Goal: Task Accomplishment & Management: Manage account settings

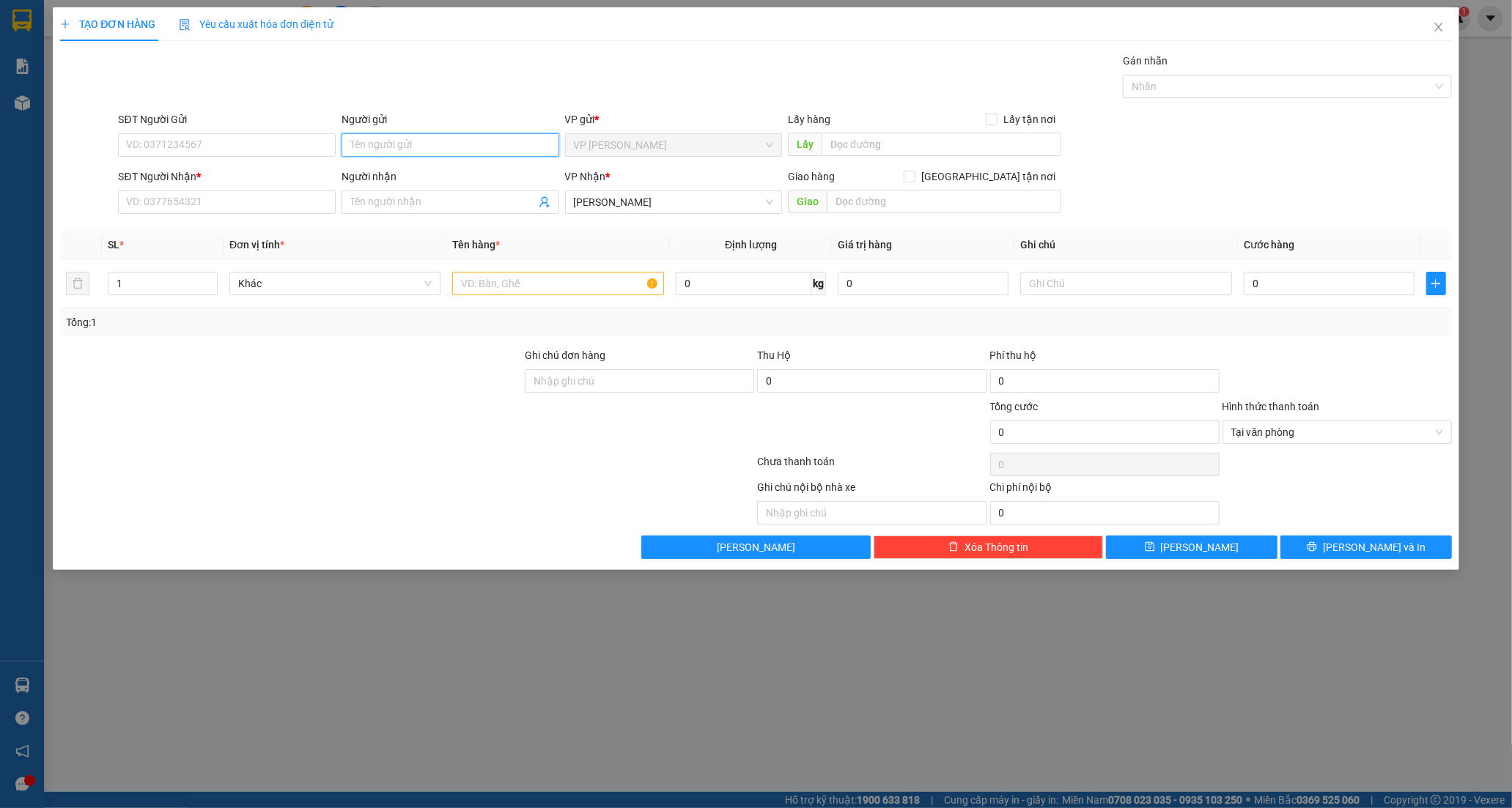
click at [359, 137] on input "Người gửi" at bounding box center [450, 145] width 217 height 24
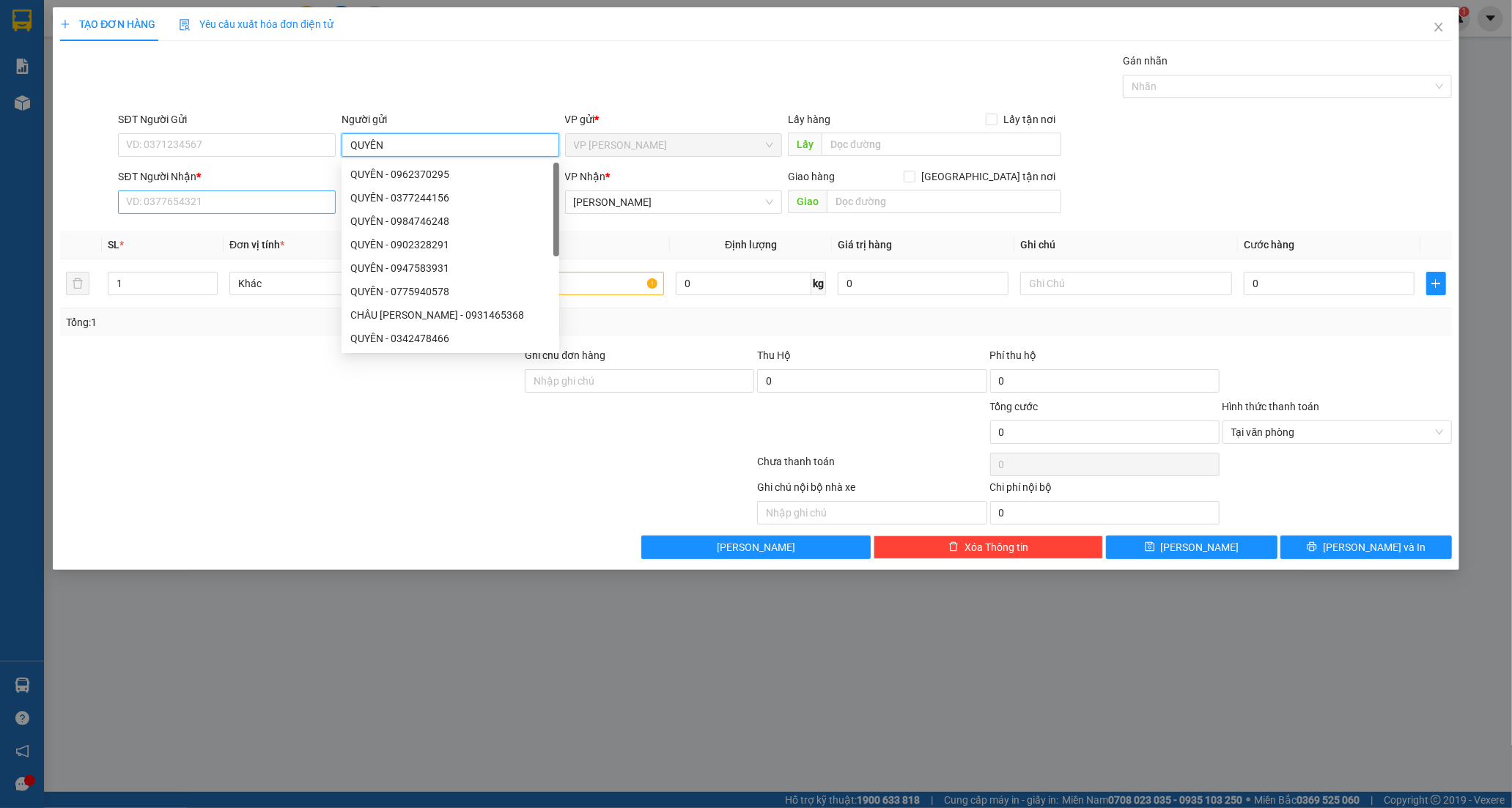
type input "QUYÊN"
click at [250, 194] on input "SĐT Người Nhận *" at bounding box center [227, 202] width 217 height 24
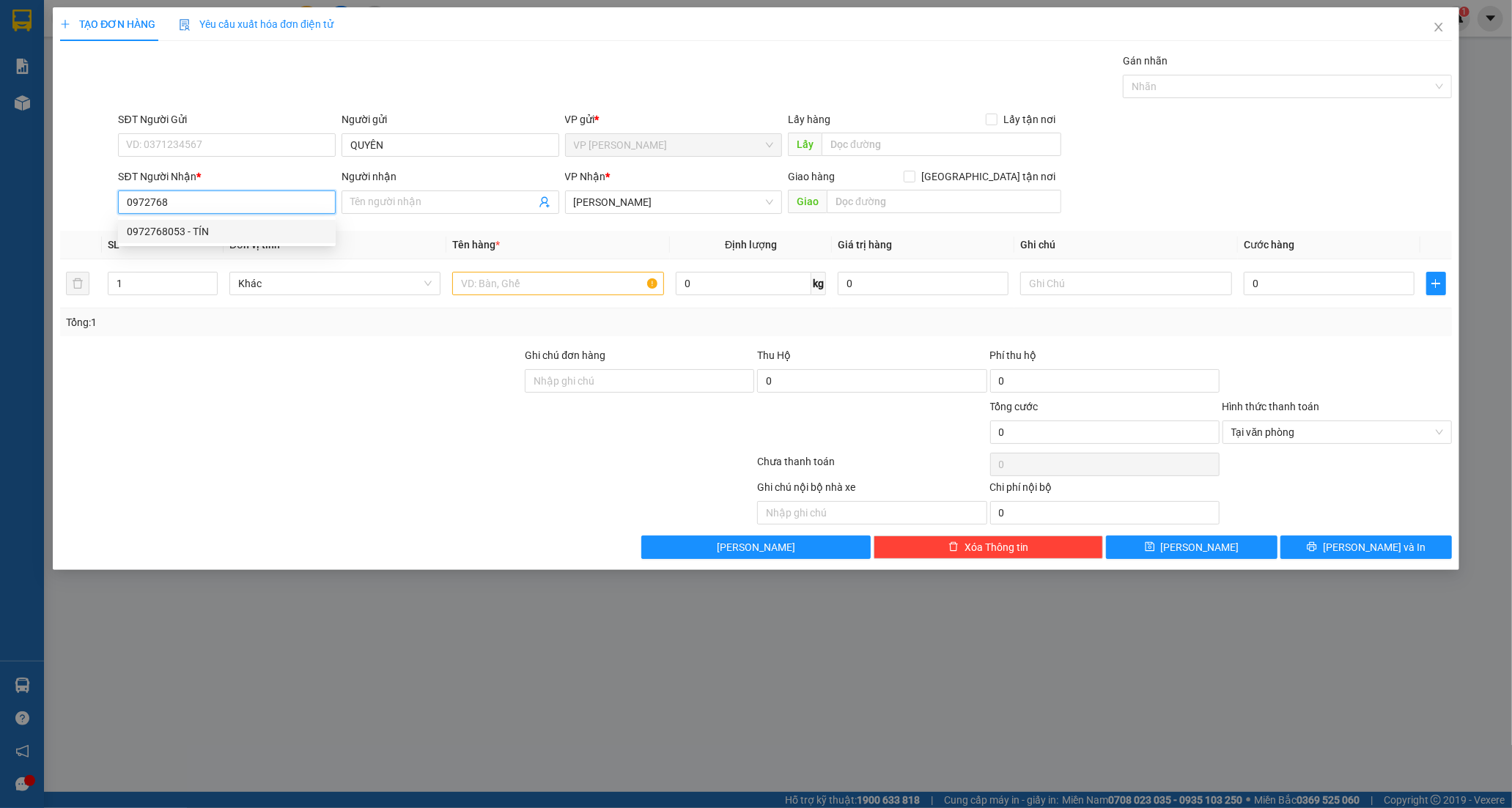
click at [196, 230] on div "0972768053 - TÍN" at bounding box center [227, 231] width 200 height 16
type input "0972768053"
type input "TÍN"
type input "30.000"
type input "0972768053"
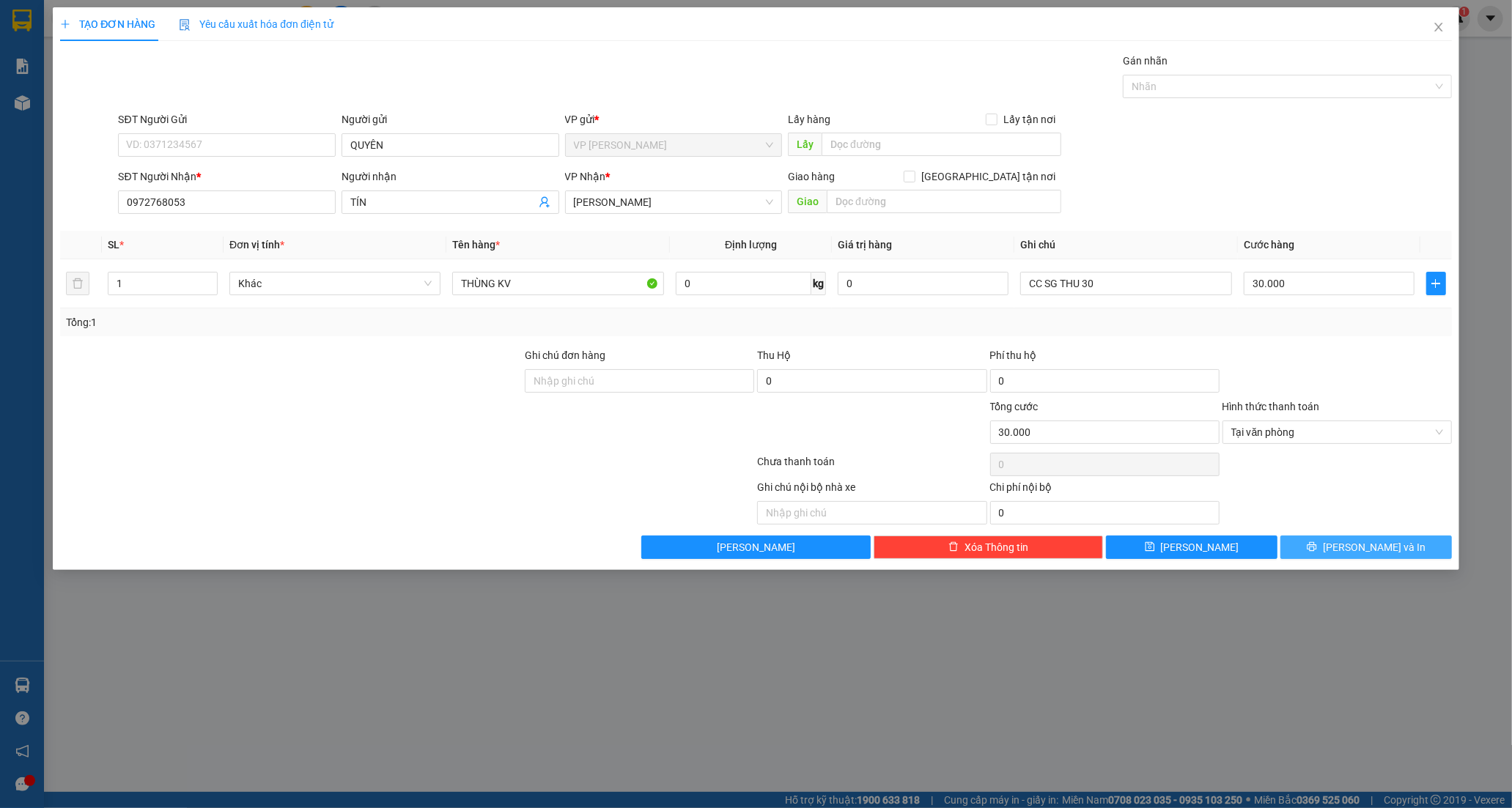
click at [1323, 542] on button "[PERSON_NAME] và In" at bounding box center [1366, 547] width 171 height 24
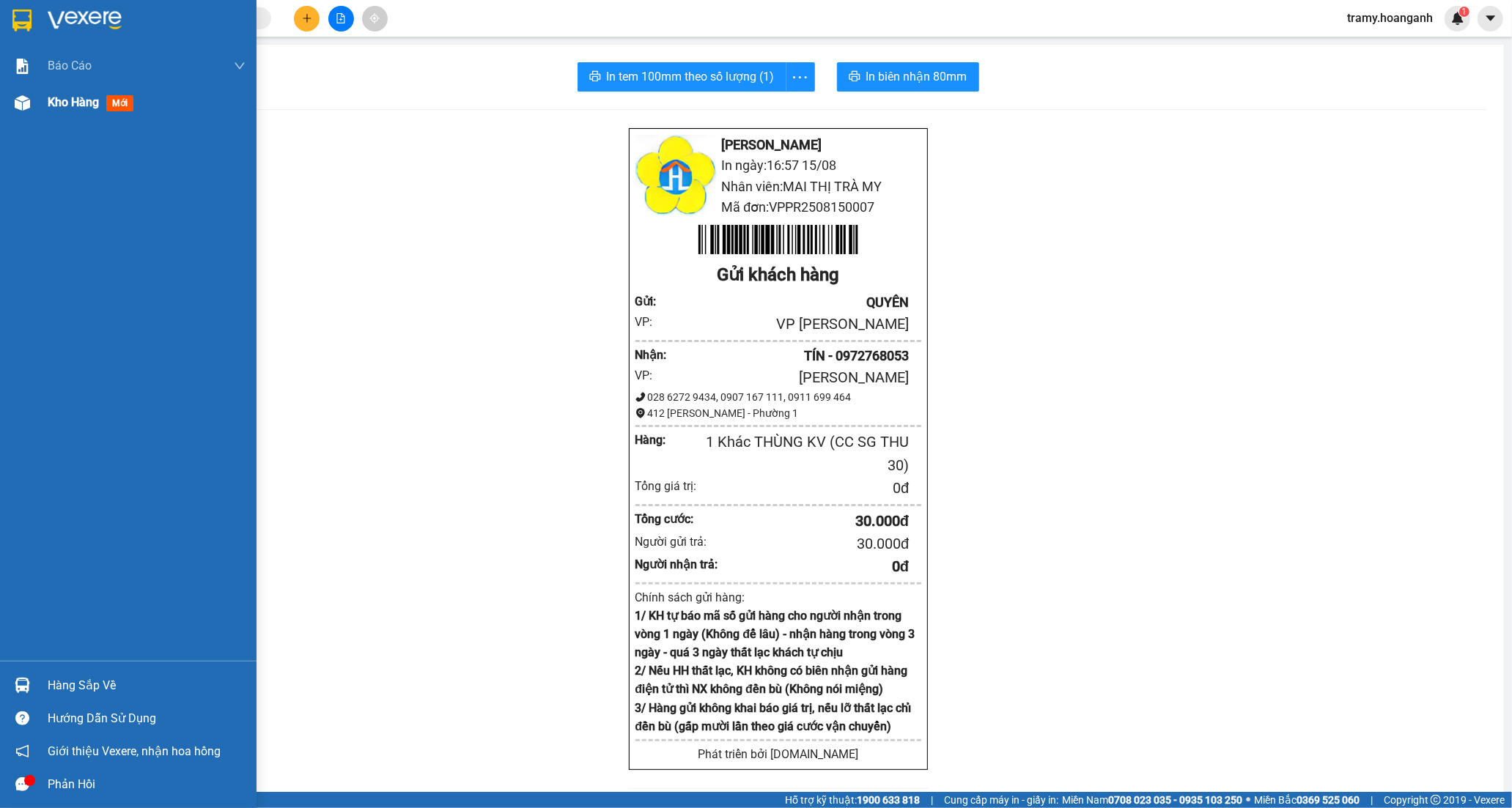
click at [70, 103] on span "Kho hàng" at bounding box center [73, 102] width 51 height 14
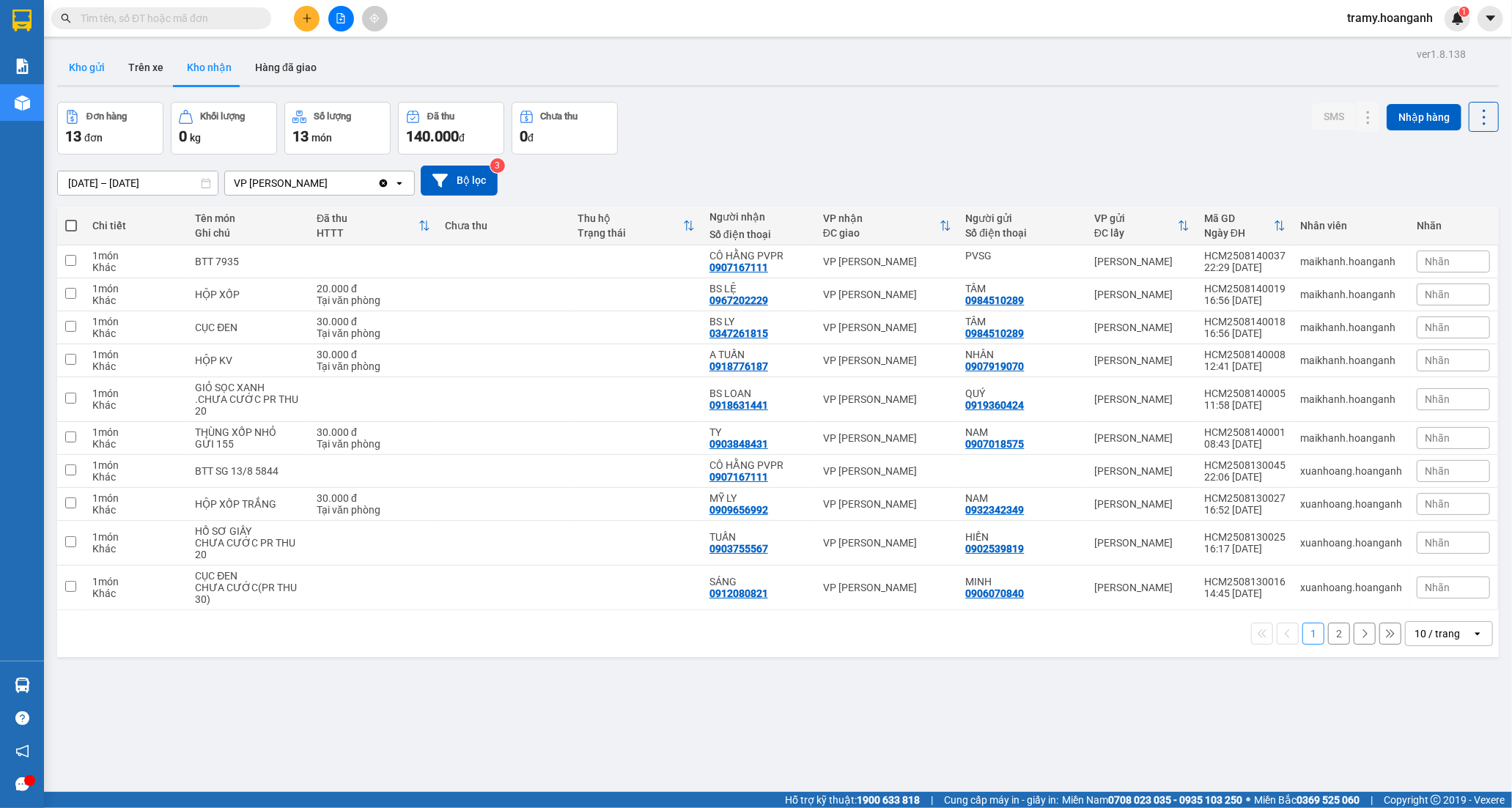
click at [89, 70] on button "Kho gửi" at bounding box center [87, 67] width 60 height 35
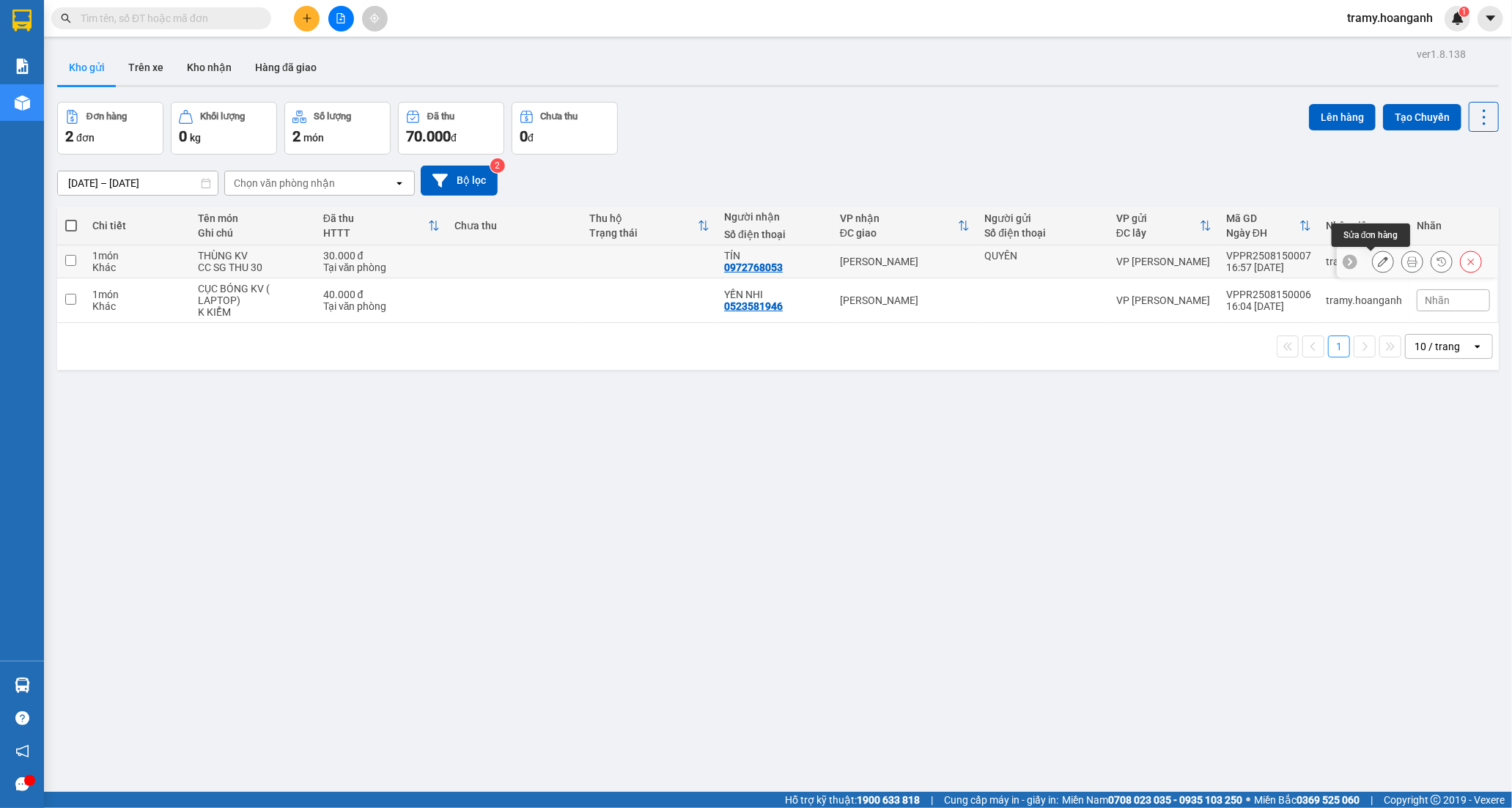
click at [1378, 266] on icon at bounding box center [1383, 261] width 10 height 10
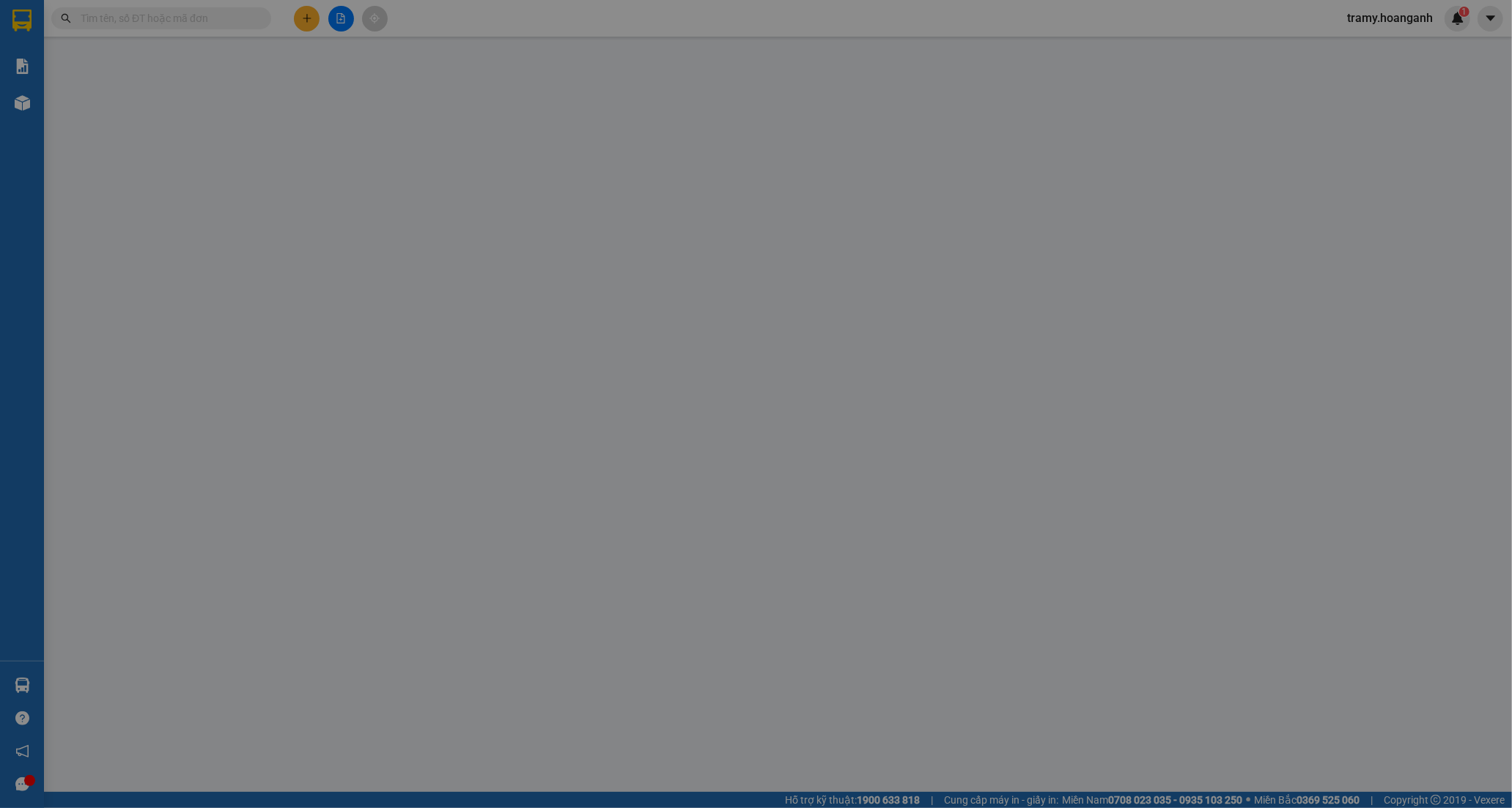
type input "QUYÊN"
type input "0972768053"
type input "TÍN"
type input "30.000"
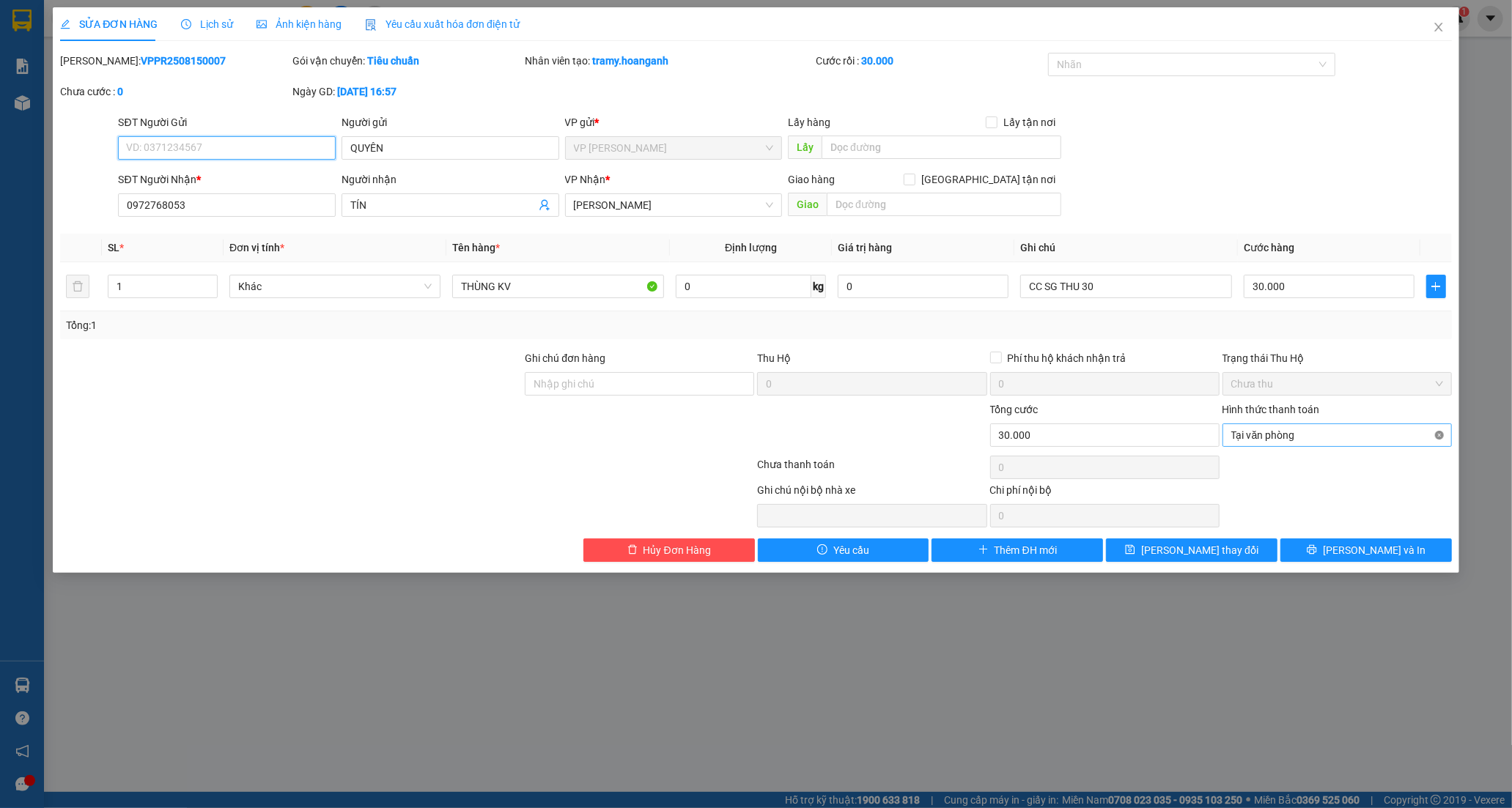
type input "30.000"
click at [1317, 554] on icon "printer" at bounding box center [1311, 549] width 10 height 10
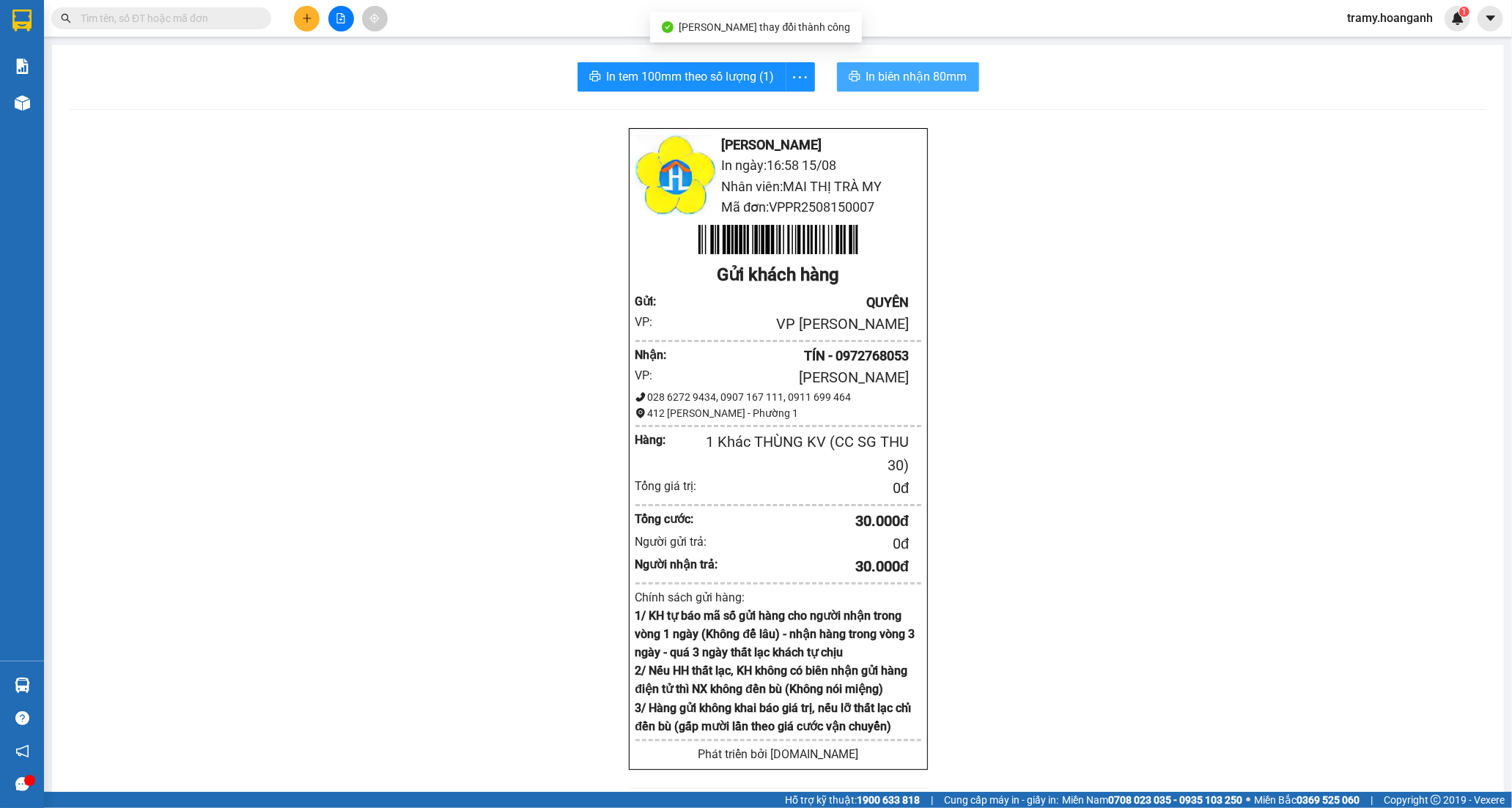
click at [936, 89] on button "In biên nhận 80mm" at bounding box center [908, 77] width 142 height 29
click at [610, 77] on span "In tem 100mm theo số lượng (1)" at bounding box center [691, 77] width 168 height 18
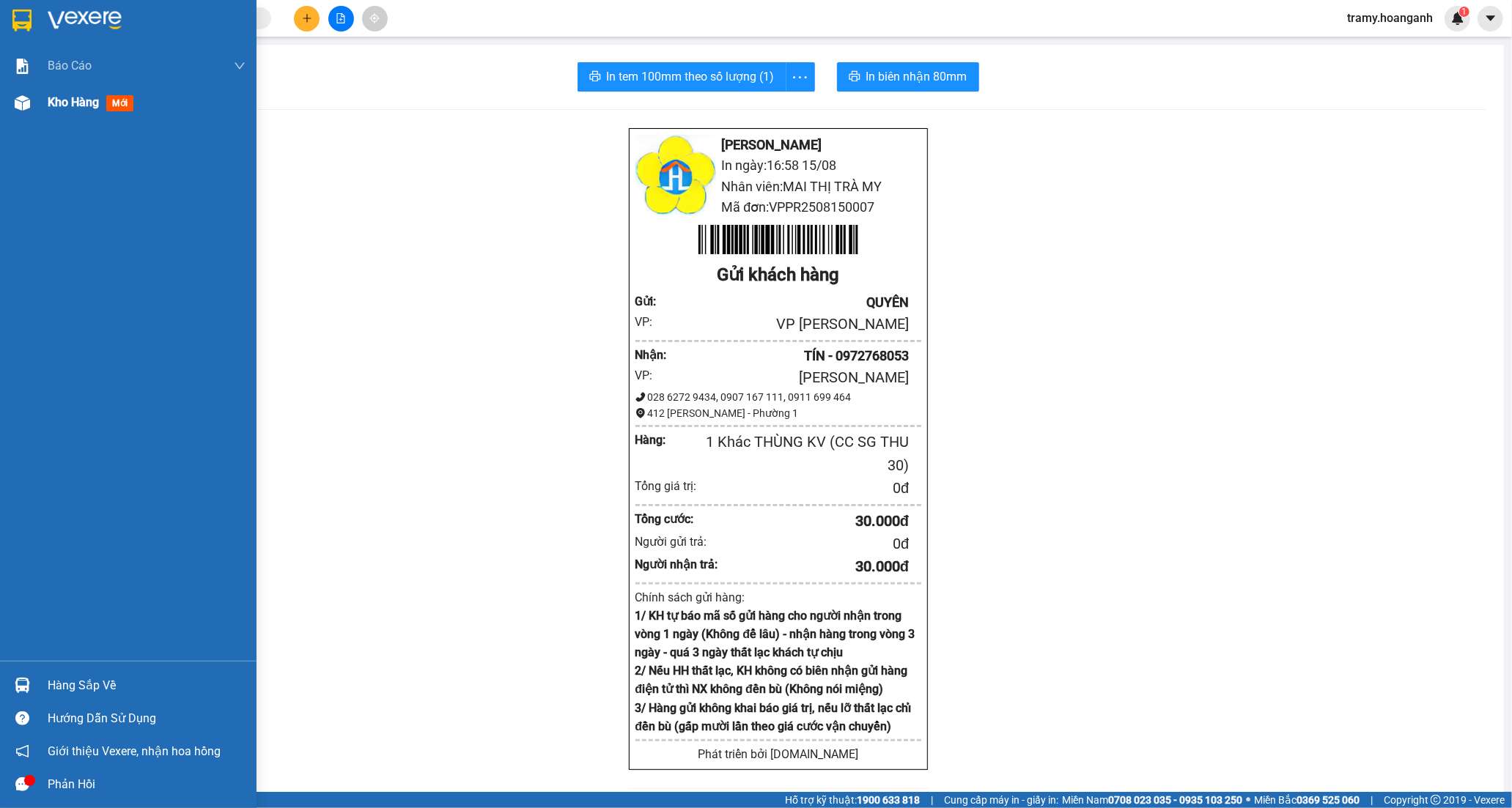
click at [61, 109] on span "Kho hàng" at bounding box center [73, 102] width 51 height 14
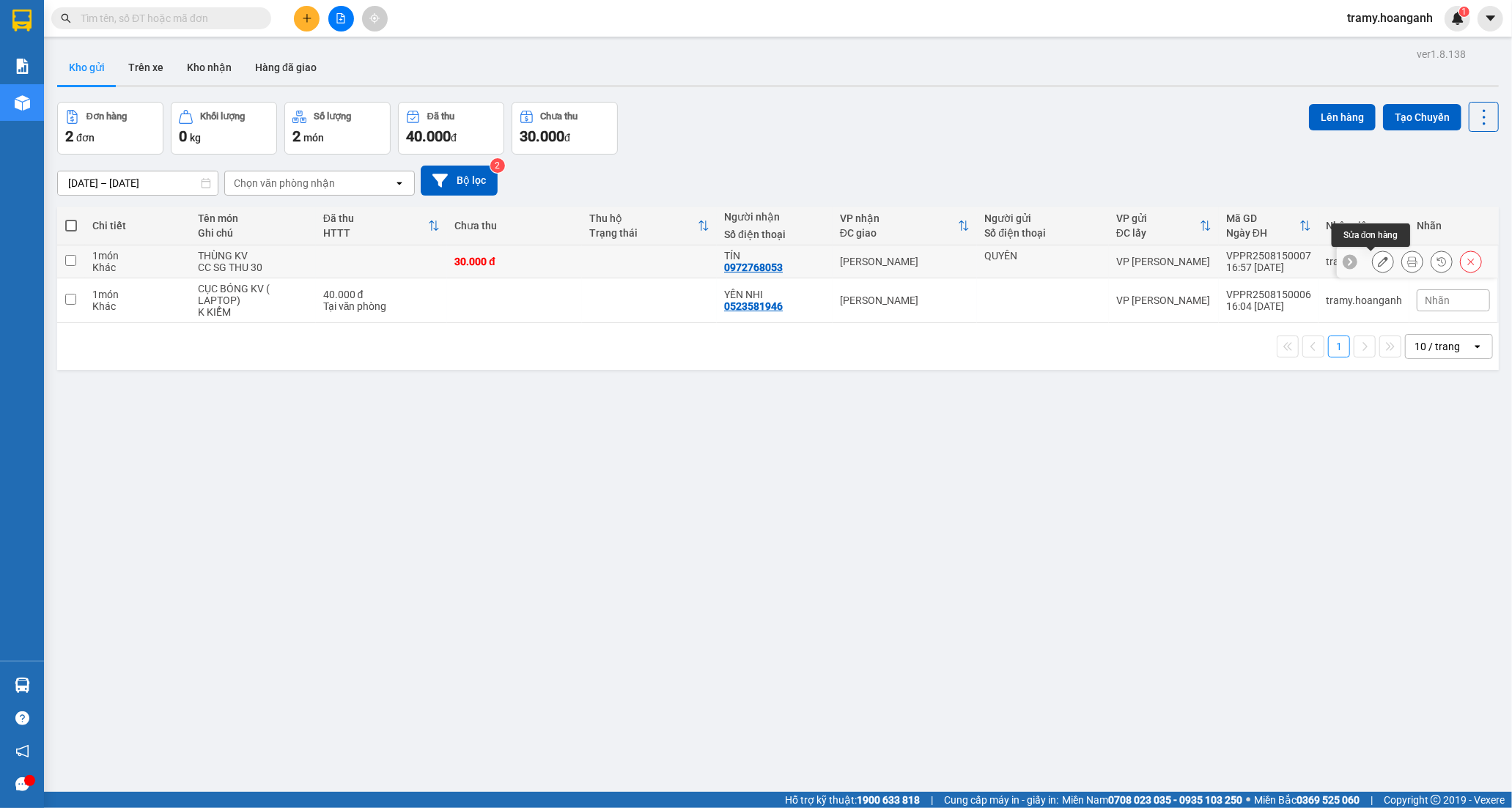
click at [1378, 266] on icon at bounding box center [1383, 261] width 10 height 10
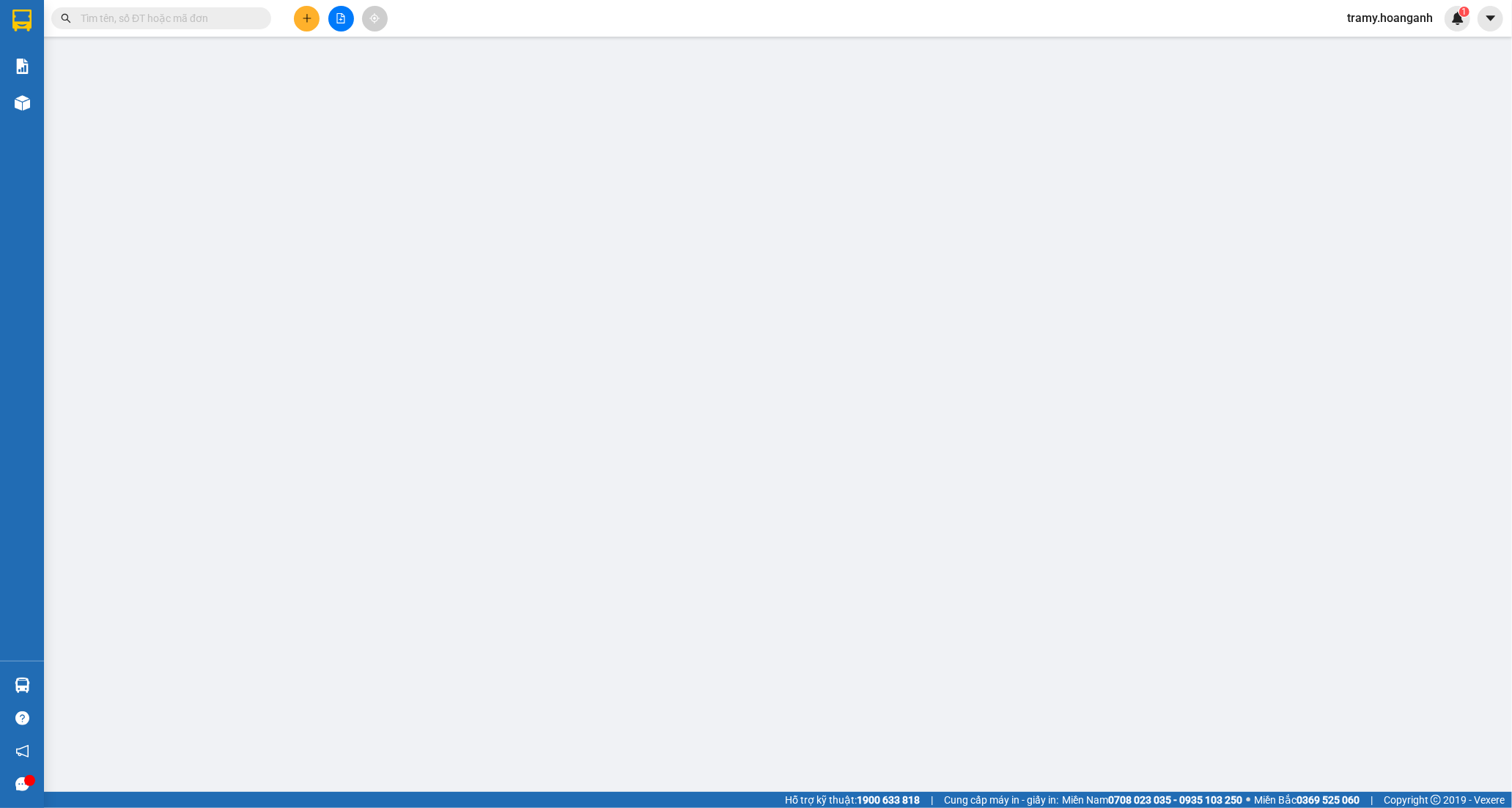
type input "QUYÊN"
type input "0972768053"
type input "TÍN"
type input "30.000"
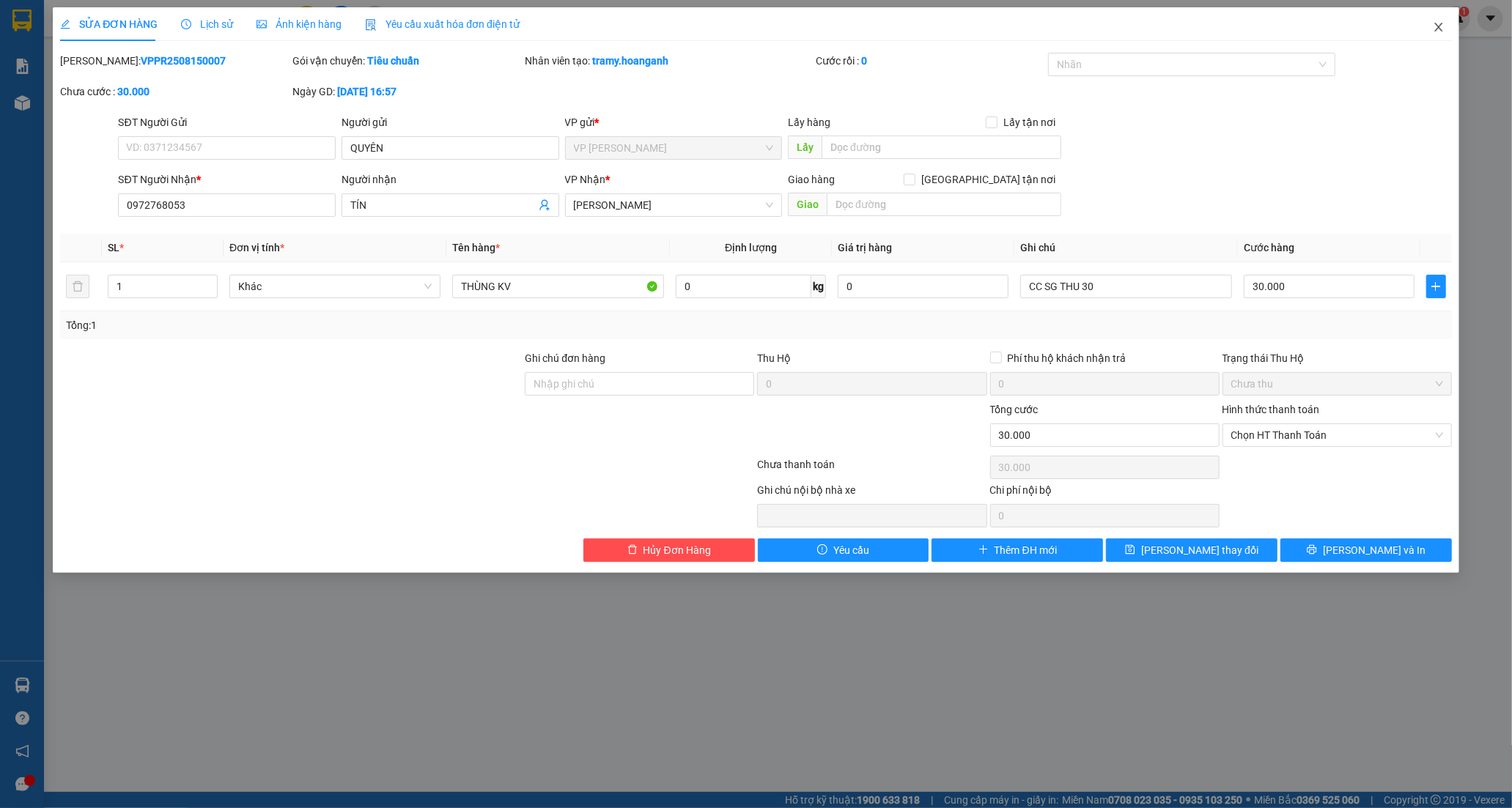
click at [1433, 24] on icon "close" at bounding box center [1438, 27] width 11 height 11
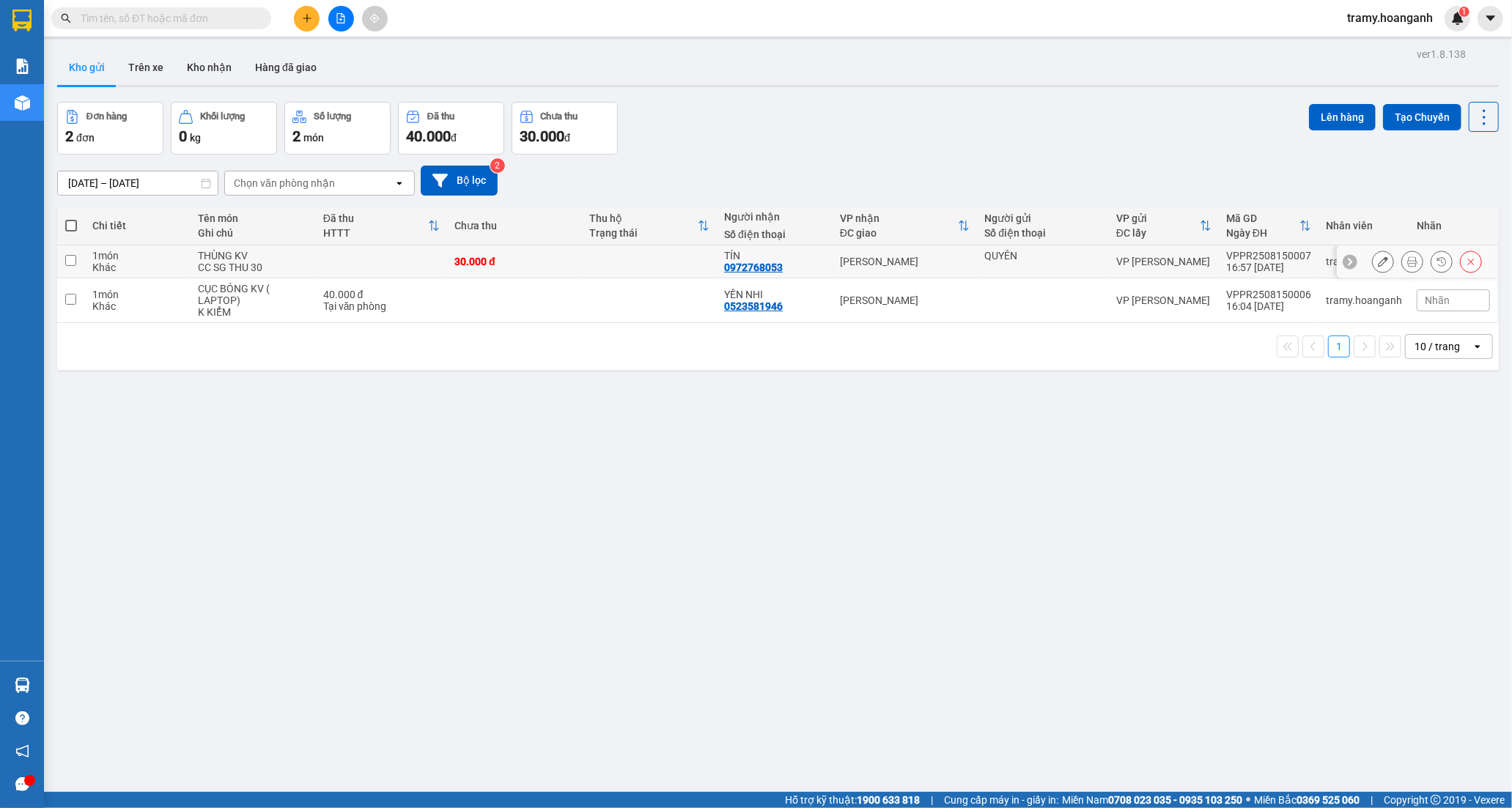
click at [372, 252] on td at bounding box center [382, 262] width 132 height 33
checkbox input "true"
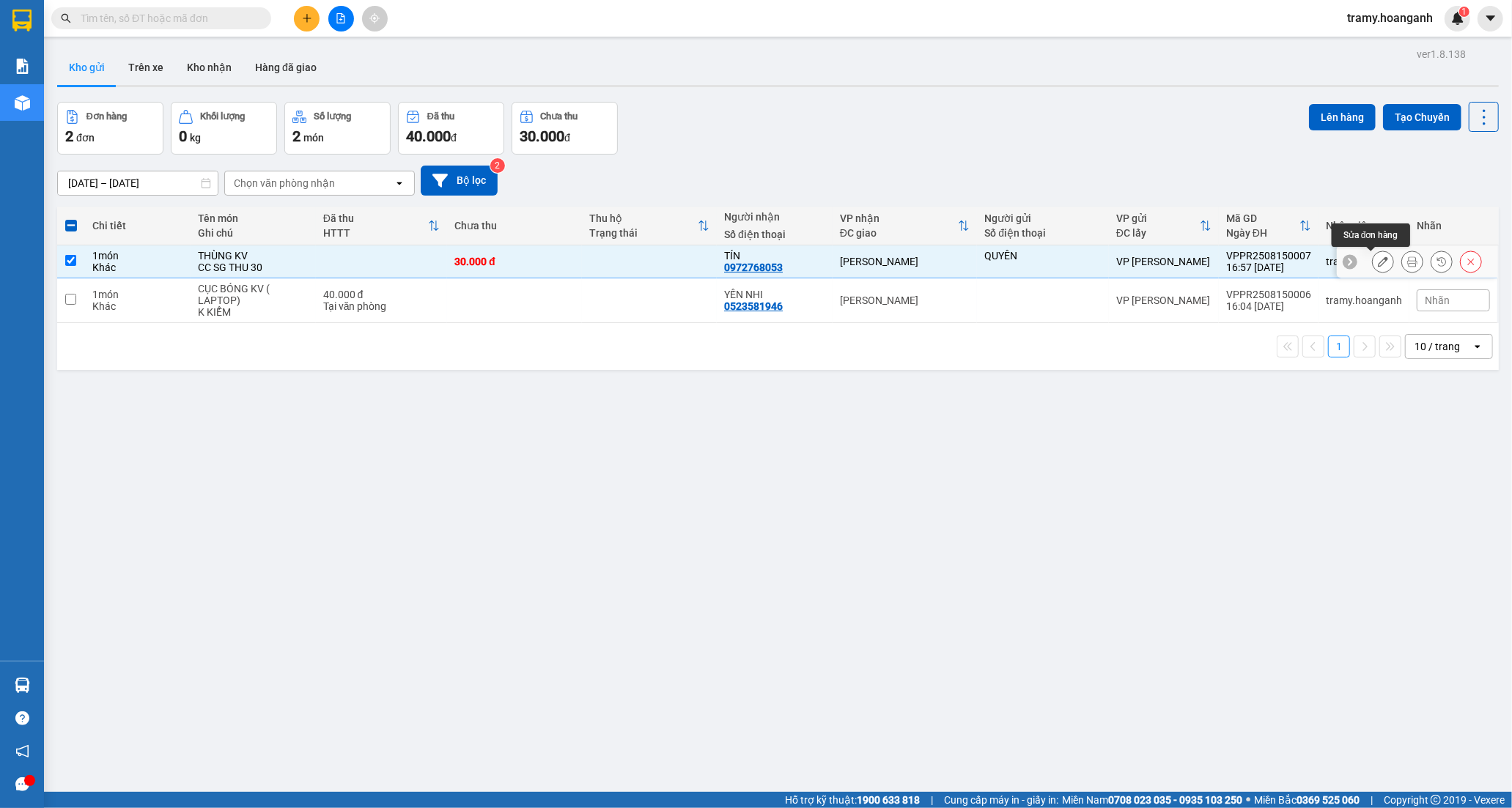
click at [1378, 262] on icon at bounding box center [1383, 261] width 10 height 10
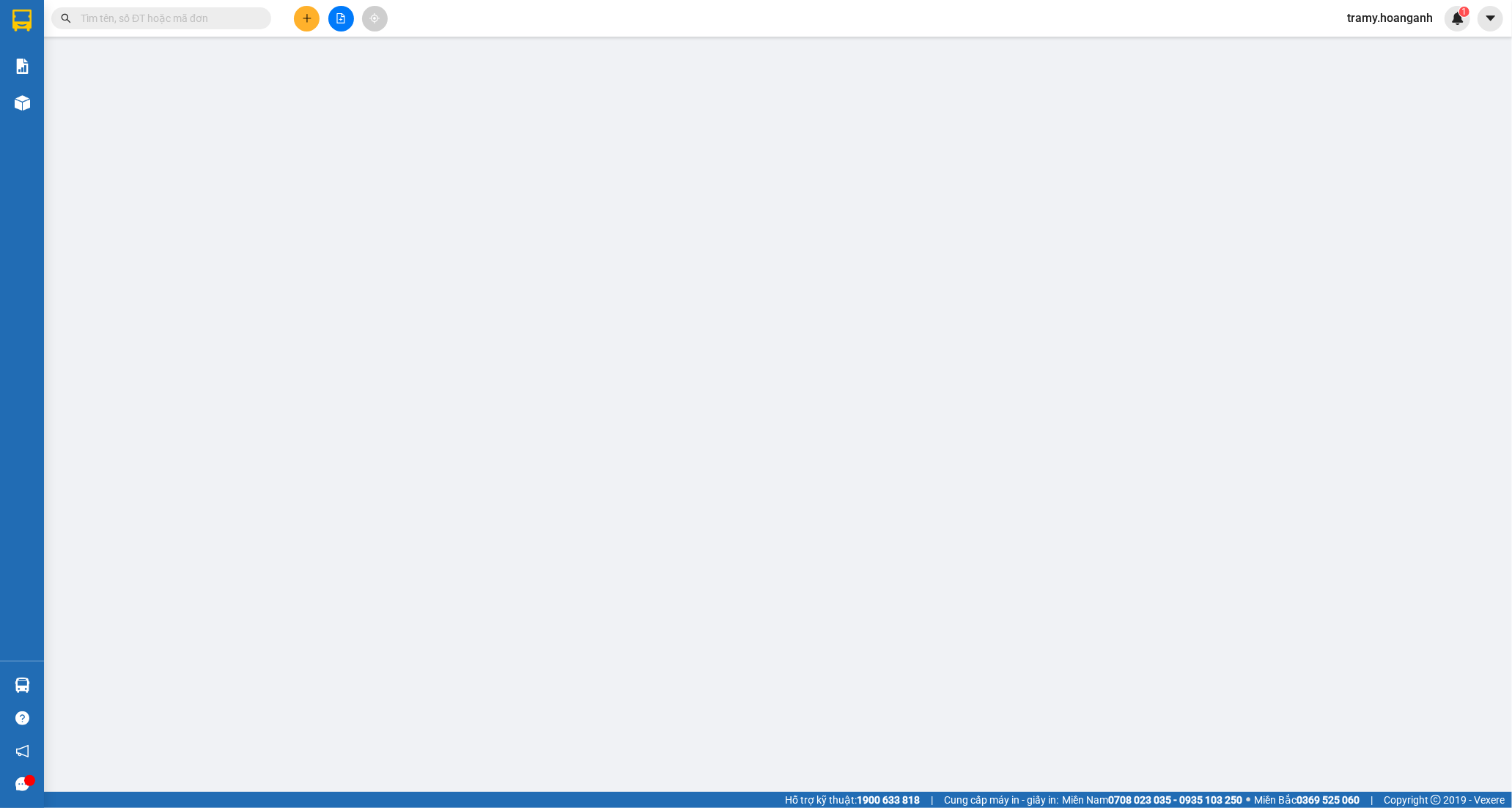
type input "QUYÊN"
type input "0972768053"
type input "TÍN"
type input "30.000"
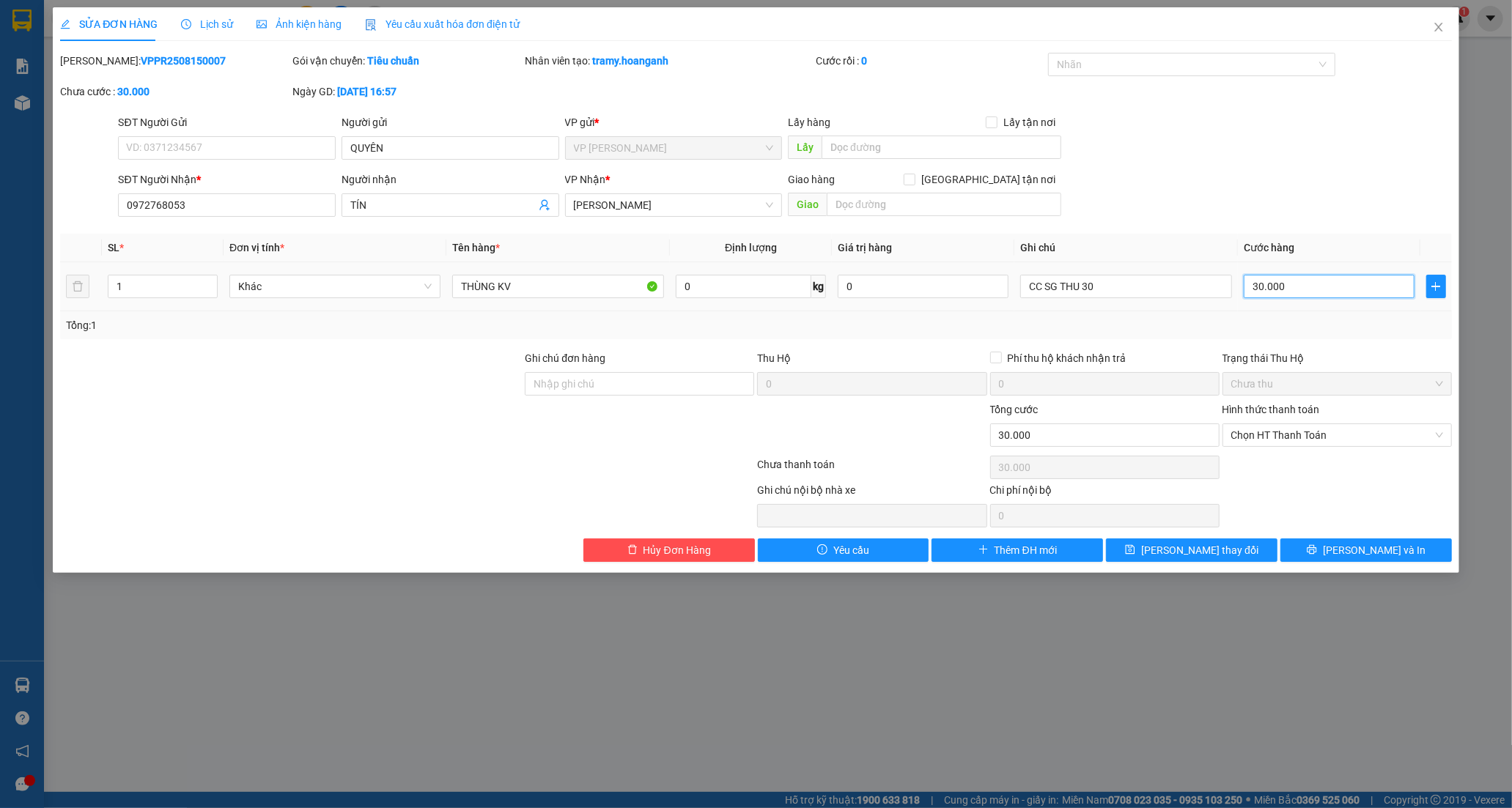
click at [1319, 282] on input "30.000" at bounding box center [1328, 286] width 171 height 24
type input "0"
click at [1365, 542] on span "[PERSON_NAME] và In" at bounding box center [1374, 549] width 103 height 16
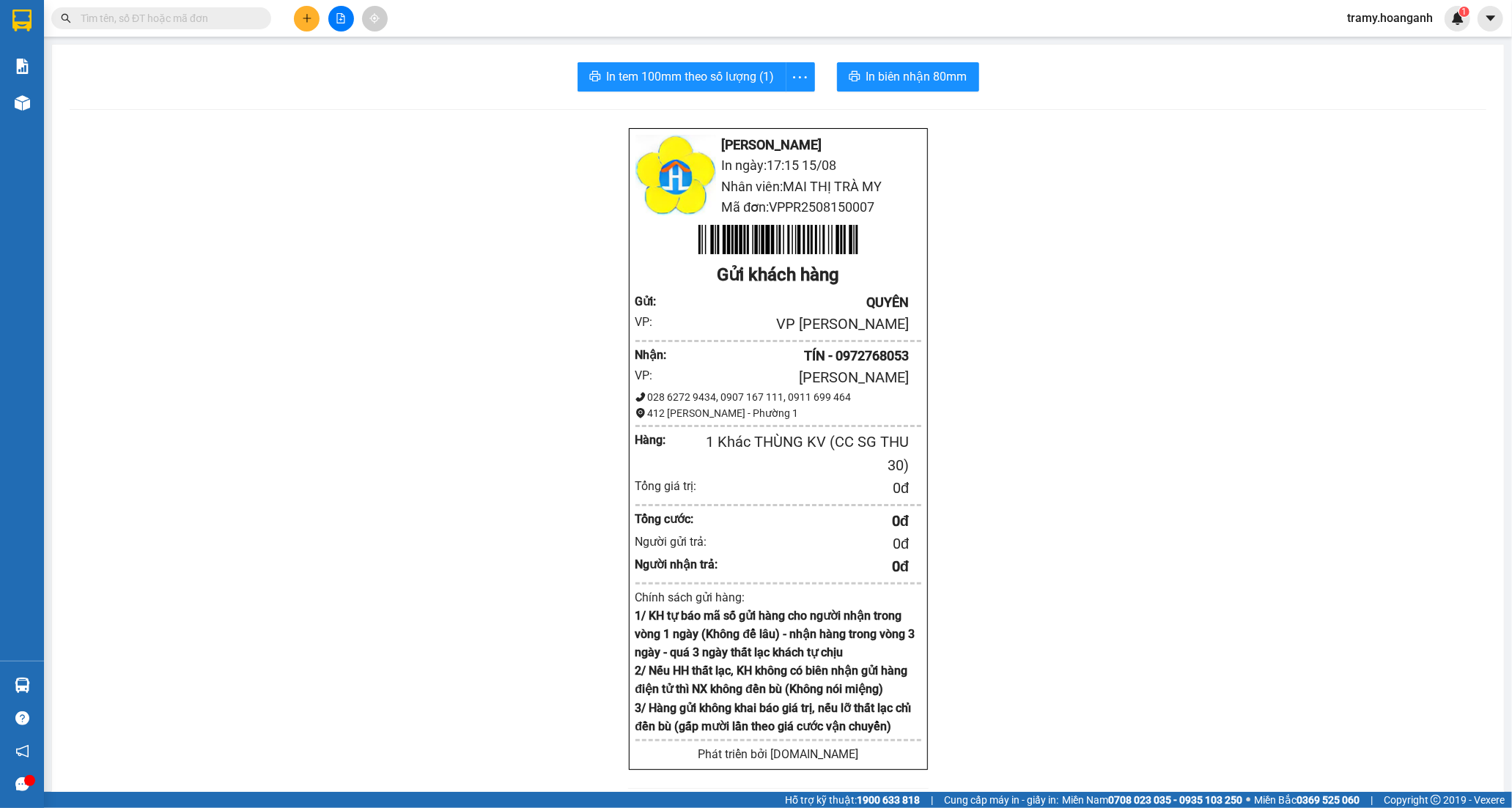
click at [1104, 129] on div "[PERSON_NAME] Rang In ngày: 17:15 [DATE] Nhân viên: [PERSON_NAME] TRÀ MY Mã đơn…" at bounding box center [778, 628] width 1416 height 1002
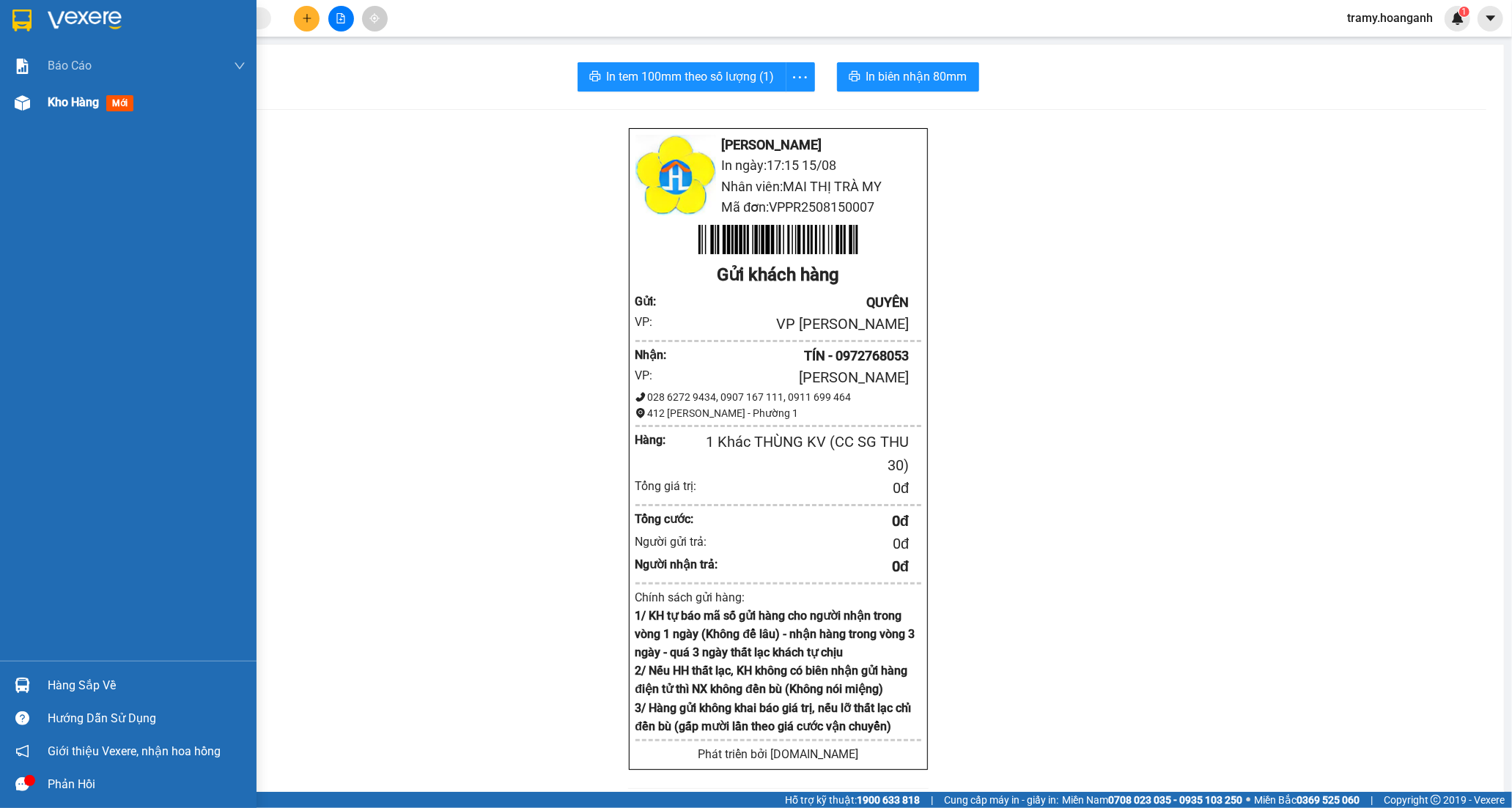
click at [63, 109] on span "Kho hàng" at bounding box center [73, 102] width 51 height 14
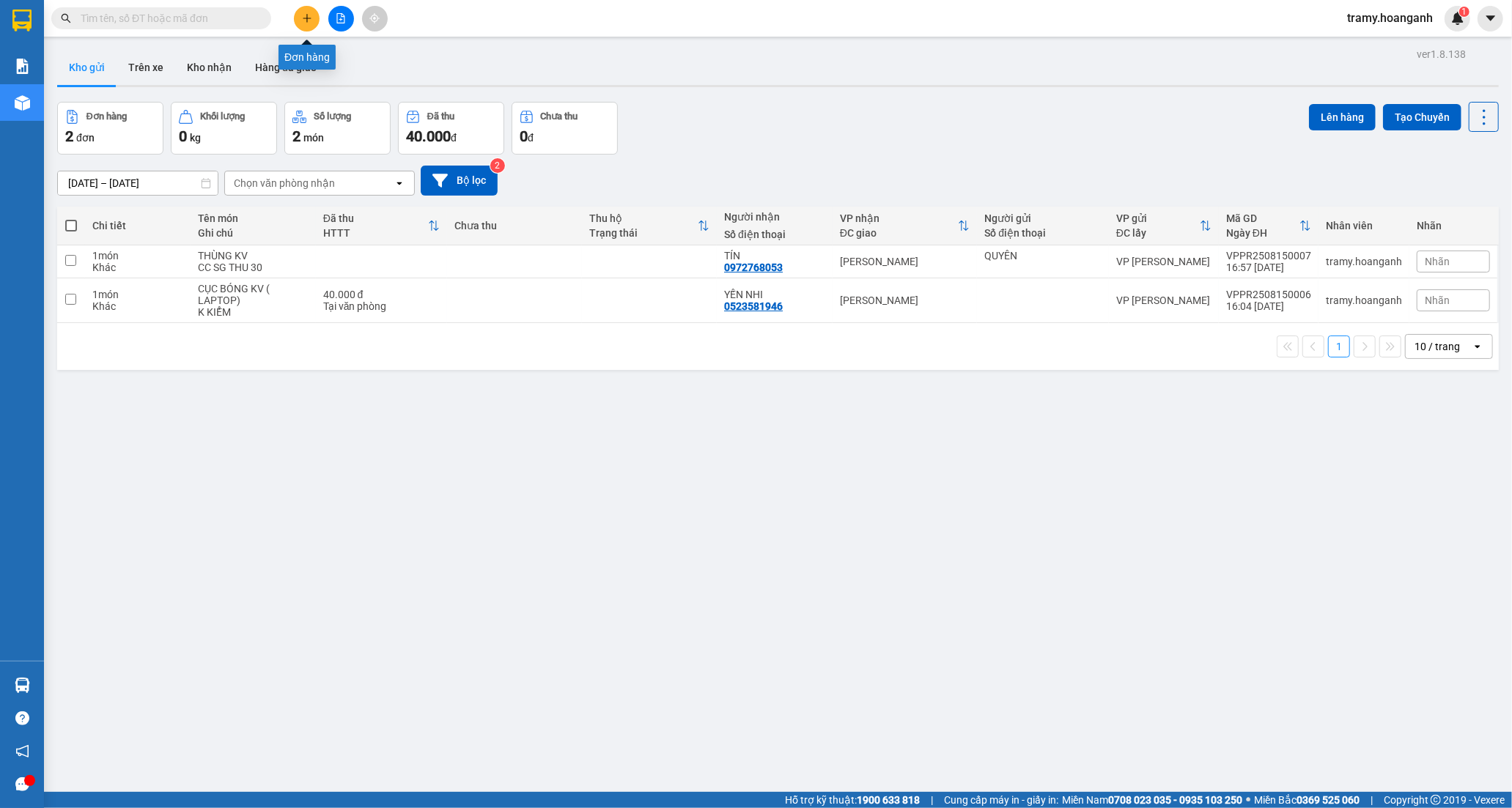
click at [309, 16] on icon "plus" at bounding box center [306, 18] width 10 height 10
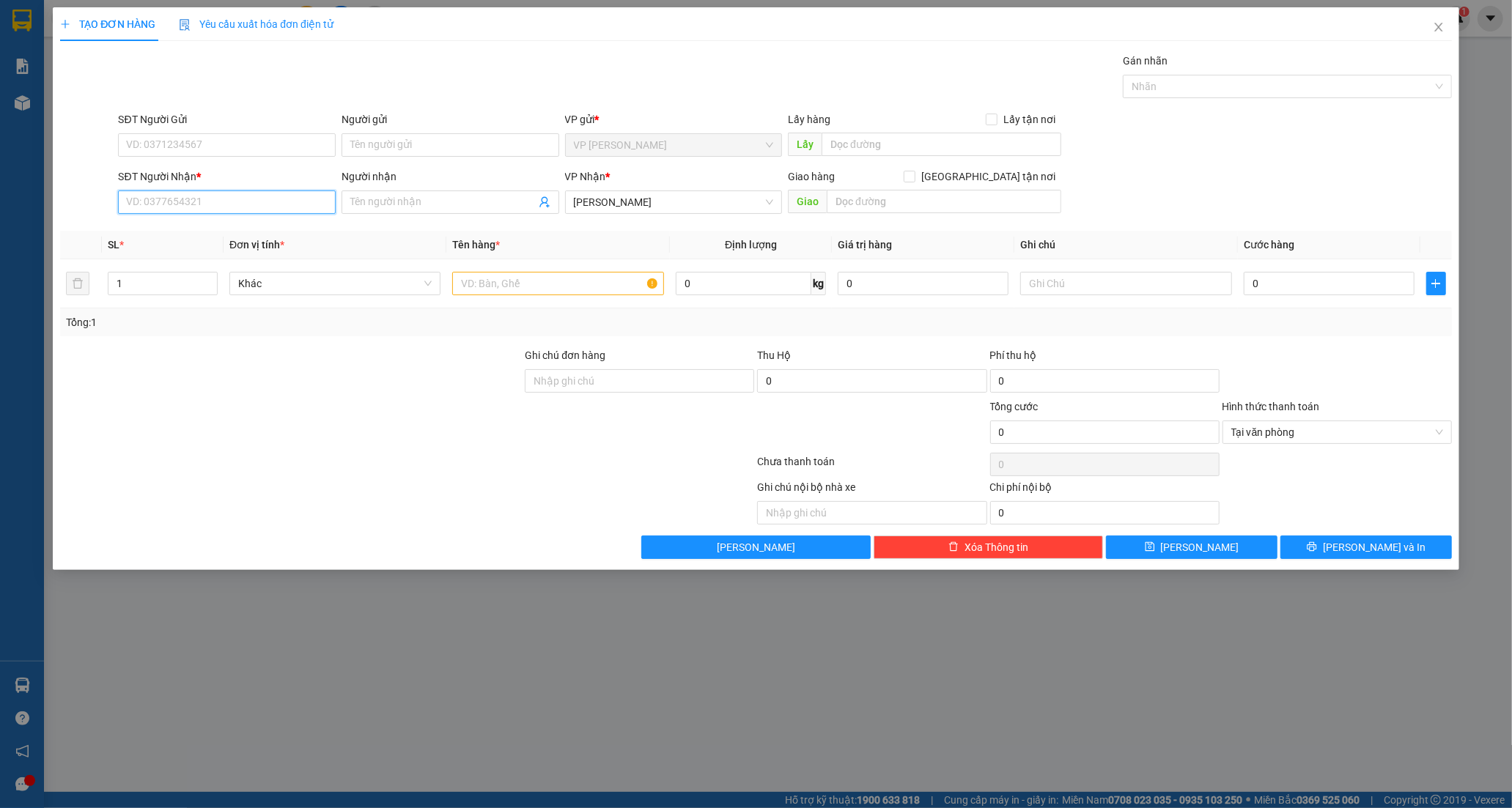
click at [247, 210] on input "SĐT Người Nhận *" at bounding box center [227, 202] width 217 height 24
type input "0773989900"
click at [397, 205] on input "Người nhận" at bounding box center [443, 202] width 185 height 16
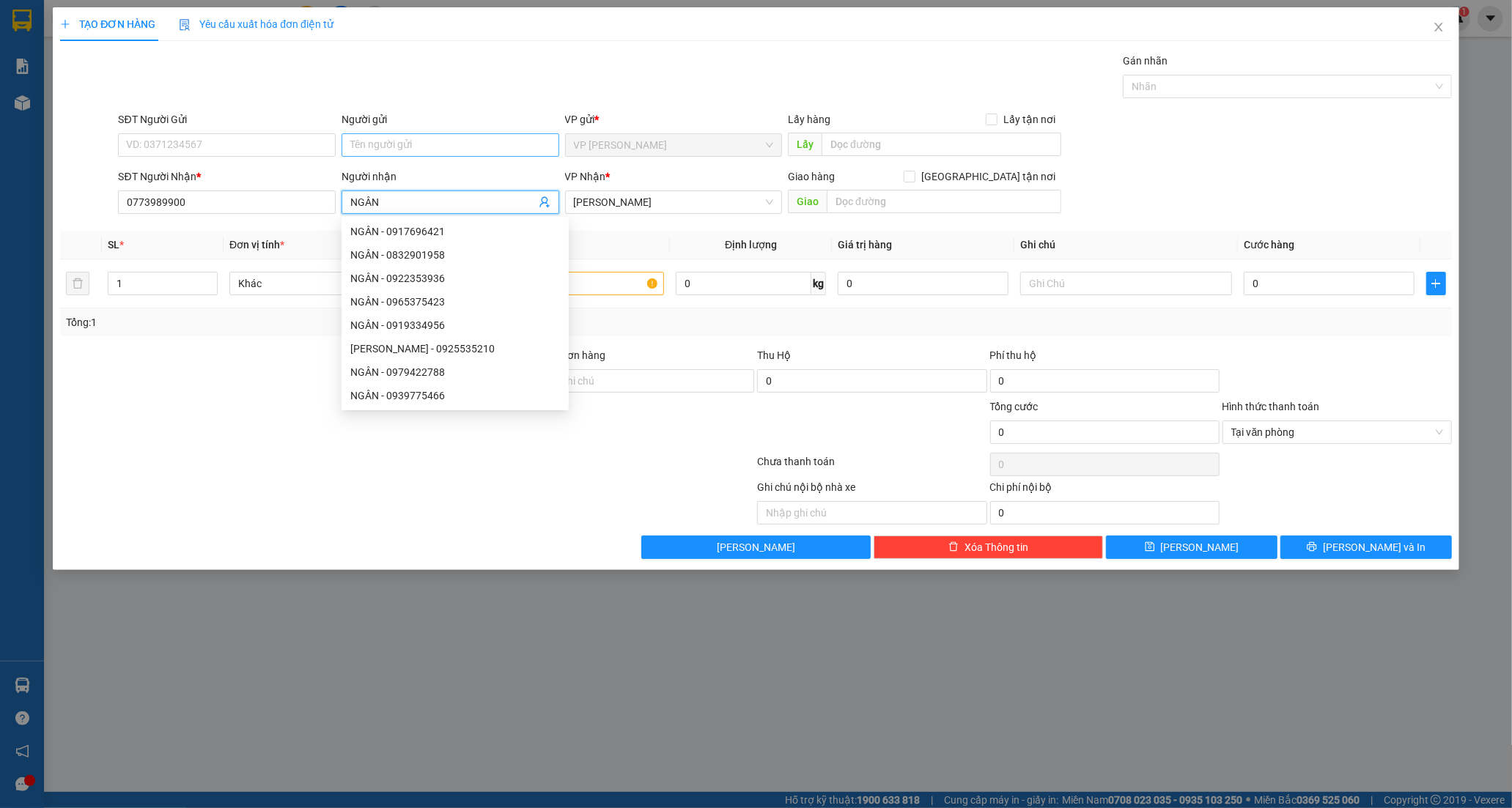
type input "NGÂN"
click at [379, 148] on input "Người gửi" at bounding box center [450, 145] width 217 height 24
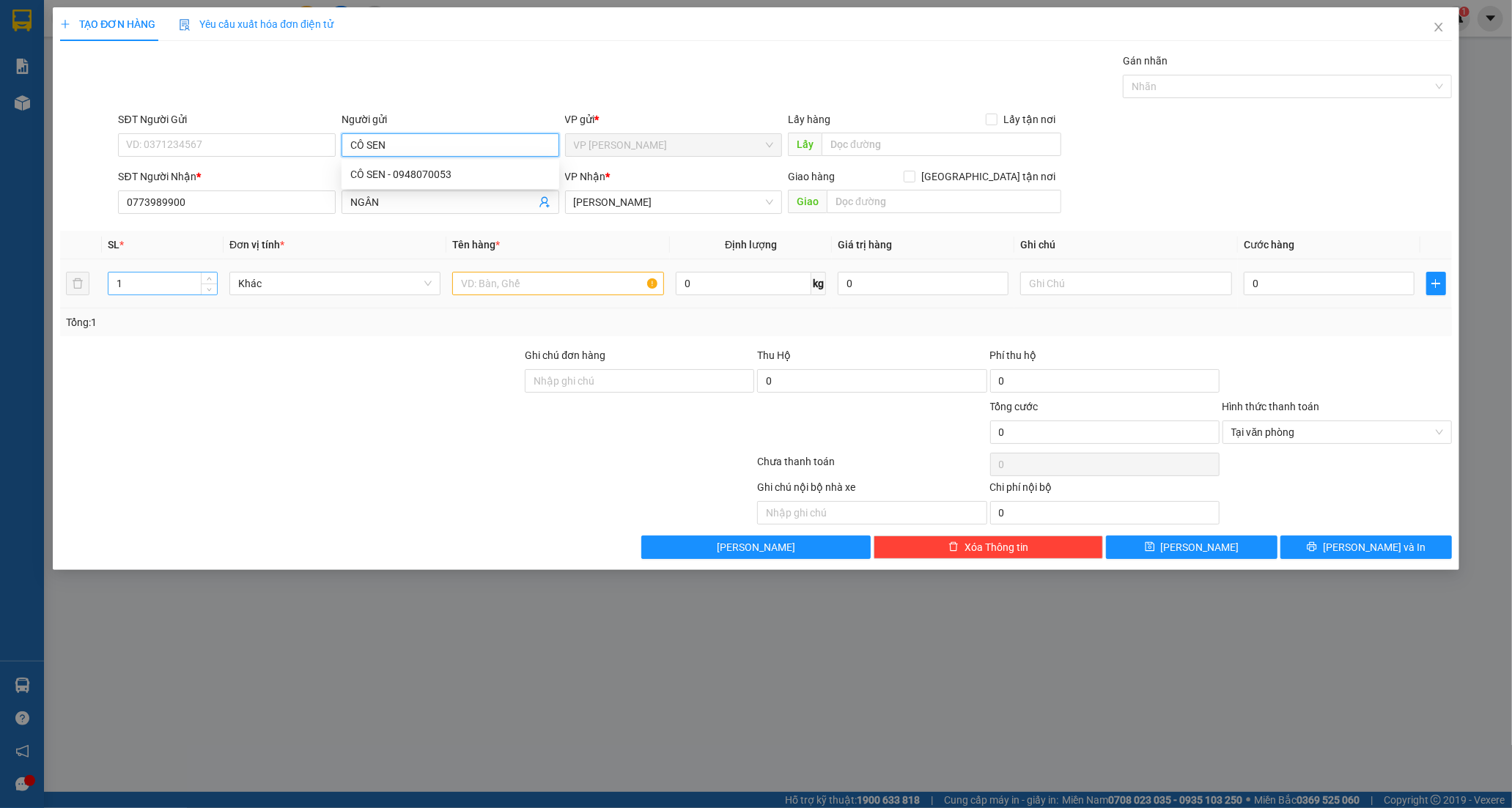
type input "CÔ SEN"
click at [132, 285] on input "1" at bounding box center [163, 283] width 109 height 22
type input "2"
click at [472, 283] on input "text" at bounding box center [558, 283] width 211 height 24
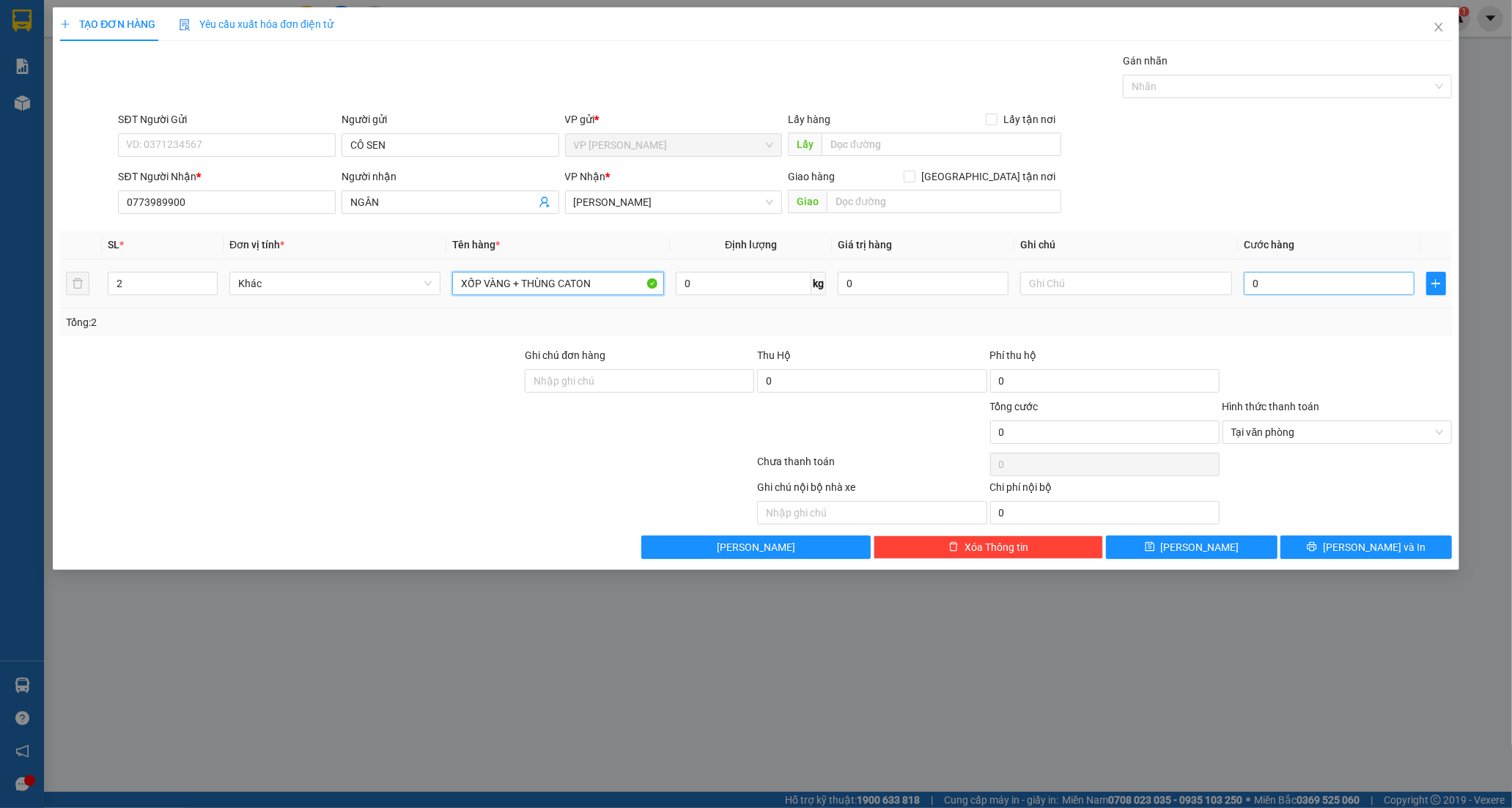
type input "XỐP VÀNG + THÙNG CATON"
click at [1256, 281] on input "0" at bounding box center [1328, 283] width 171 height 24
type input "7"
type input "70"
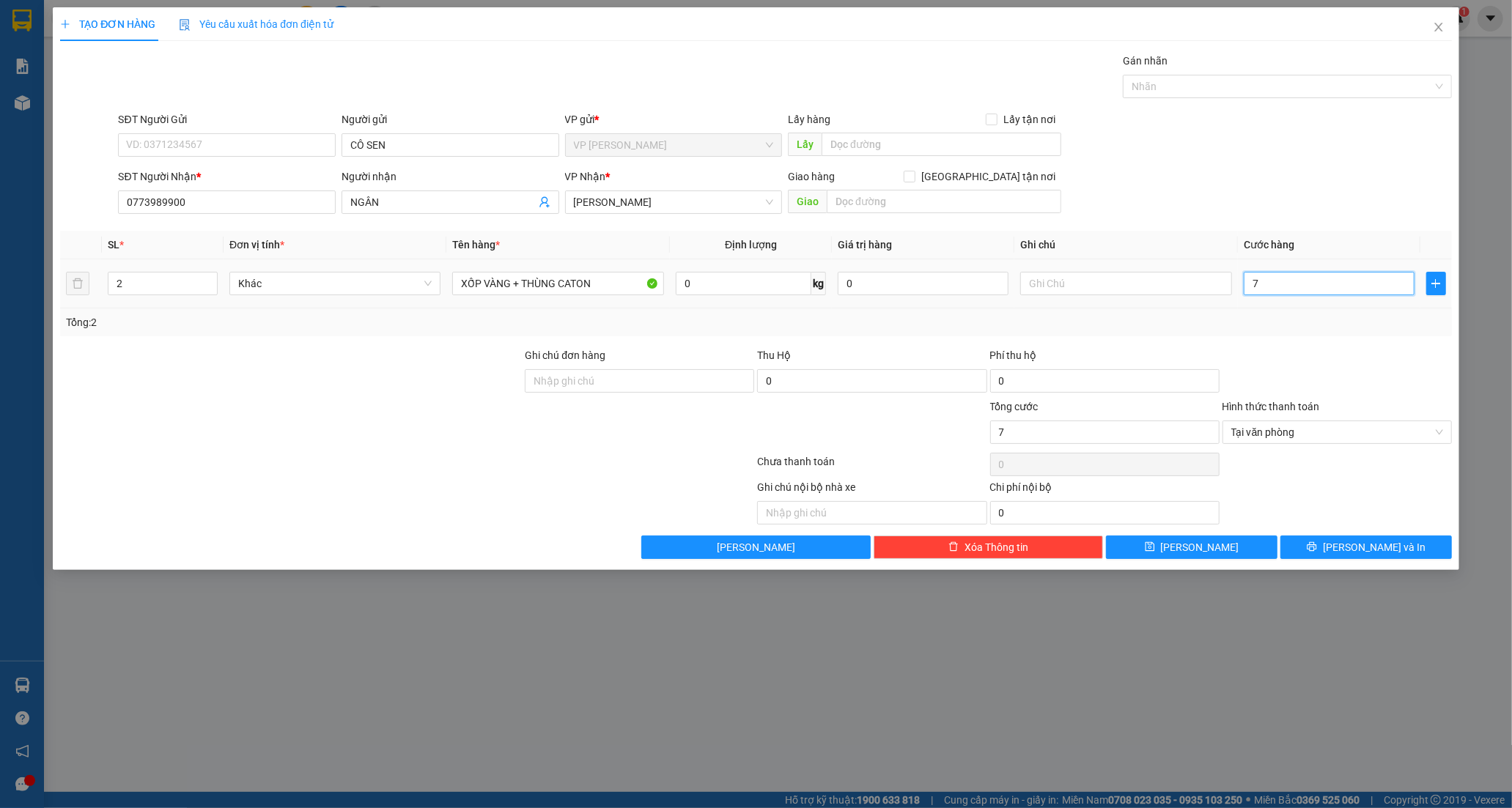
type input "70"
type input "70.000"
click at [1309, 552] on button "[PERSON_NAME] và In" at bounding box center [1366, 547] width 171 height 24
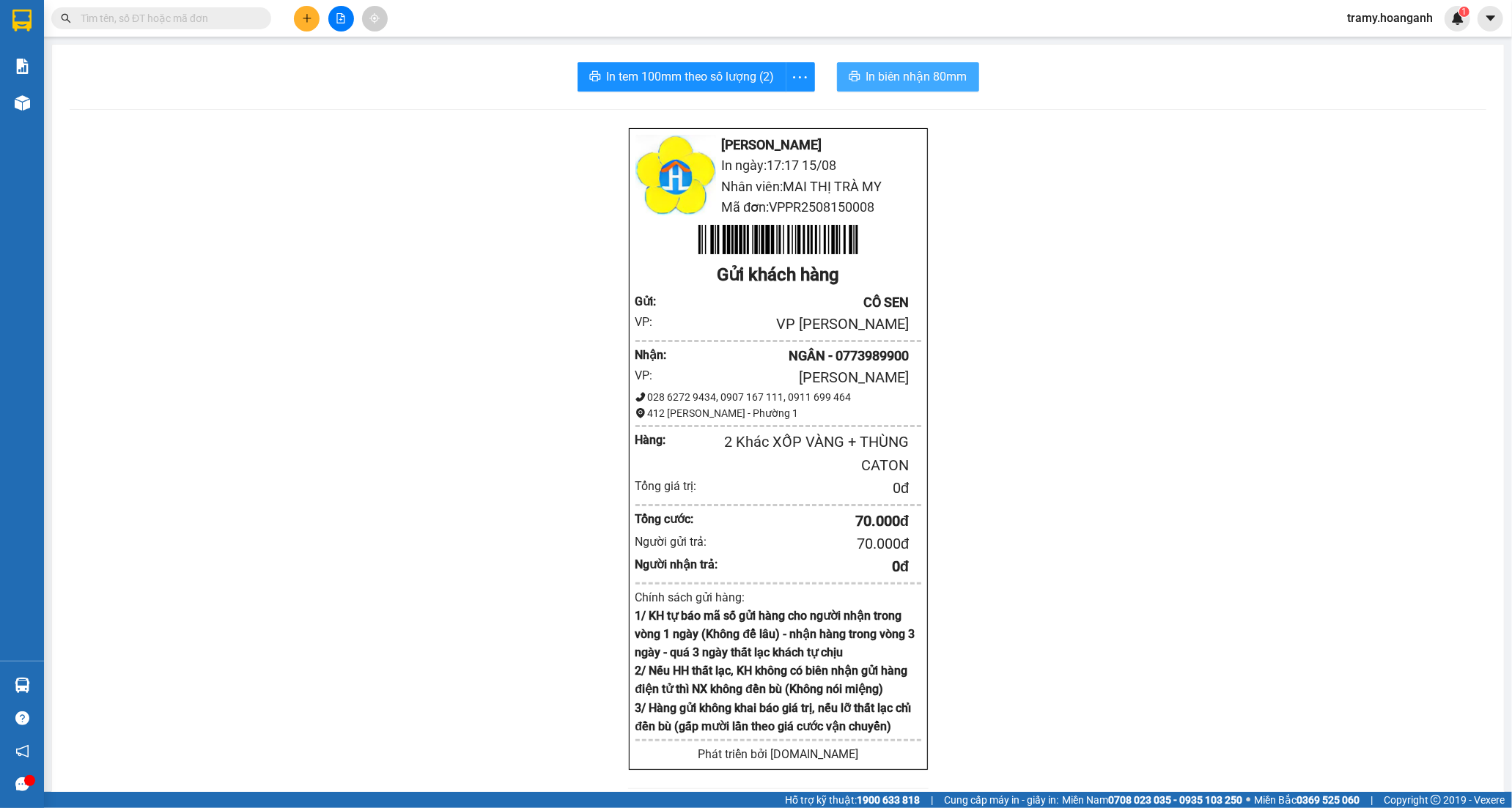
click at [874, 79] on span "In biên nhận 80mm" at bounding box center [916, 77] width 101 height 18
click at [802, 77] on icon "more" at bounding box center [800, 77] width 18 height 18
click at [780, 105] on div "In tem 100mm" at bounding box center [766, 109] width 66 height 16
click at [302, 19] on icon "plus" at bounding box center [306, 18] width 10 height 10
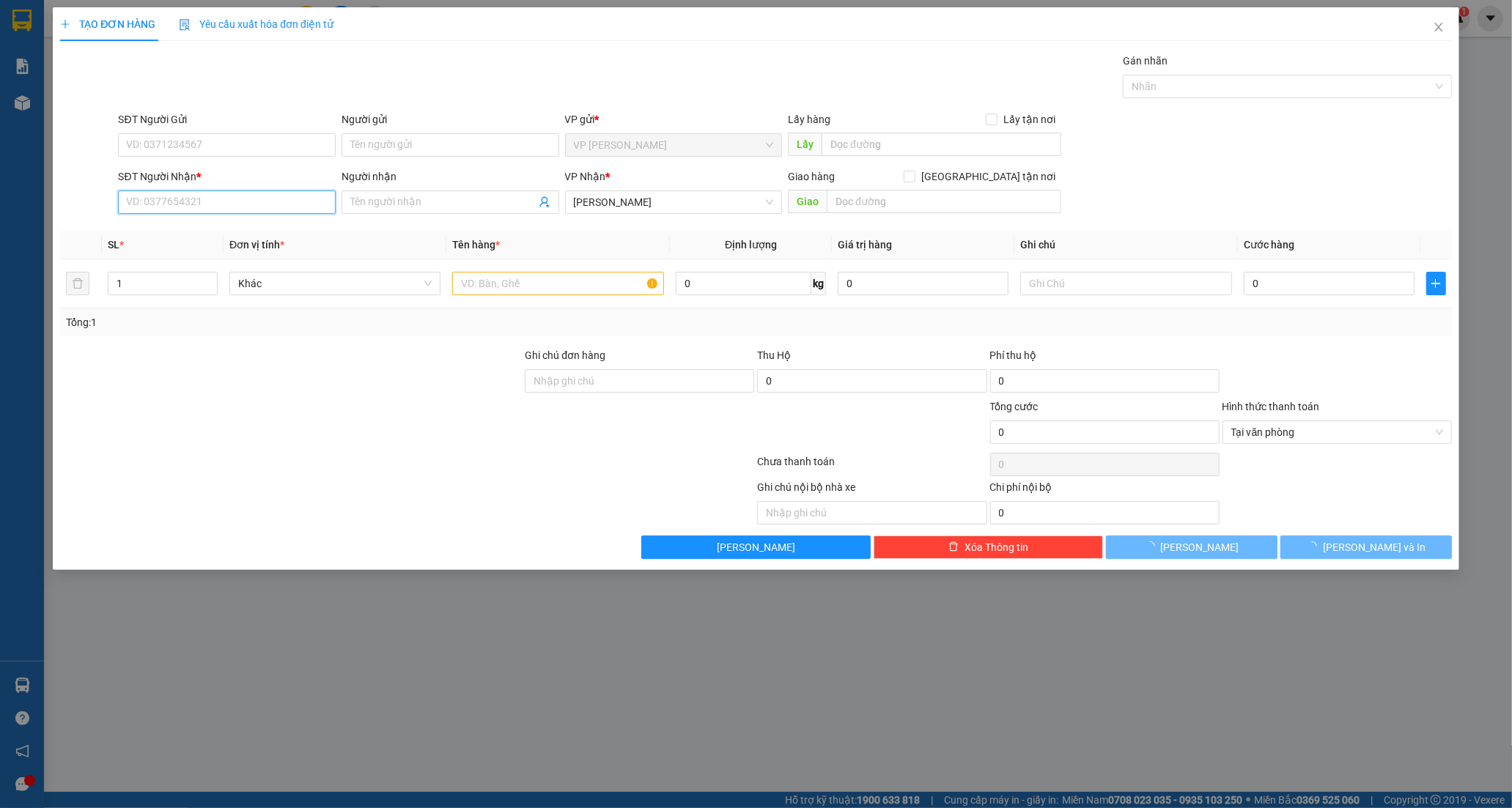
click at [171, 204] on input "SĐT Người Nhận *" at bounding box center [227, 202] width 217 height 24
click at [181, 206] on input "SĐT Người Nhận *" at bounding box center [227, 202] width 217 height 24
type input "0903902908"
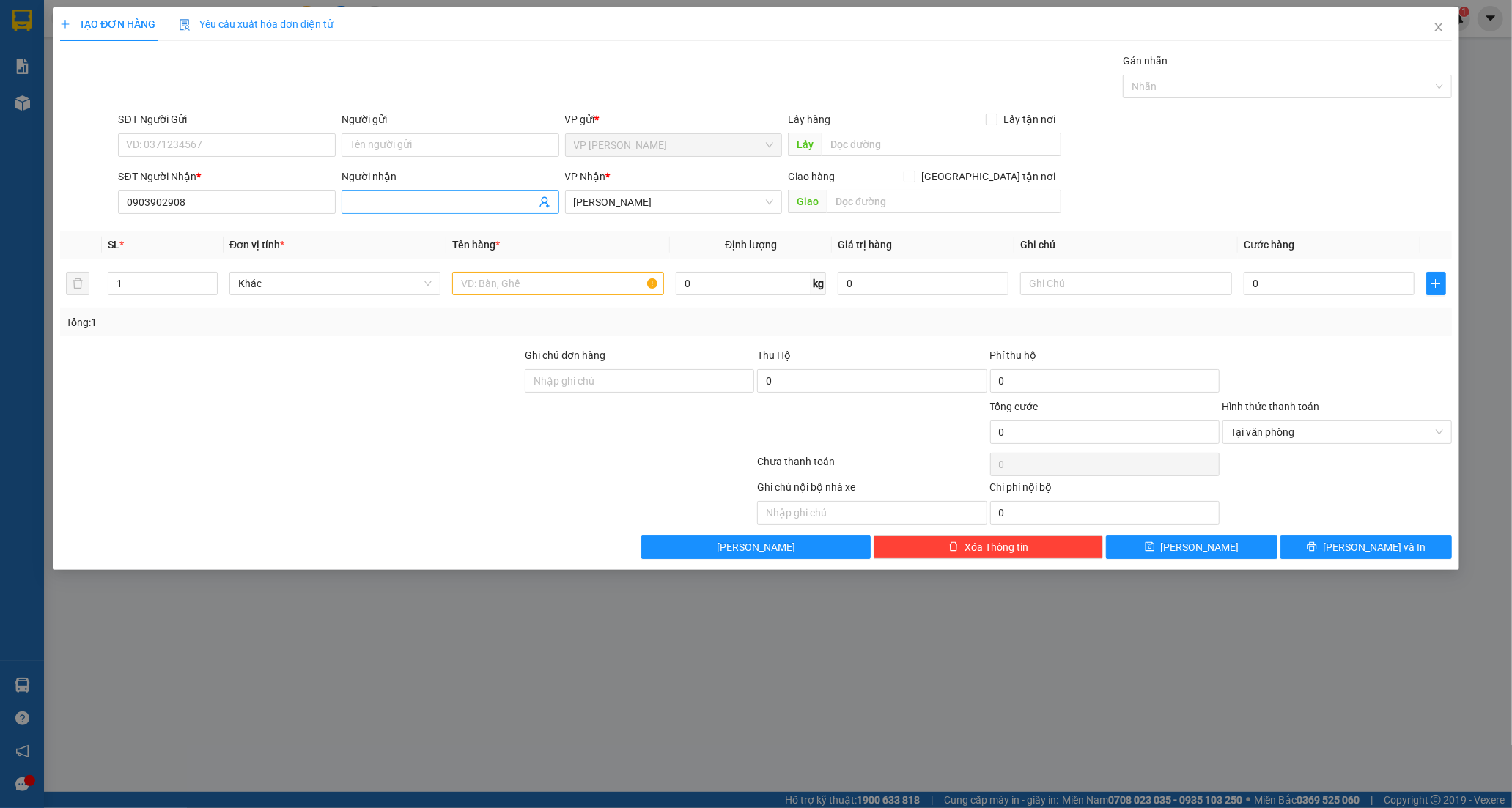
click at [364, 194] on input "Người nhận" at bounding box center [443, 202] width 185 height 16
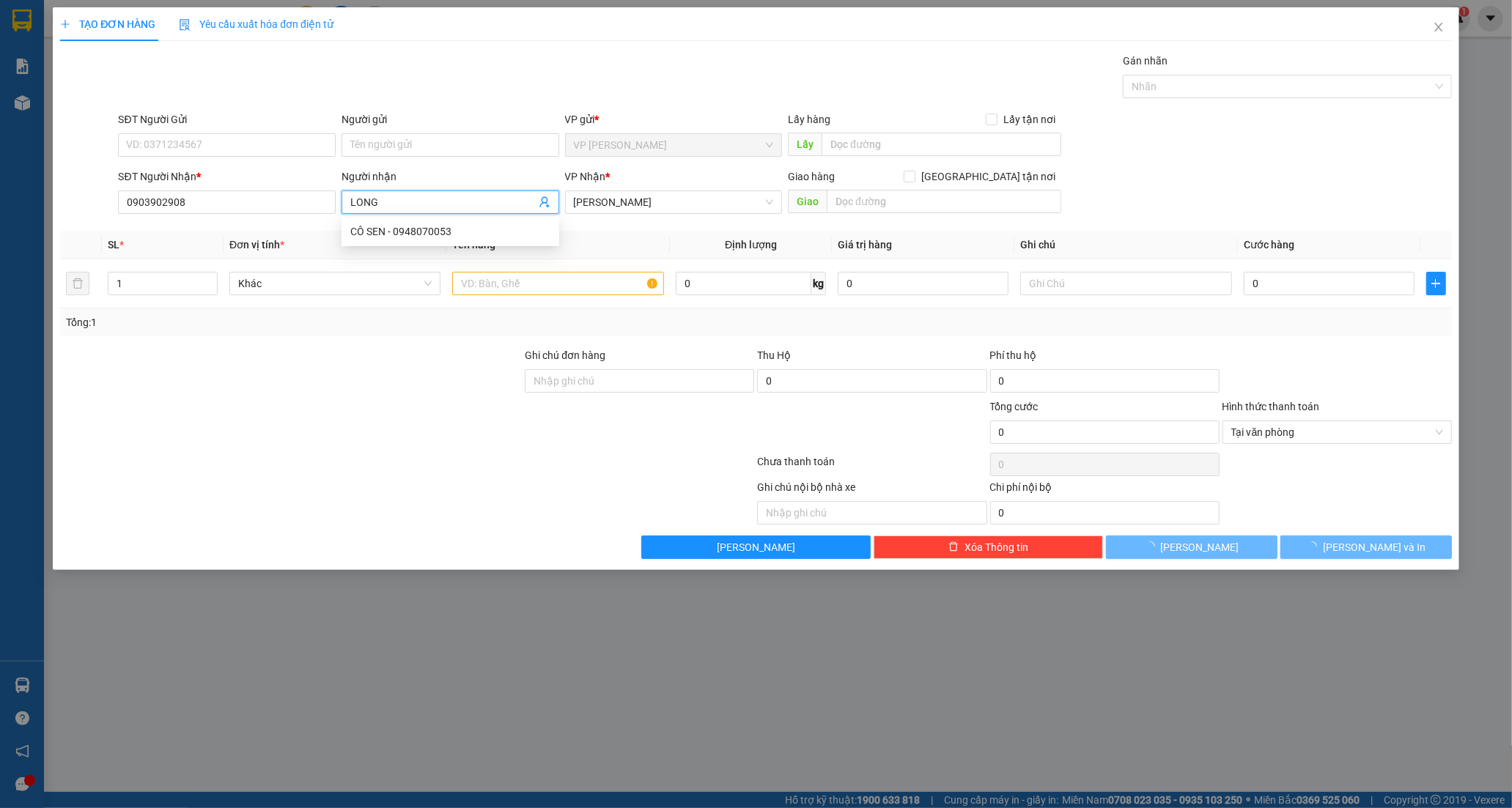
type input "LONG"
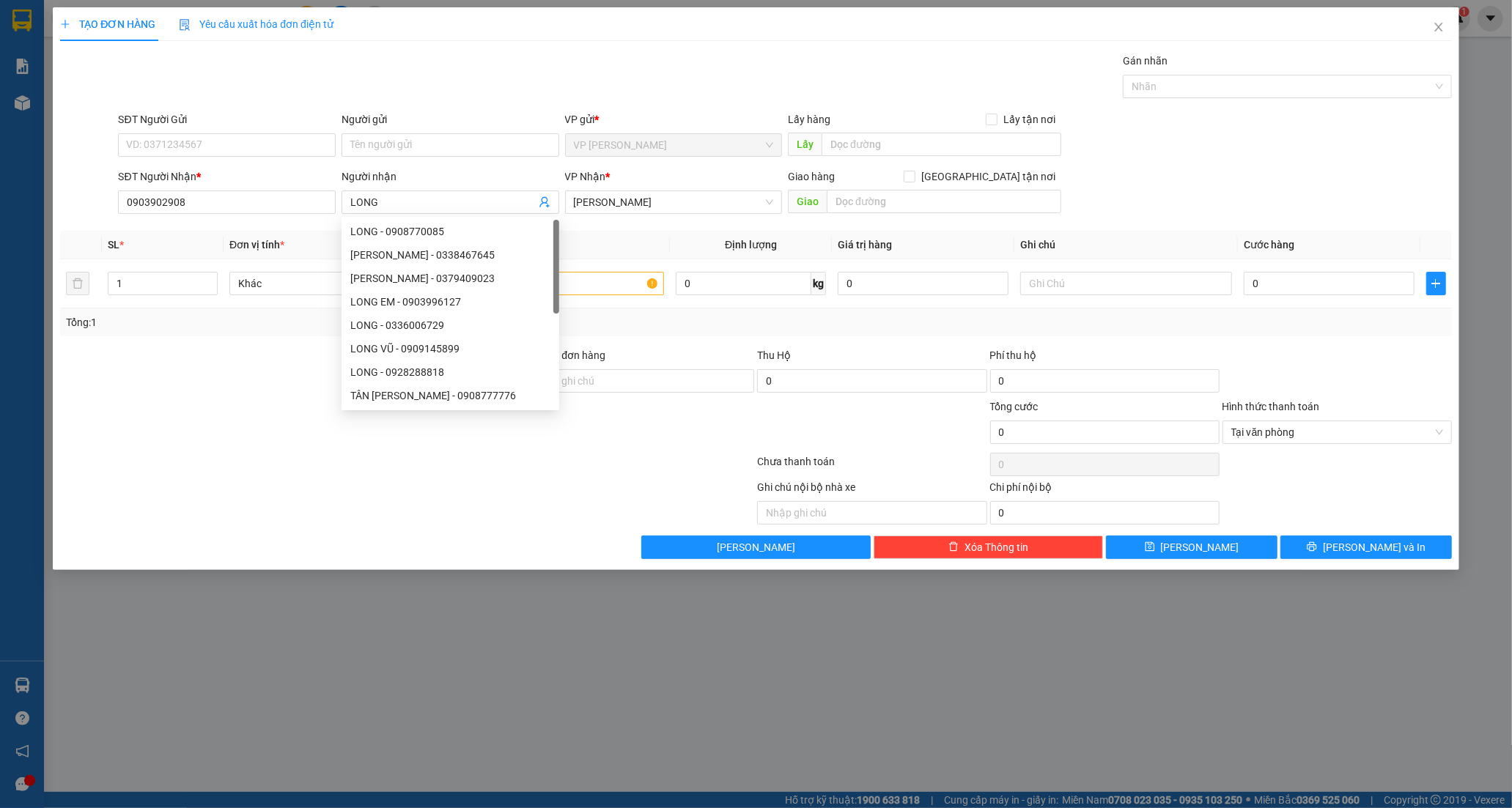
click at [227, 402] on div at bounding box center [291, 424] width 465 height 51
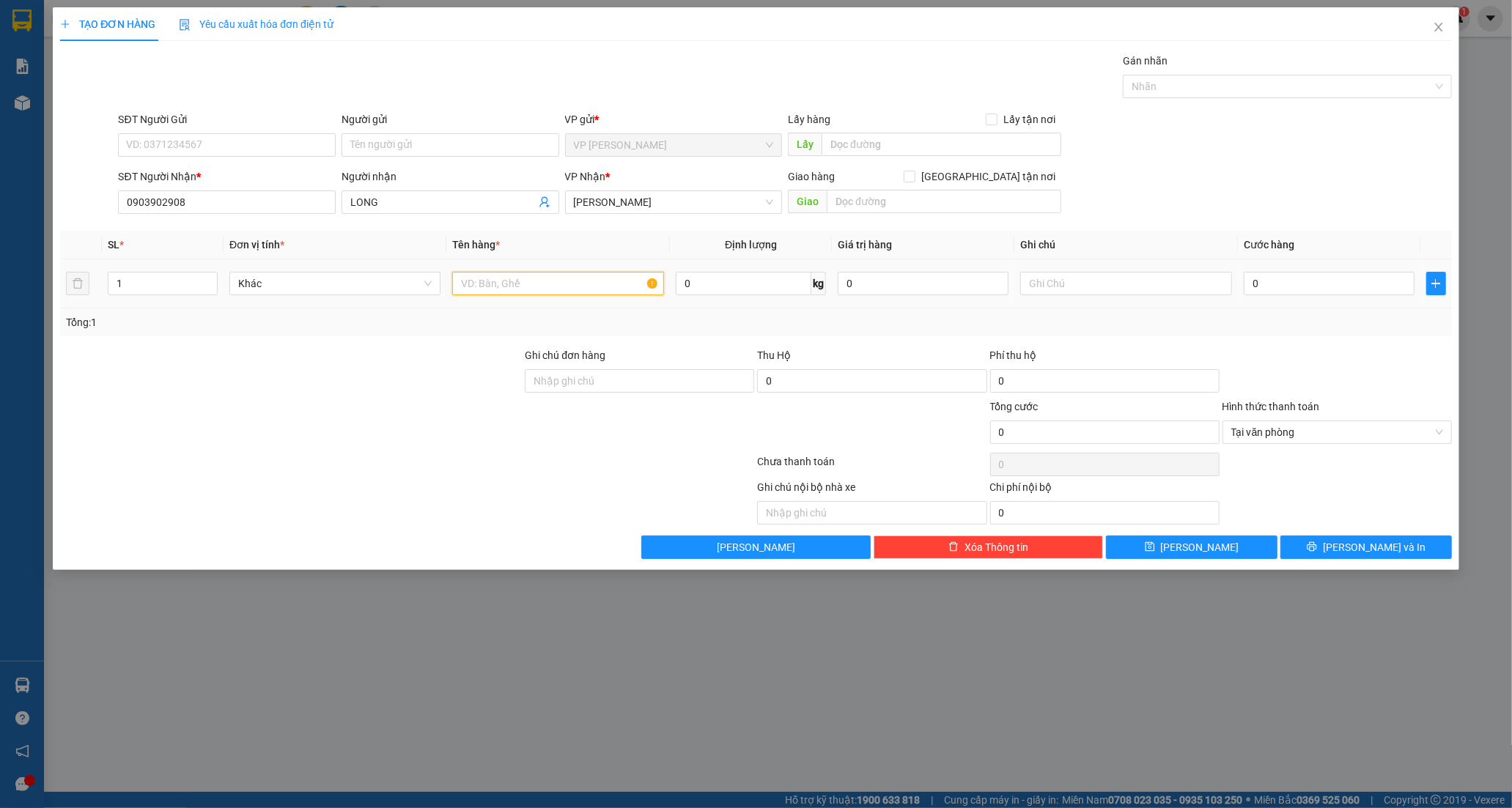
click at [523, 277] on input "text" at bounding box center [558, 283] width 211 height 24
type input "XỐP VÀNG"
click at [1078, 291] on input "text" at bounding box center [1125, 283] width 211 height 24
type input "CC SG THU 30"
click at [1327, 558] on button "[PERSON_NAME] và In" at bounding box center [1366, 547] width 171 height 24
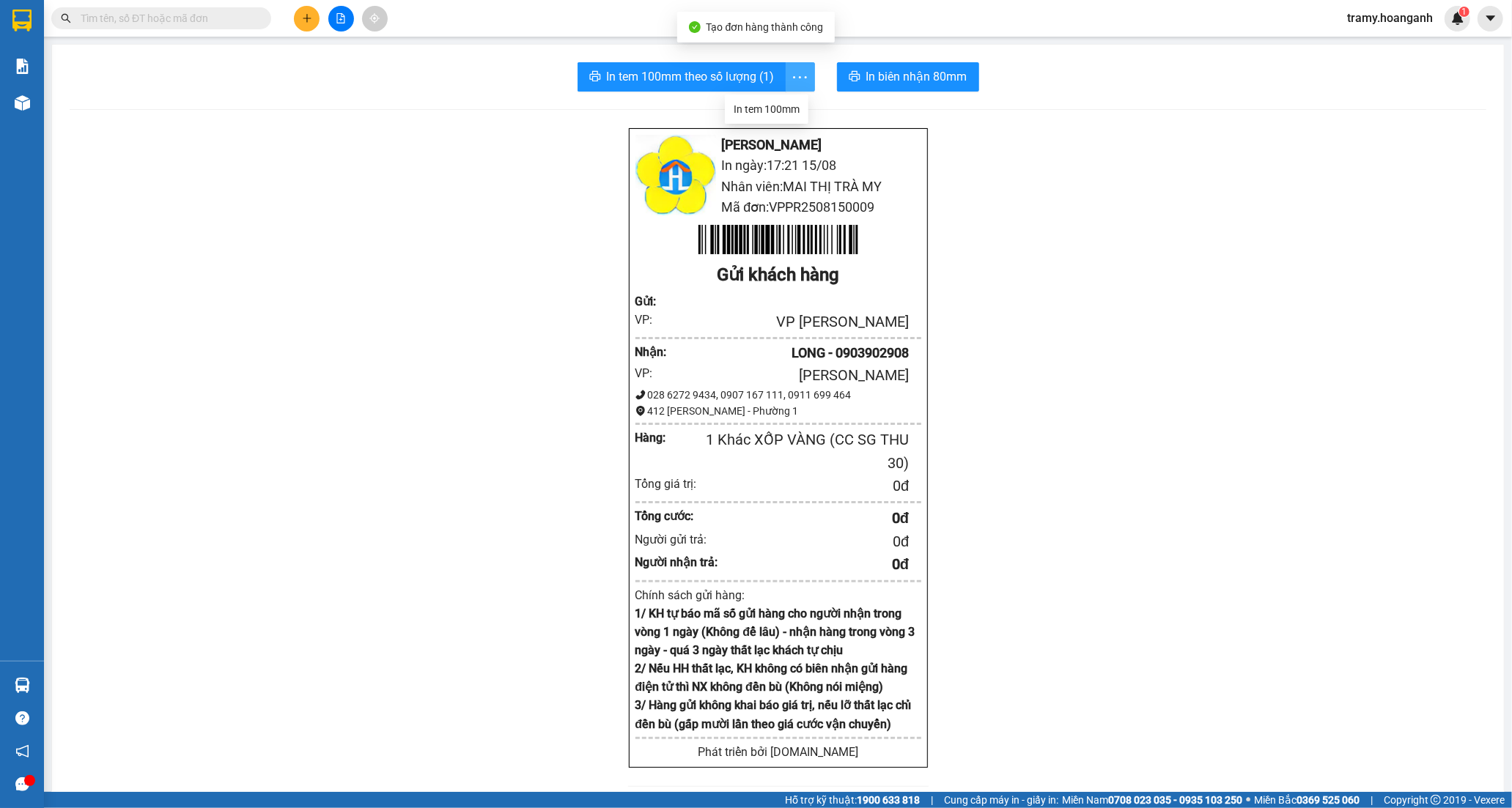
click at [802, 74] on icon "more" at bounding box center [800, 77] width 18 height 18
click at [776, 107] on div "In tem 100mm" at bounding box center [766, 109] width 66 height 16
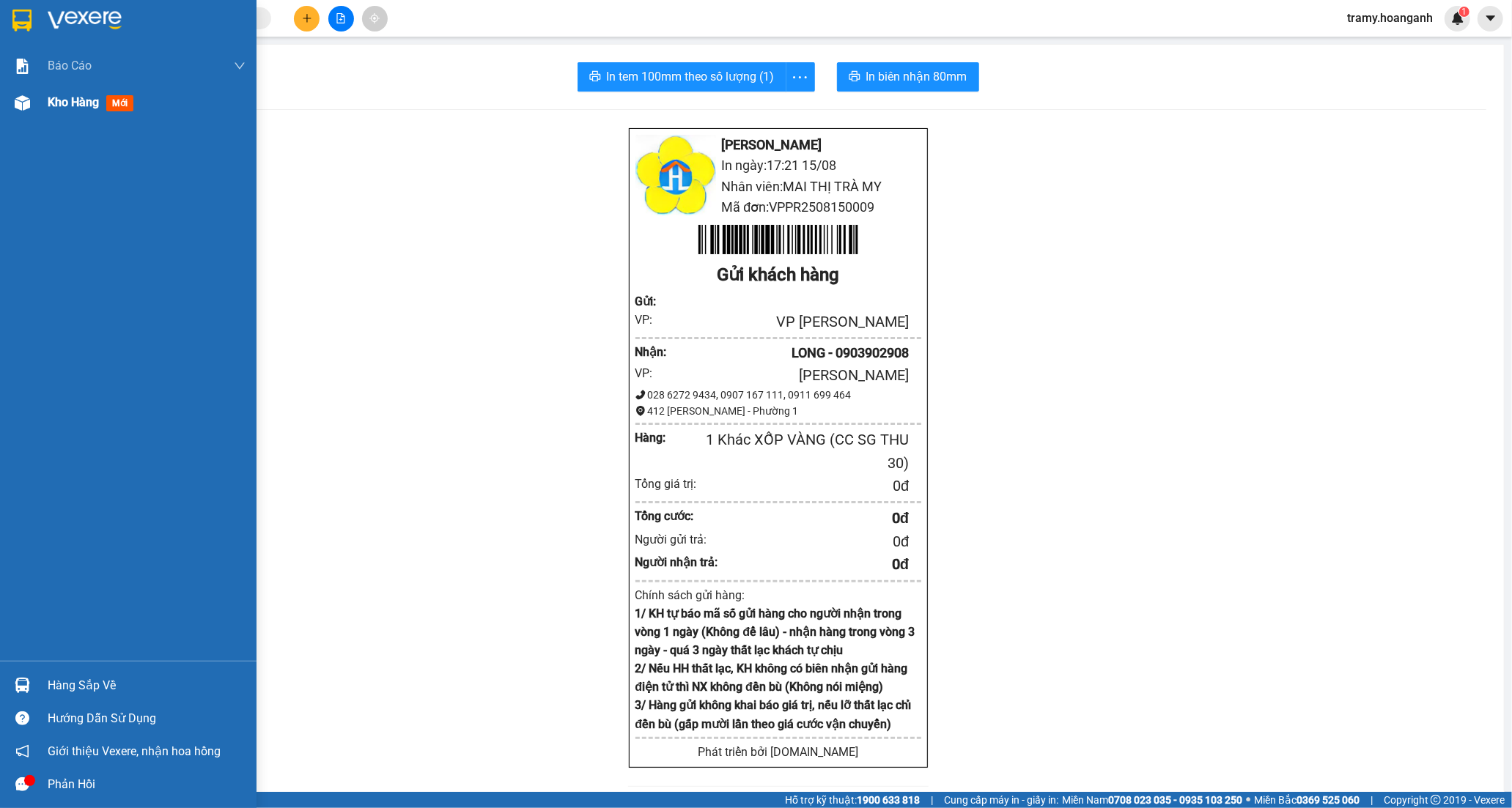
click at [66, 98] on span "Kho hàng" at bounding box center [73, 102] width 51 height 14
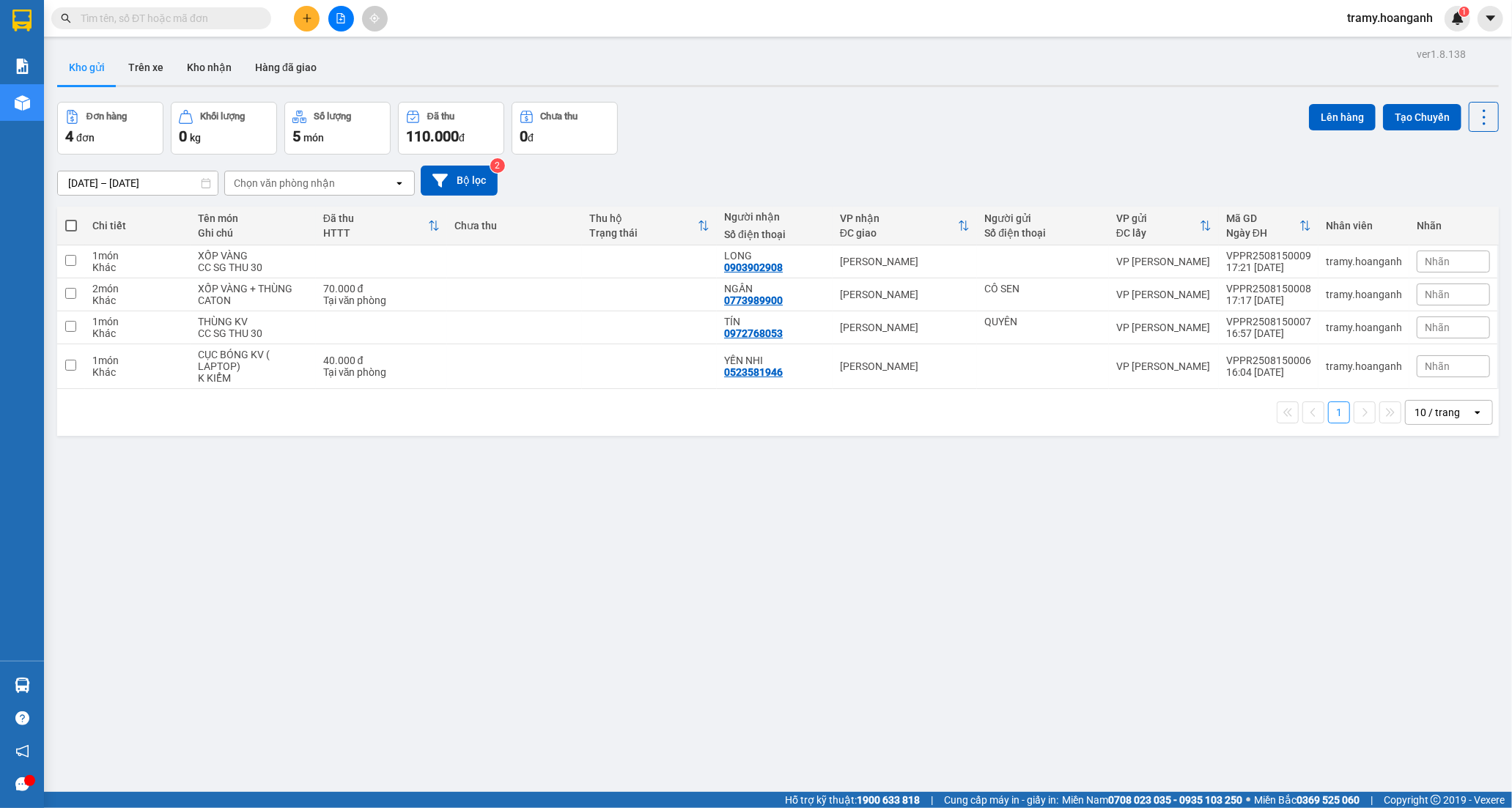
click at [306, 17] on icon "plus" at bounding box center [306, 18] width 10 height 10
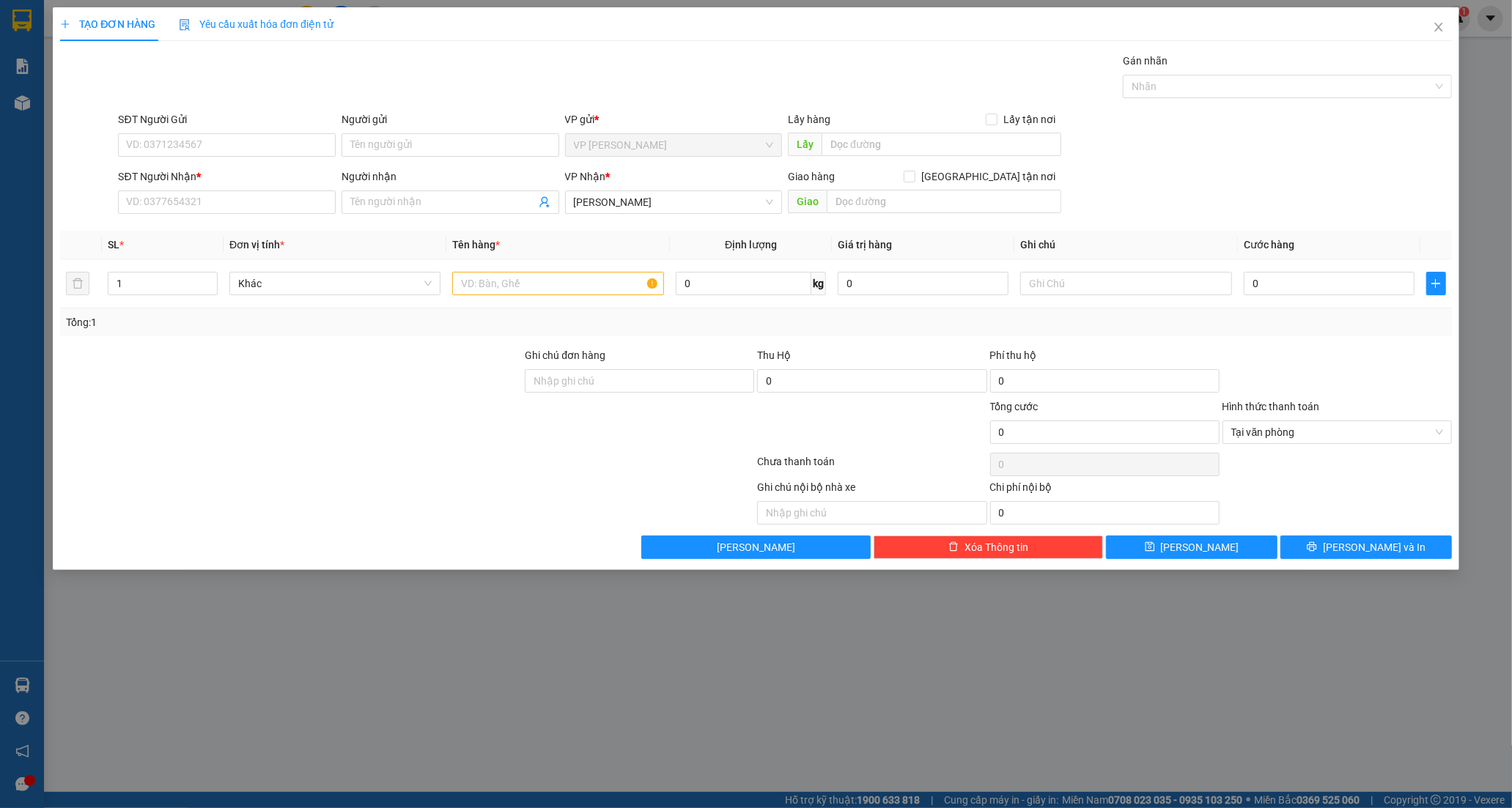
click at [157, 184] on div "SĐT Người Nhận *" at bounding box center [227, 179] width 217 height 22
click at [157, 204] on input "SĐT Người Nhận *" at bounding box center [227, 202] width 217 height 24
click at [201, 206] on input "SĐT Người Nhận *" at bounding box center [227, 202] width 217 height 24
type input "0904184848"
click at [202, 231] on div "0904184848 - LONG" at bounding box center [227, 231] width 200 height 16
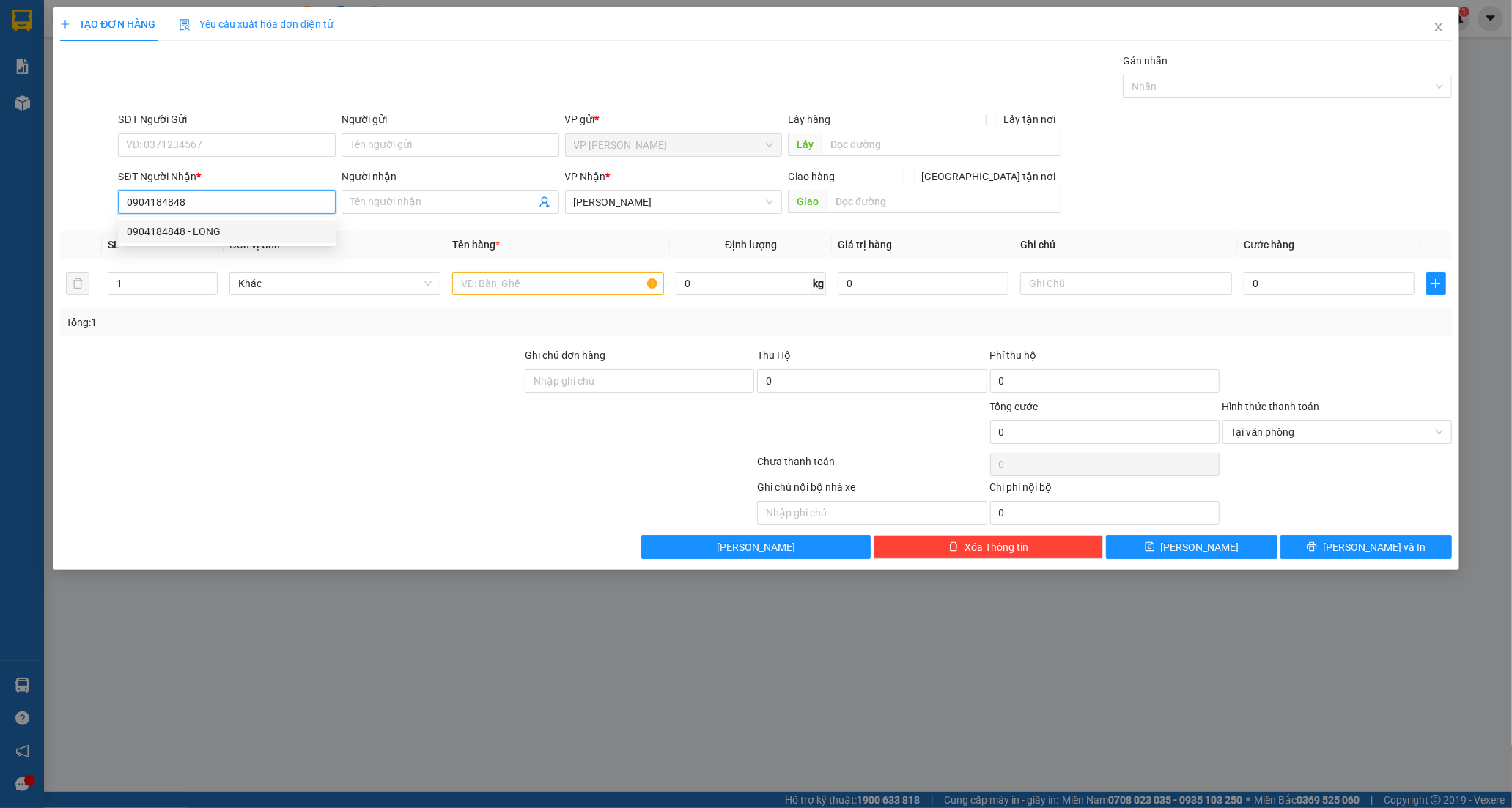
type input "LONG"
type input "30.000"
type input "0904184848"
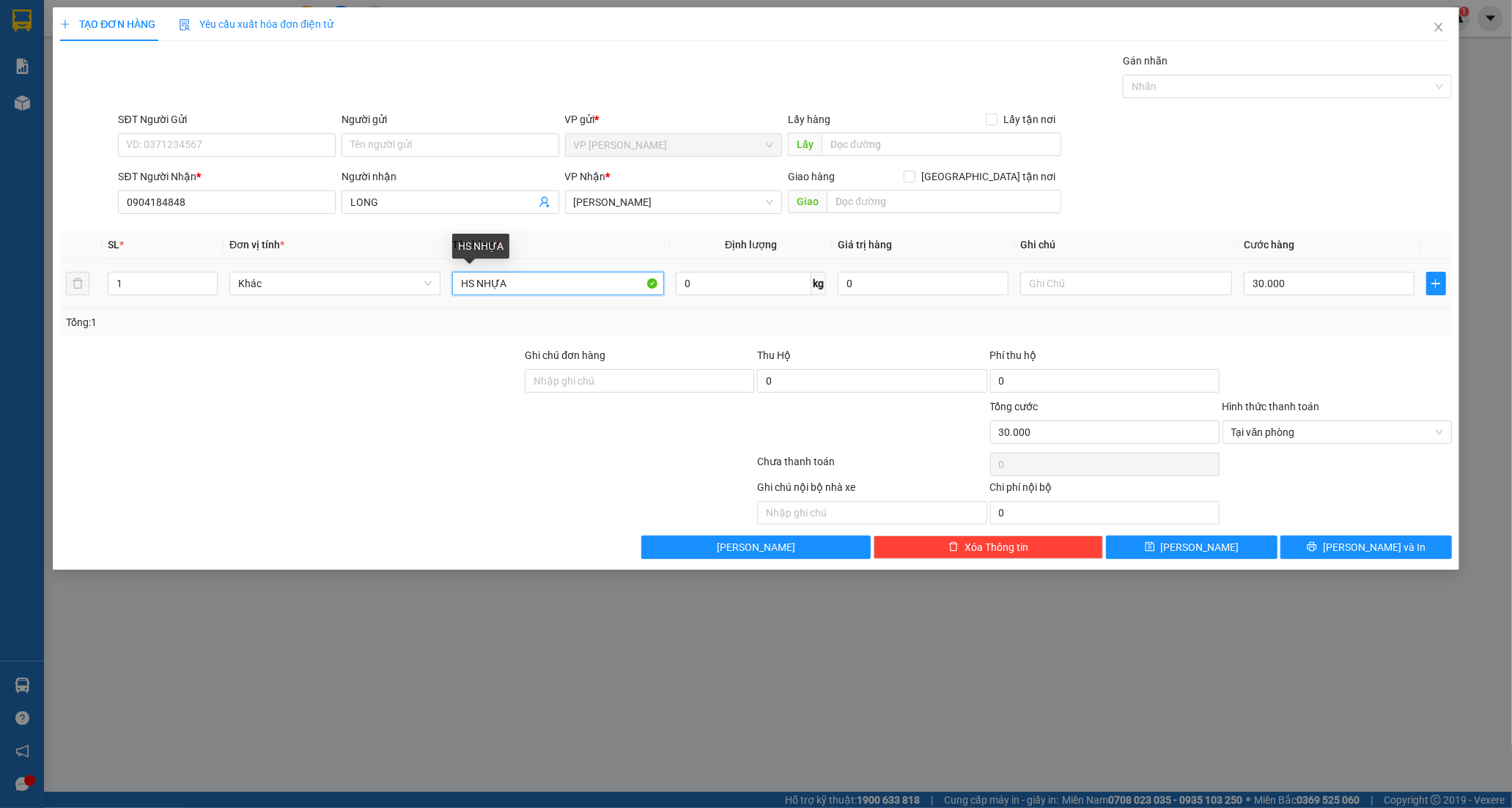
drag, startPoint x: 513, startPoint y: 292, endPoint x: 305, endPoint y: 318, distance: 209.6
click at [305, 318] on div "SL * Đơn vị tính * Tên hàng * Định lượng Giá trị hàng Ghi chú Cước hàng 1 Khác …" at bounding box center [756, 284] width 1392 height 106
type input "T"
type input "HỘP CATON ( HỒ SƠ)"
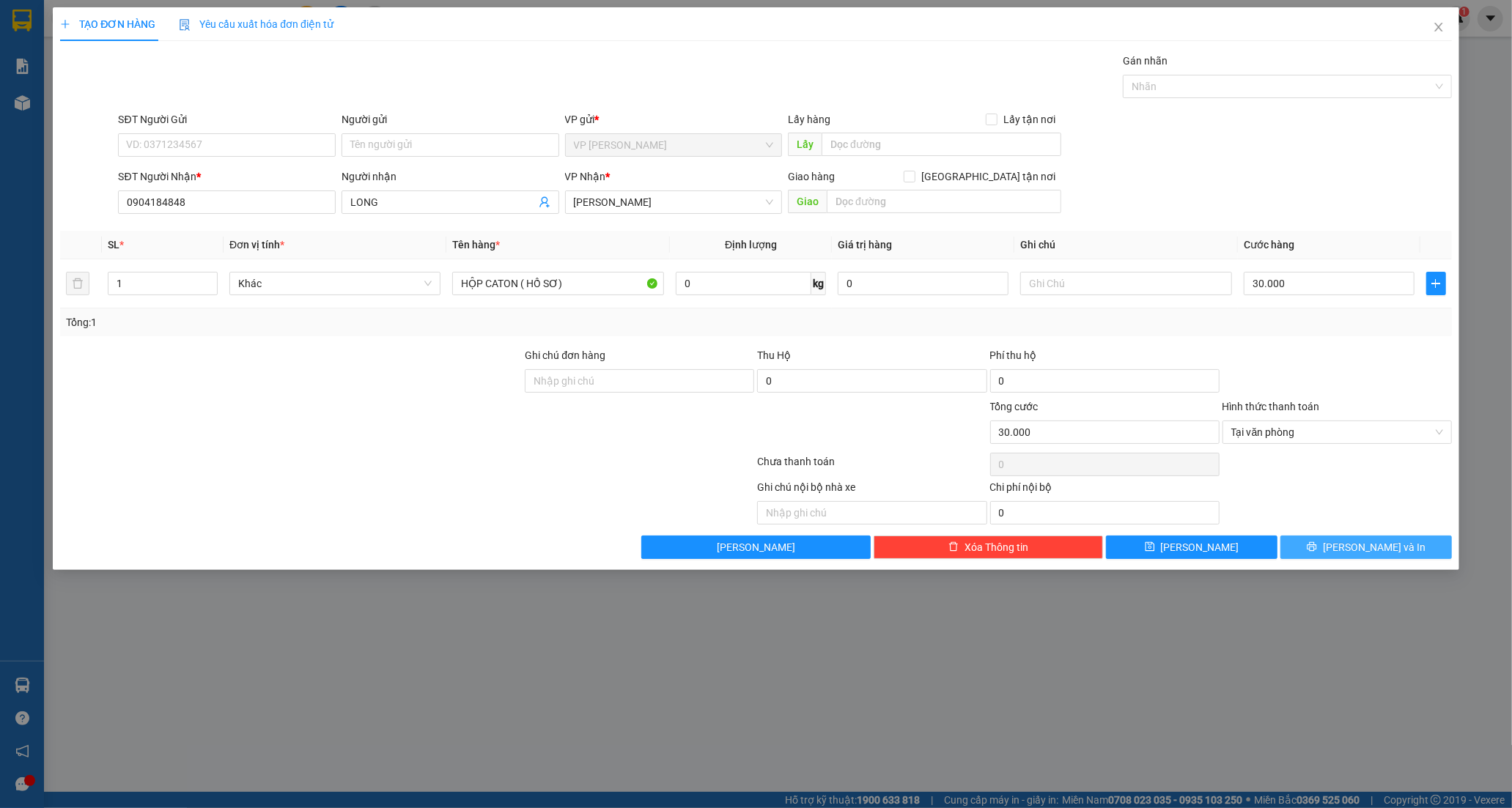
click at [1317, 551] on icon "printer" at bounding box center [1311, 546] width 10 height 10
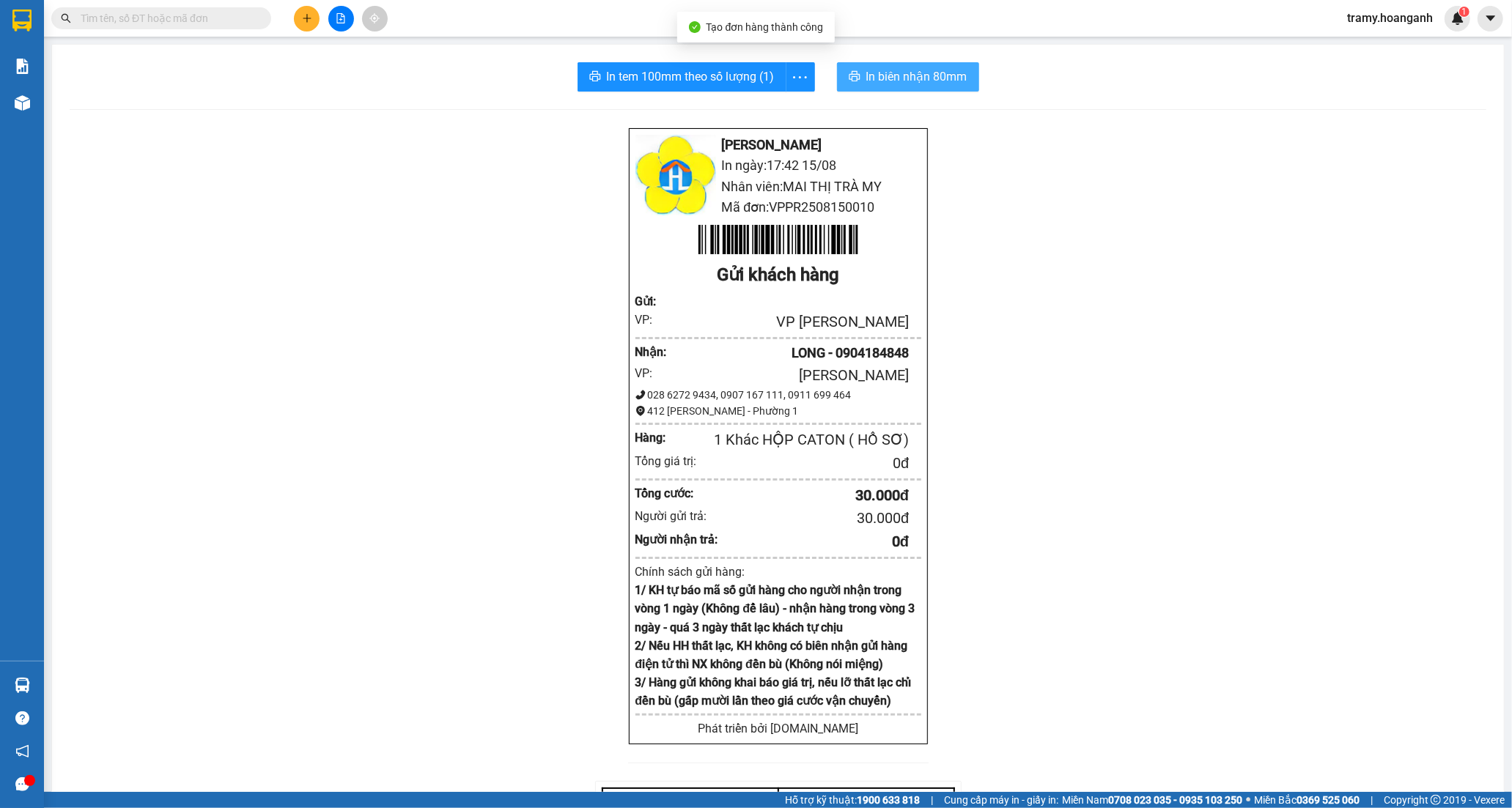
click at [892, 76] on span "In biên nhận 80mm" at bounding box center [916, 77] width 101 height 18
drag, startPoint x: 793, startPoint y: 67, endPoint x: 772, endPoint y: 106, distance: 44.3
click at [792, 67] on button "button" at bounding box center [800, 77] width 29 height 29
click at [772, 107] on div "In tem 100mm" at bounding box center [766, 109] width 66 height 16
click at [289, 15] on div at bounding box center [341, 19] width 110 height 26
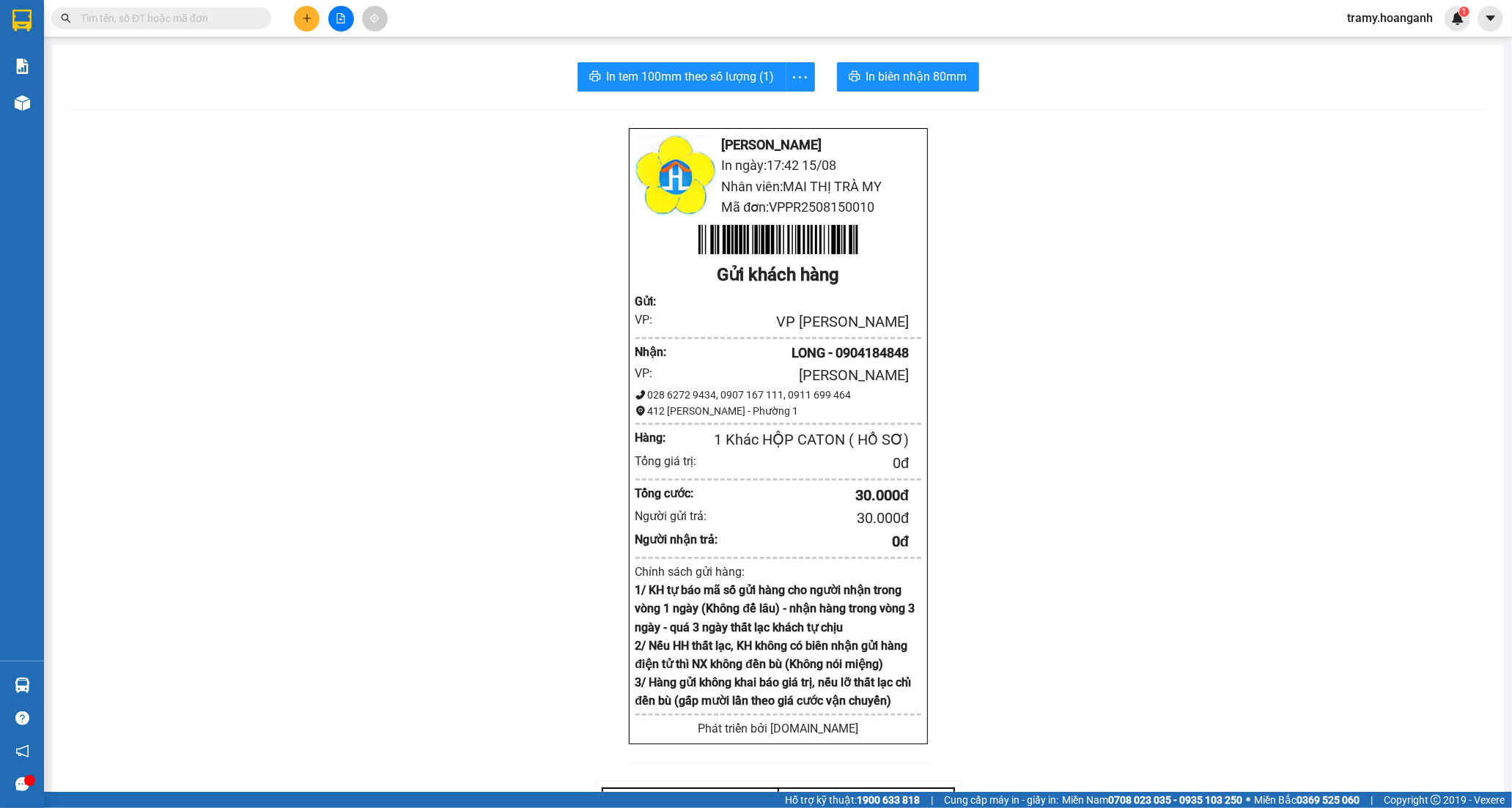
click at [299, 15] on button at bounding box center [307, 19] width 26 height 26
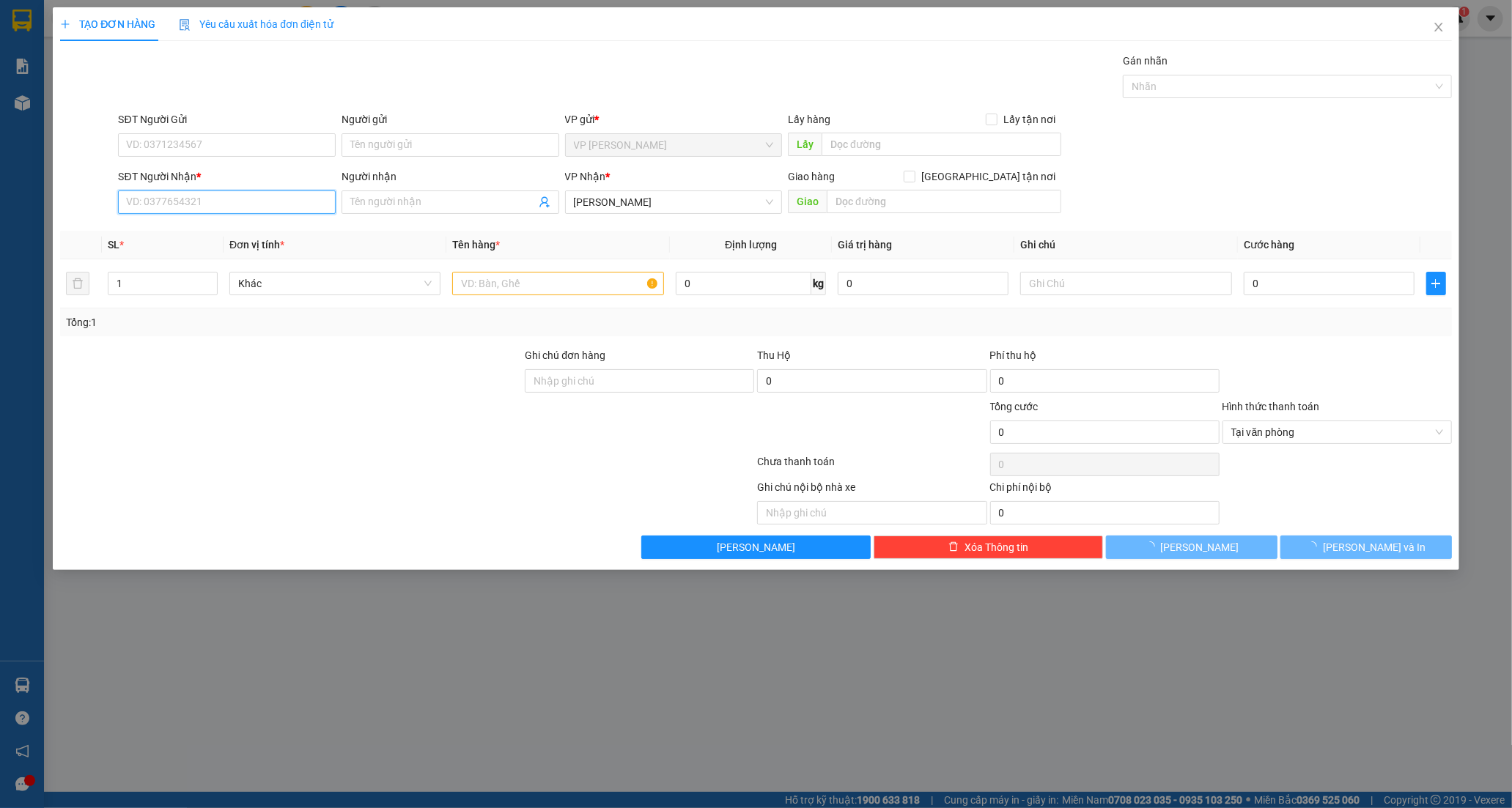
click at [173, 211] on input "SĐT Người Nhận *" at bounding box center [227, 202] width 217 height 24
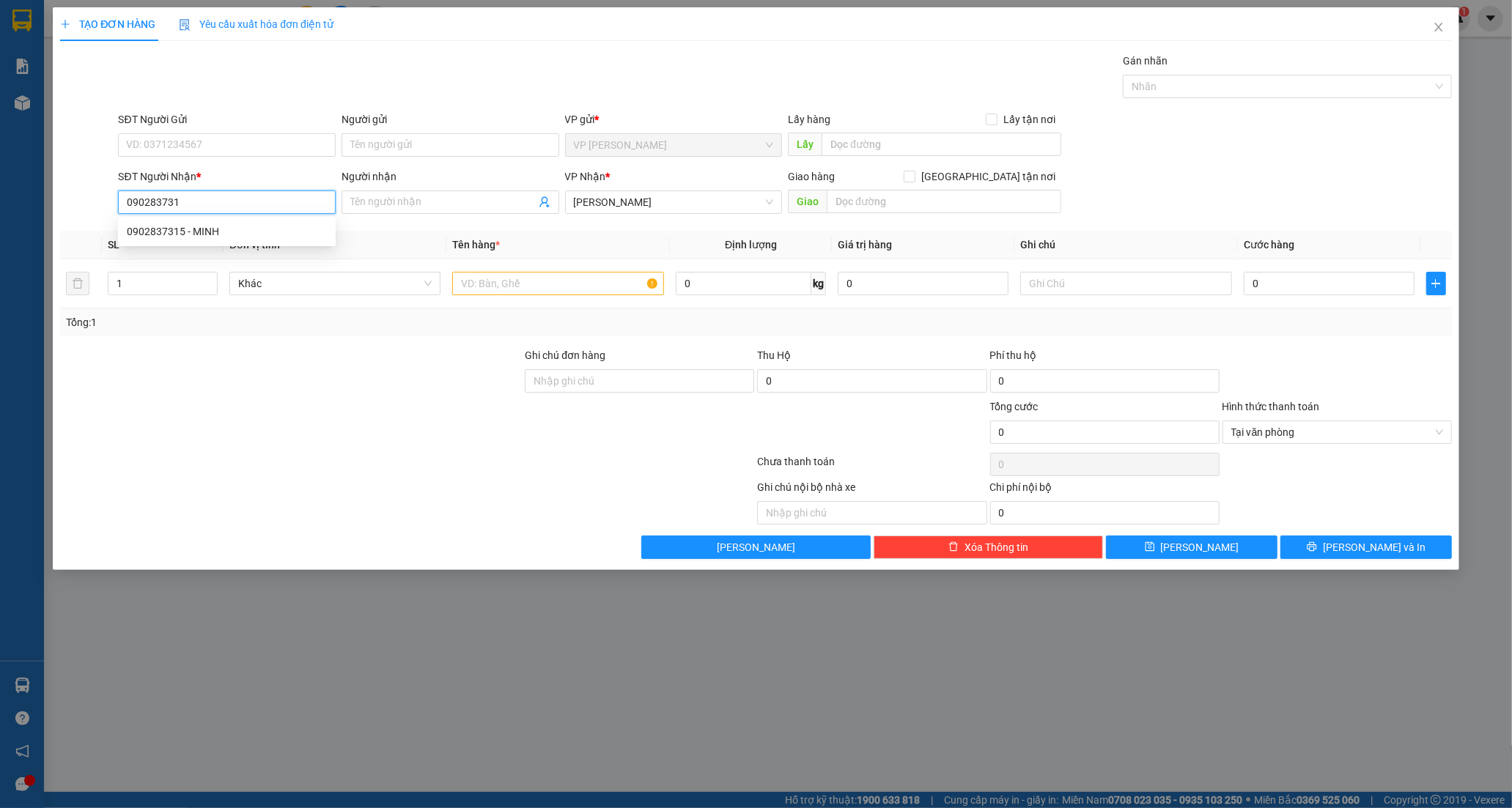
type input "0902837315"
click at [166, 232] on div "0902837315 - MINH" at bounding box center [227, 231] width 200 height 16
type input "MINH"
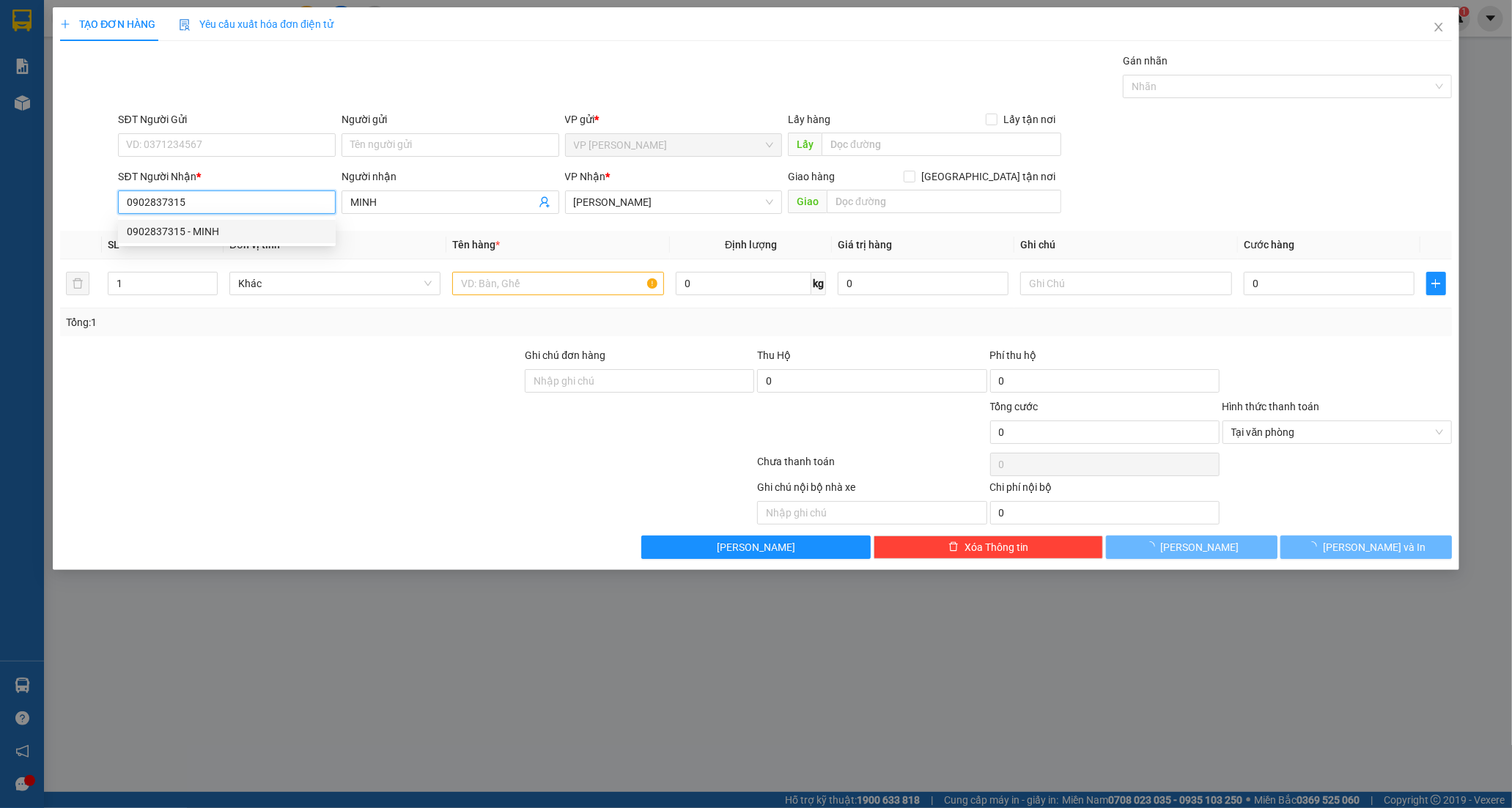
type input "30.000"
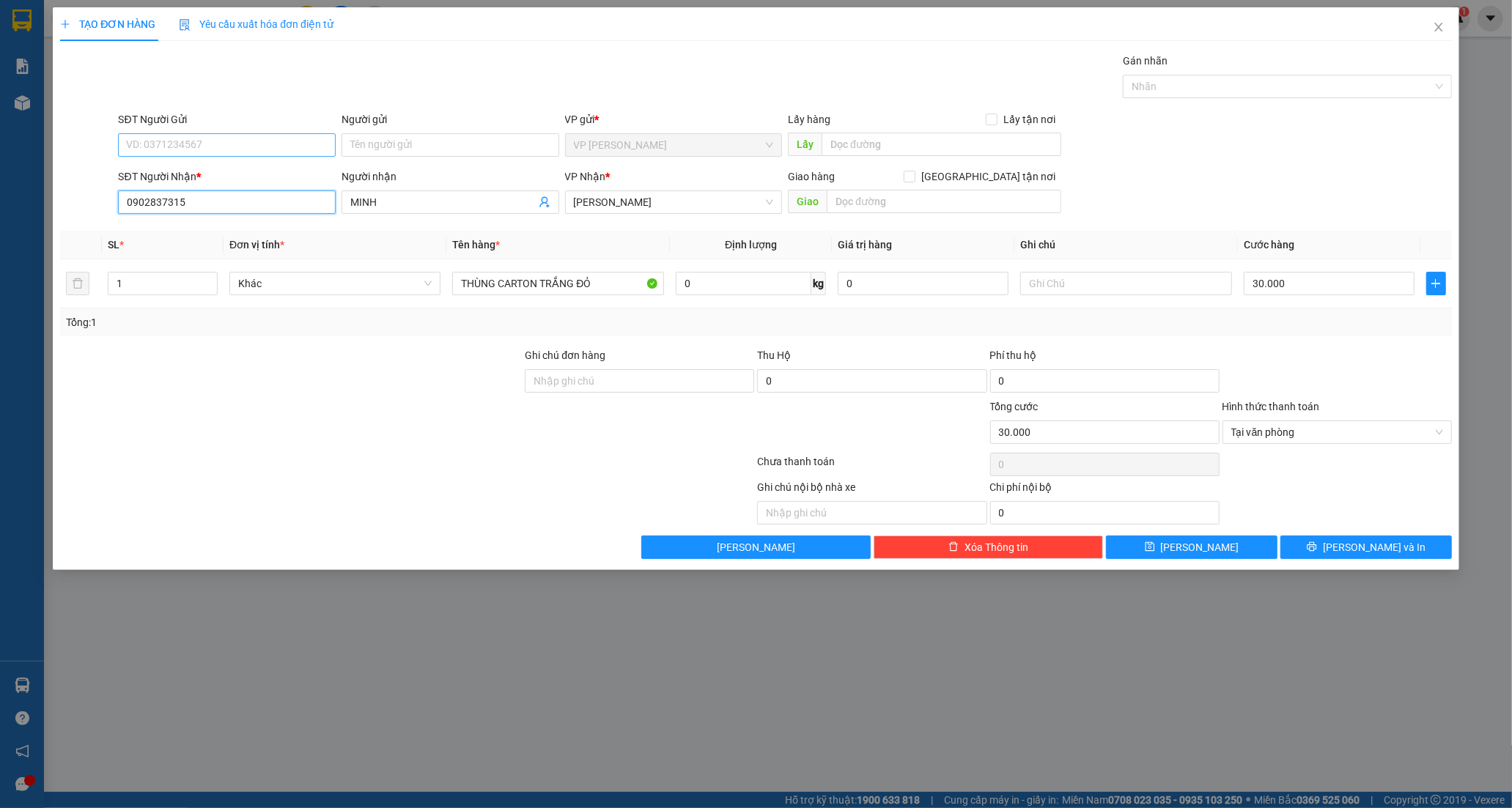
type input "0902837315"
click at [243, 147] on input "SĐT Người Gửi" at bounding box center [227, 145] width 217 height 24
click at [220, 170] on div "0938948365 - NGUYÊN" at bounding box center [227, 174] width 200 height 16
type input "0938948365"
type input "NGUYÊN"
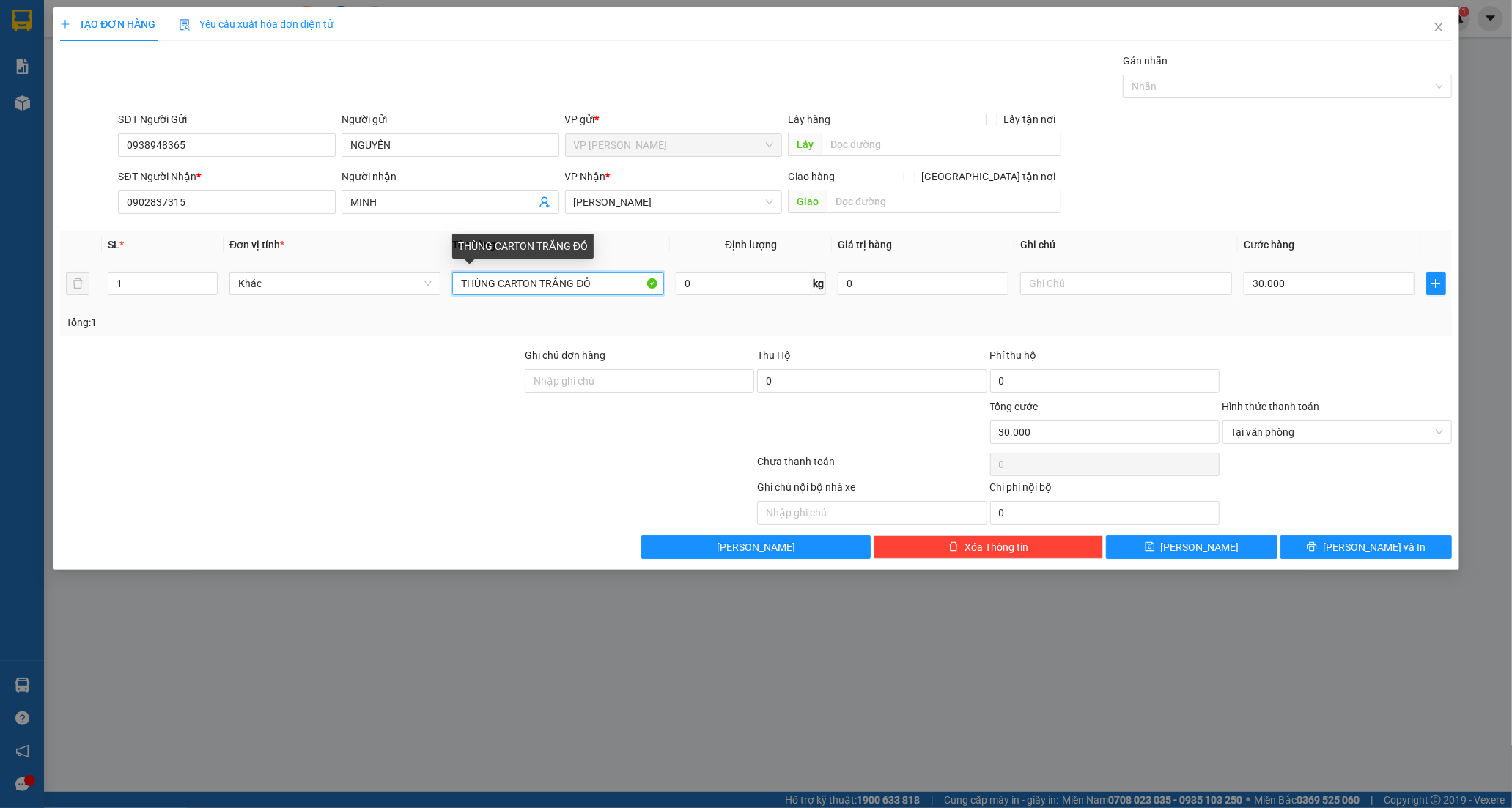
drag, startPoint x: 641, startPoint y: 282, endPoint x: 375, endPoint y: 268, distance: 266.4
click at [420, 304] on tr "1 Khác THÙNG CARTON TRẮNG ĐỎ 0 kg 0 30.000" at bounding box center [756, 284] width 1392 height 49
type input "HS TRẮNG"
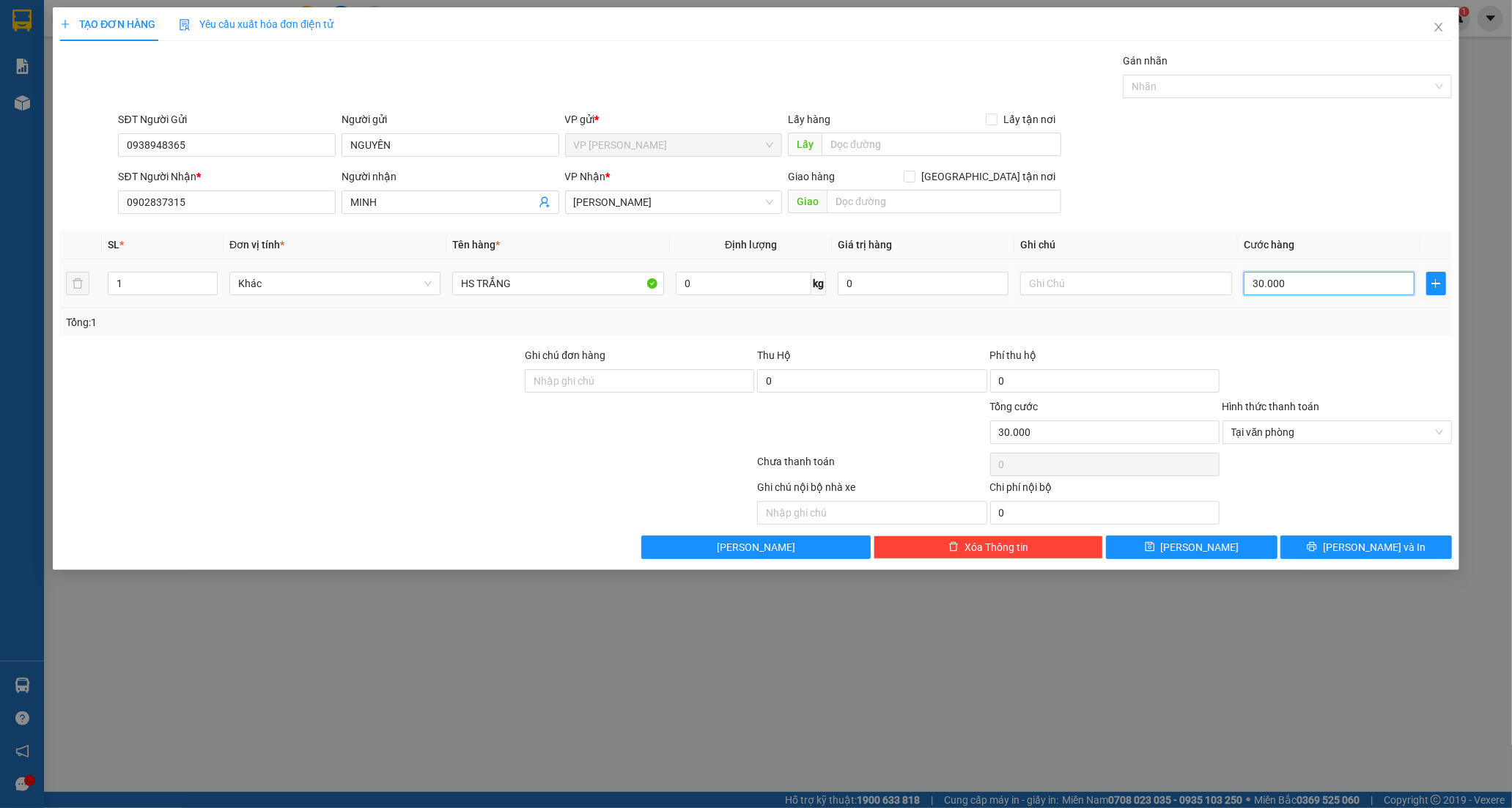
type input "0"
type input "30.000"
click at [1282, 272] on input "0" at bounding box center [1328, 283] width 171 height 24
type input "2"
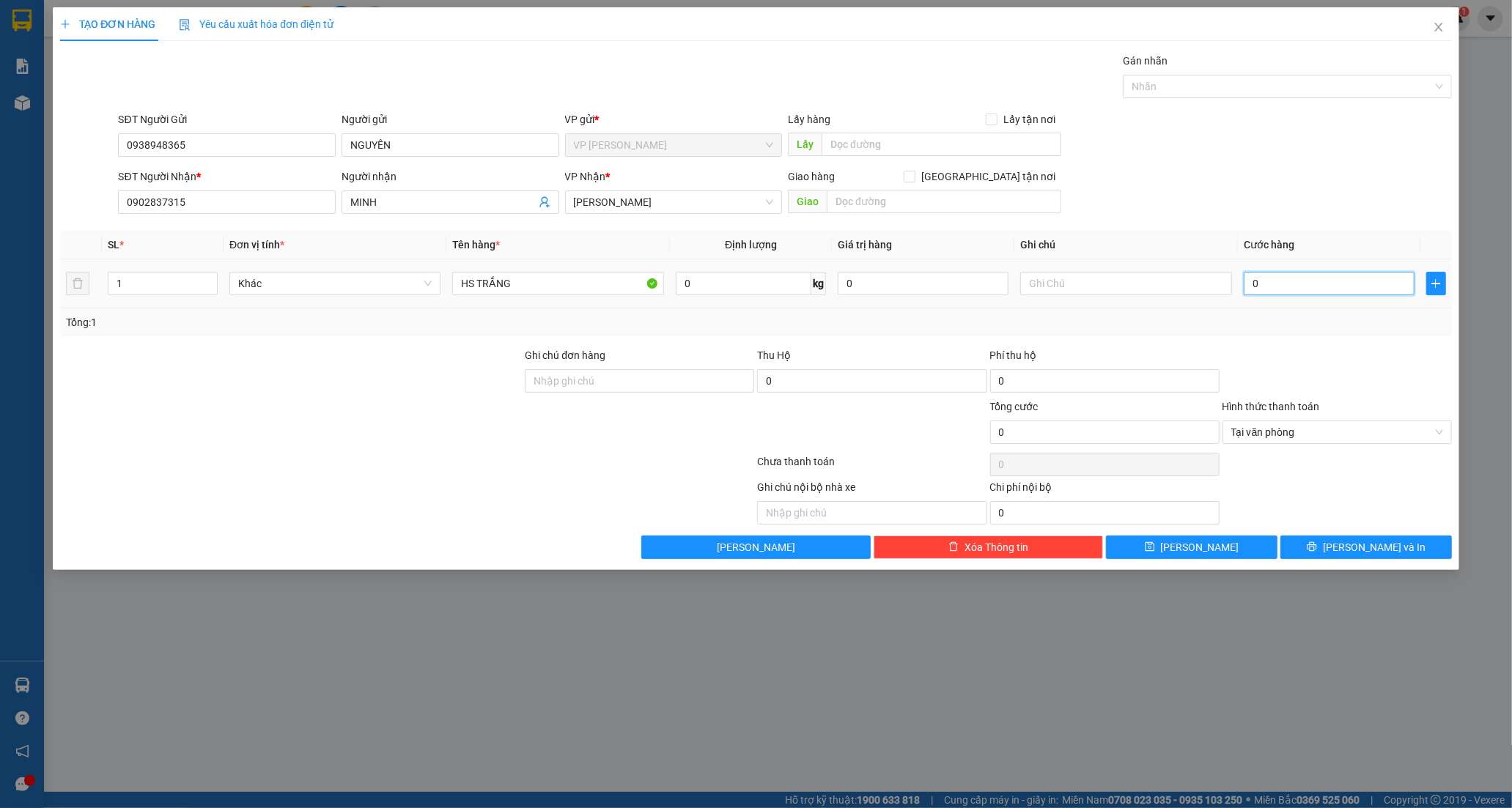
type input "2"
type input "20"
type input "20.000"
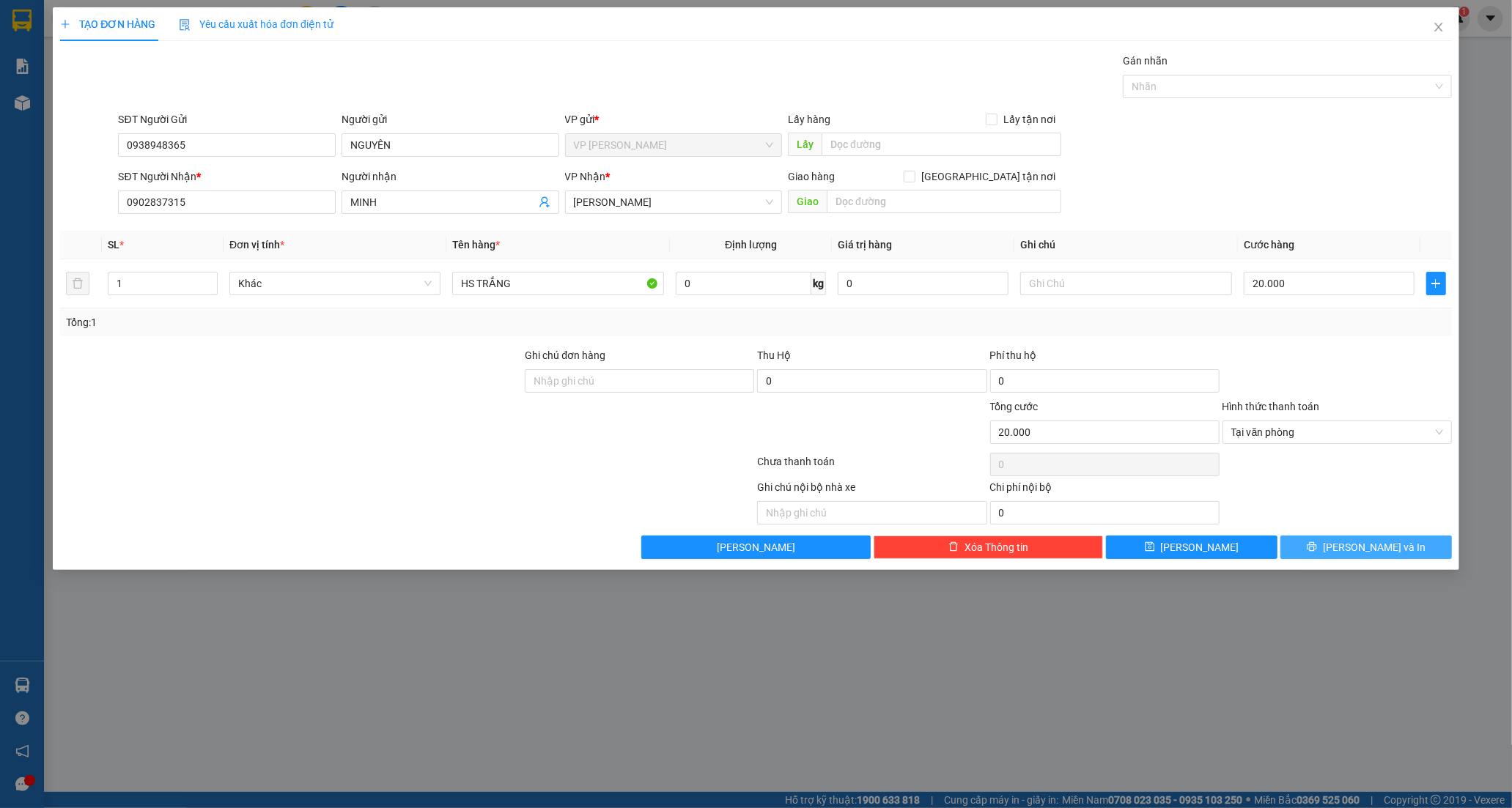
drag, startPoint x: 1324, startPoint y: 548, endPoint x: 1357, endPoint y: 480, distance: 75.6
click at [1357, 480] on div "Transit Pickup Surcharge Ids Transit Deliver Surcharge Ids Transit Deliver Surc…" at bounding box center [756, 305] width 1392 height 506
click at [1388, 538] on button "[PERSON_NAME] và In" at bounding box center [1366, 547] width 171 height 24
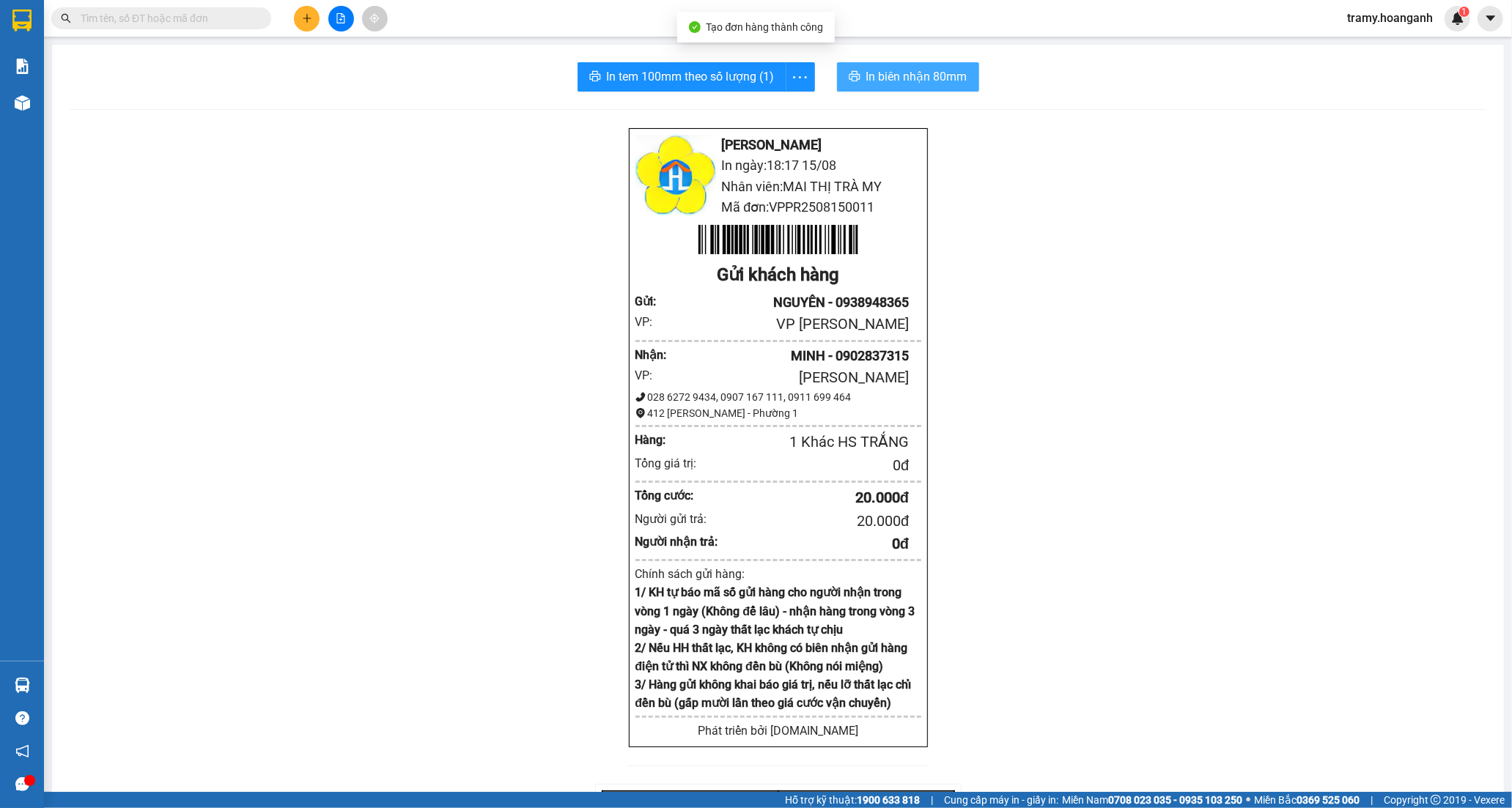
click at [934, 78] on span "In biên nhận 80mm" at bounding box center [916, 77] width 101 height 18
click at [626, 77] on span "In tem 100mm theo số lượng (1)" at bounding box center [691, 77] width 168 height 18
click at [306, 20] on icon "plus" at bounding box center [306, 18] width 1 height 8
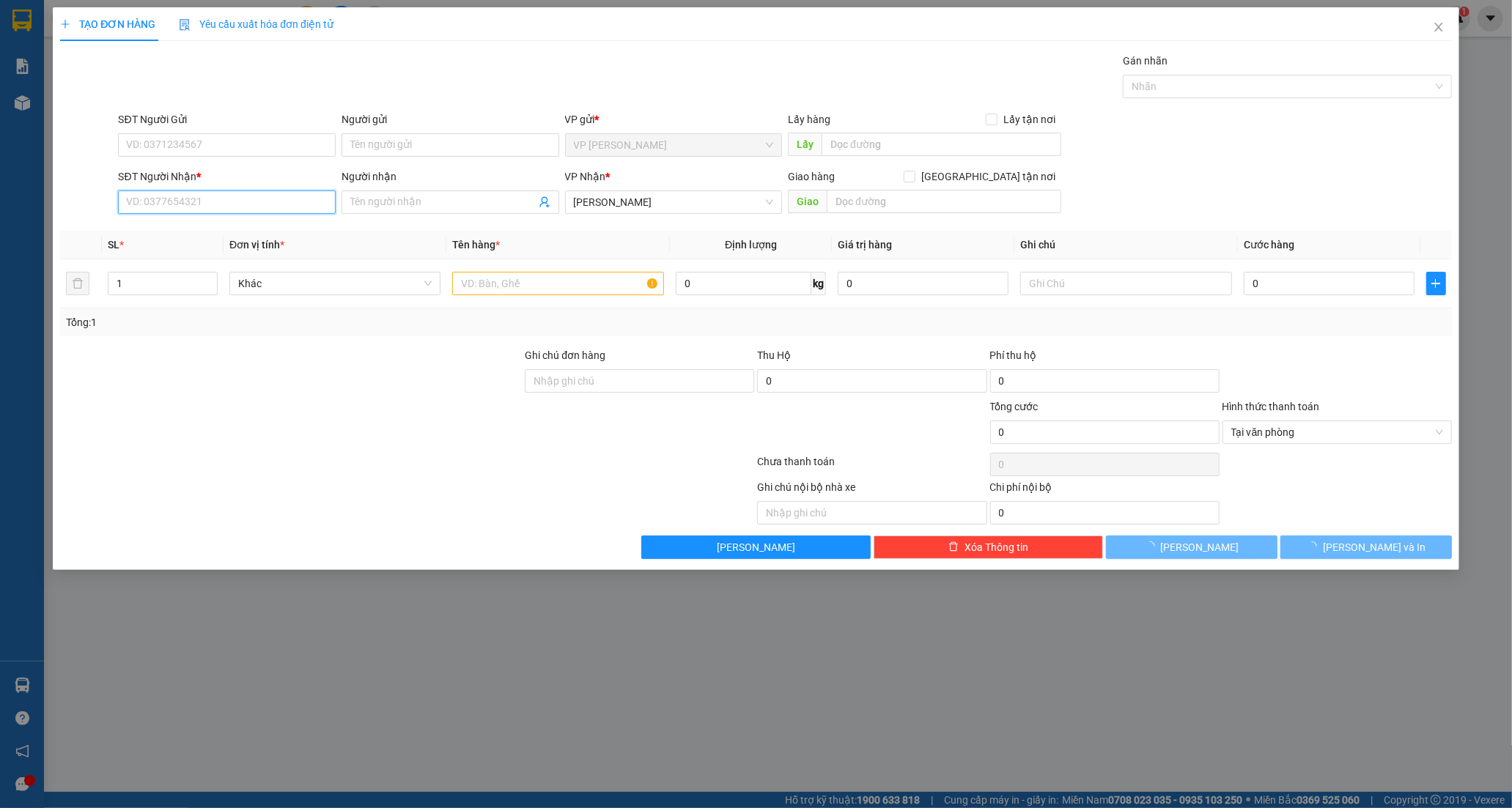
click at [181, 211] on input "SĐT Người Nhận *" at bounding box center [227, 202] width 217 height 24
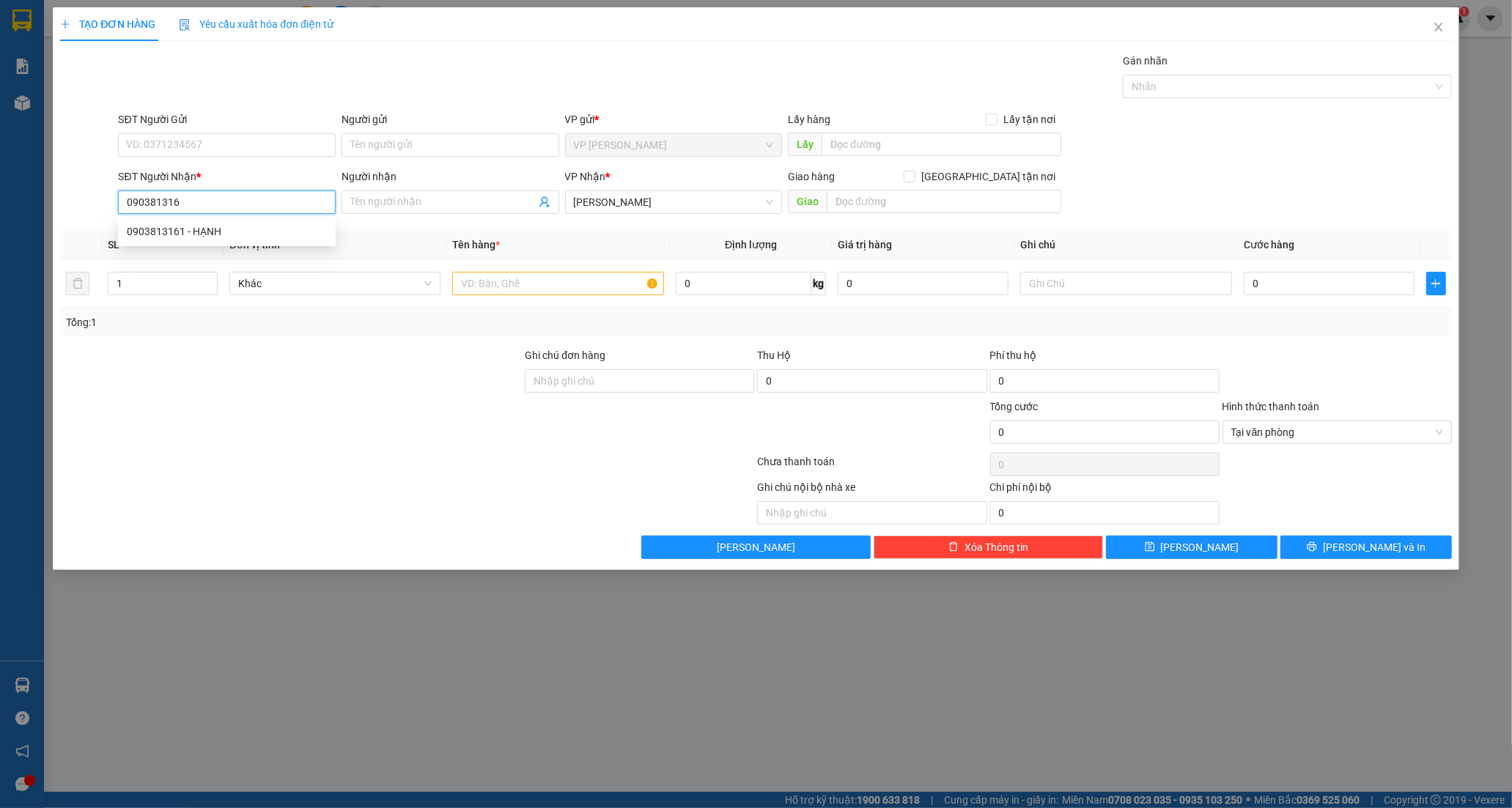
type input "0903813161"
drag, startPoint x: 196, startPoint y: 228, endPoint x: 200, endPoint y: 217, distance: 11.7
click at [197, 226] on div "0903813161 - HẠNH" at bounding box center [227, 231] width 200 height 16
type input "HẠNH"
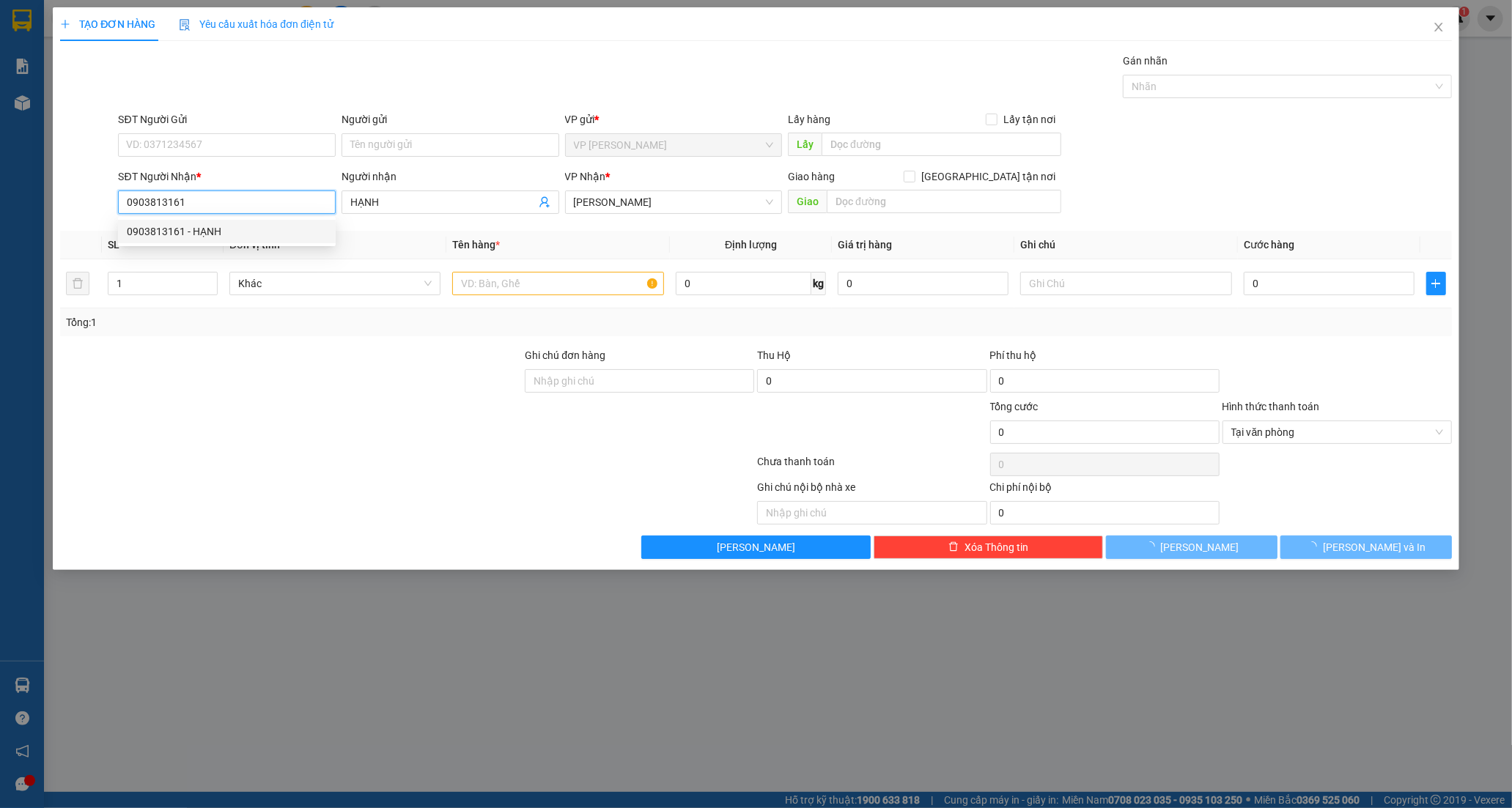
type input "50.000"
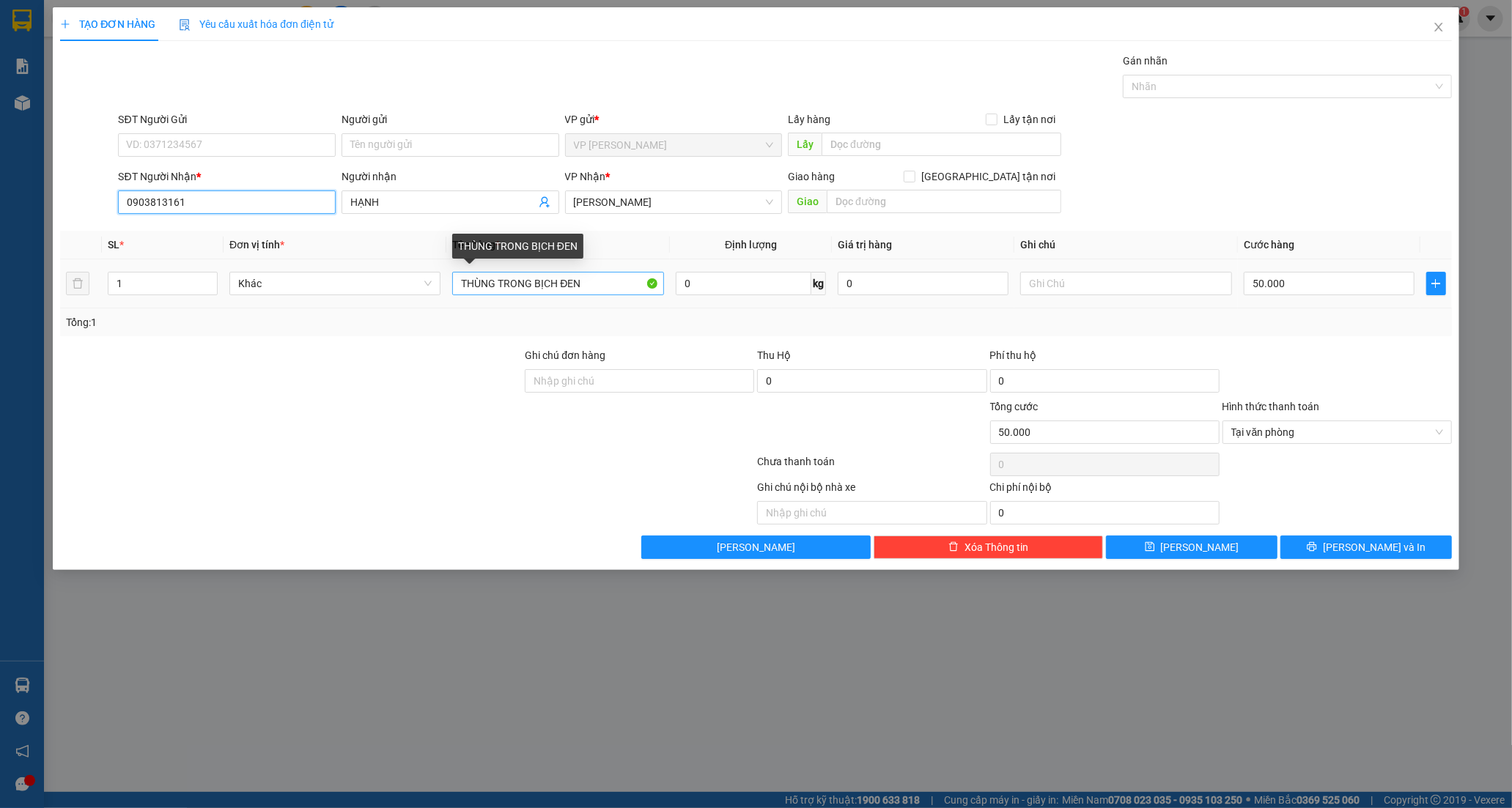
type input "0903813161"
drag, startPoint x: 585, startPoint y: 288, endPoint x: 557, endPoint y: 288, distance: 28.0
click at [557, 288] on input "THÙNG TRONG BỊCH ĐEN" at bounding box center [558, 283] width 211 height 24
click at [557, 286] on input "THÙNG TRONG BỊCHTRẮNG" at bounding box center [558, 283] width 211 height 24
type input "THÙNG TRONG BỊCH TRẮNG"
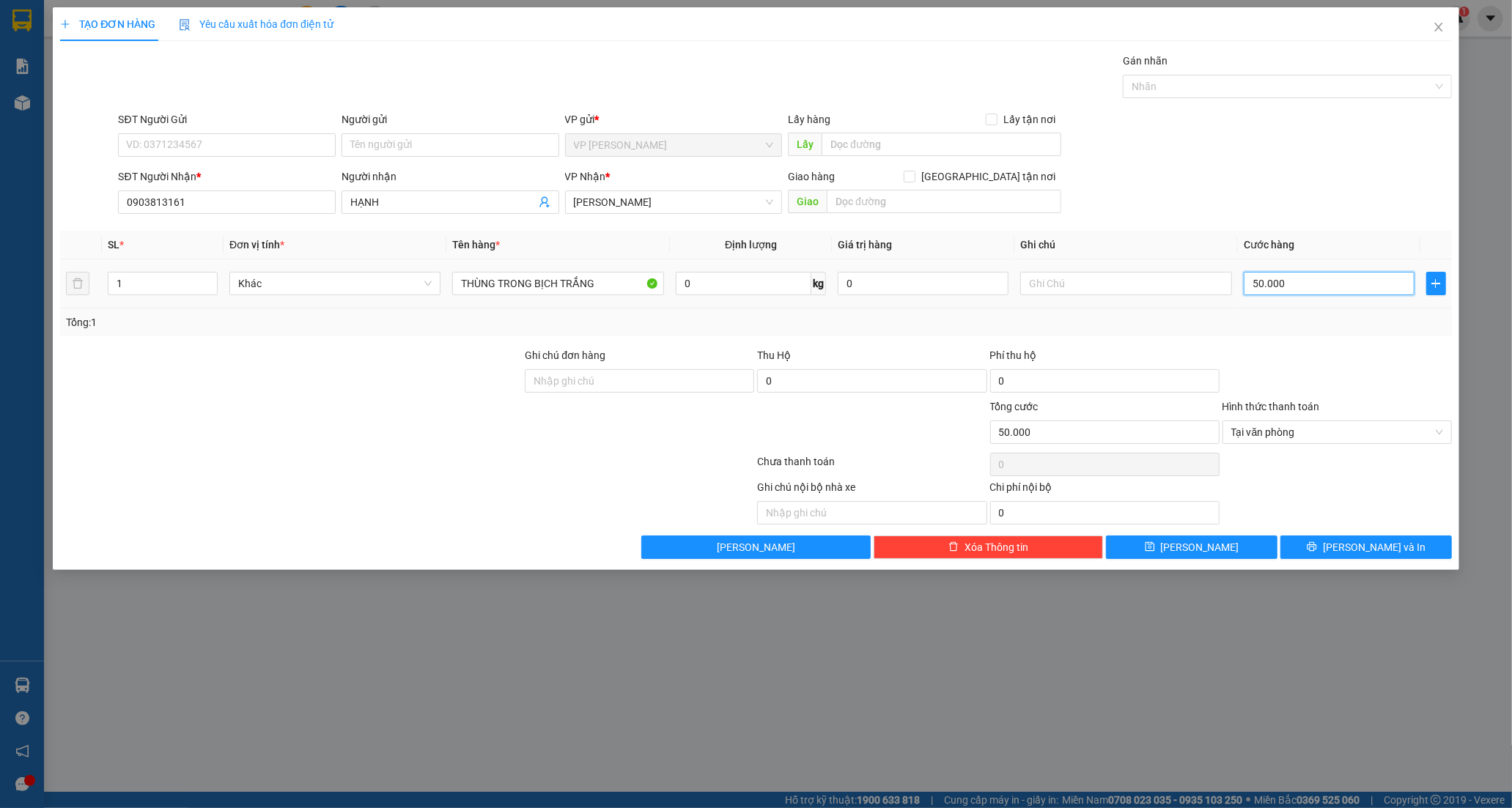
click at [1299, 282] on input "50.000" at bounding box center [1328, 283] width 171 height 24
type input "0"
click at [1248, 289] on input "0" at bounding box center [1328, 283] width 171 height 24
type input "30"
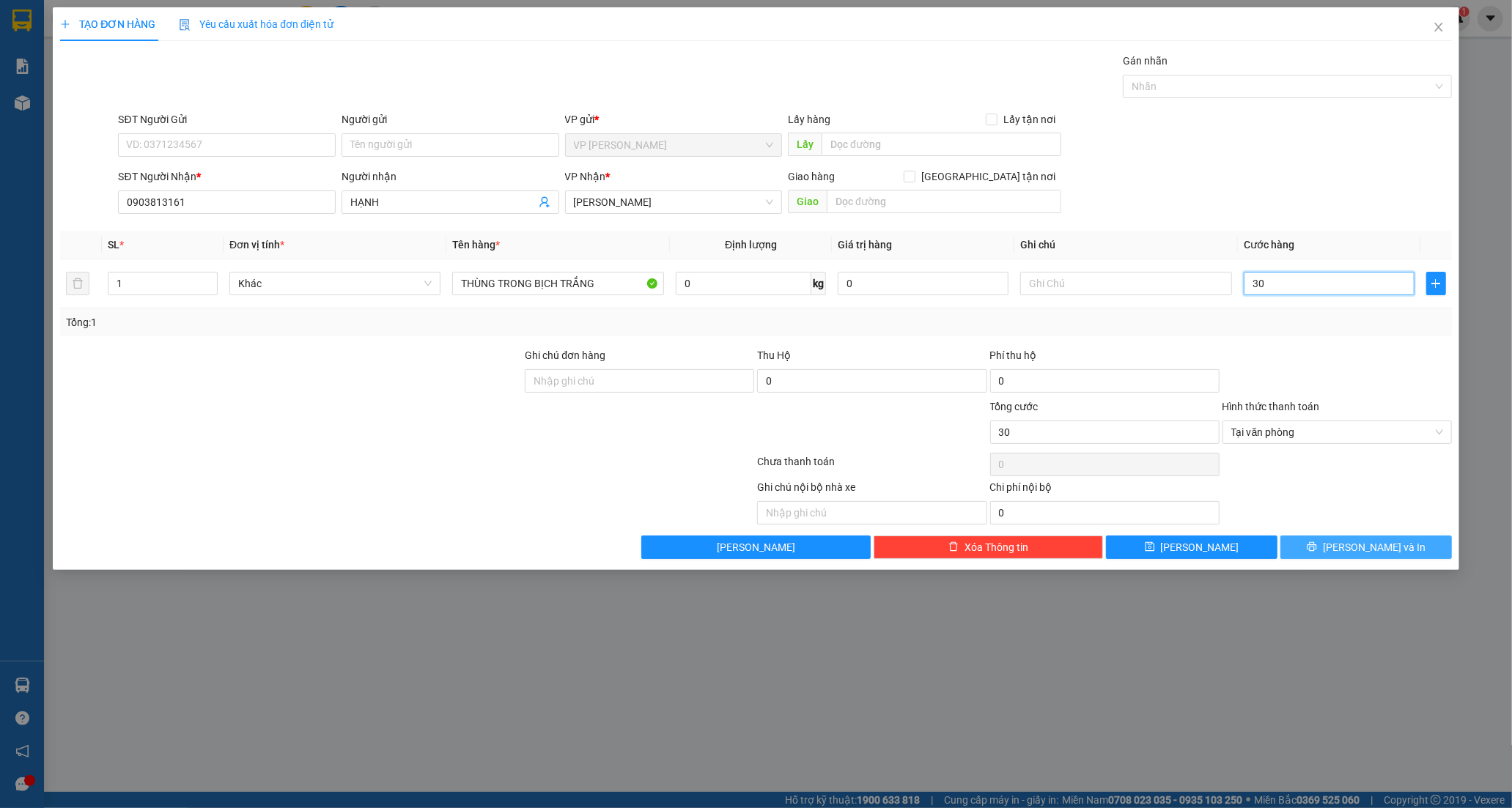
type input "30"
type input "30.000"
click at [1396, 554] on button "[PERSON_NAME] và In" at bounding box center [1366, 547] width 171 height 24
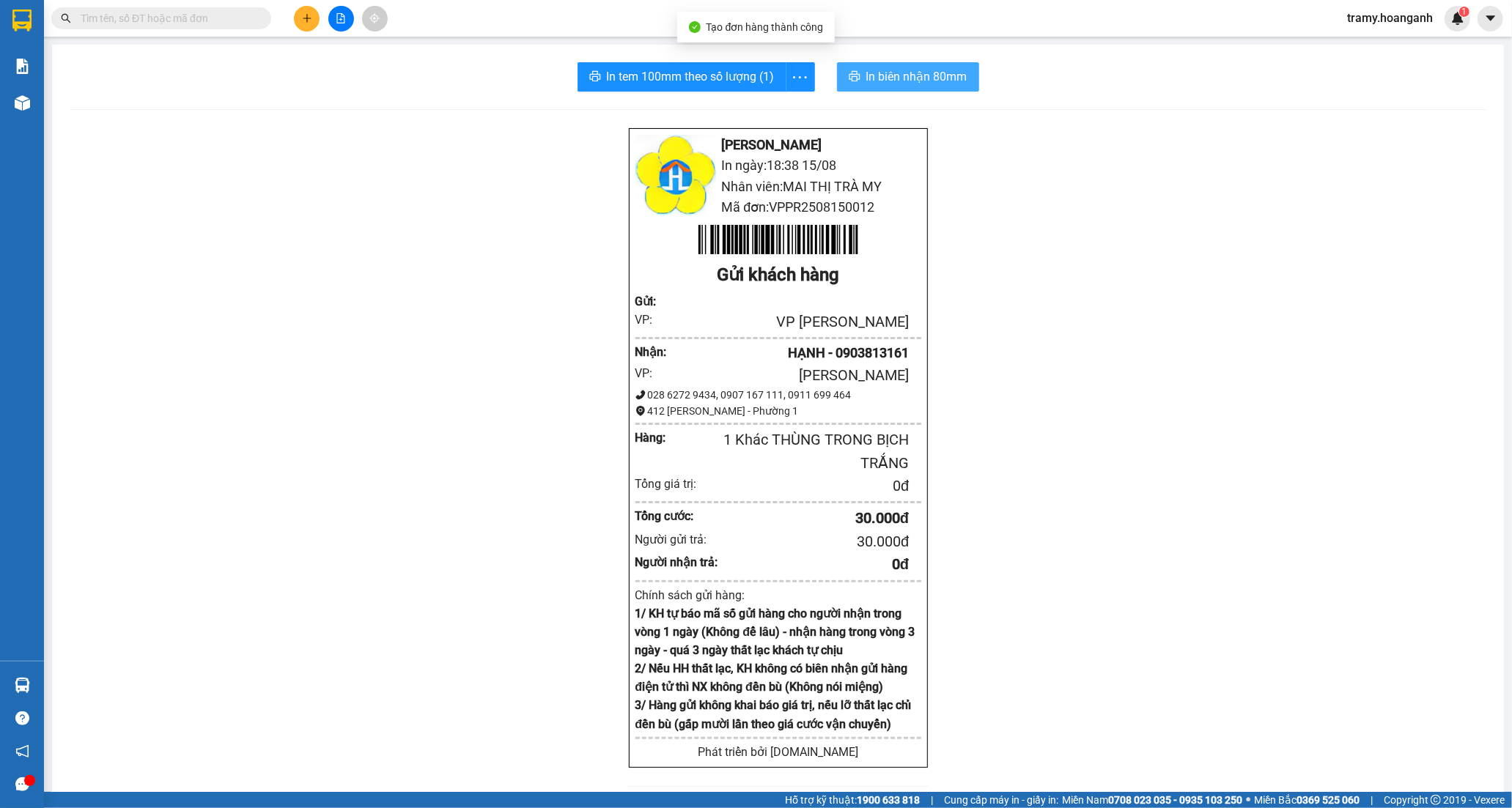
click at [893, 72] on span "In biên nhận 80mm" at bounding box center [916, 77] width 101 height 18
click at [798, 77] on icon "more" at bounding box center [800, 77] width 18 height 18
click at [774, 112] on div "In tem 100mm" at bounding box center [766, 109] width 66 height 16
click at [302, 20] on icon "plus" at bounding box center [306, 18] width 10 height 10
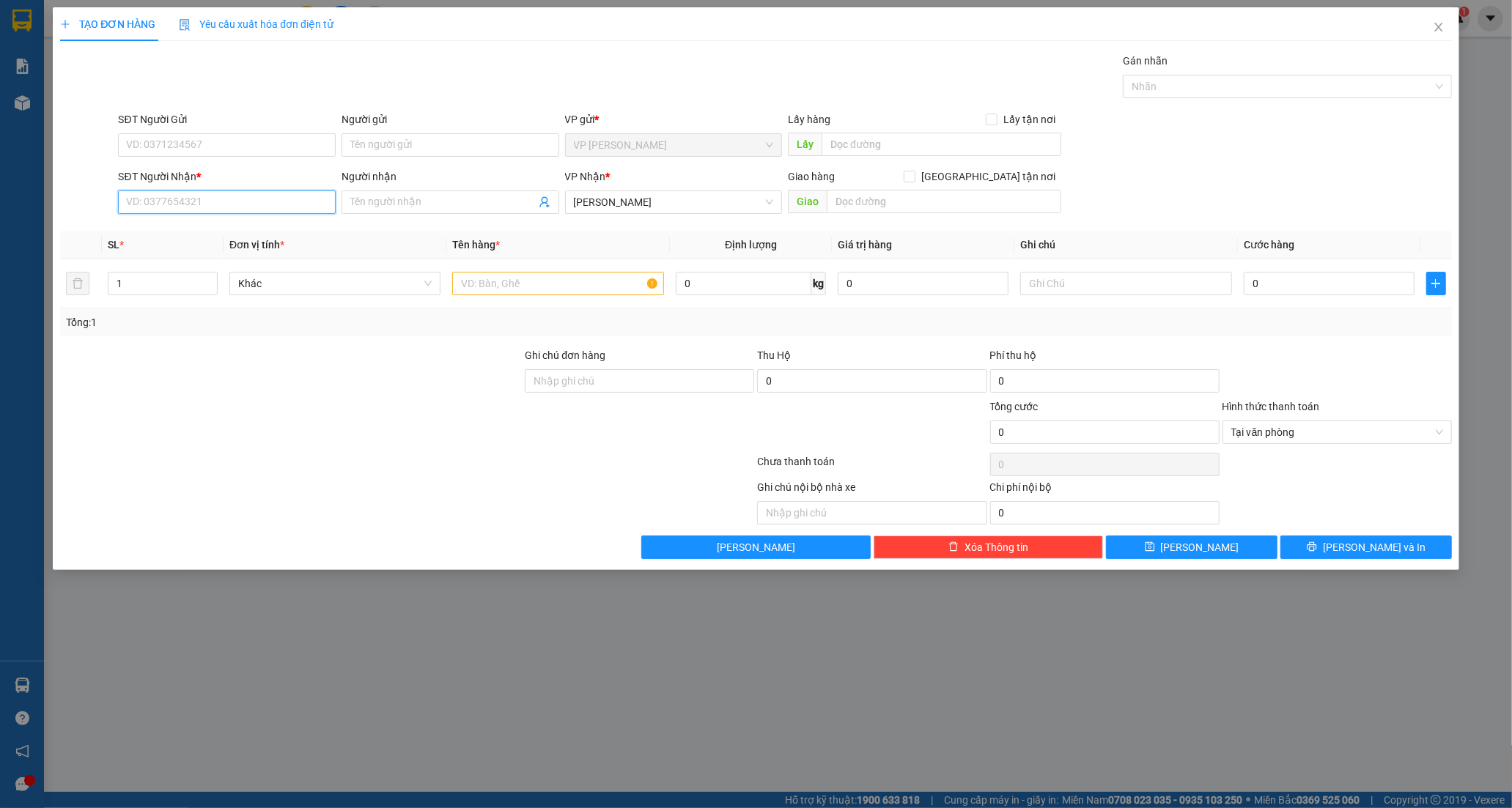
click at [191, 202] on input "SĐT Người Nhận *" at bounding box center [227, 202] width 217 height 24
click at [191, 202] on input "SĐT Người Nhận *" at bounding box center [227, 202] width 217 height 24
type input "0902855582"
click at [235, 225] on div "0902855582 - TÚ" at bounding box center [227, 231] width 200 height 16
type input "TÚ"
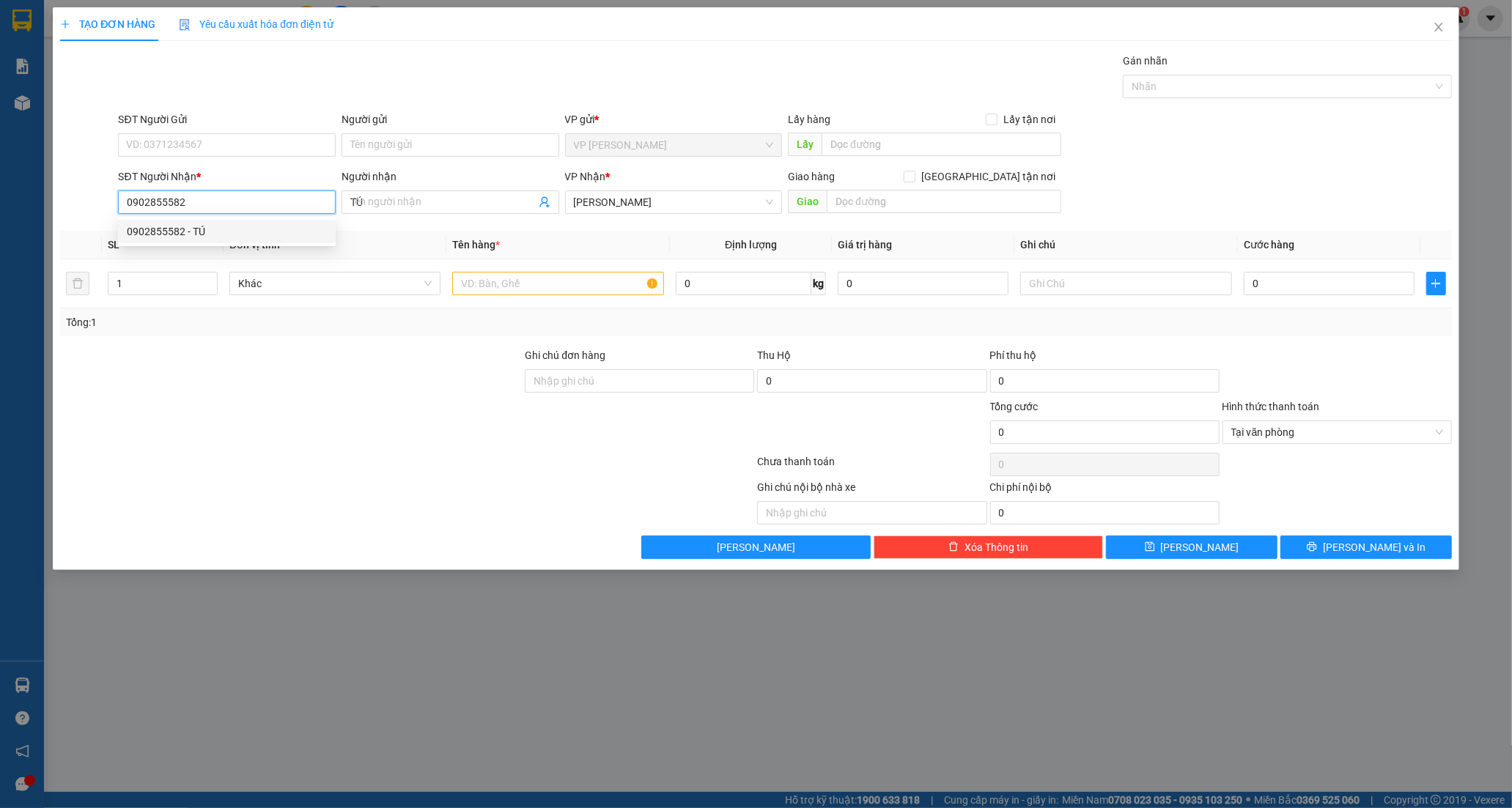
type input "160.000"
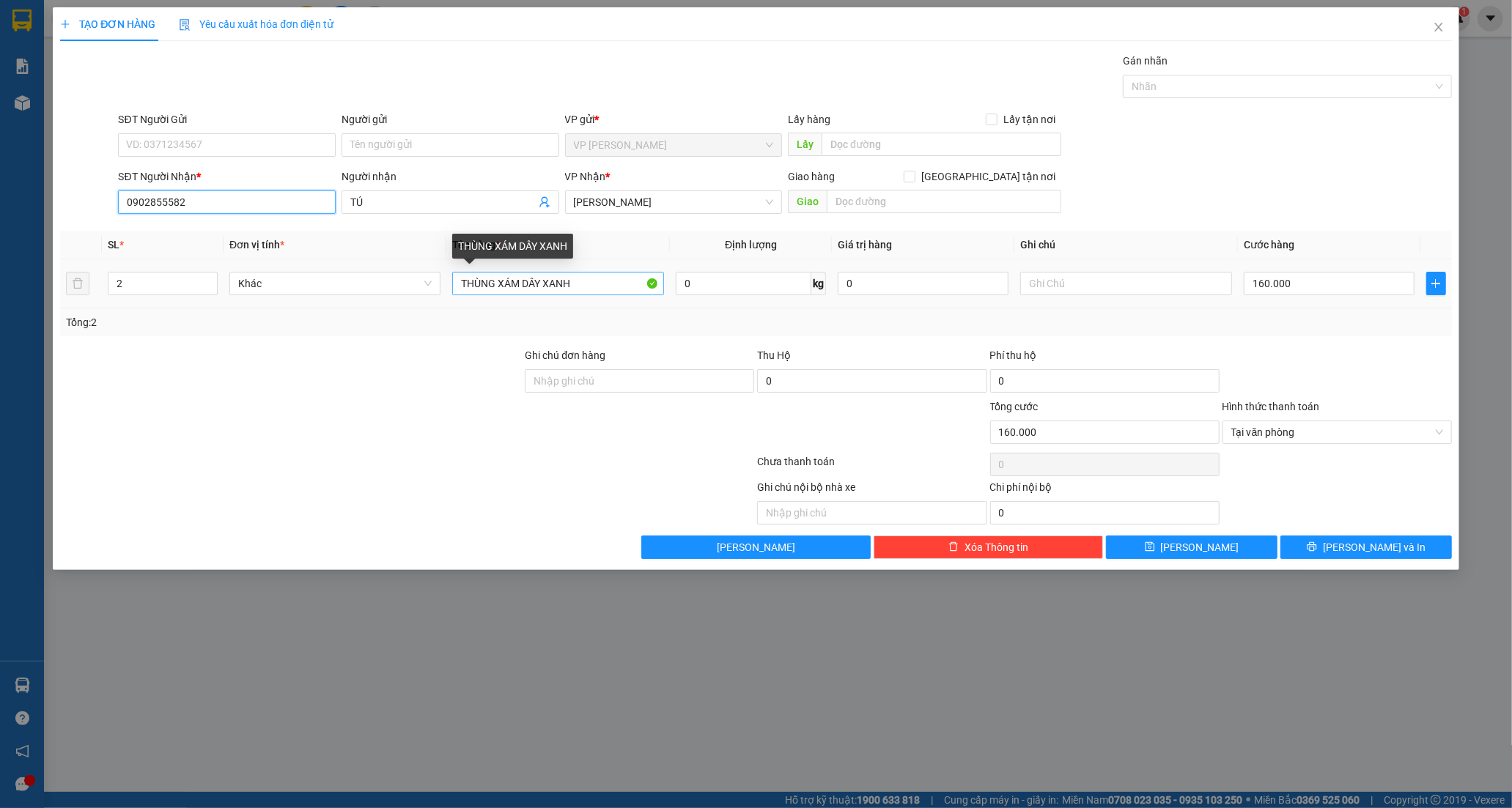
type input "0902855582"
drag, startPoint x: 547, startPoint y: 289, endPoint x: 410, endPoint y: 277, distance: 137.5
click at [410, 277] on tr "2 Khác THÙNG XÁM DÂY XANH 0 kg 0 160.000" at bounding box center [756, 284] width 1392 height 49
type input "[PERSON_NAME]"
click at [119, 282] on input "2" at bounding box center [163, 283] width 109 height 22
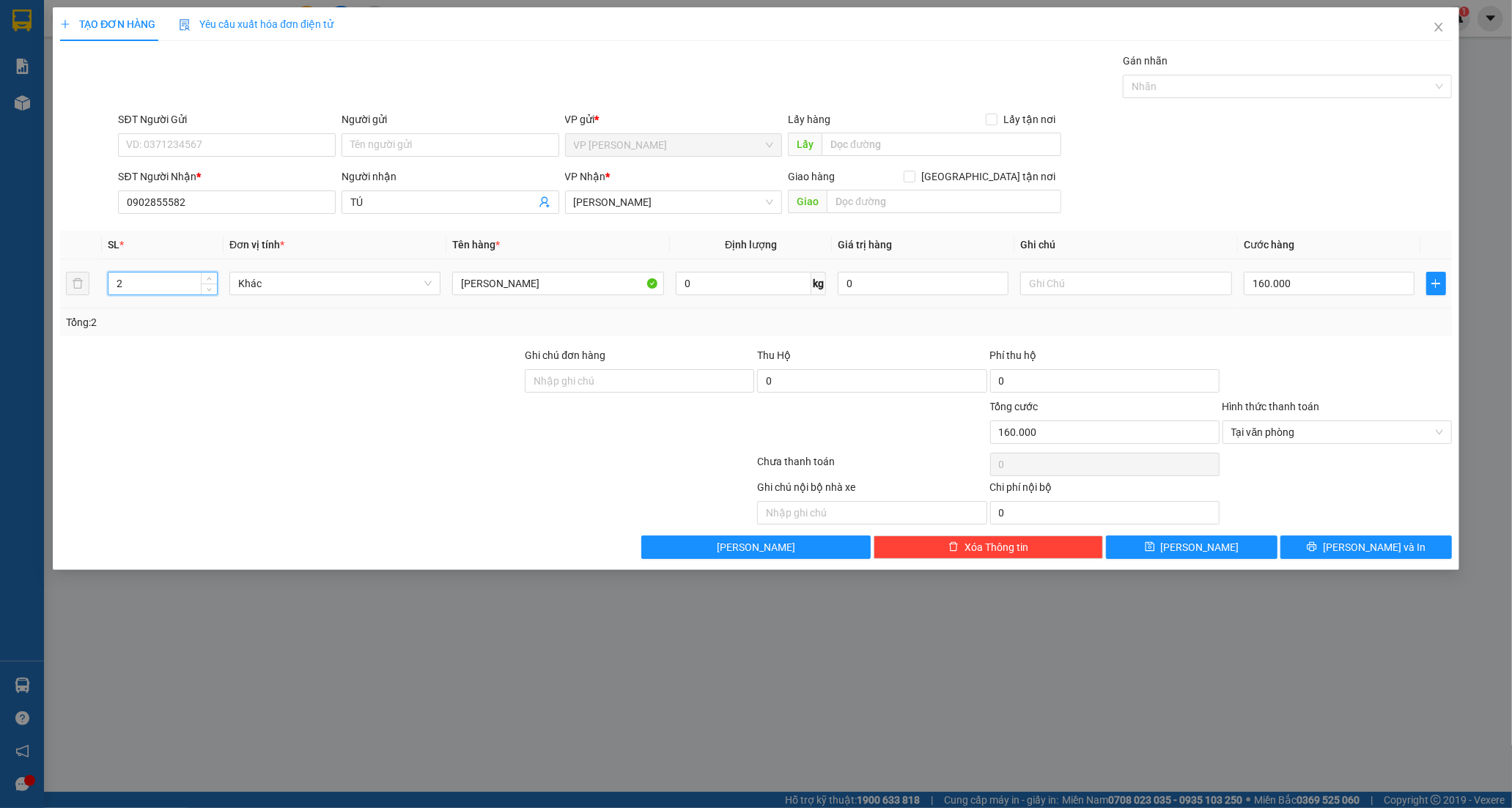
click at [123, 286] on input "2" at bounding box center [163, 283] width 109 height 22
type input "1"
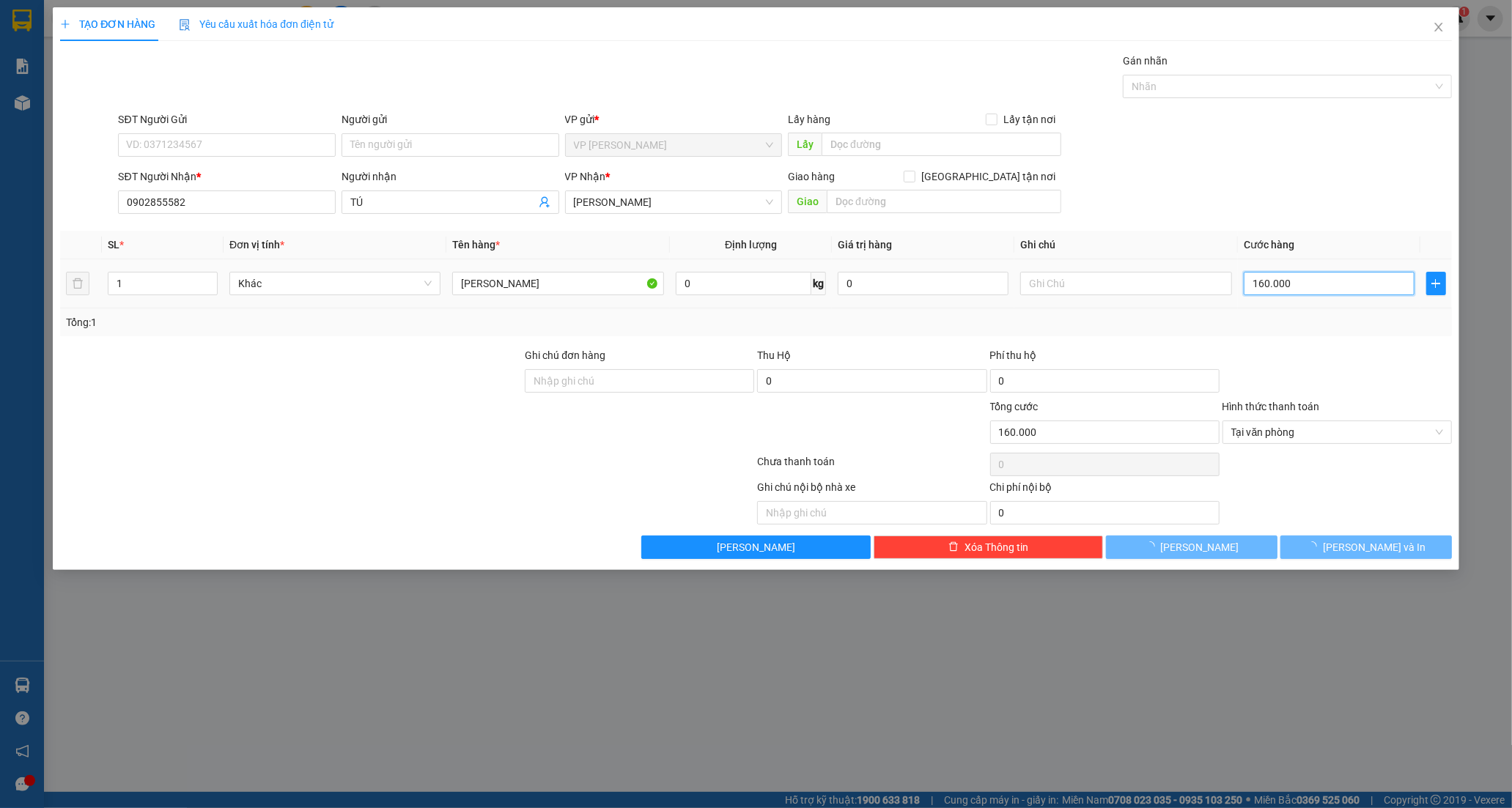
click at [1301, 295] on input "160.000" at bounding box center [1328, 283] width 171 height 24
type input "0"
click at [1249, 286] on input "0" at bounding box center [1328, 283] width 171 height 24
type input "30"
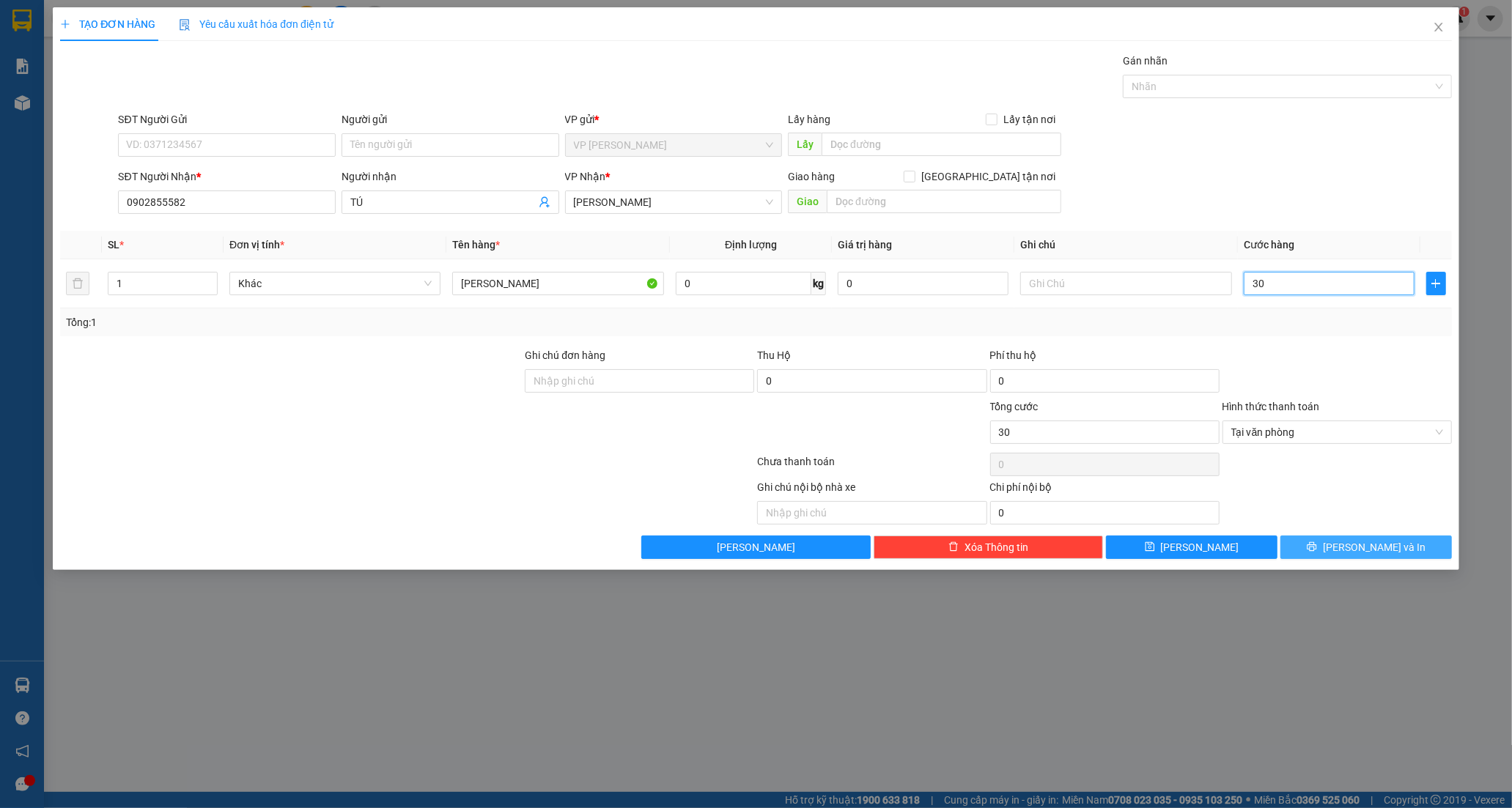
type input "30"
type input "30.000"
click at [1367, 548] on span "[PERSON_NAME] và In" at bounding box center [1374, 546] width 103 height 16
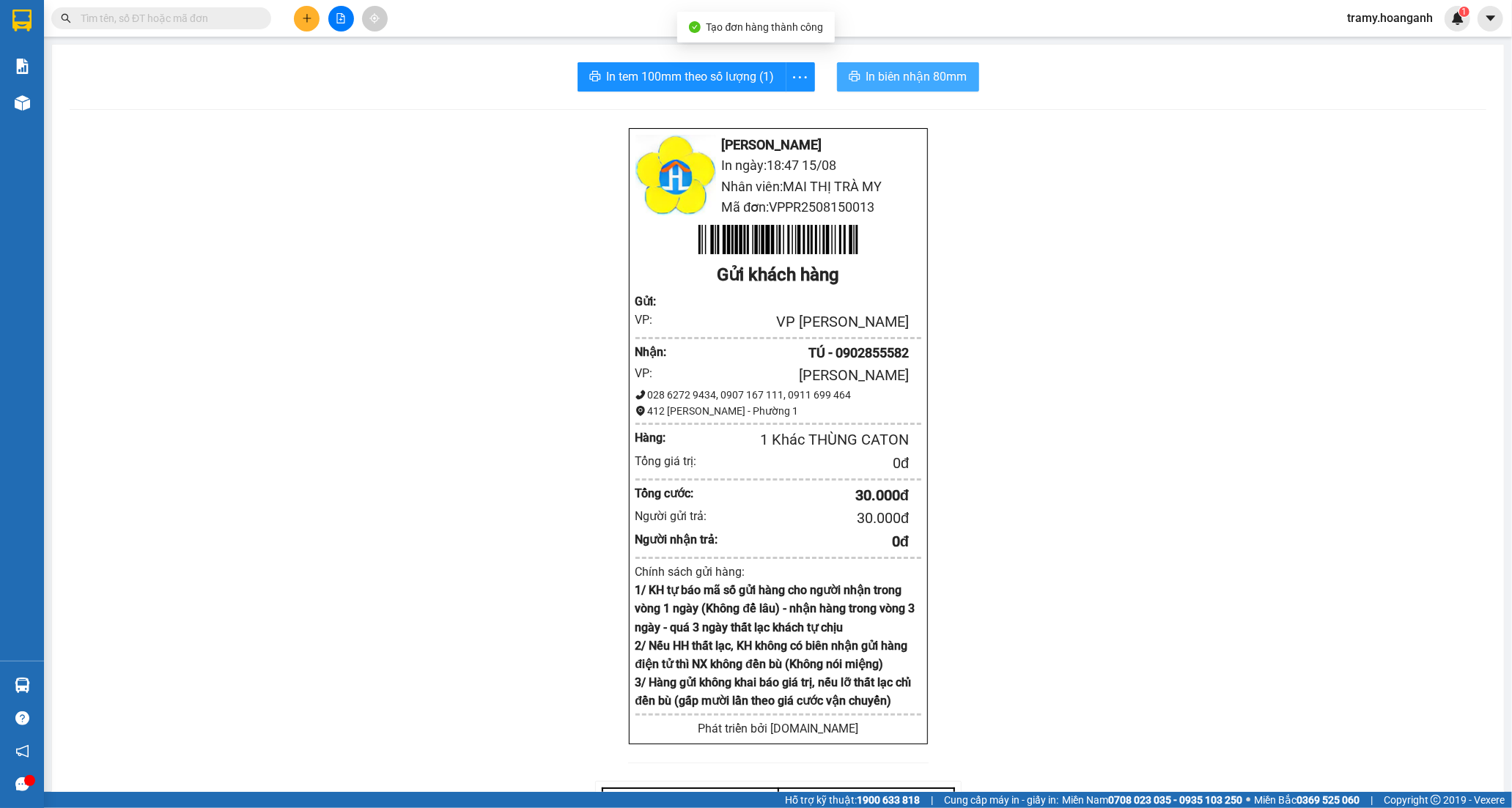
click at [877, 69] on span "In biên nhận 80mm" at bounding box center [916, 77] width 101 height 18
click at [792, 79] on icon "more" at bounding box center [800, 77] width 18 height 18
click at [784, 107] on div "In tem 100mm" at bounding box center [766, 109] width 66 height 16
click at [342, 21] on icon "file-add" at bounding box center [340, 18] width 10 height 10
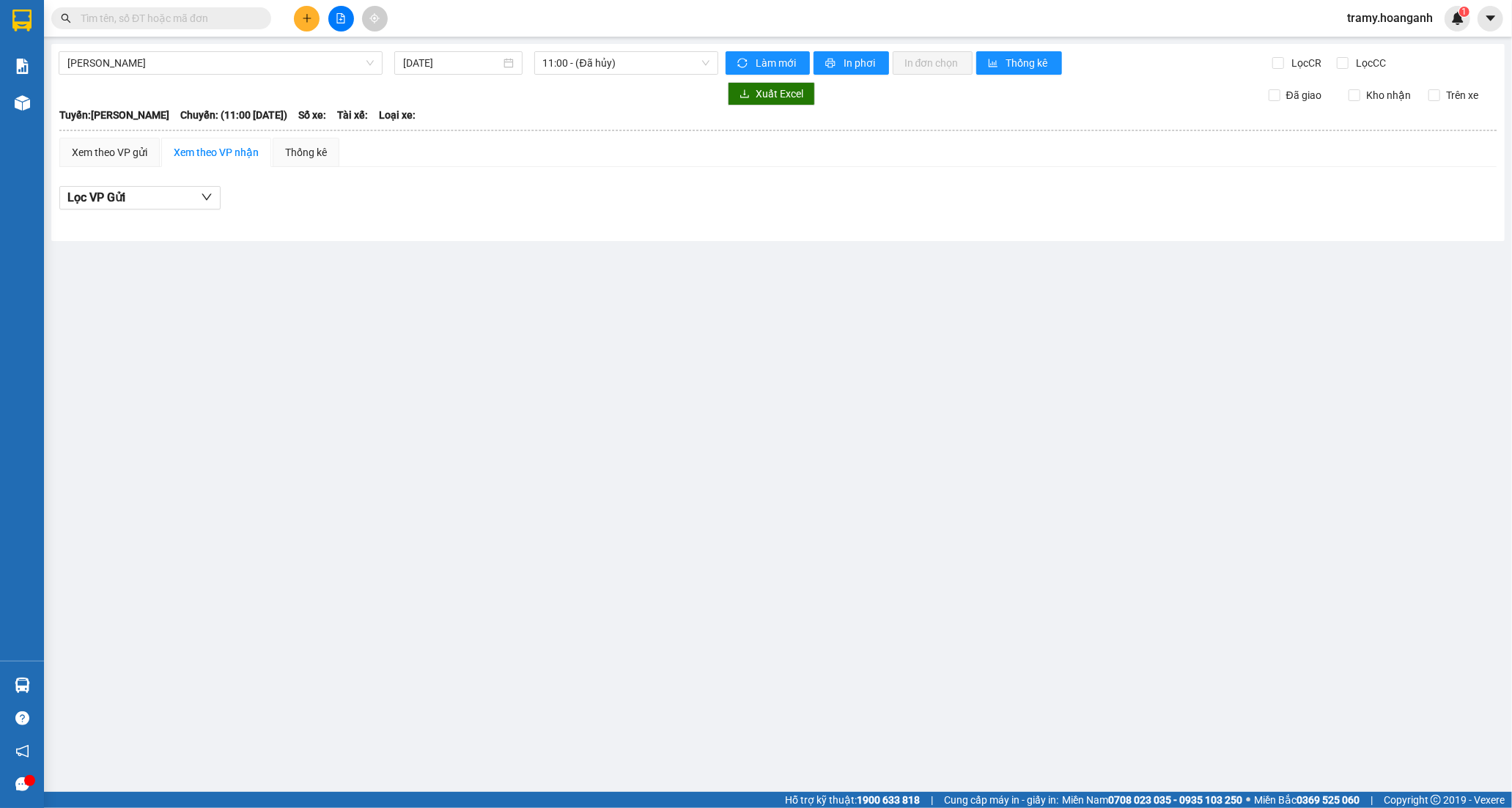
drag, startPoint x: 171, startPoint y: 63, endPoint x: 173, endPoint y: 77, distance: 14.1
click at [171, 62] on span "[PERSON_NAME]" at bounding box center [220, 63] width 306 height 22
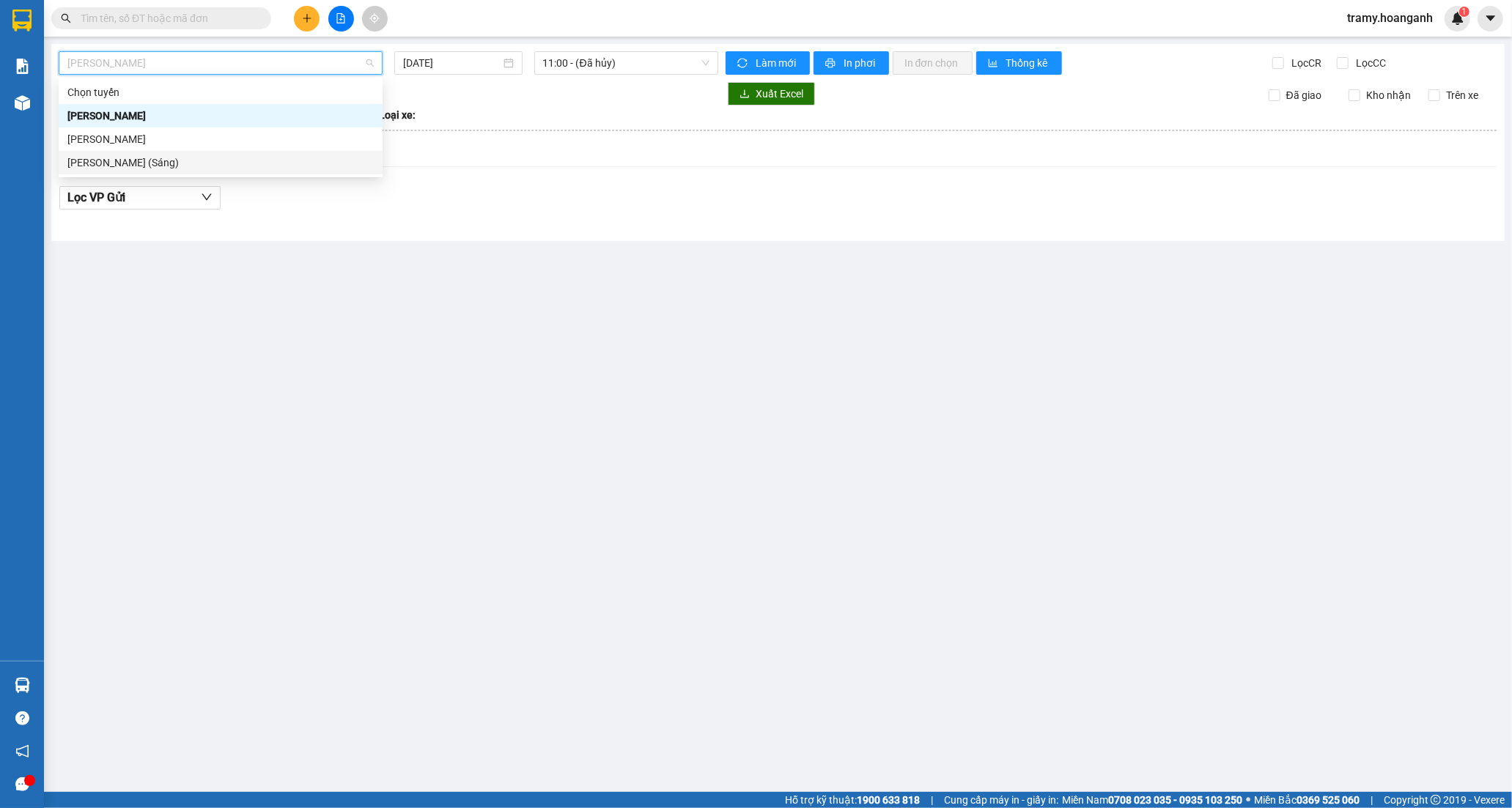
click at [193, 160] on div "[PERSON_NAME] (Sáng)" at bounding box center [220, 162] width 306 height 16
type input "[DATE]"
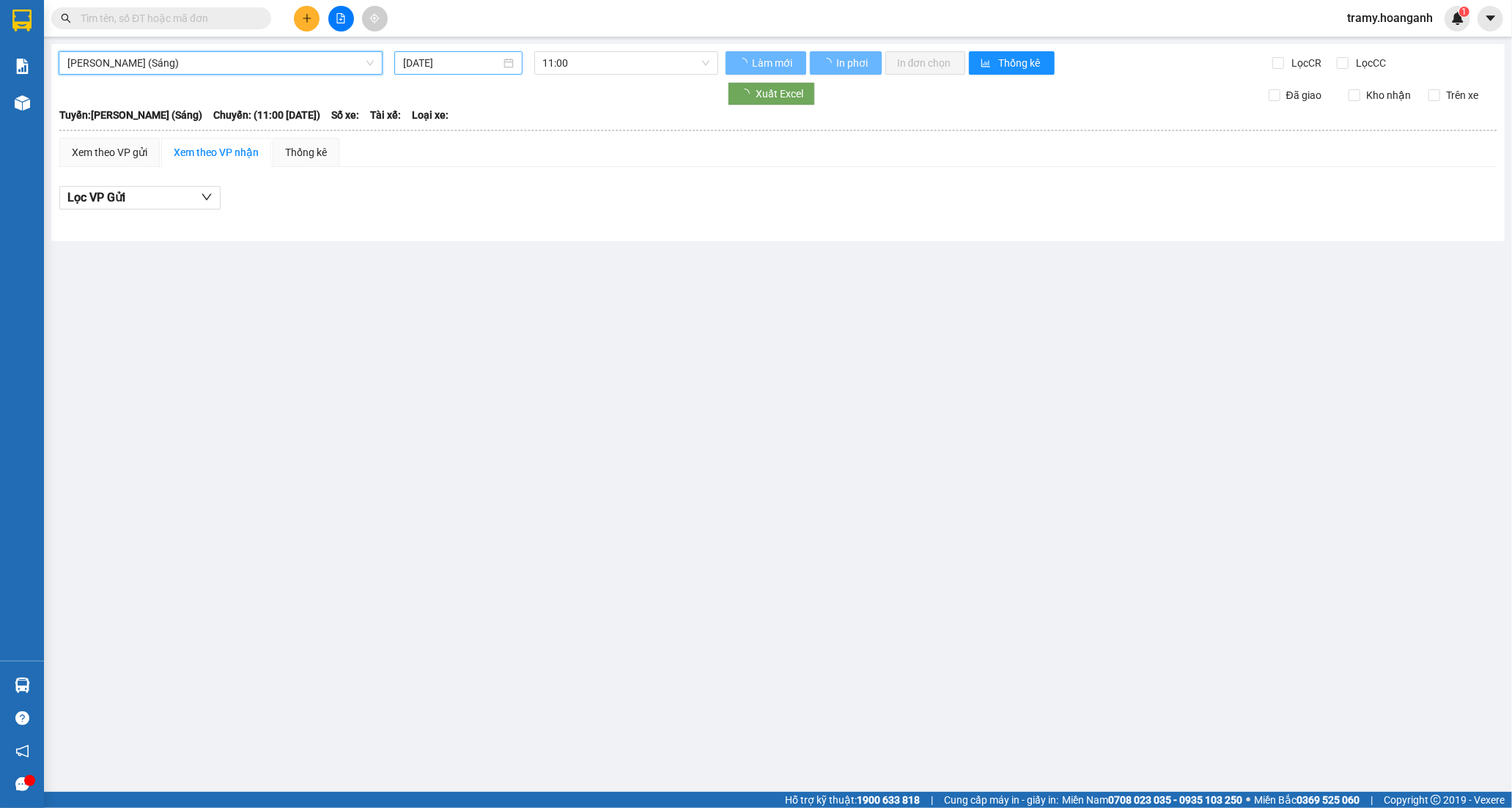
click at [425, 66] on input "[DATE]" at bounding box center [451, 63] width 97 height 16
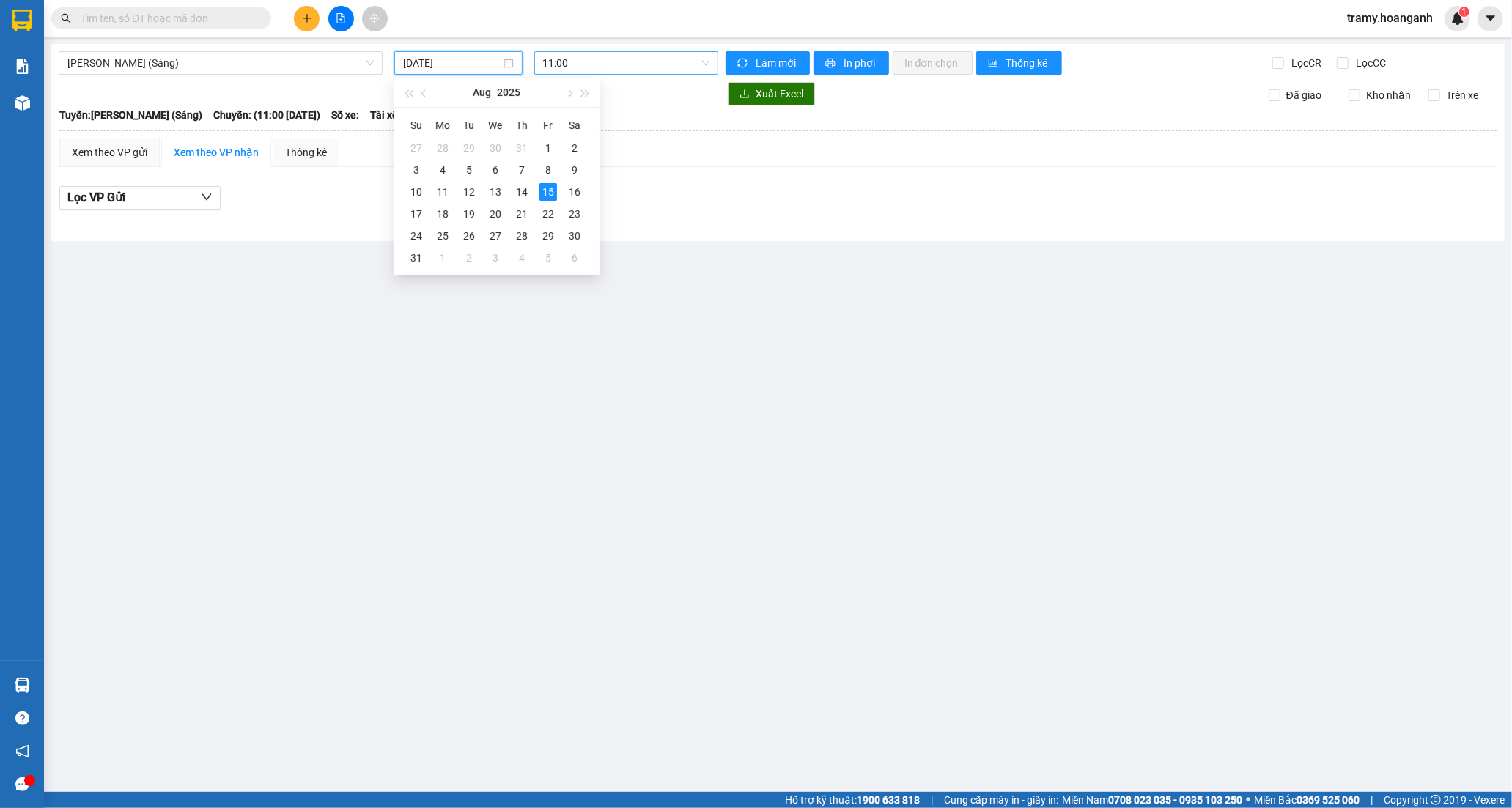
click at [589, 62] on span "11:00" at bounding box center [625, 63] width 166 height 22
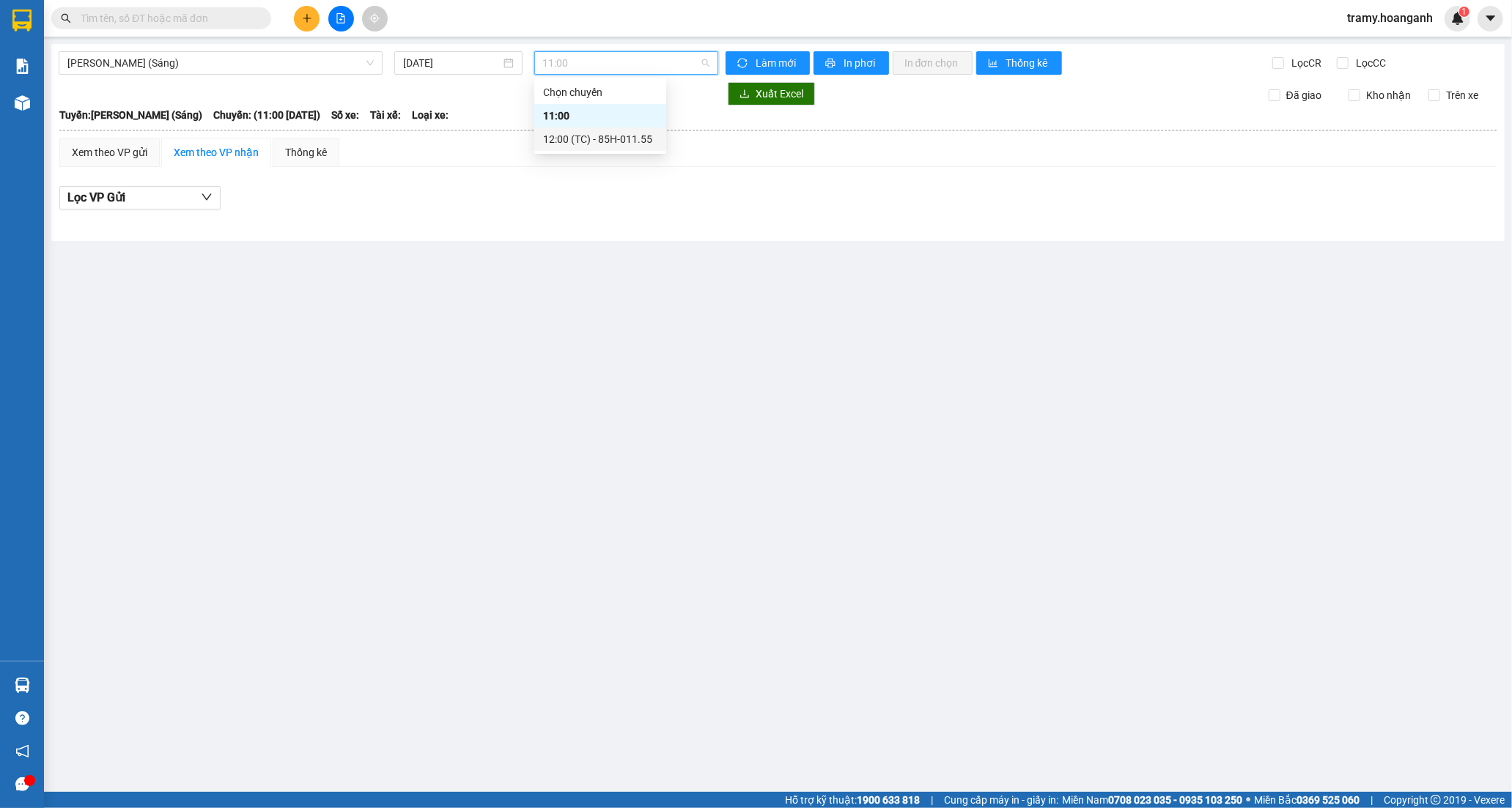
click at [584, 138] on div "12:00 (TC) - 85H-011.55" at bounding box center [599, 138] width 114 height 16
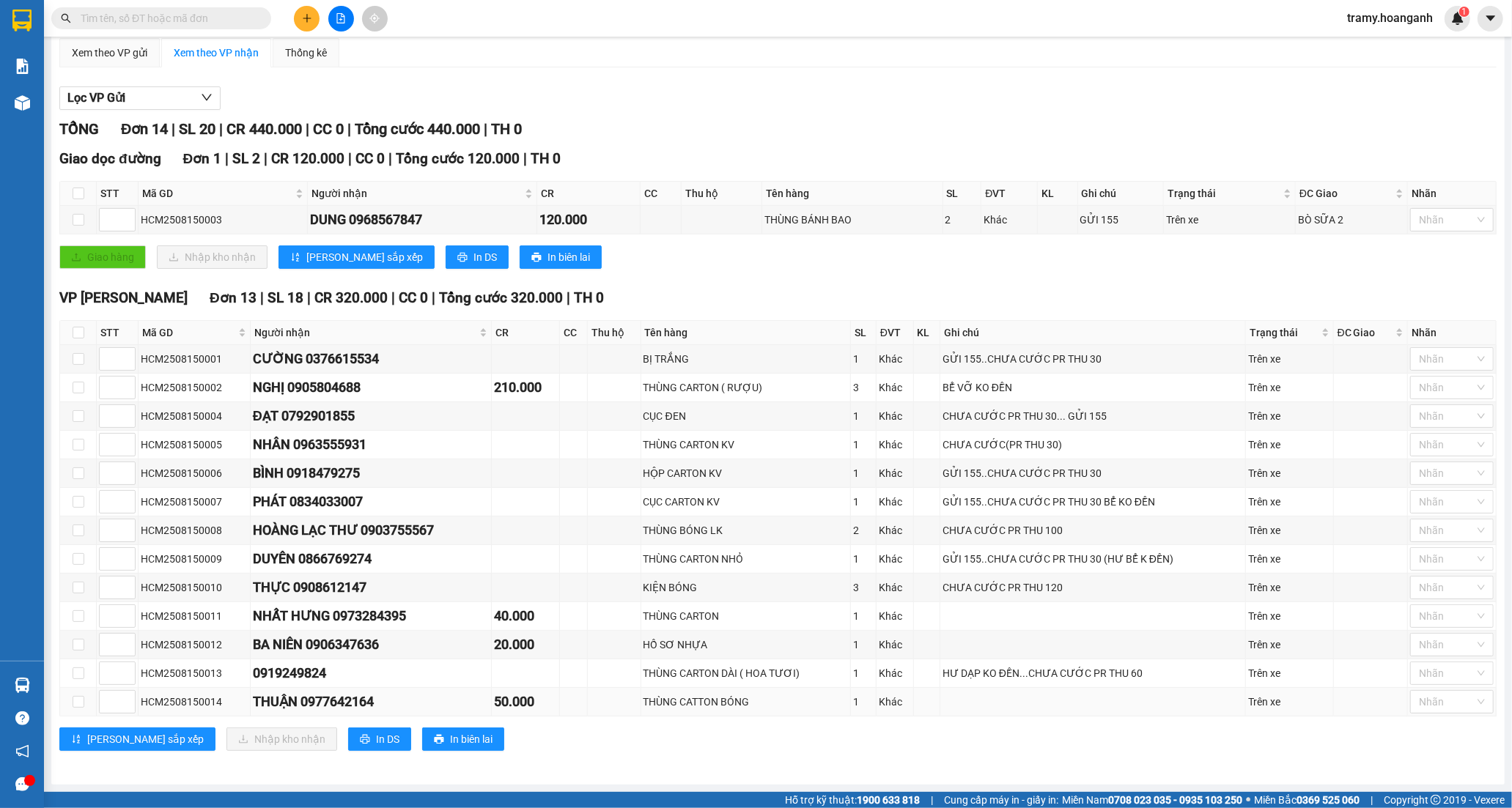
scroll to position [103, 0]
click at [309, 21] on icon "plus" at bounding box center [306, 18] width 10 height 10
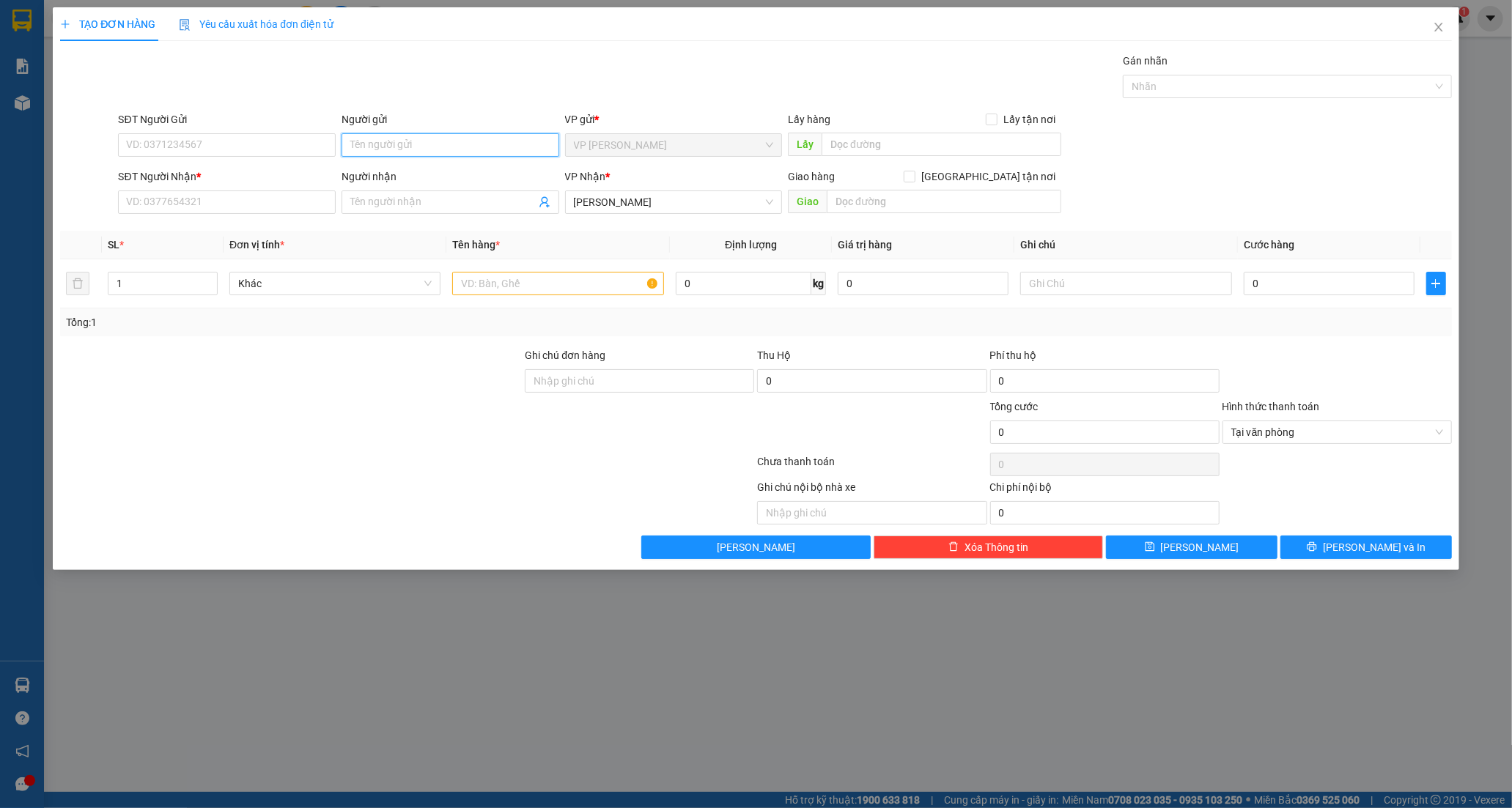
click at [361, 151] on input "Người gửi" at bounding box center [450, 145] width 217 height 24
type input "VIỆT NHA"
click at [168, 205] on input "SĐT Người Nhận *" at bounding box center [227, 202] width 217 height 24
type input "0979178176"
click at [211, 229] on div "0979178176 - LAB [PERSON_NAME]" at bounding box center [227, 231] width 200 height 16
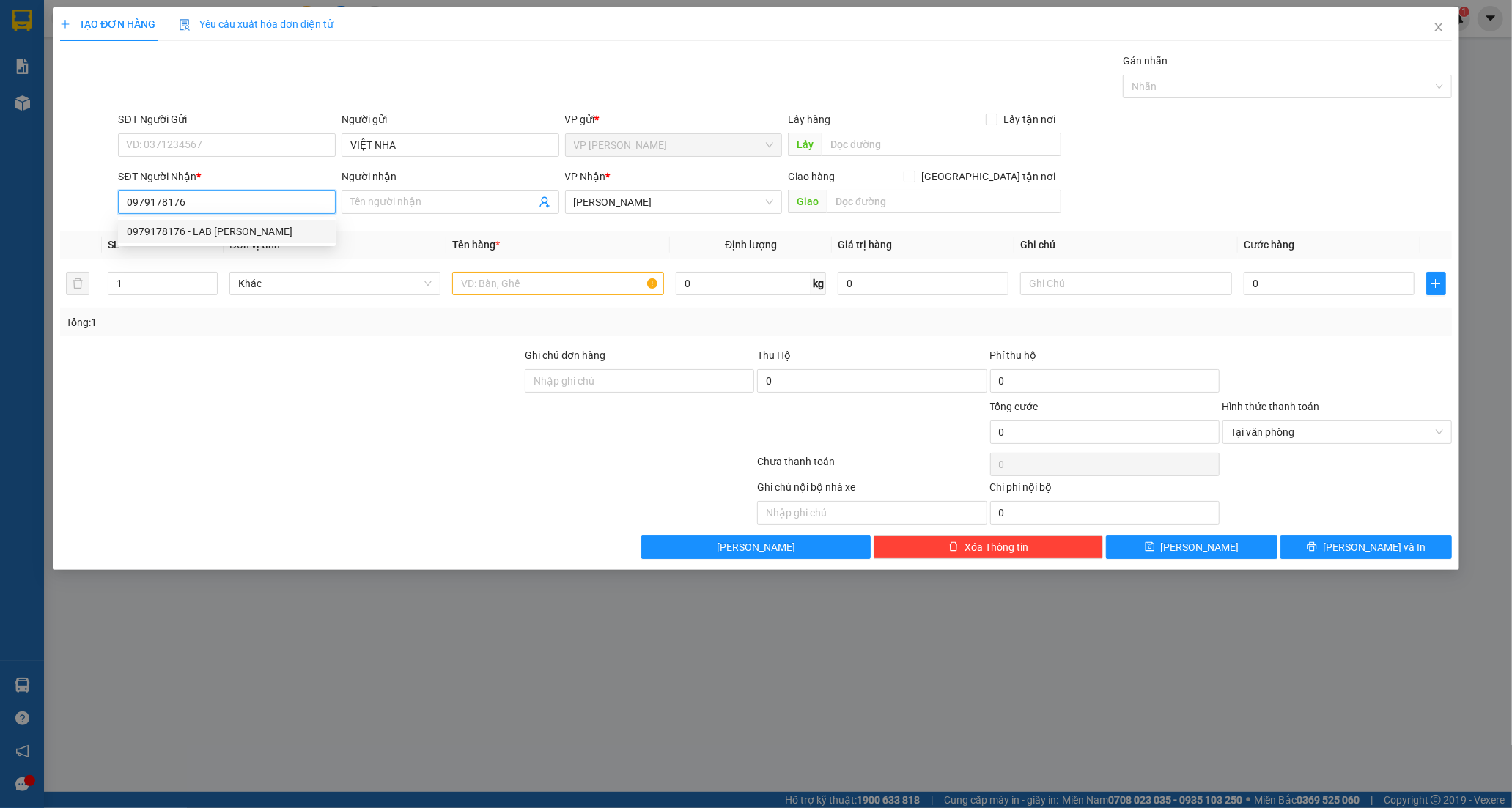
type input "LAB [PERSON_NAME]"
type input "20.000"
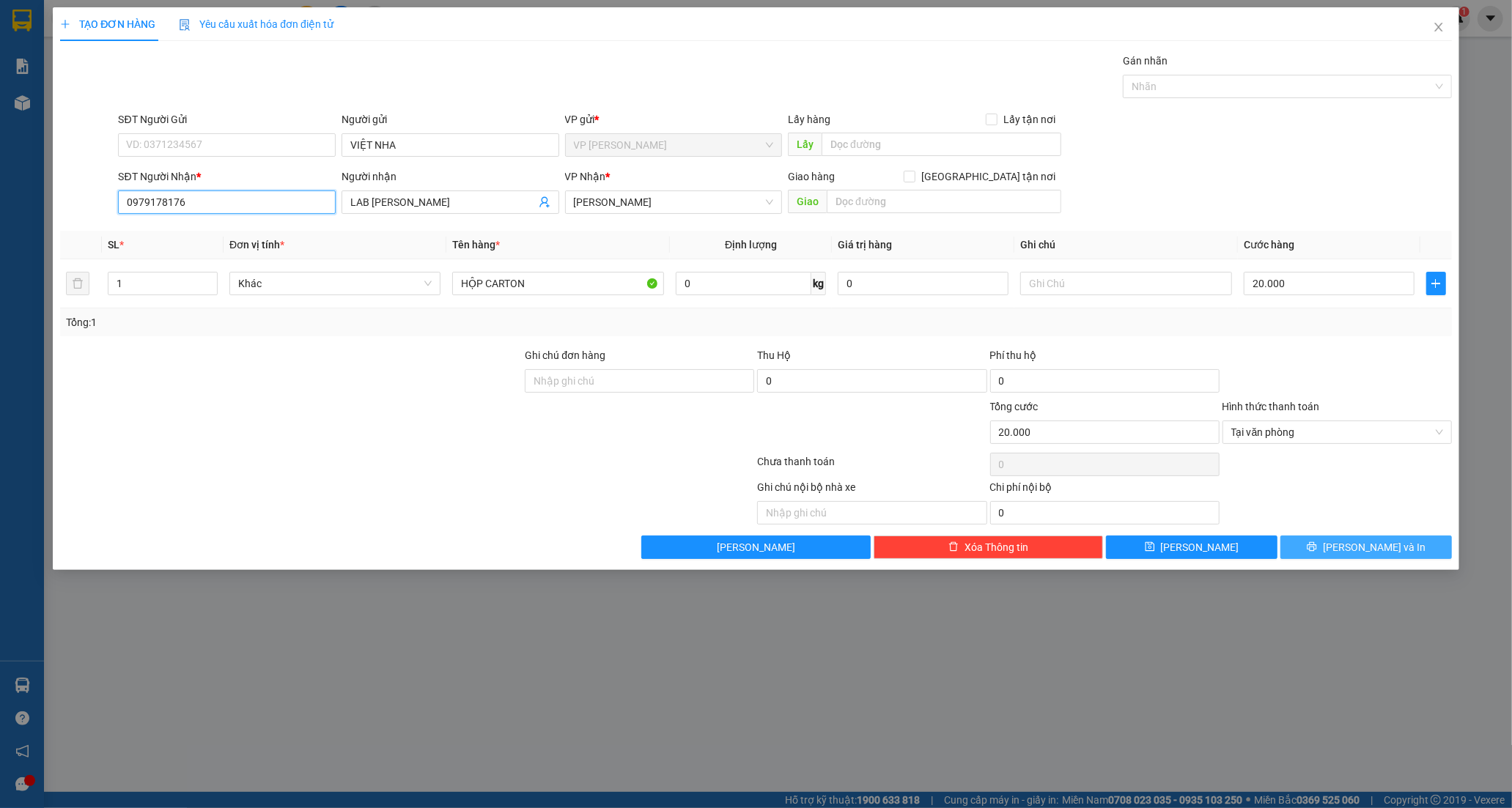
type input "0979178176"
click at [1330, 542] on button "[PERSON_NAME] và In" at bounding box center [1366, 547] width 171 height 24
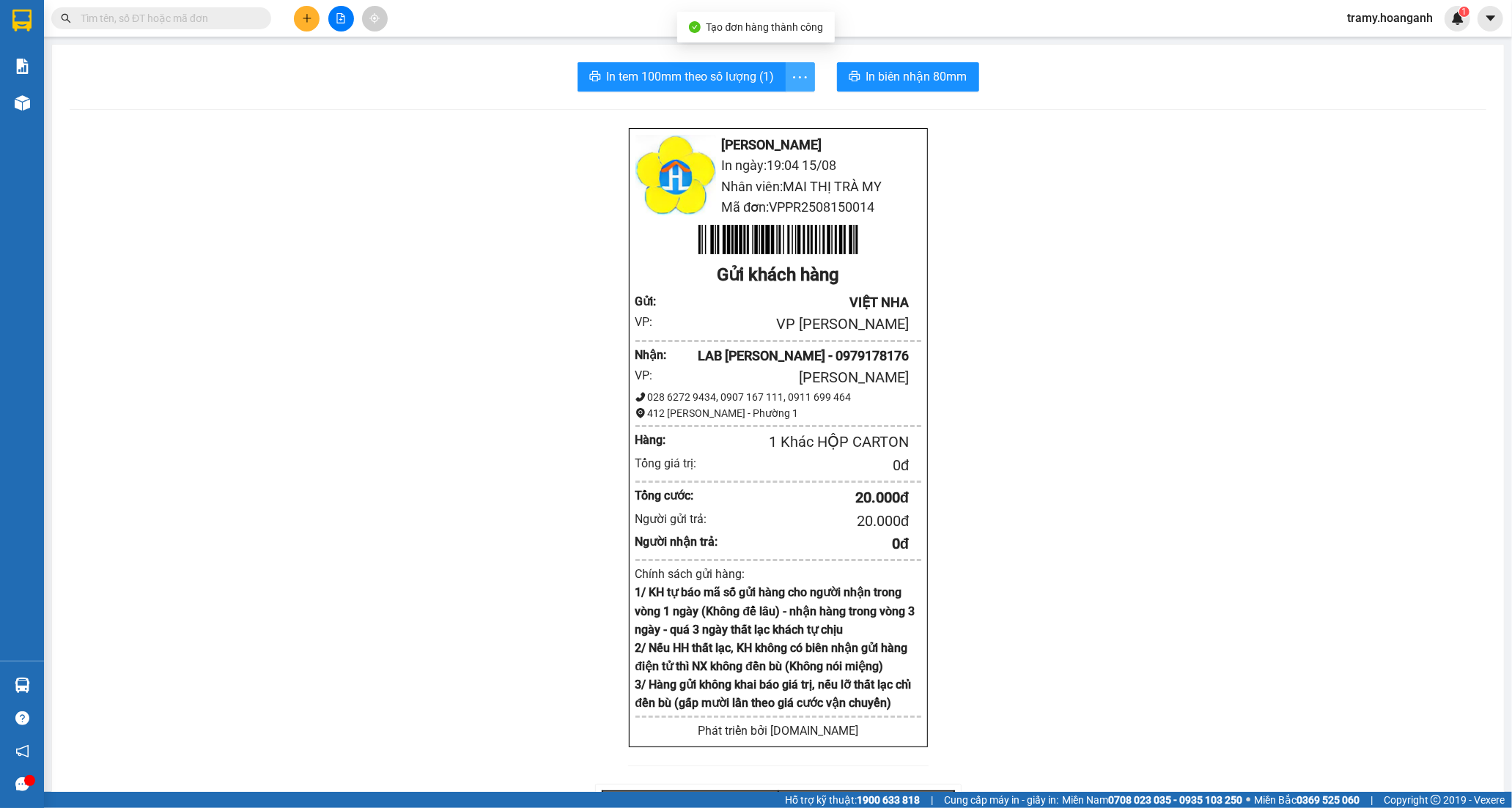
click at [791, 76] on icon "more" at bounding box center [800, 77] width 18 height 18
click at [782, 112] on div "In tem 100mm" at bounding box center [766, 109] width 66 height 16
click at [299, 21] on button at bounding box center [307, 19] width 26 height 26
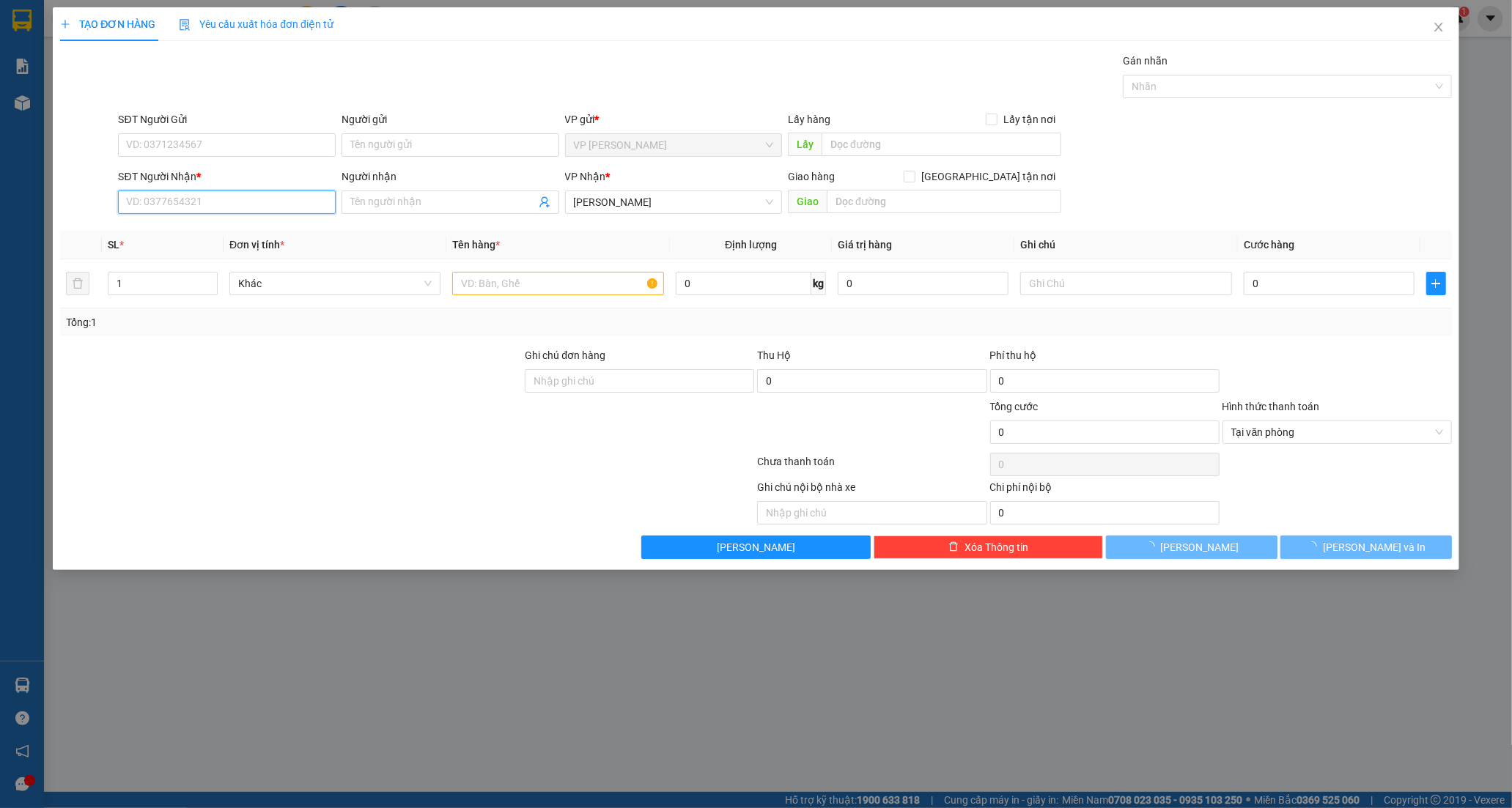
click at [197, 208] on input "SĐT Người Nhận *" at bounding box center [227, 202] width 217 height 24
type input "0949664800"
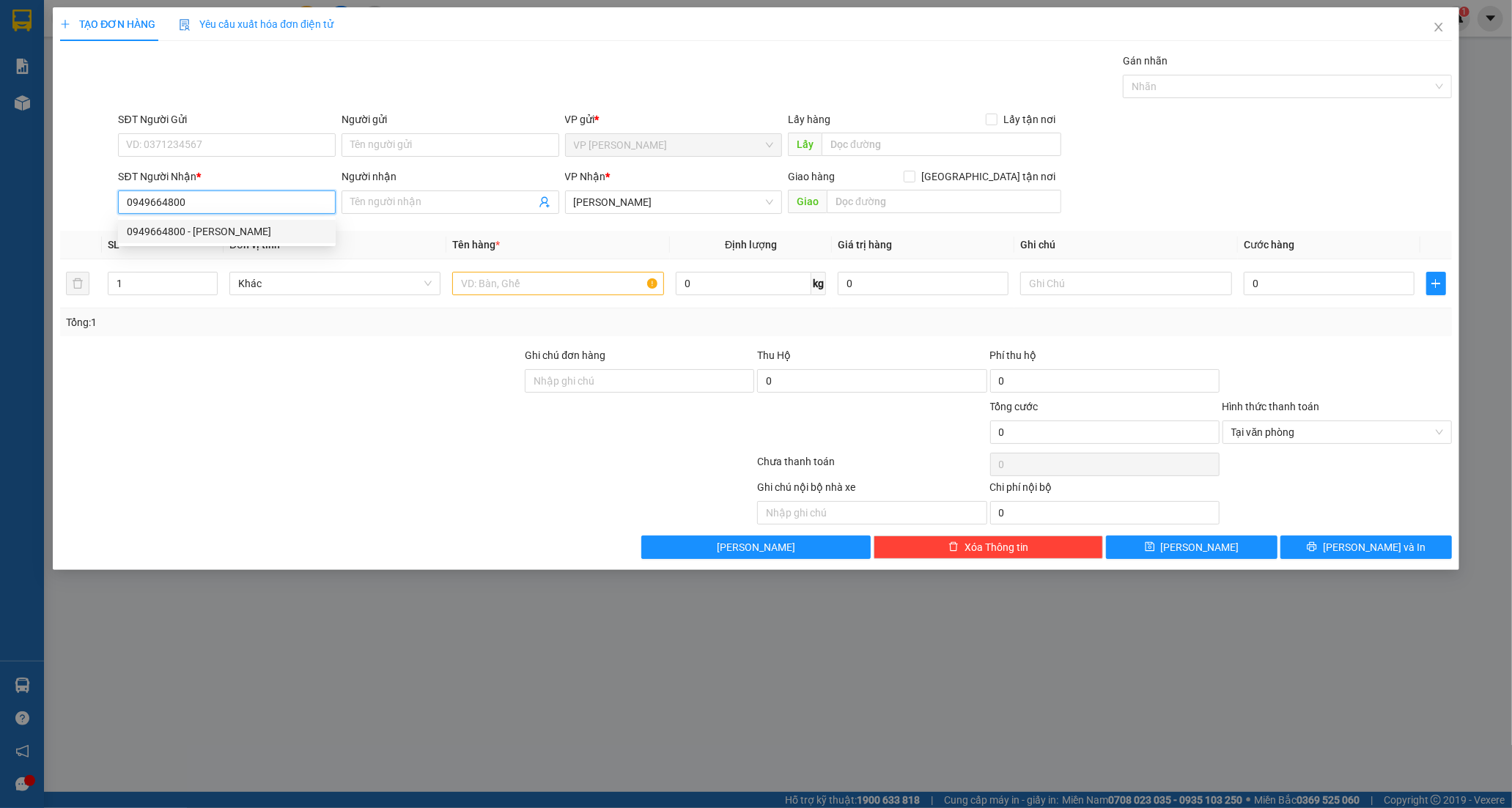
click at [164, 235] on div "0949664800 - [PERSON_NAME]" at bounding box center [227, 231] width 200 height 16
type input "LAB [PERSON_NAME]"
type input "20.000"
type input "0949664800"
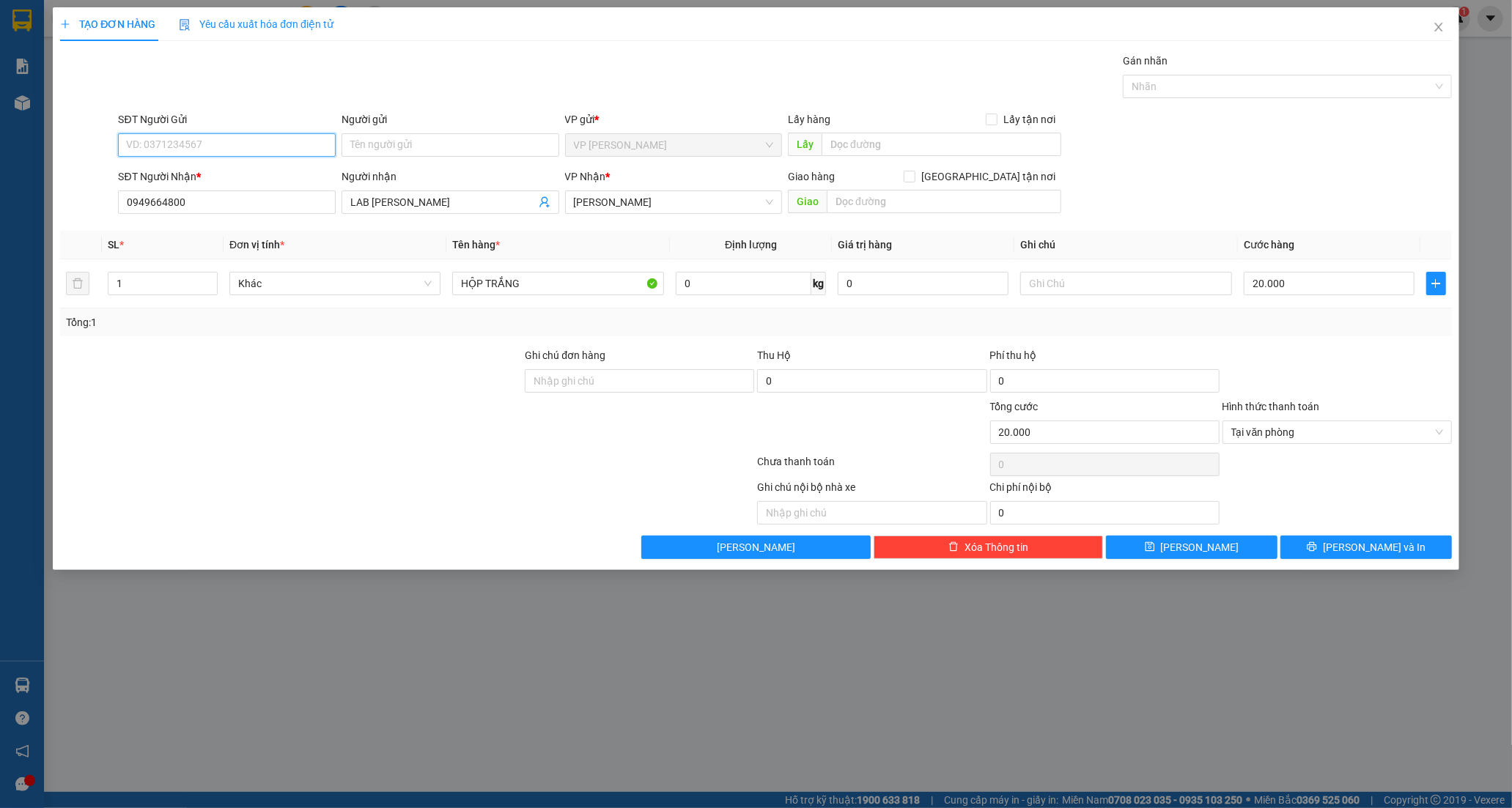
click at [251, 133] on input "SĐT Người Gửi" at bounding box center [227, 145] width 217 height 24
click at [244, 197] on div "0962096753 - BS HUY" at bounding box center [227, 197] width 200 height 16
type input "0962096753"
type input "BS HUY"
click at [1305, 536] on button "[PERSON_NAME] và In" at bounding box center [1366, 547] width 171 height 24
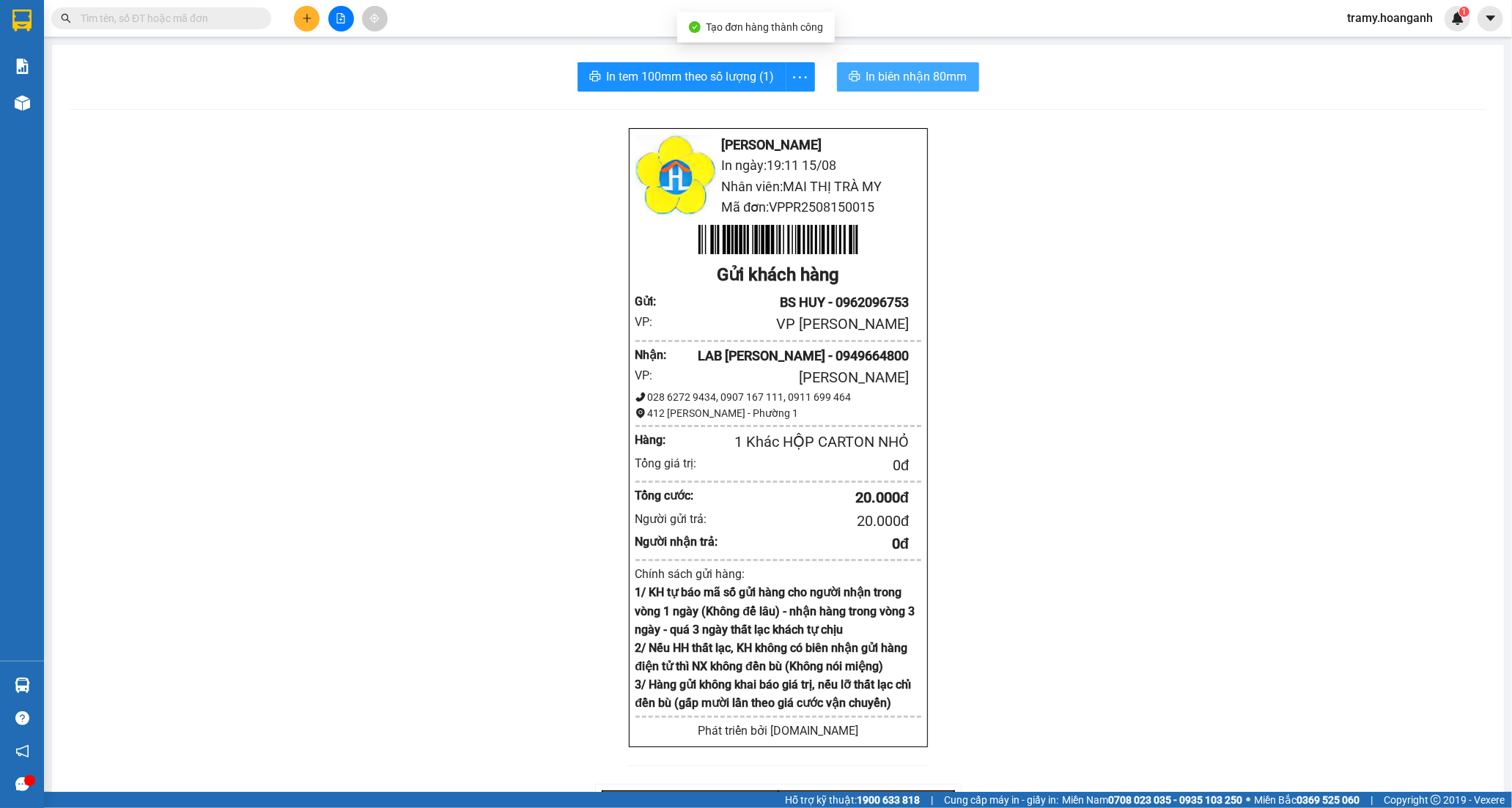
click at [890, 82] on span "In biên nhận 80mm" at bounding box center [916, 77] width 101 height 18
click at [751, 80] on span "In tem 100mm theo số lượng (1)" at bounding box center [693, 77] width 168 height 18
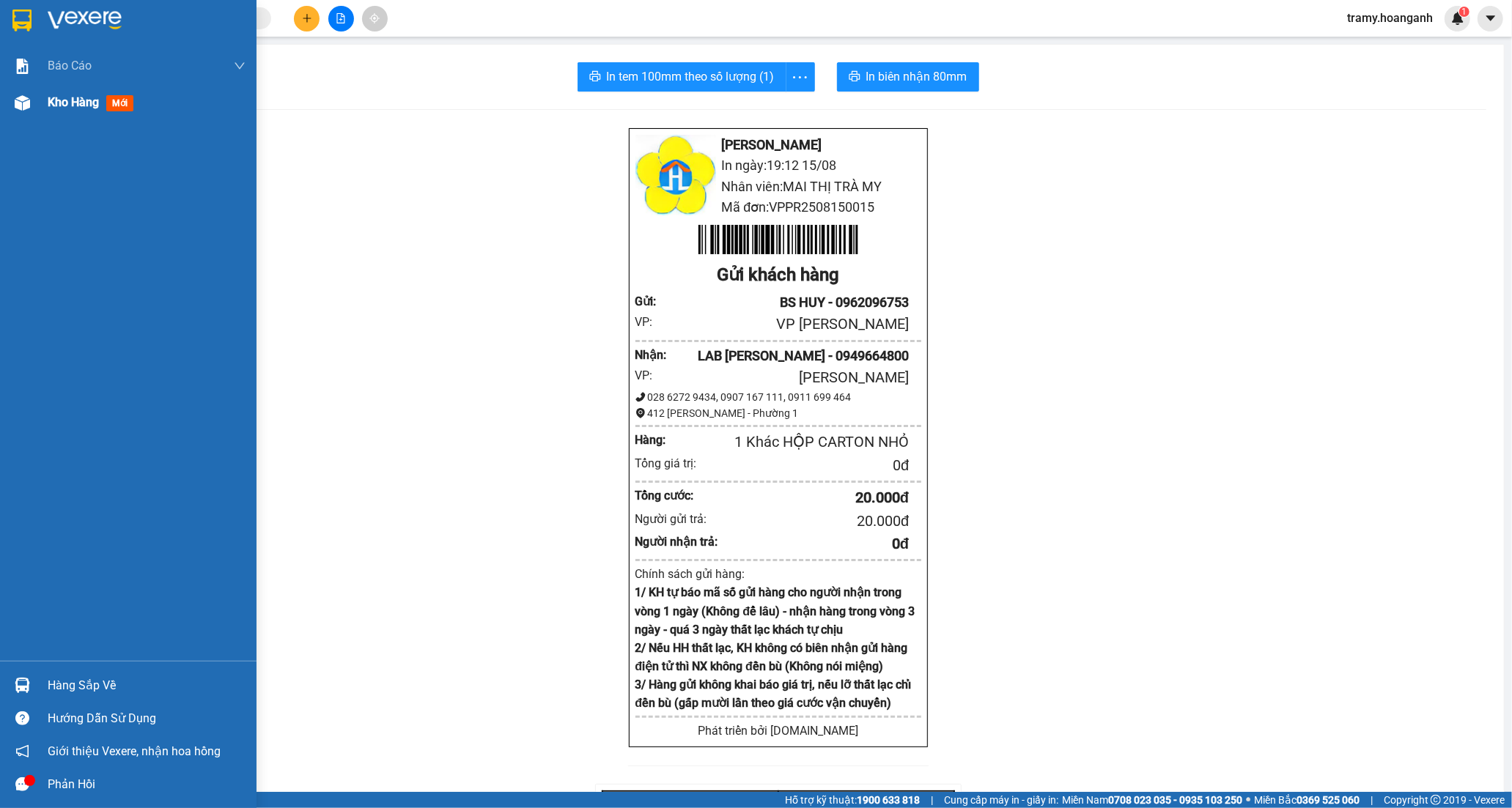
click at [54, 112] on div "Kho hàng mới" at bounding box center [146, 103] width 198 height 37
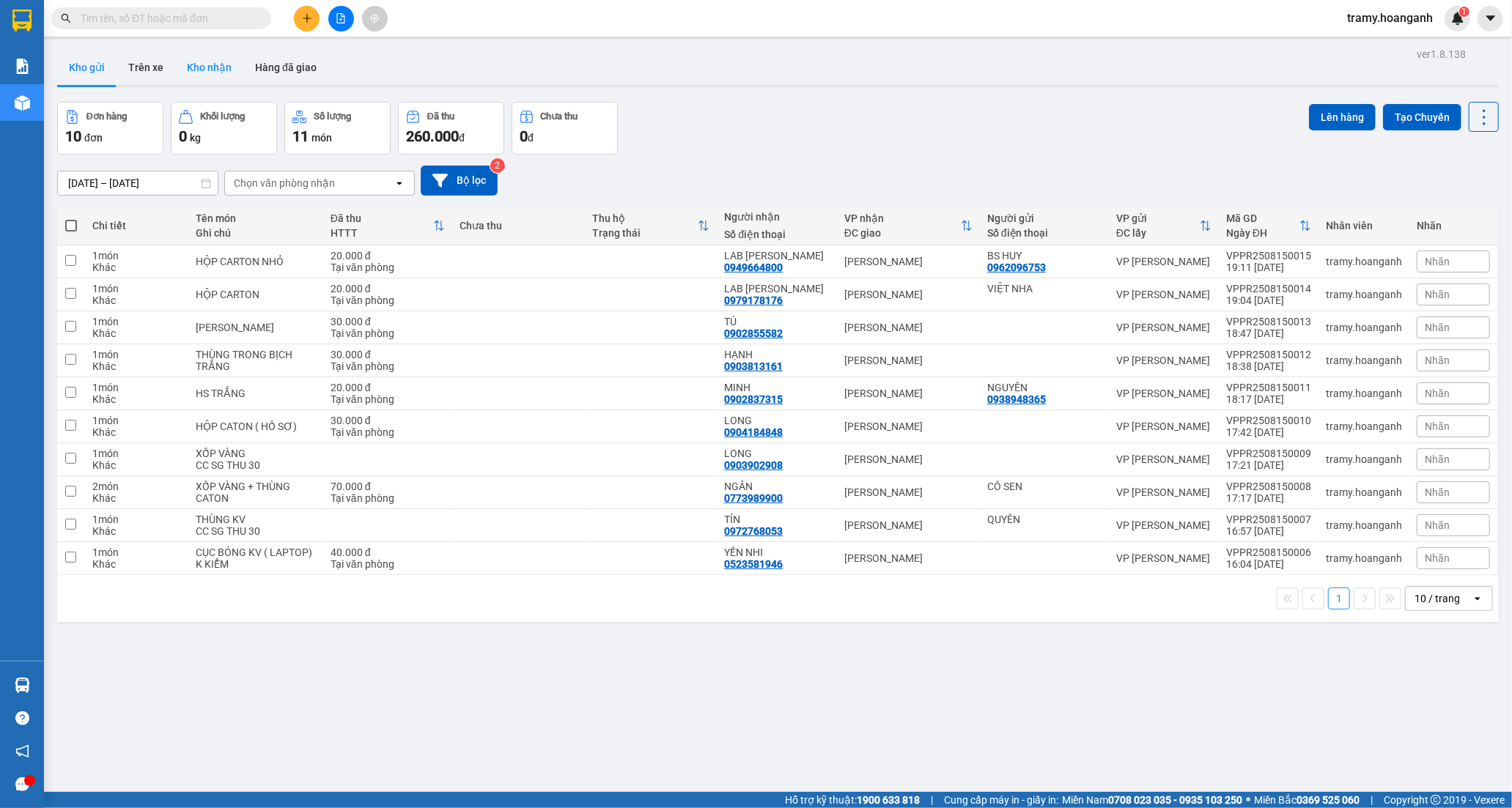
click at [194, 71] on button "Kho nhận" at bounding box center [209, 67] width 68 height 35
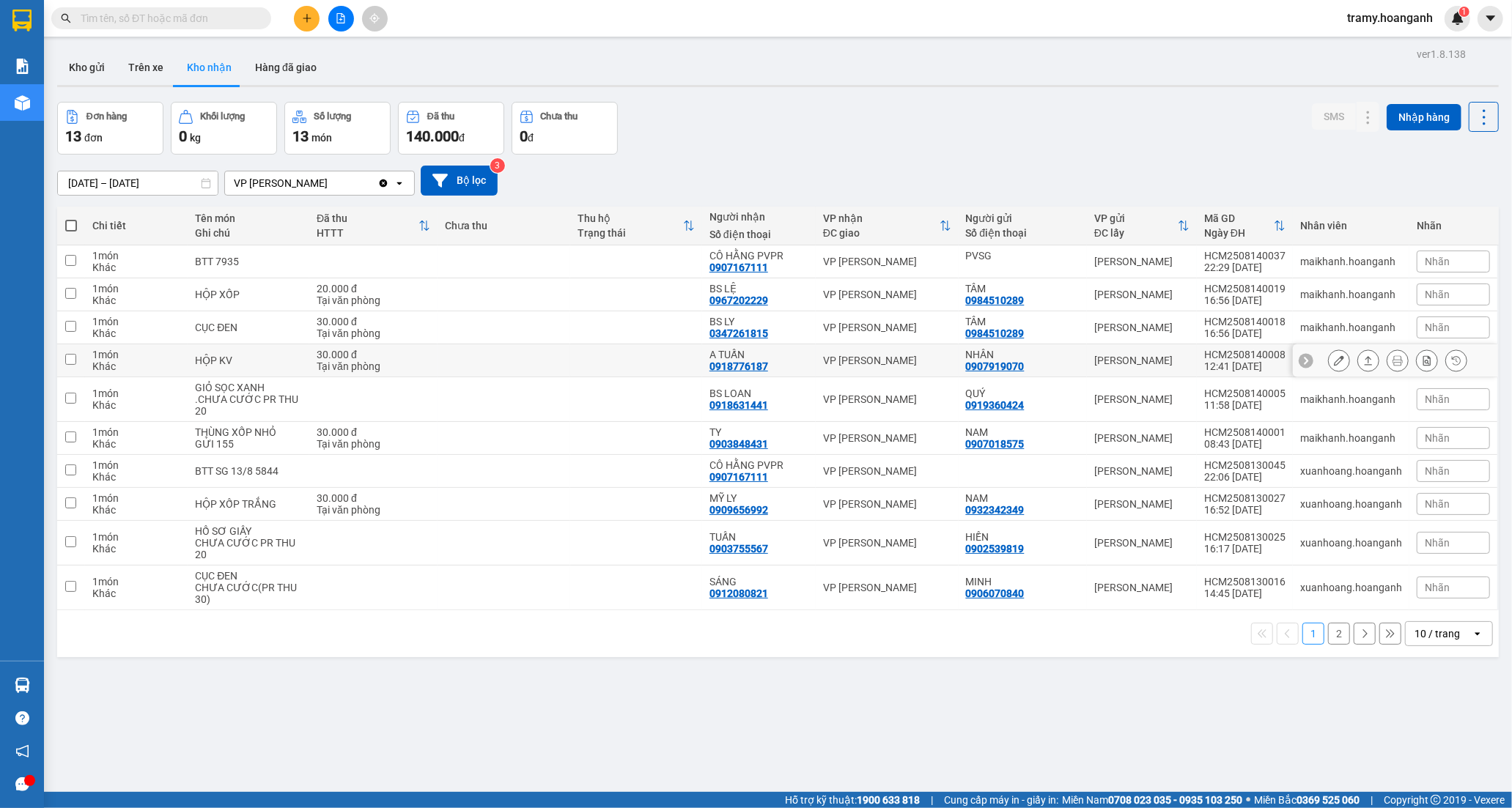
click at [714, 351] on div "A TUẤN" at bounding box center [759, 354] width 99 height 11
checkbox input "true"
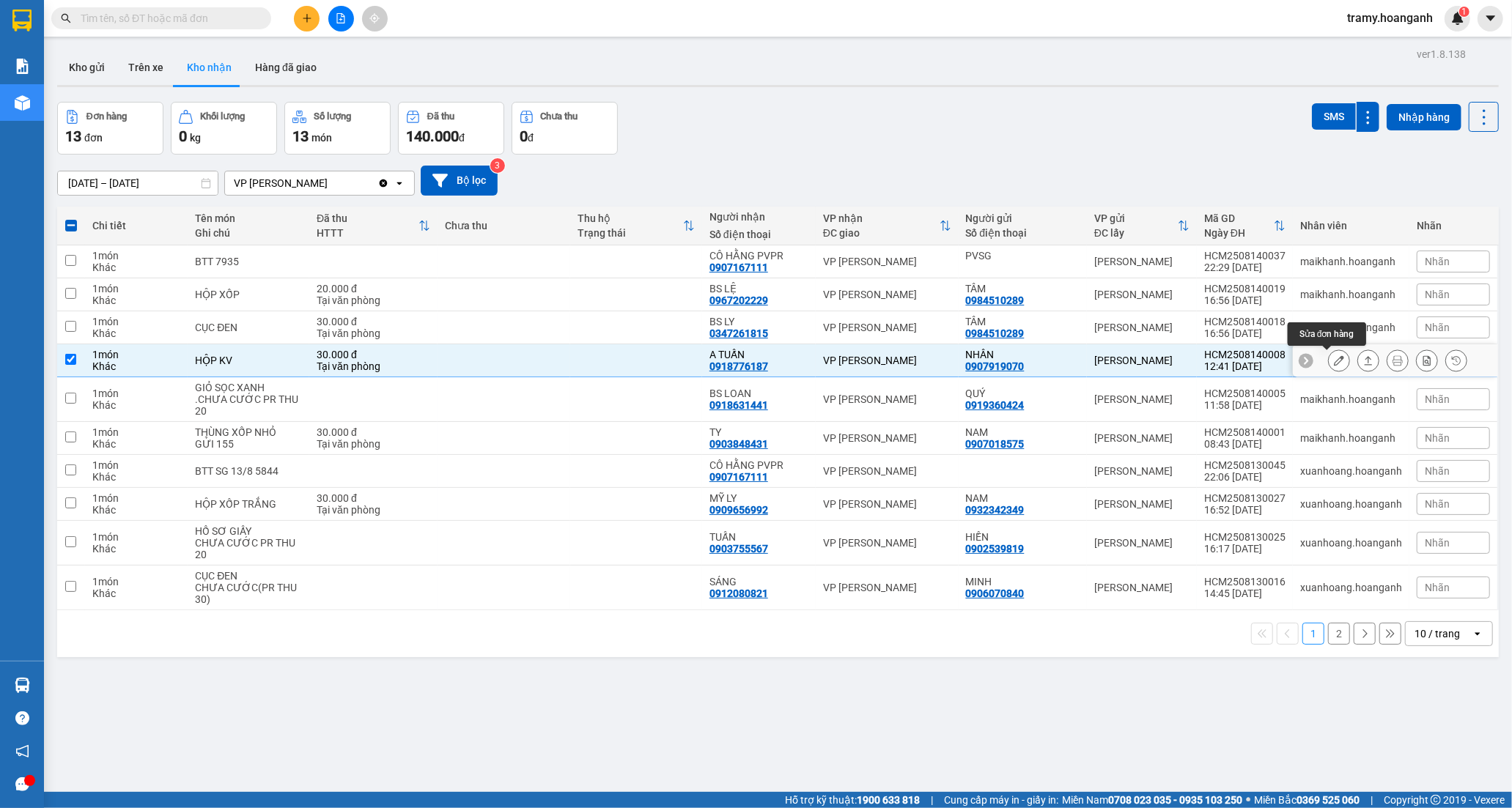
click at [1336, 357] on button at bounding box center [1338, 361] width 21 height 26
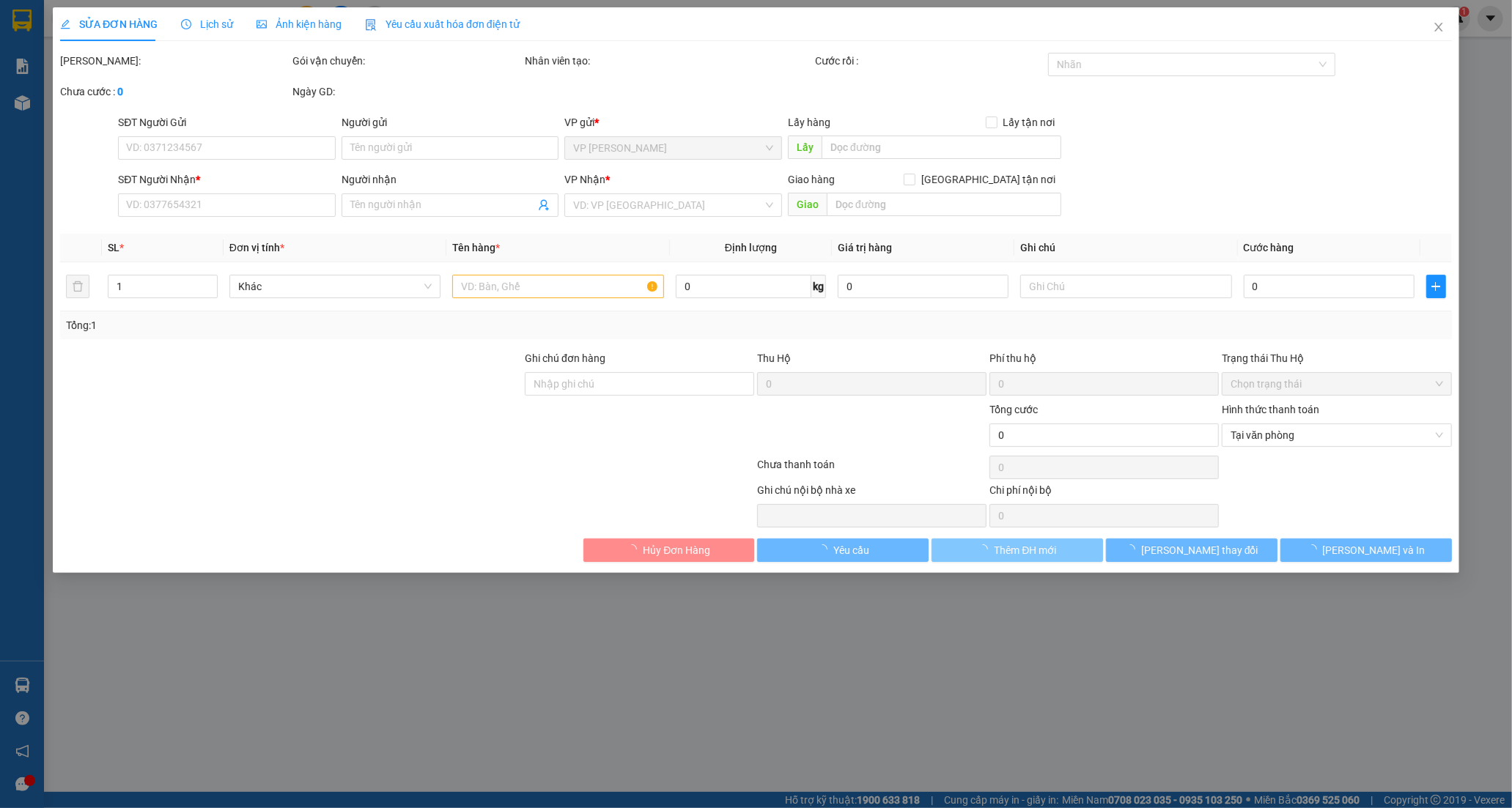
type input "0907919070"
type input "NHÂN"
type input "0918776187"
type input "A TUẤN"
type input "30.000"
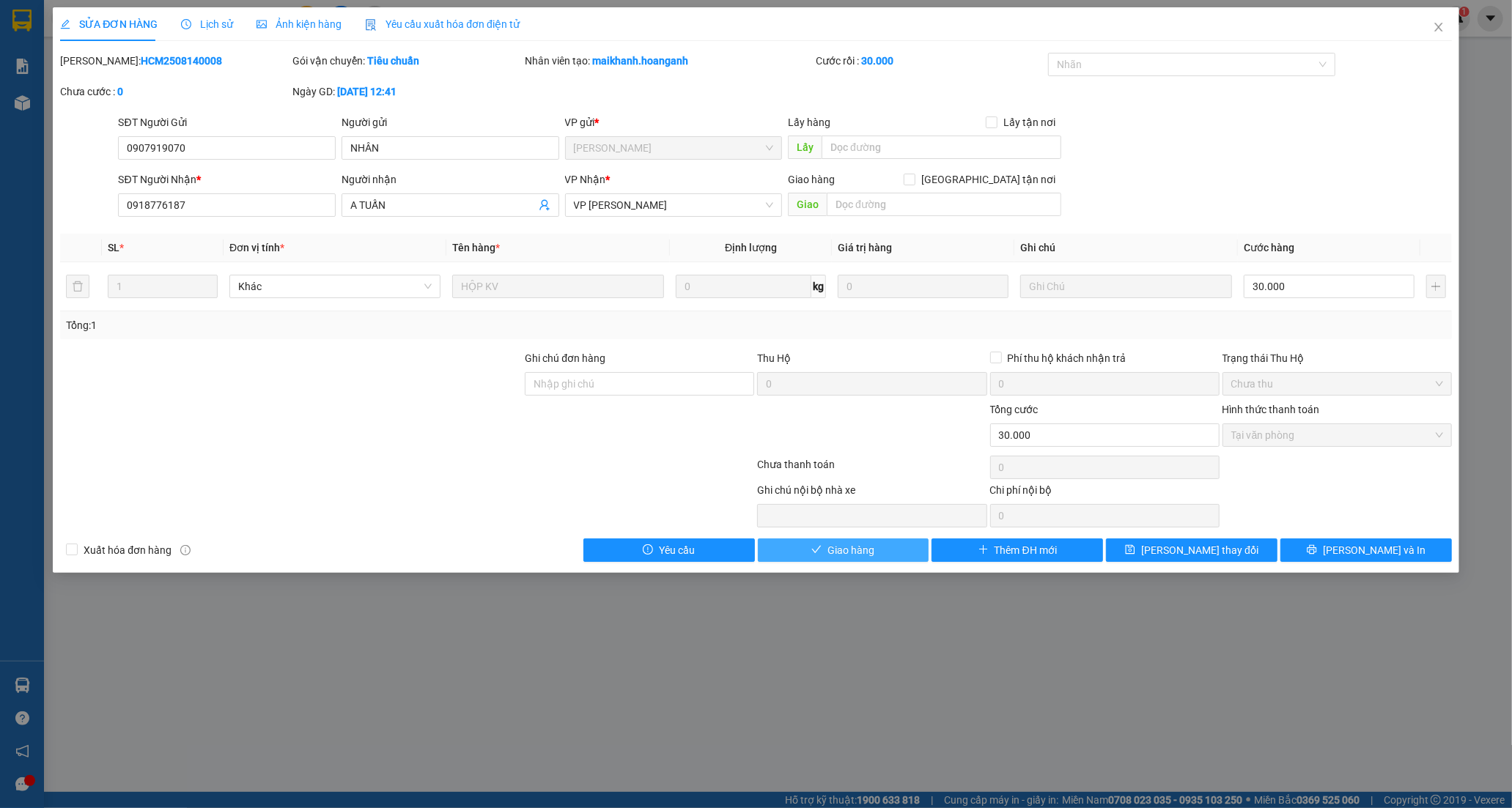
click at [847, 553] on span "Giao hàng" at bounding box center [851, 549] width 47 height 16
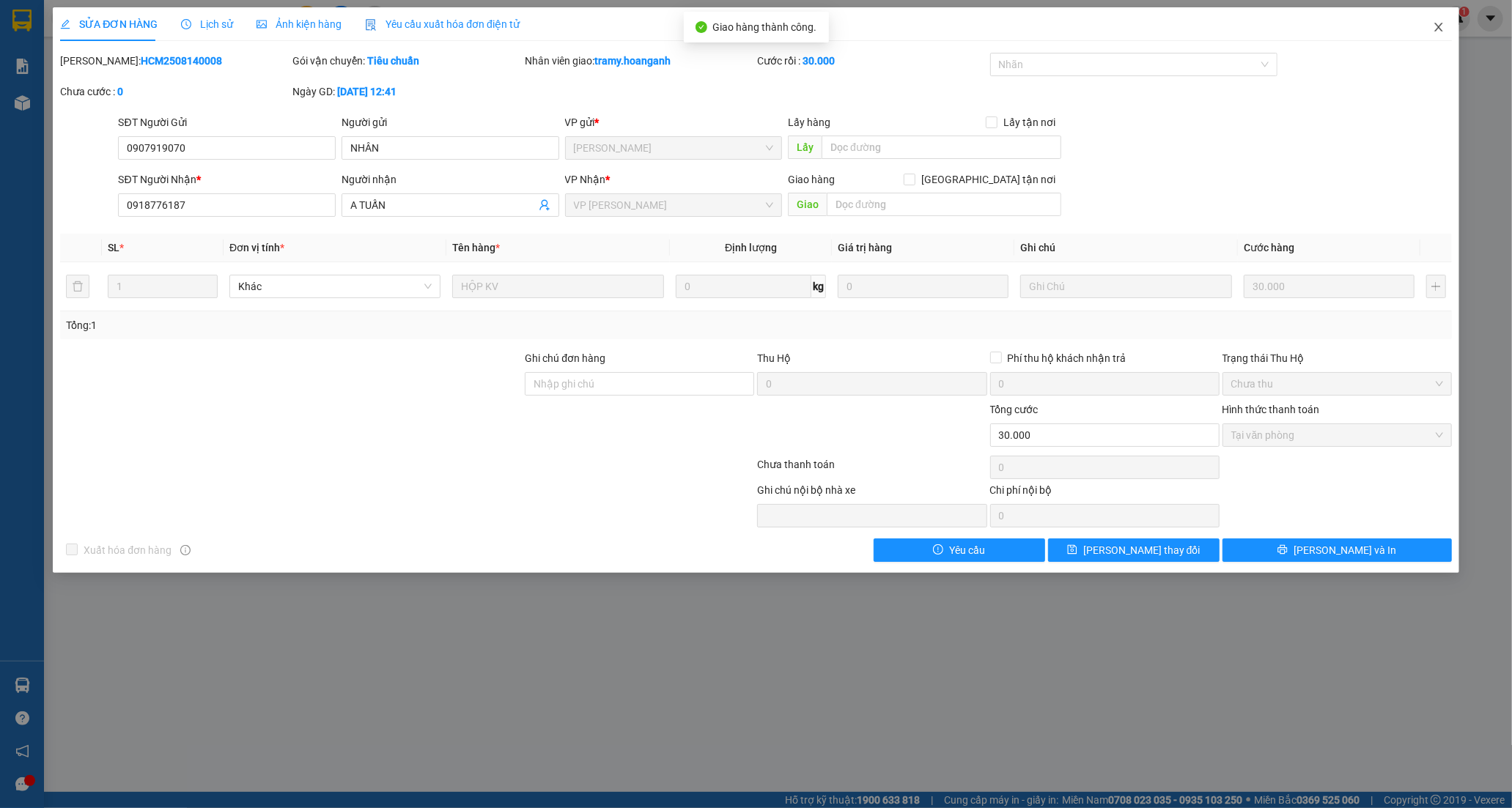
click at [1447, 26] on span "Close" at bounding box center [1439, 28] width 41 height 41
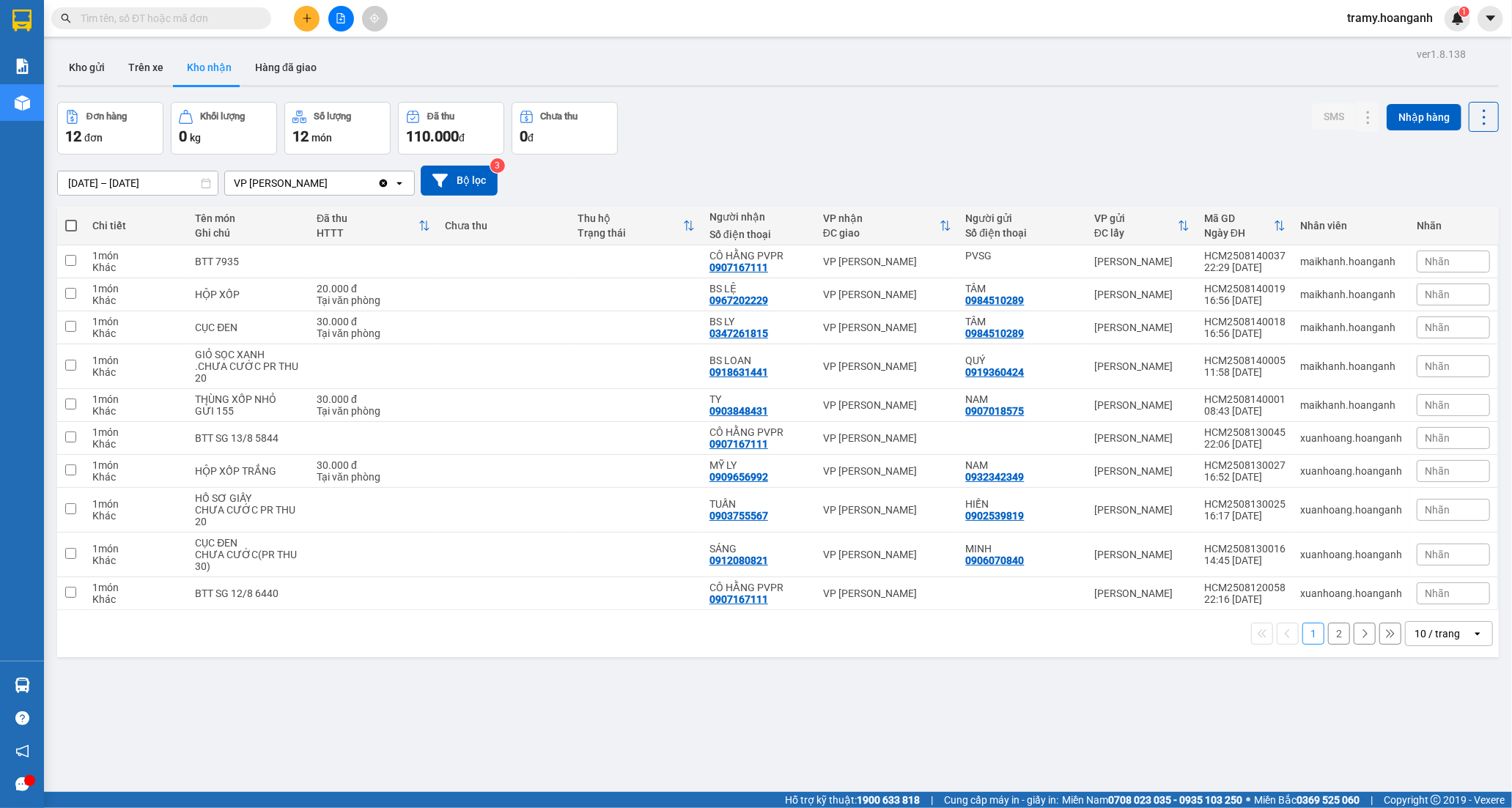
click at [309, 21] on icon "plus" at bounding box center [306, 18] width 10 height 10
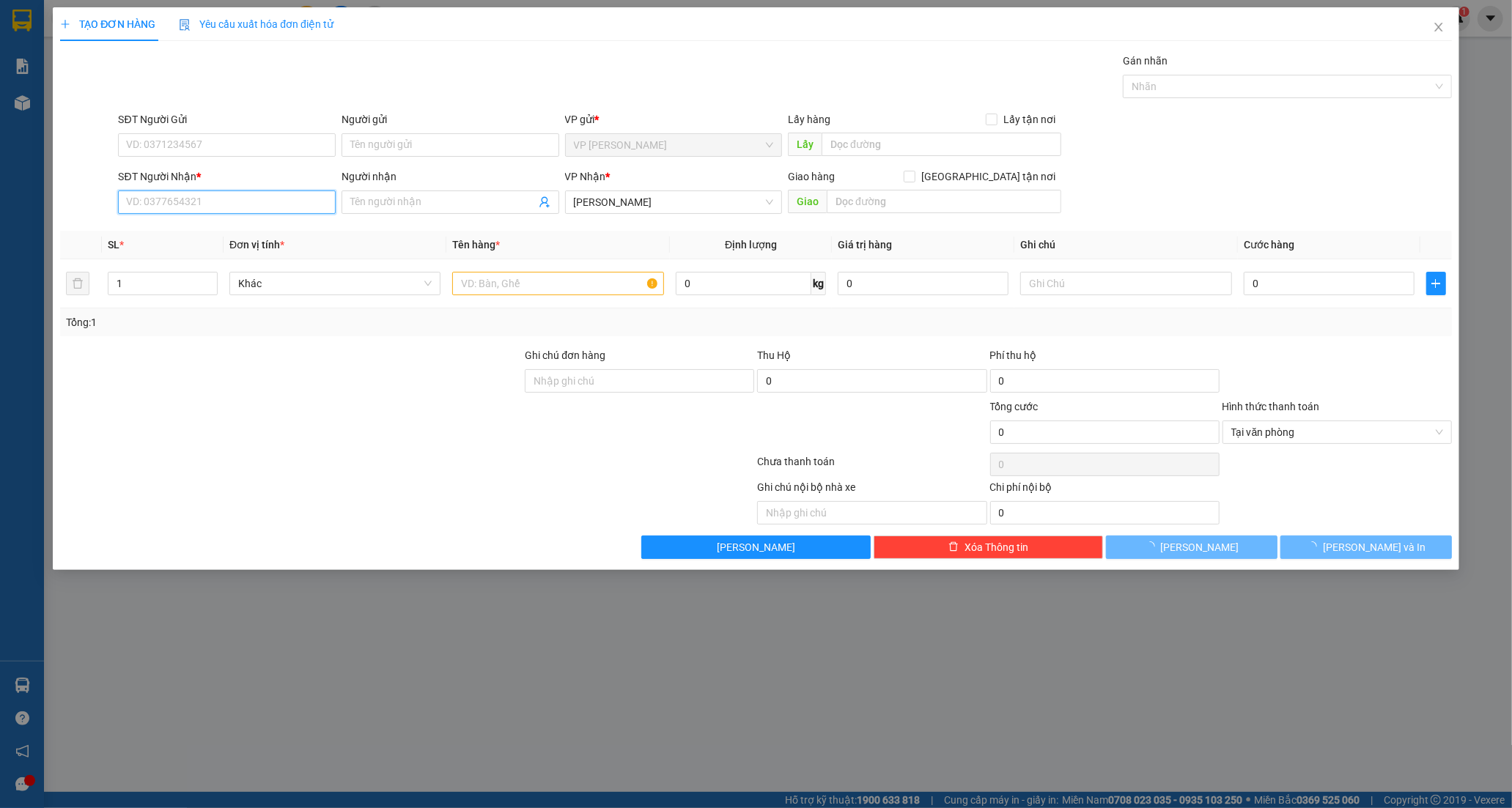
click at [185, 208] on input "SĐT Người Nhận *" at bounding box center [227, 202] width 217 height 24
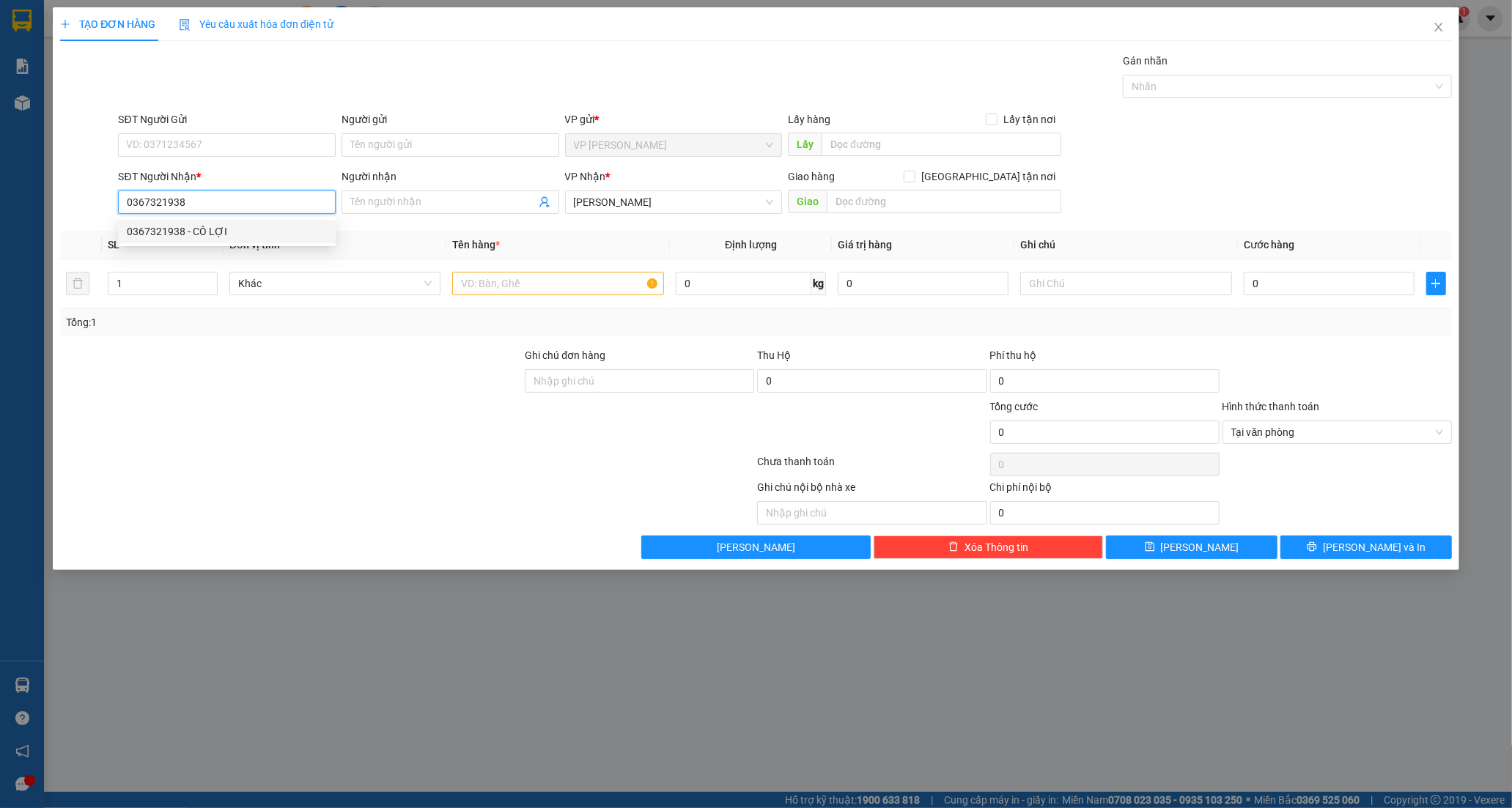
type input "0367321938"
drag, startPoint x: 198, startPoint y: 215, endPoint x: 207, endPoint y: 227, distance: 15.0
click at [198, 218] on body "Kết quả tìm kiếm ( 0 ) Bộ lọc No Data tramy.hoanganh 1 Báo cáo Báo cáo dòng tiề…" at bounding box center [756, 404] width 1512 height 808
click at [221, 203] on input "0367321938" at bounding box center [227, 202] width 217 height 24
click at [266, 229] on div "0367321938 - CÔ LỢI" at bounding box center [227, 231] width 200 height 16
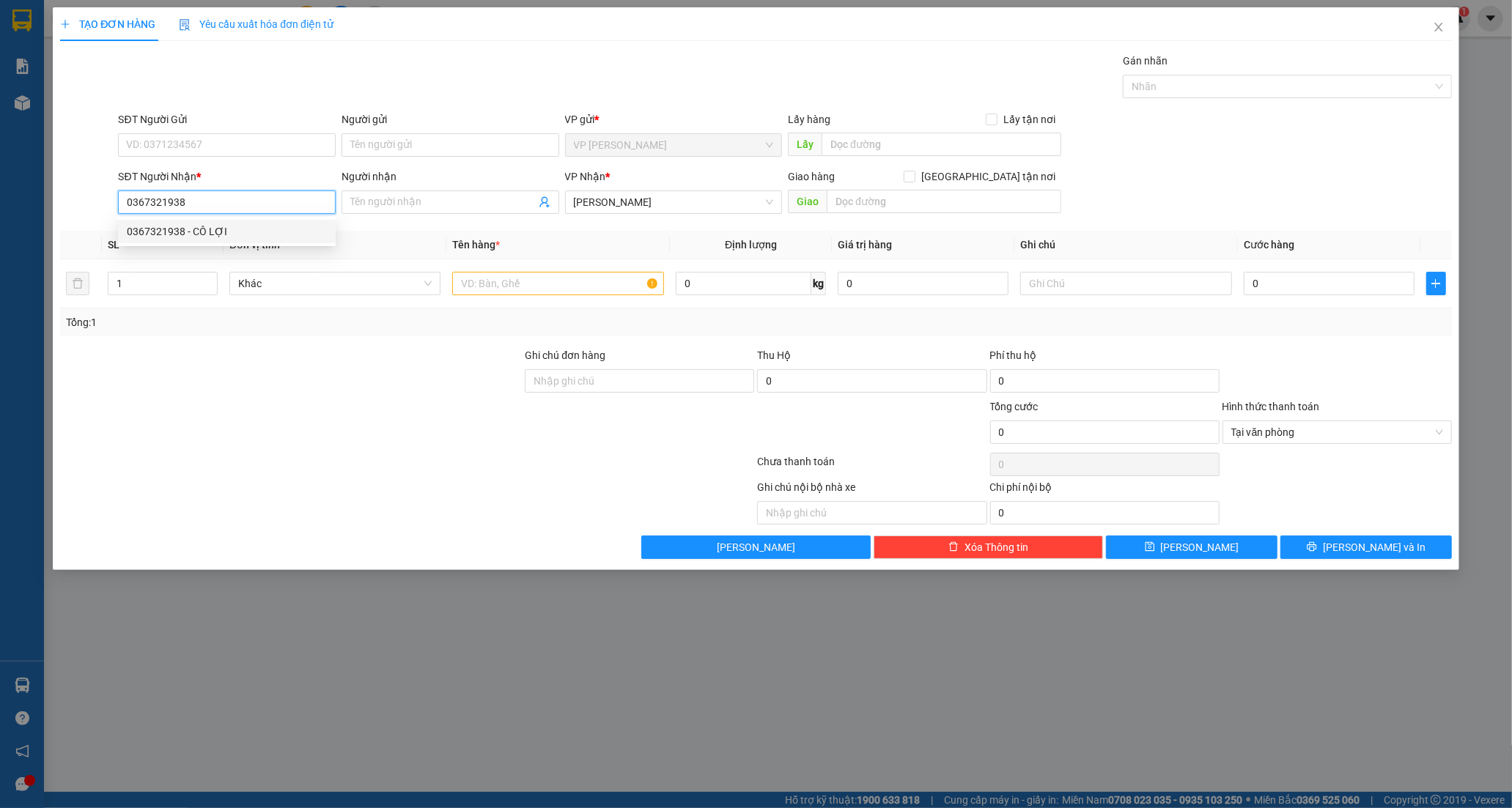
type input "CÔ LỢI"
type input "50.000"
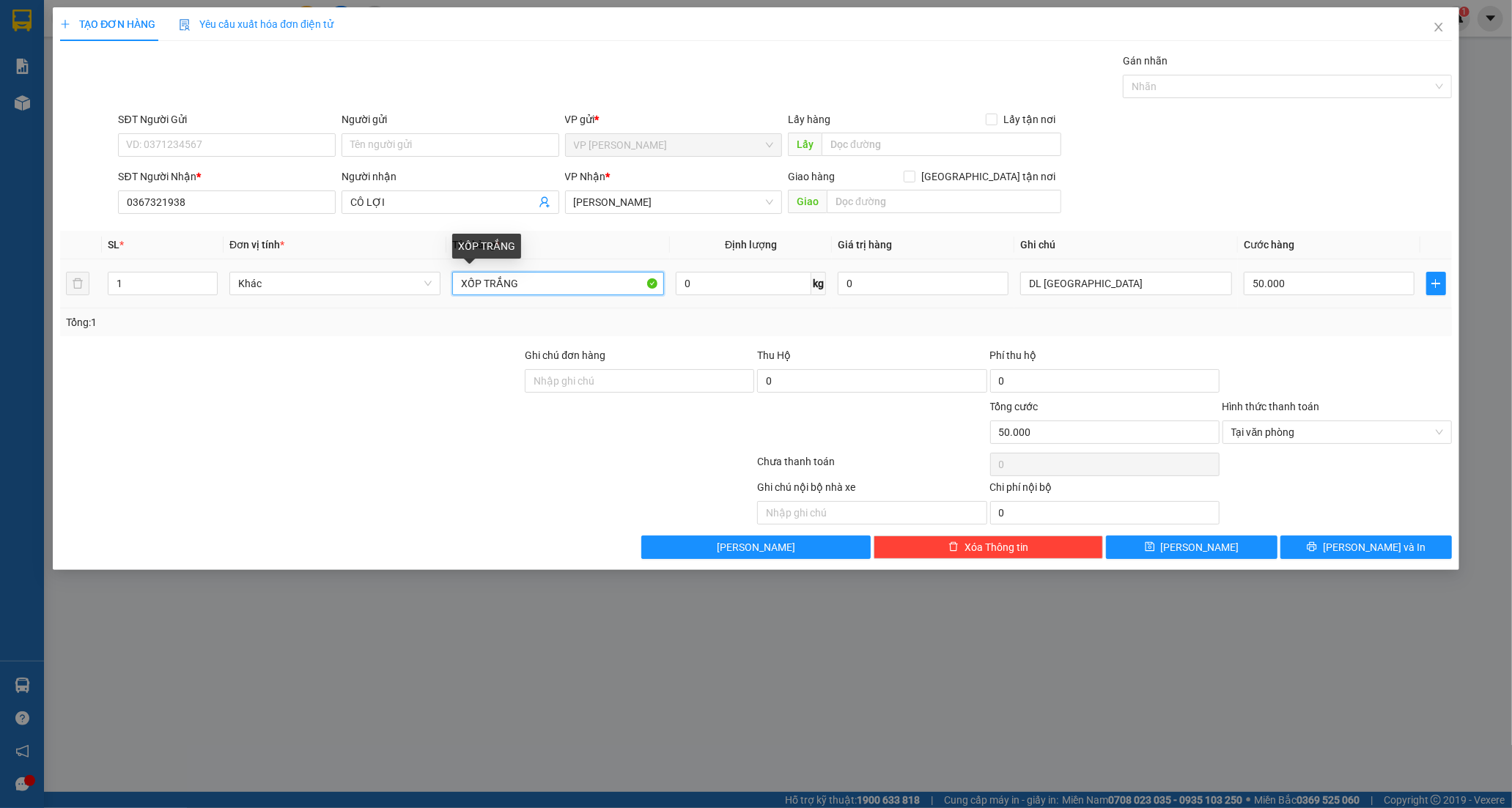
click at [544, 287] on input "XỐP TRẮNG" at bounding box center [558, 283] width 211 height 24
type input "XỐP TRẮNG KV"
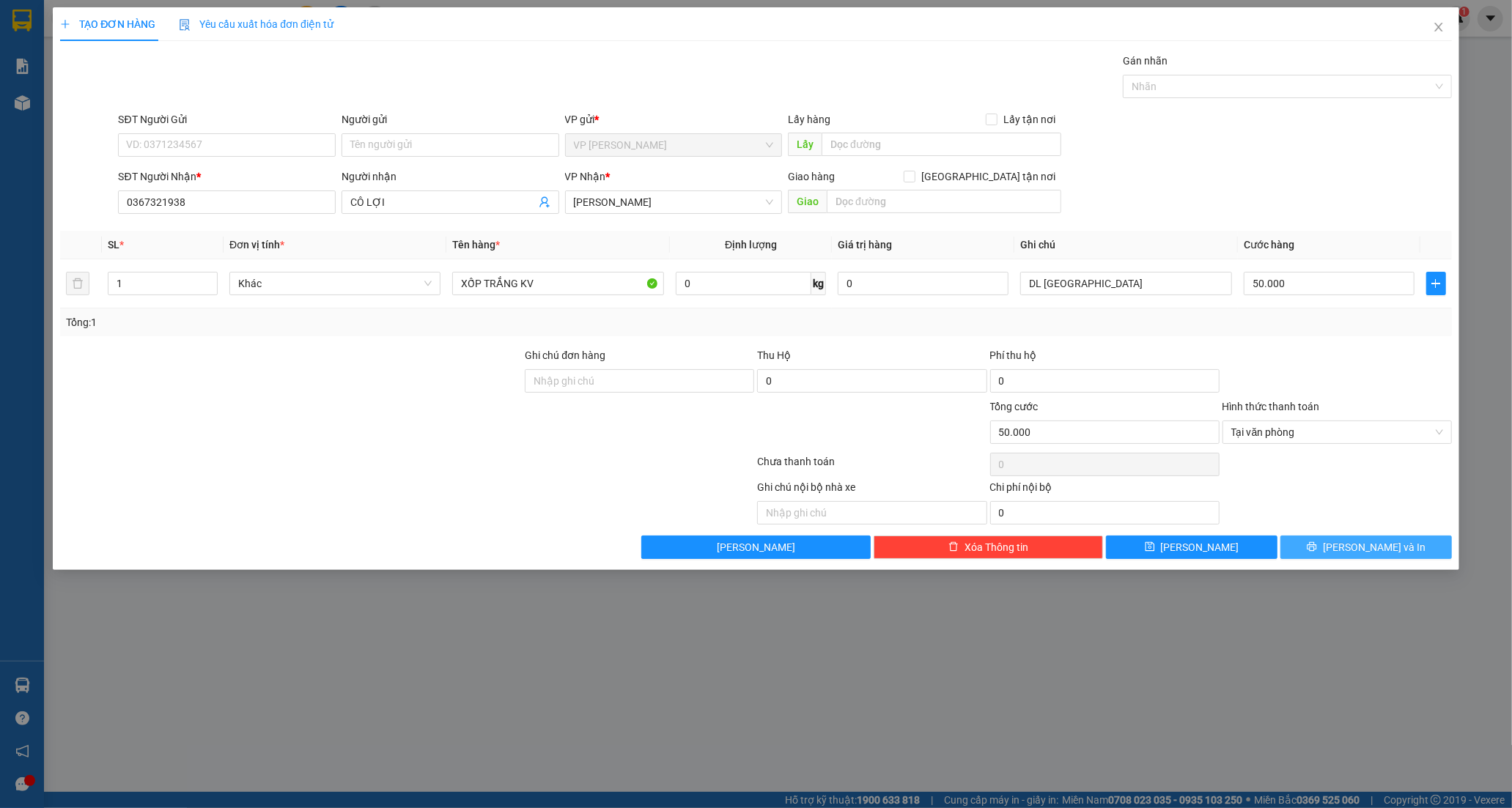
click at [1334, 539] on button "[PERSON_NAME] và In" at bounding box center [1366, 547] width 171 height 24
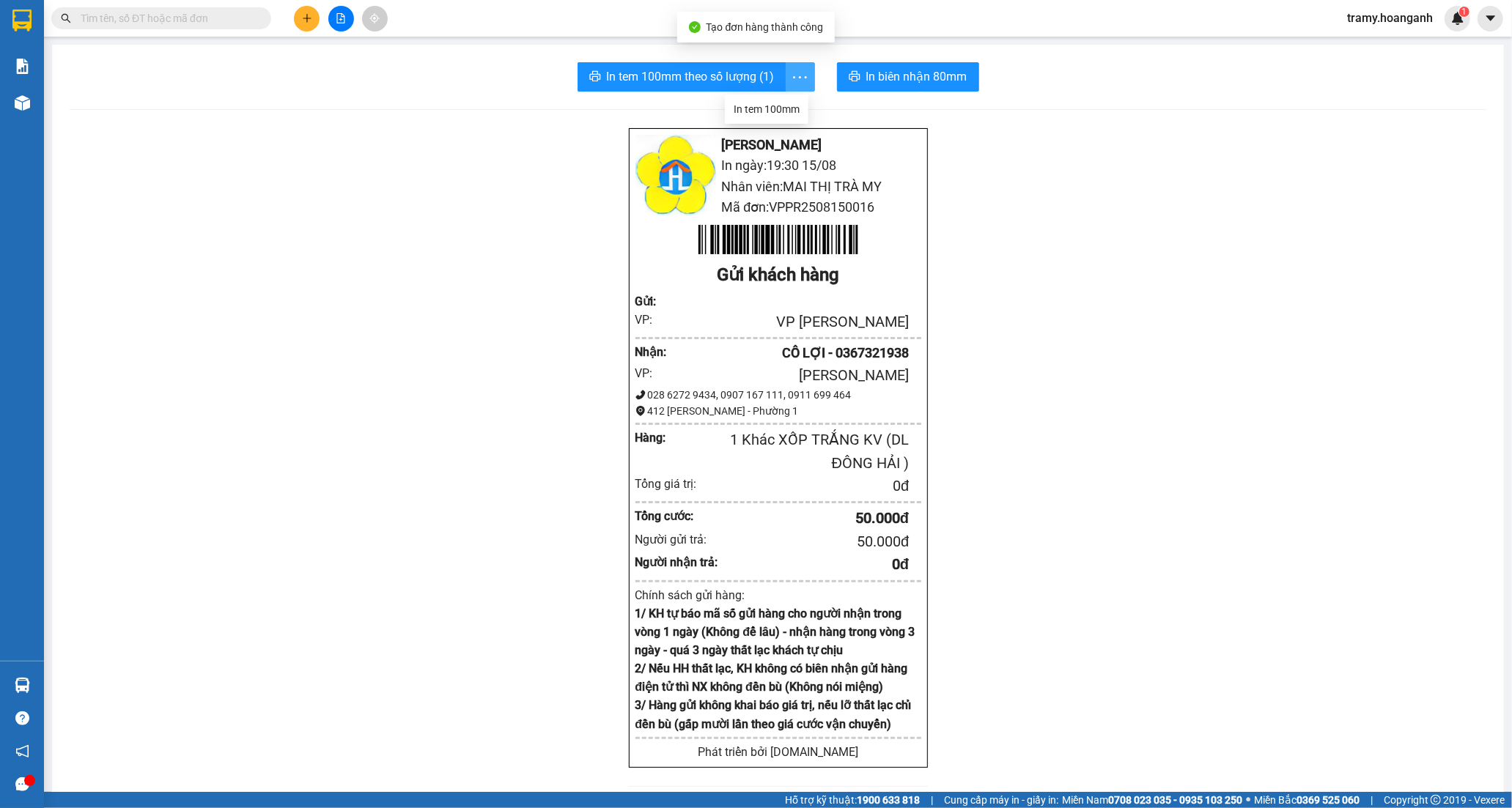
click at [797, 79] on icon "more" at bounding box center [800, 77] width 18 height 18
click at [780, 108] on div "In tem 100mm theo số lượng (1) In biên nhận 80mm Hoàng Anh - Phan Rang In ngày:…" at bounding box center [778, 593] width 1452 height 1097
click at [796, 75] on icon "more" at bounding box center [800, 77] width 18 height 18
click at [787, 106] on div "In tem 100mm" at bounding box center [766, 109] width 66 height 16
click at [302, 21] on icon "plus" at bounding box center [306, 18] width 10 height 10
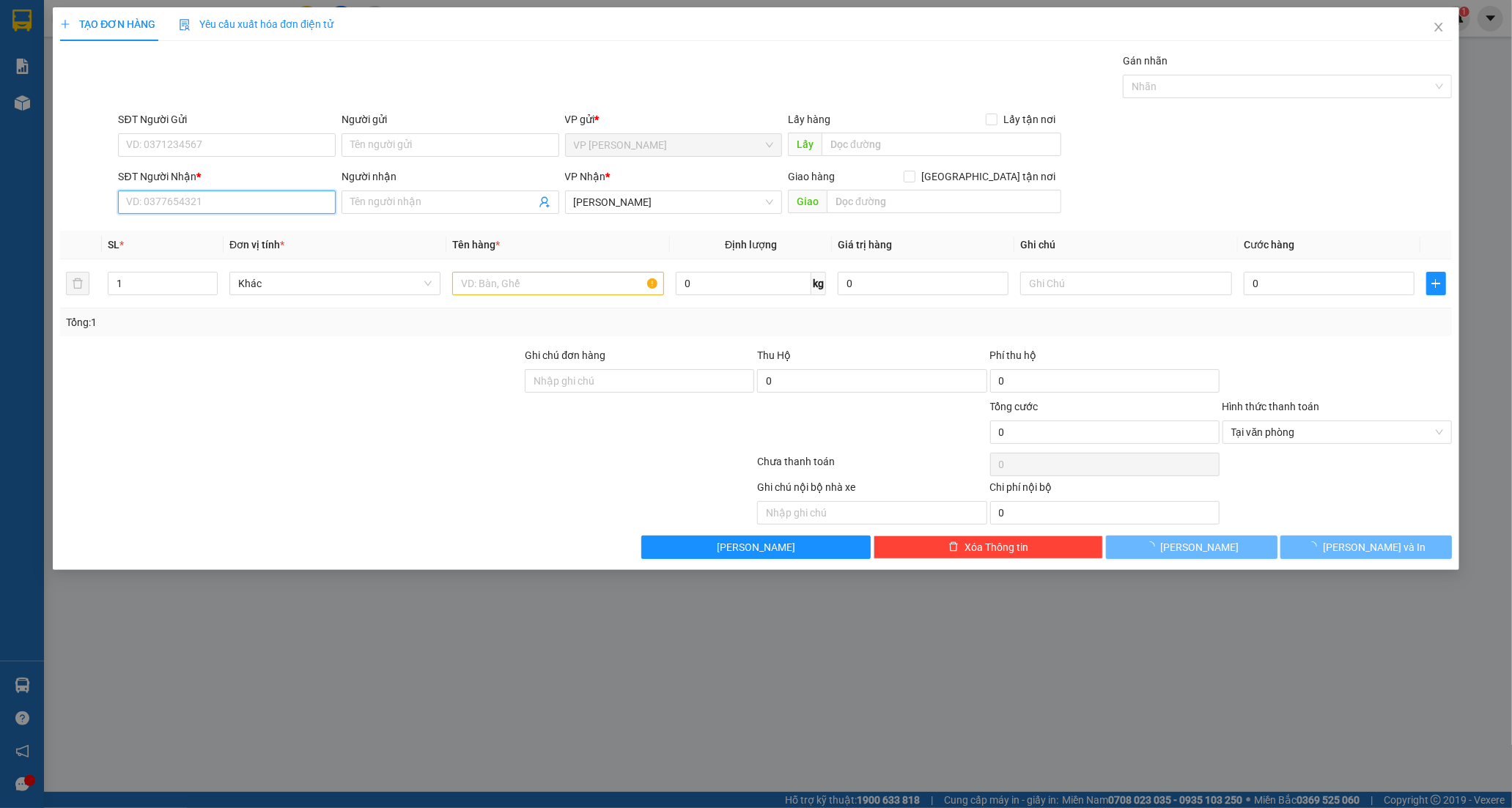
click at [151, 209] on input "SĐT Người Nhận *" at bounding box center [227, 202] width 217 height 24
type input "0706117137"
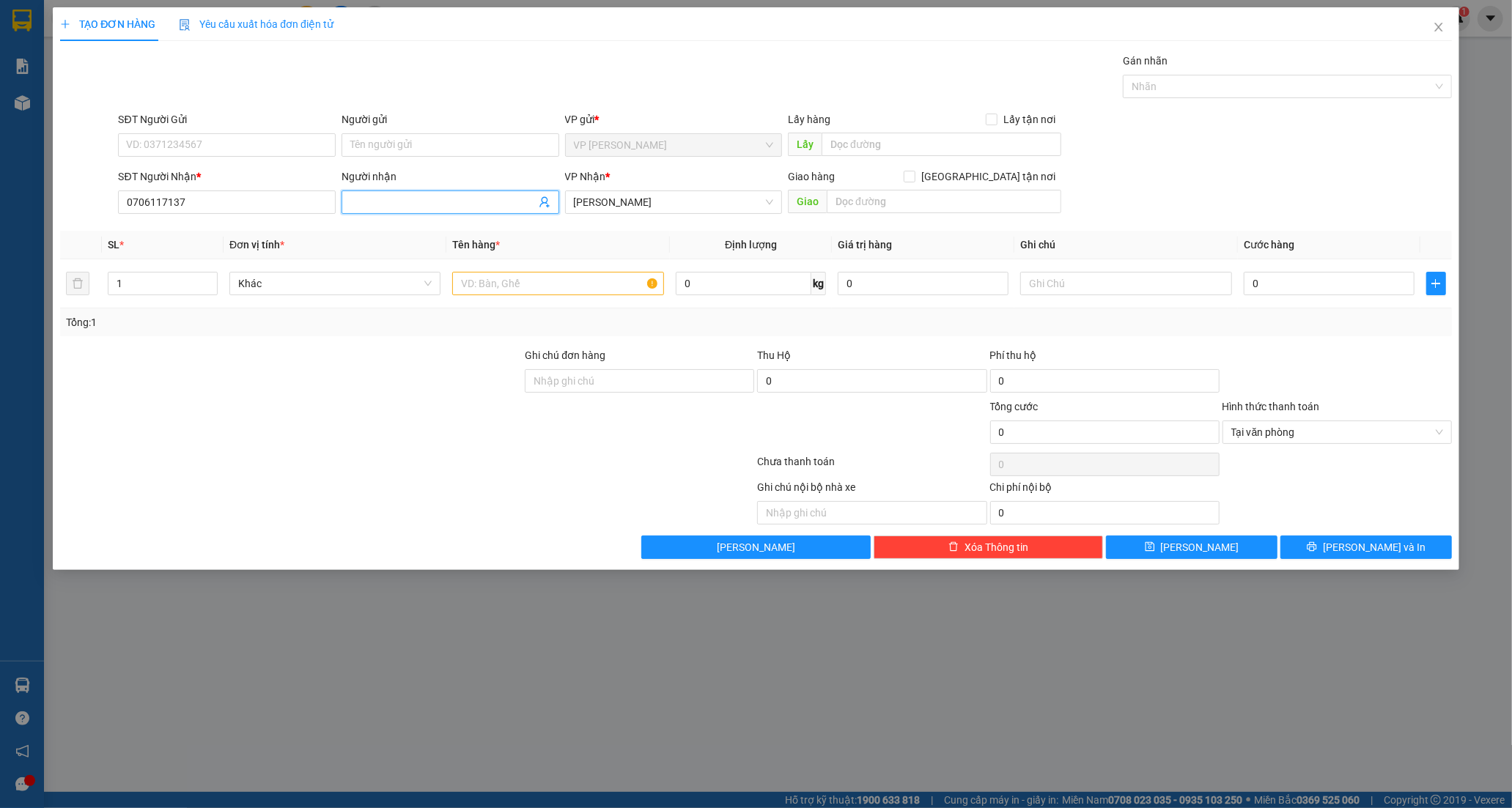
click at [439, 206] on input "Người nhận" at bounding box center [443, 202] width 185 height 16
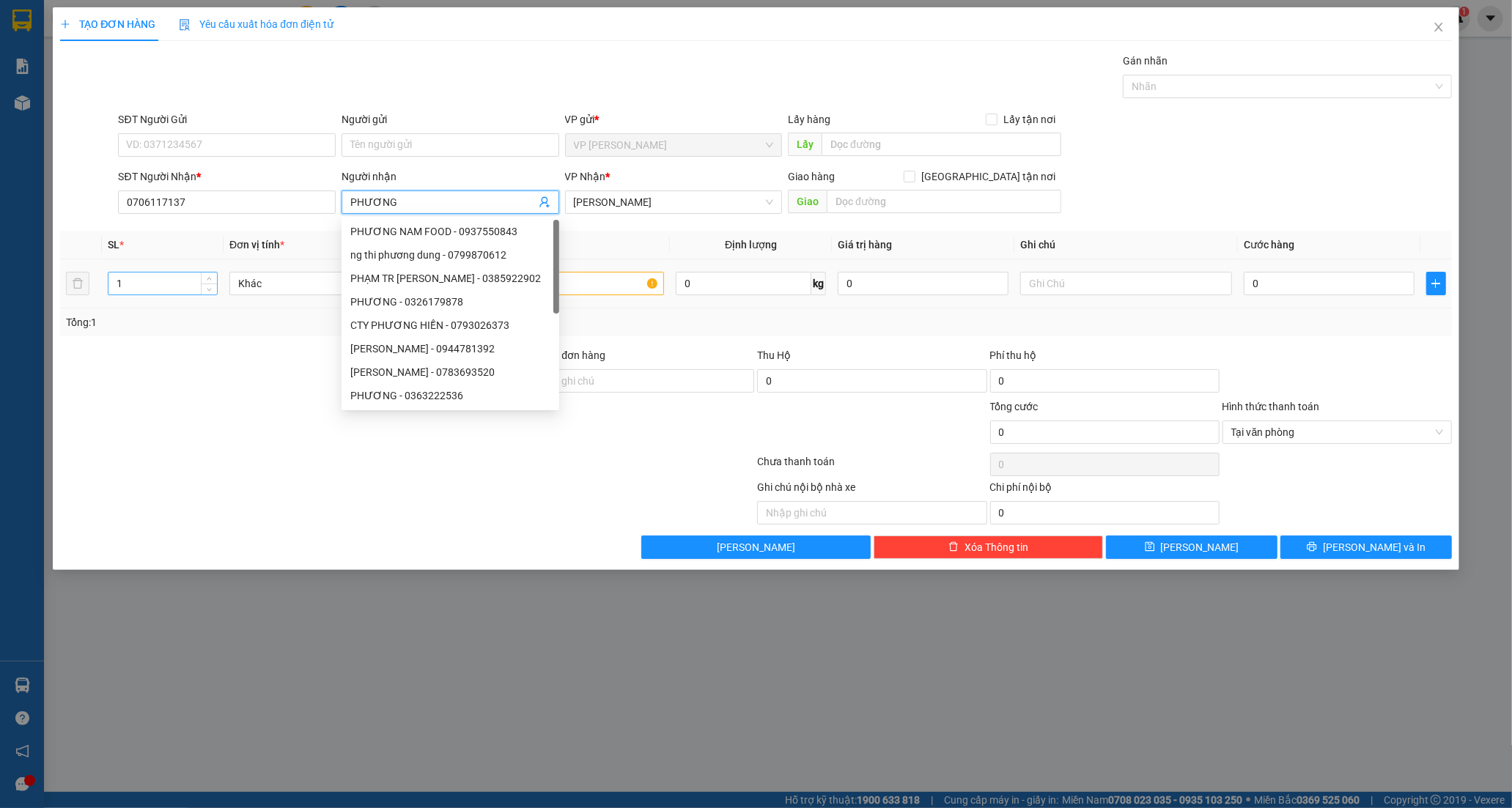
type input "PHƯƠNG"
click at [132, 284] on input "1" at bounding box center [163, 283] width 109 height 22
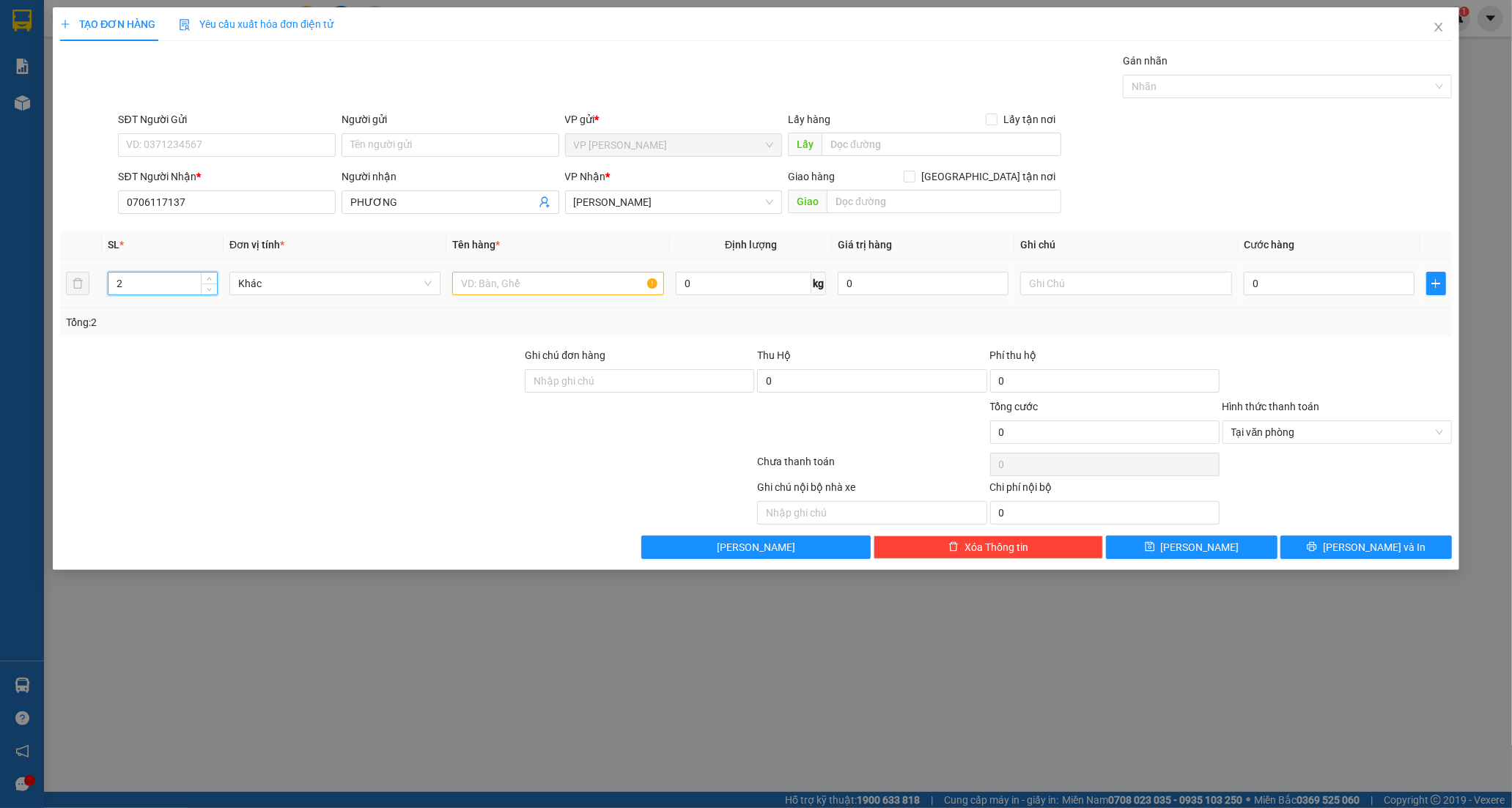
type input "2"
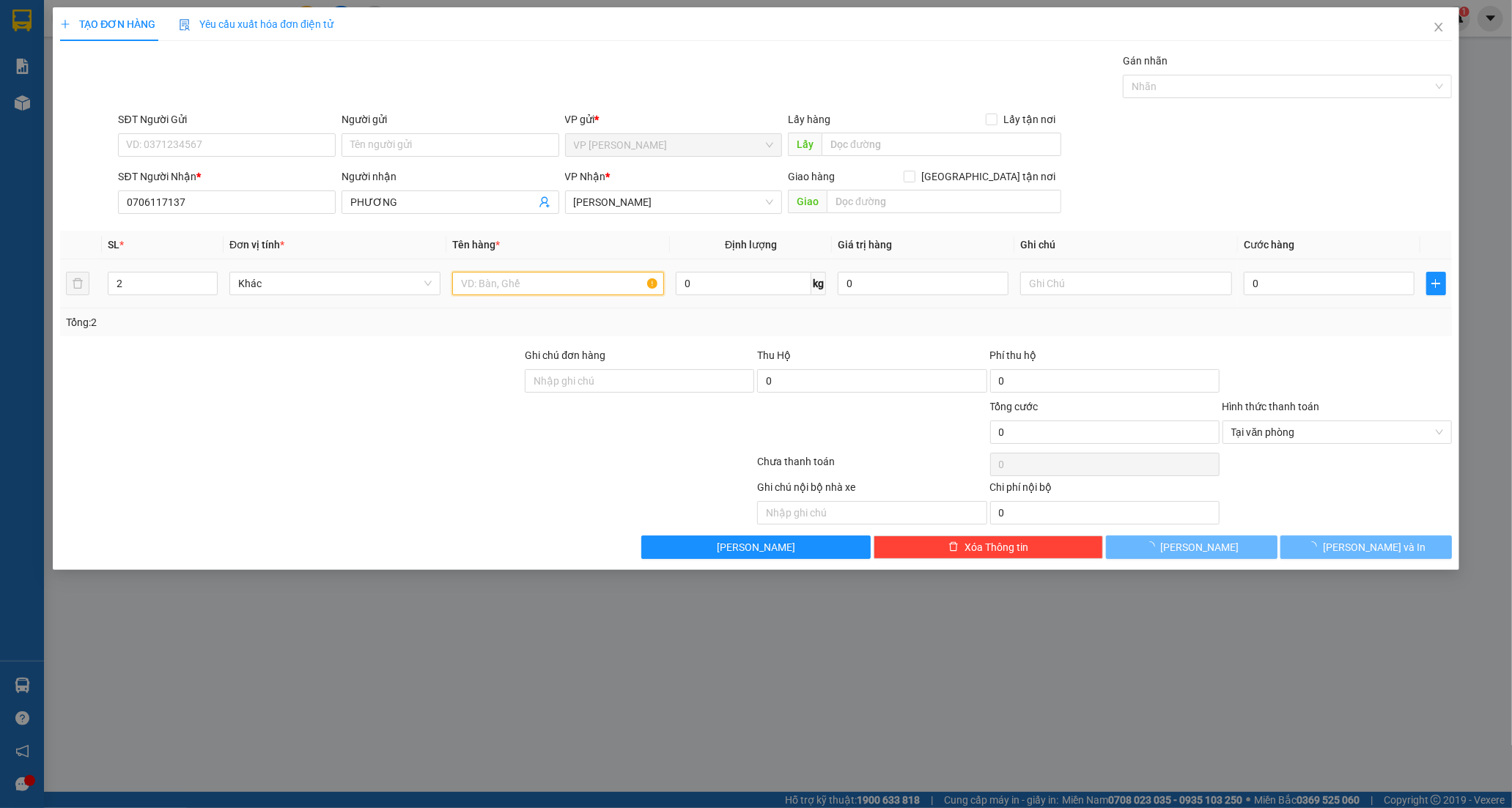
click at [491, 280] on input "text" at bounding box center [558, 283] width 211 height 24
click at [501, 287] on input "text" at bounding box center [558, 283] width 211 height 24
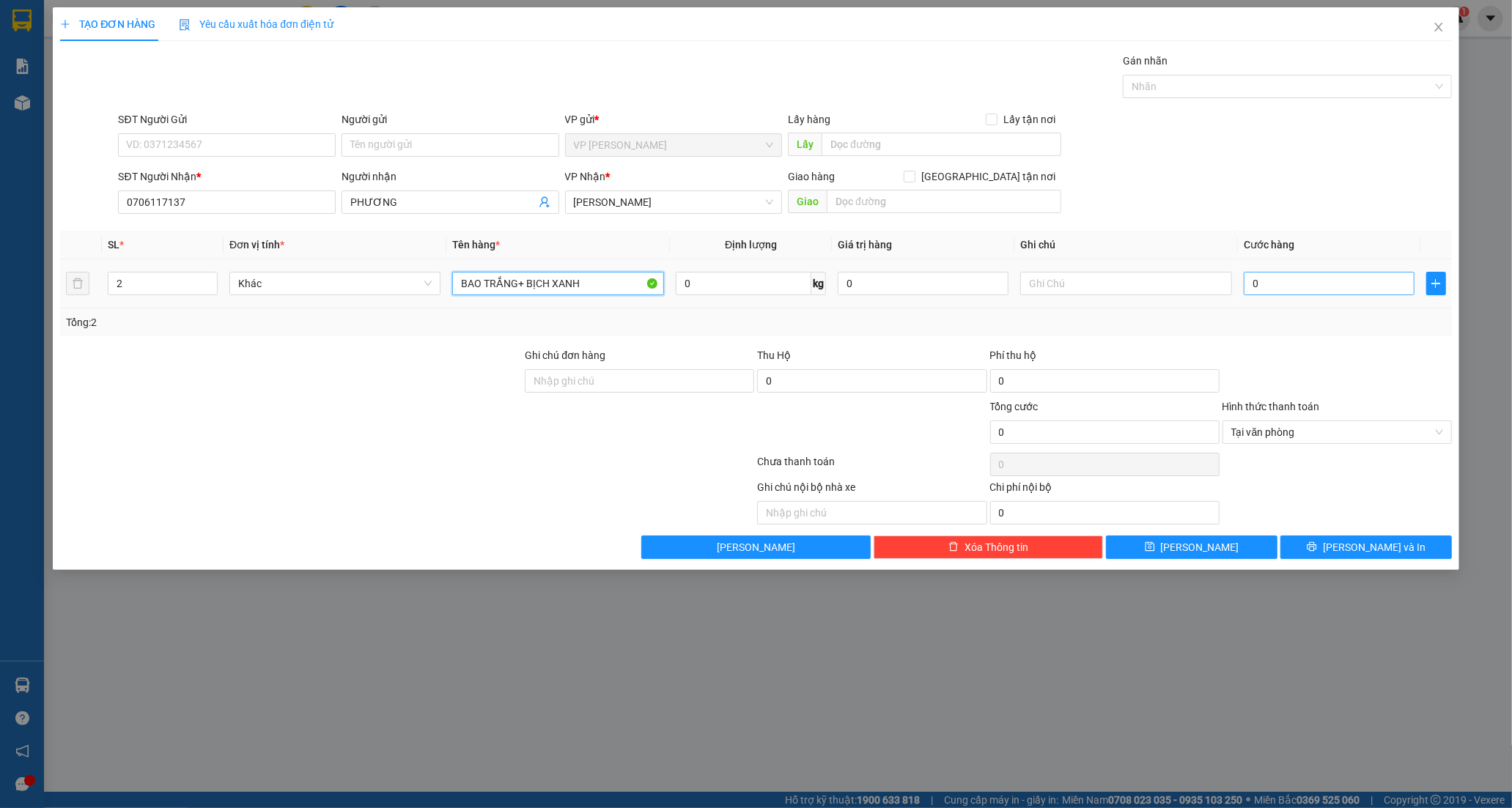
type input "BAO TRẮNG+ BỊCH XANH"
click at [1279, 281] on input "0" at bounding box center [1328, 283] width 171 height 24
type input "8"
type input "80"
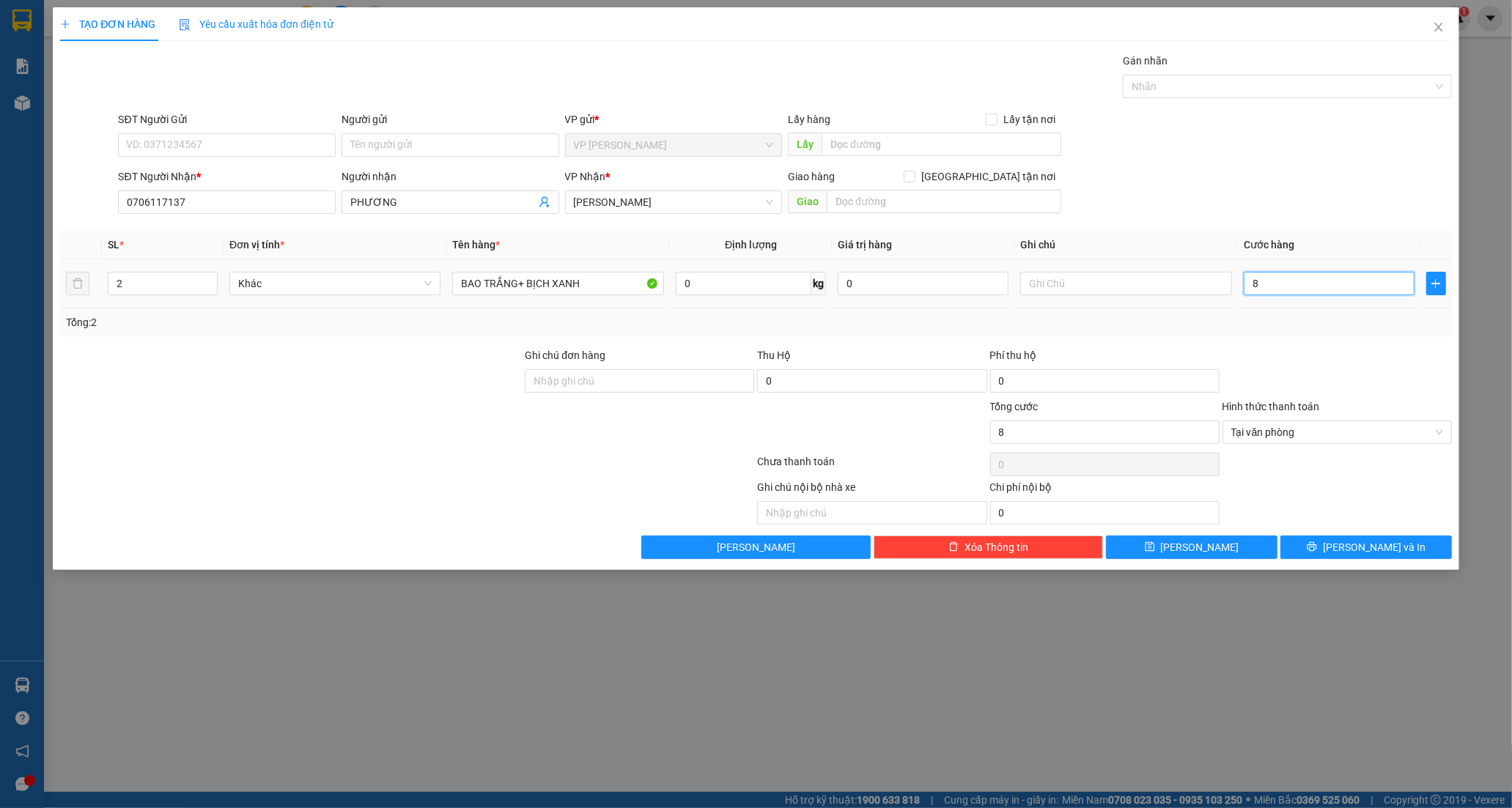
type input "80"
type input "80.000"
click at [1329, 544] on button "[PERSON_NAME] và In" at bounding box center [1366, 547] width 171 height 24
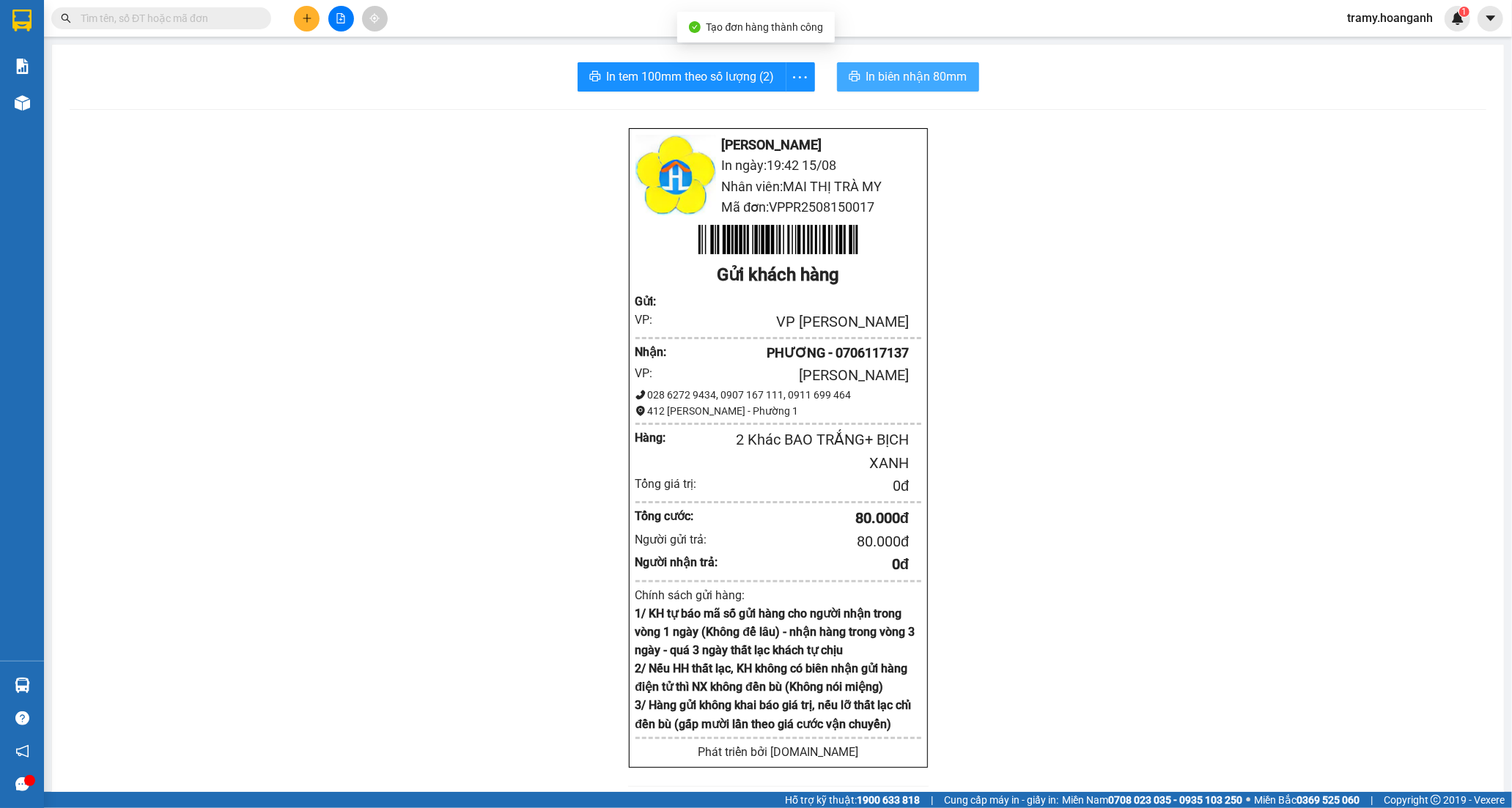
click at [887, 82] on span "In biên nhận 80mm" at bounding box center [916, 77] width 101 height 18
click at [800, 69] on icon "more" at bounding box center [800, 77] width 18 height 18
click at [788, 106] on div "In tem 100mm" at bounding box center [766, 109] width 66 height 16
click at [309, 8] on button at bounding box center [307, 19] width 26 height 26
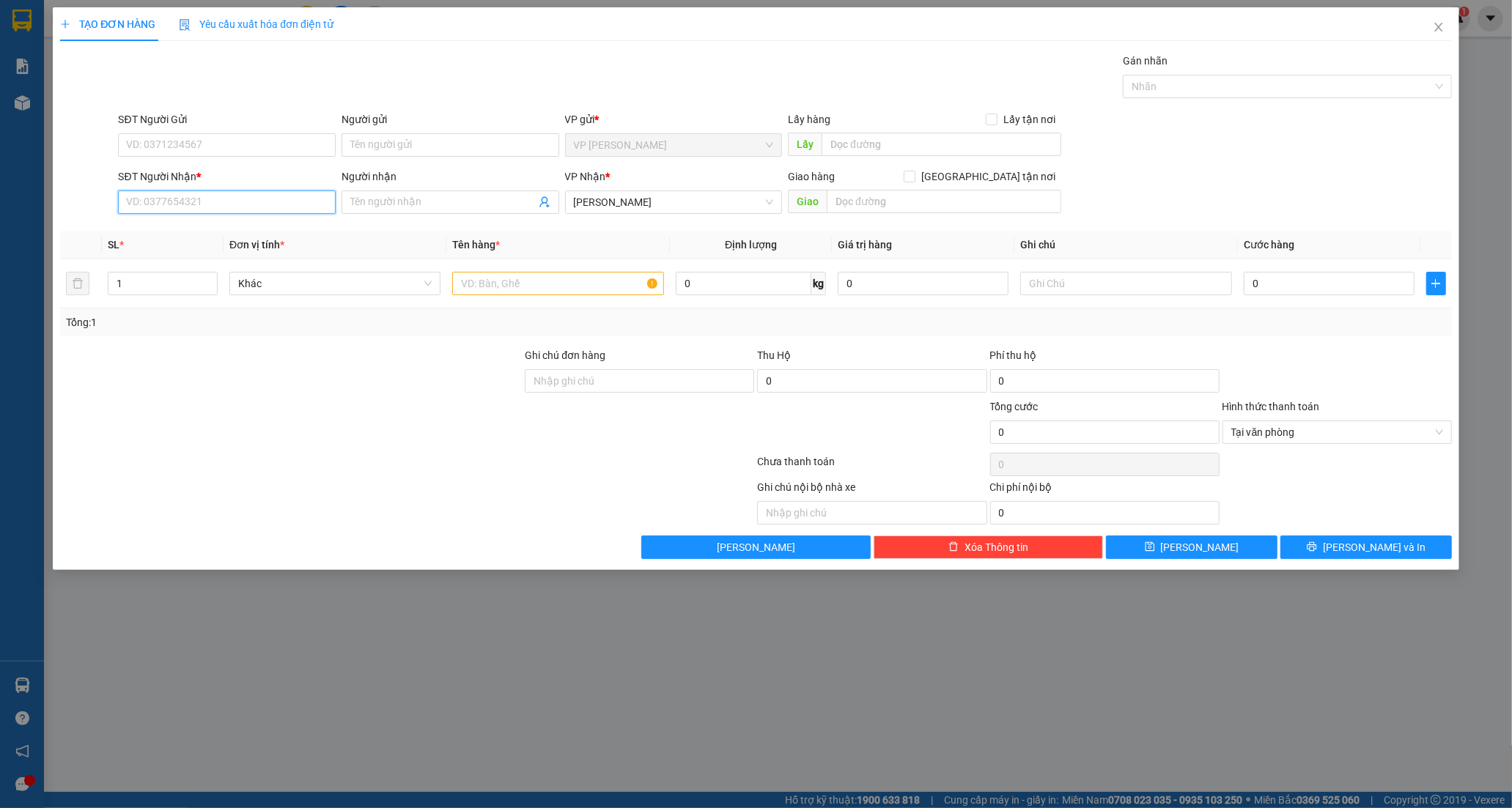
click at [191, 202] on input "SĐT Người Nhận *" at bounding box center [227, 202] width 217 height 24
click at [217, 227] on div "0345006634 - TRÂM" at bounding box center [227, 231] width 200 height 16
type input "0345006634"
type input "TRÂM"
type input "80.000"
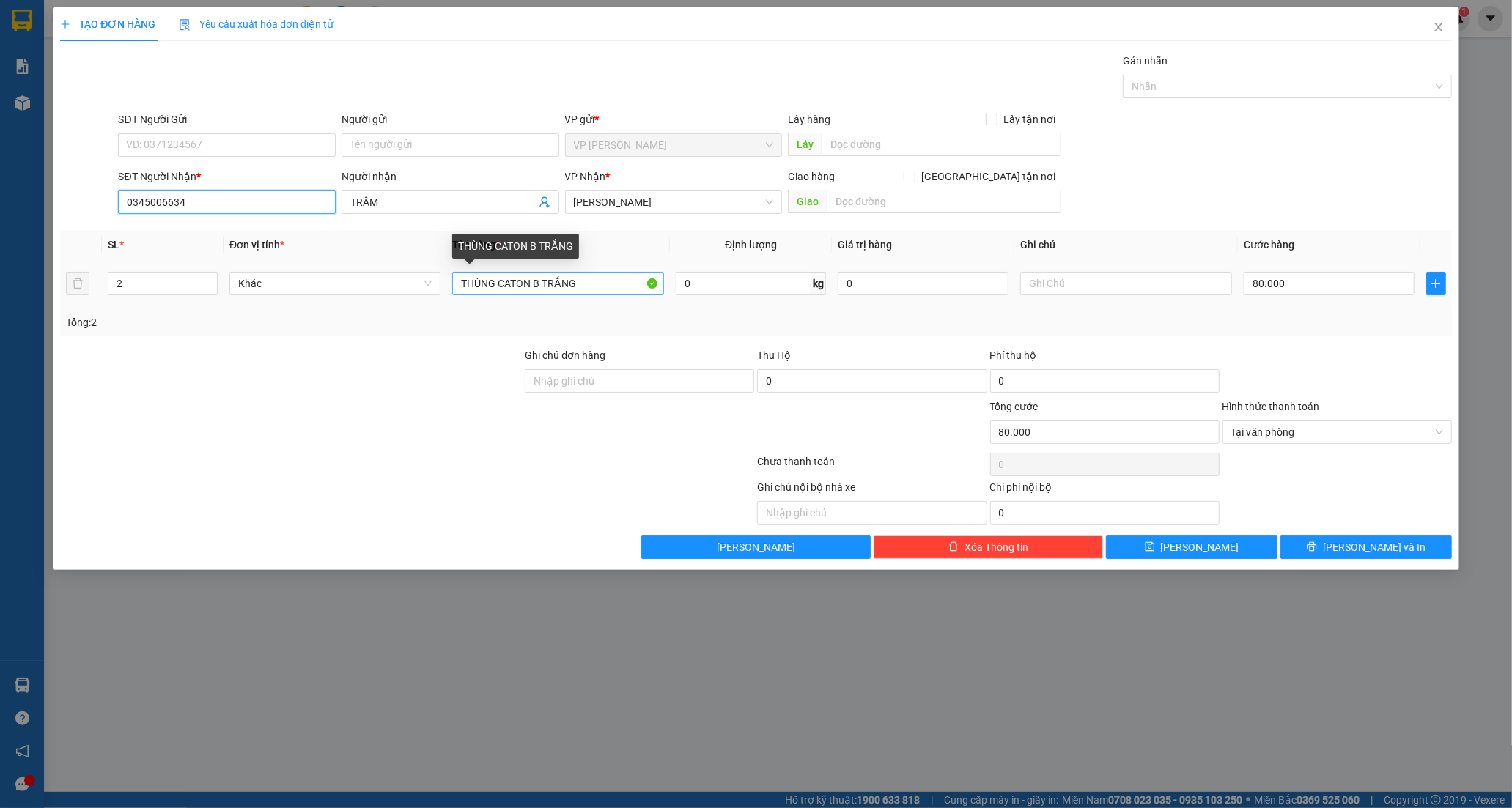
type input "0345006634"
click at [529, 287] on input "THÙNG CATON B TRẮNG" at bounding box center [558, 283] width 211 height 24
type input "THÙNG CATON TRONG B TRẮNG"
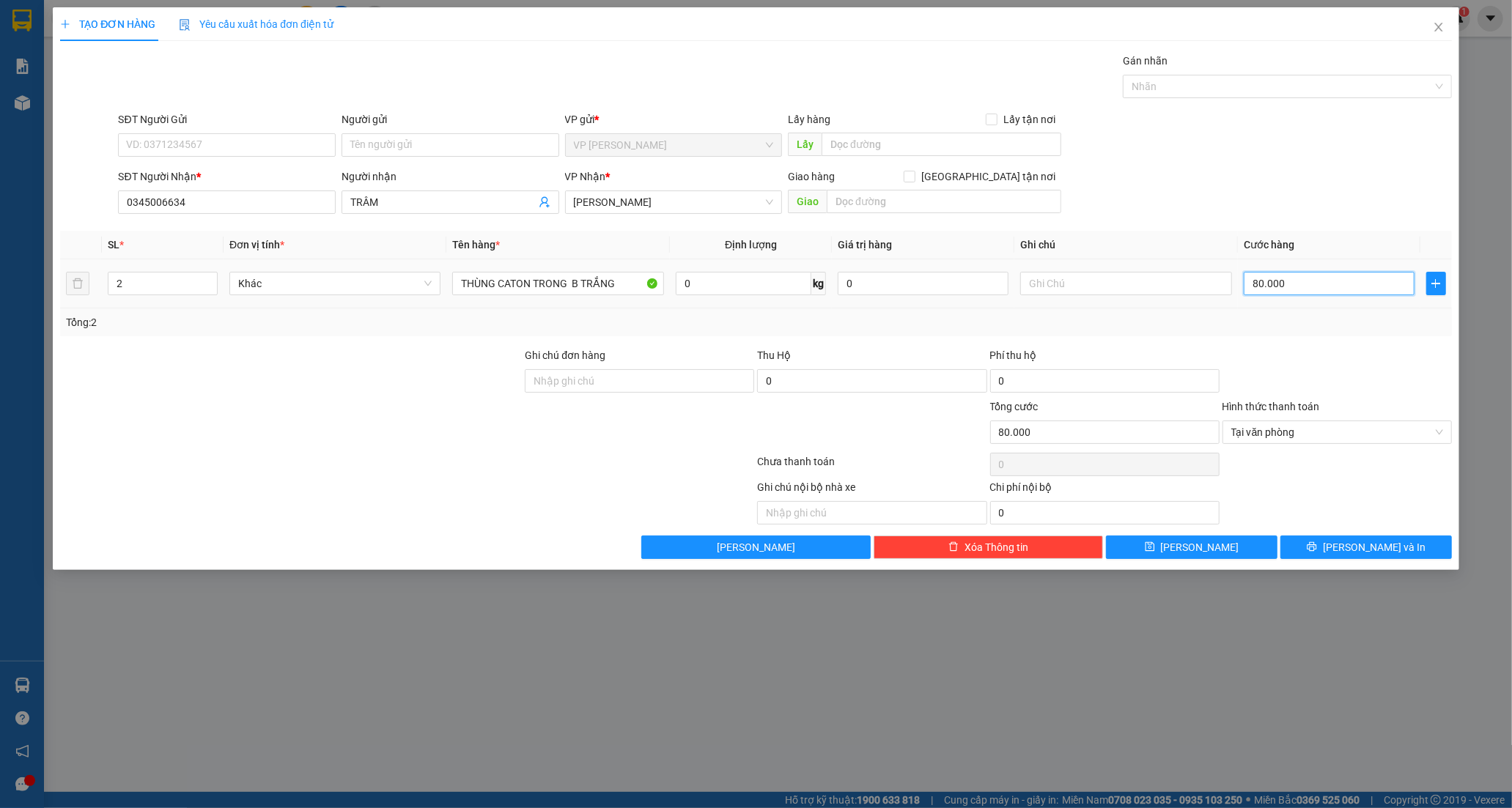
click at [1301, 286] on input "80.000" at bounding box center [1328, 283] width 171 height 24
type input "0"
click at [118, 286] on input "2" at bounding box center [163, 283] width 109 height 22
click at [129, 282] on input "2" at bounding box center [163, 283] width 109 height 22
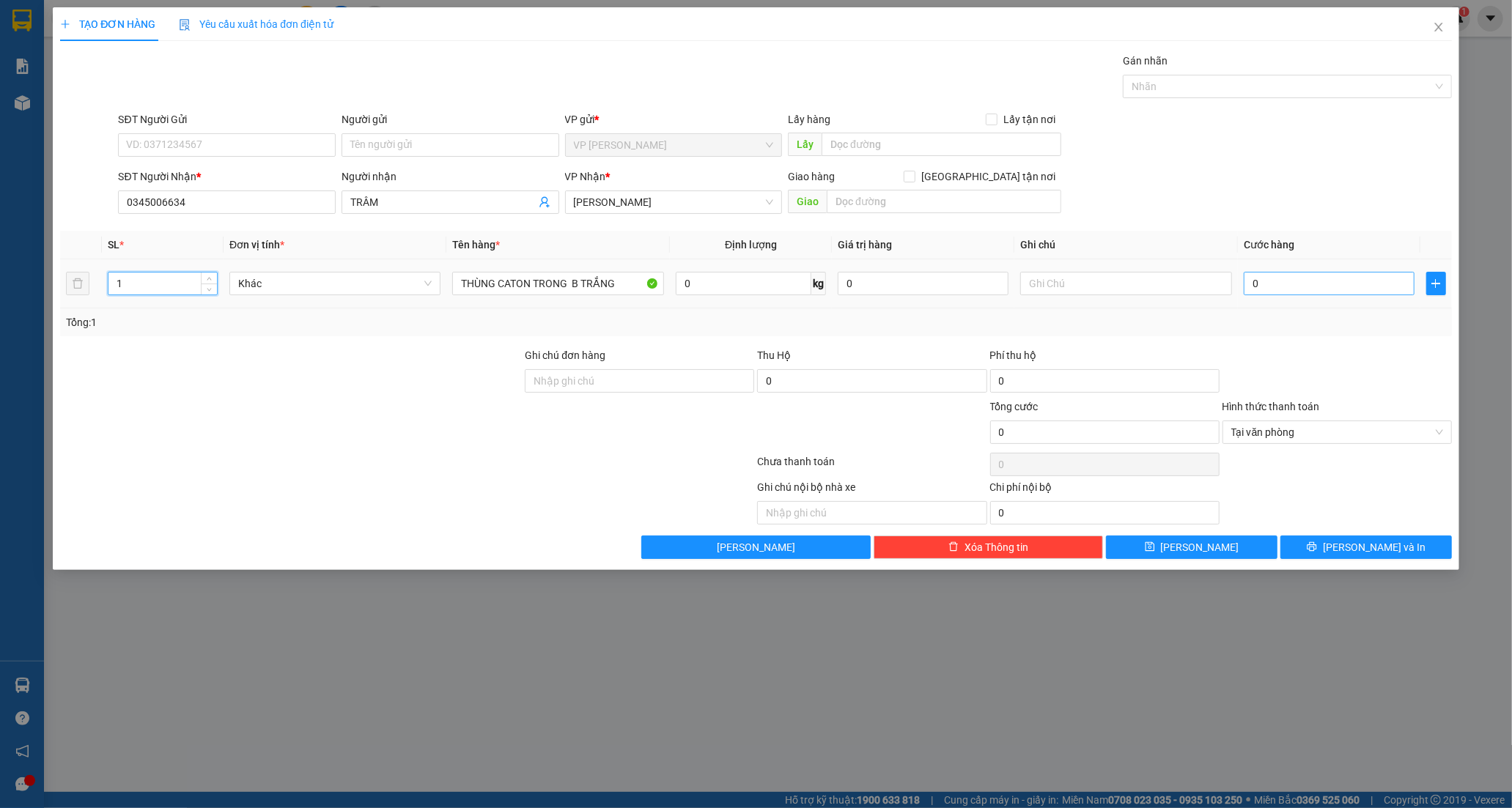
type input "1"
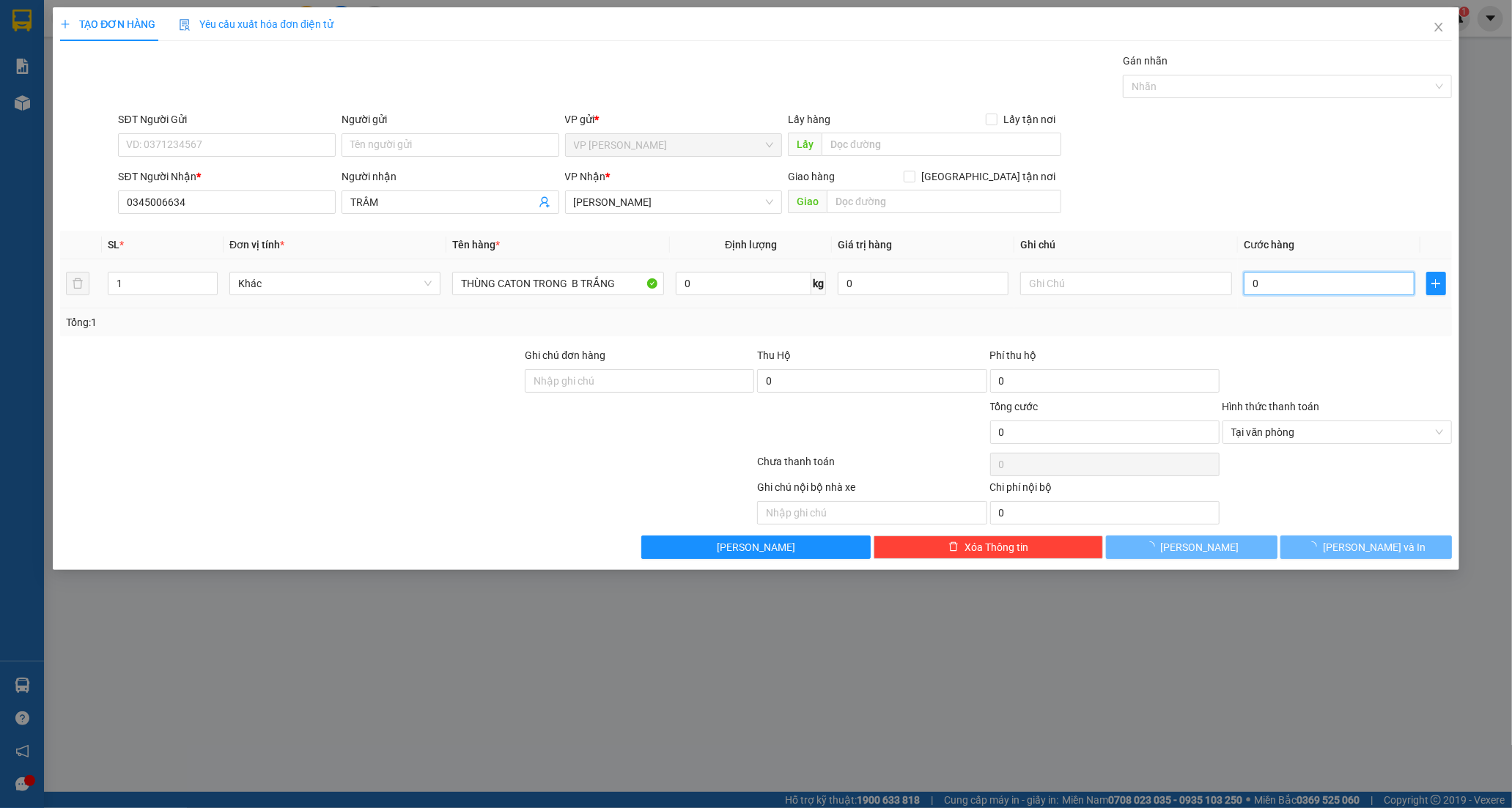
click at [1250, 288] on input "0" at bounding box center [1328, 283] width 171 height 24
type input "4"
type input "40"
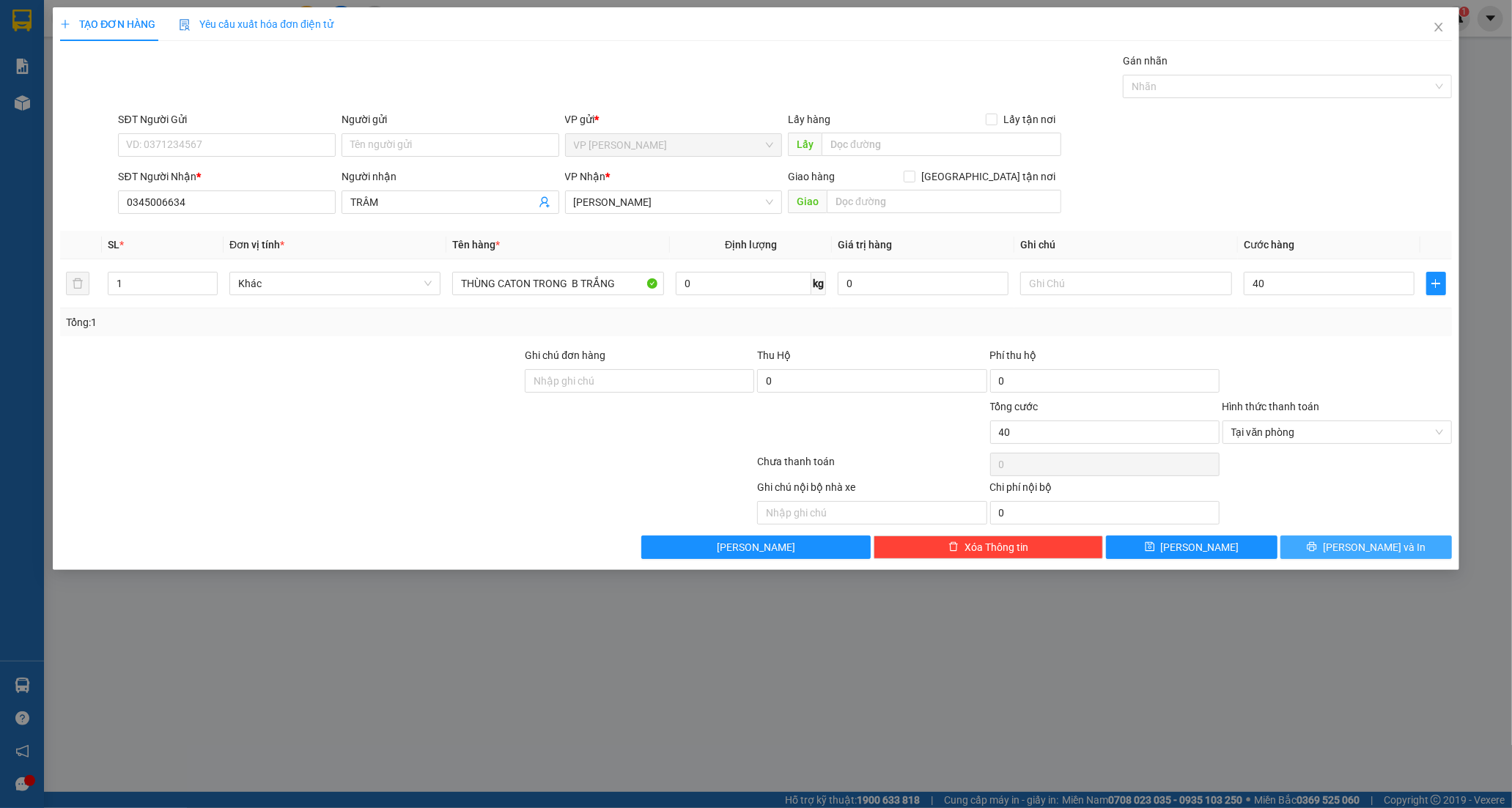
type input "40.000"
click at [1336, 545] on button "[PERSON_NAME] và In" at bounding box center [1366, 547] width 171 height 24
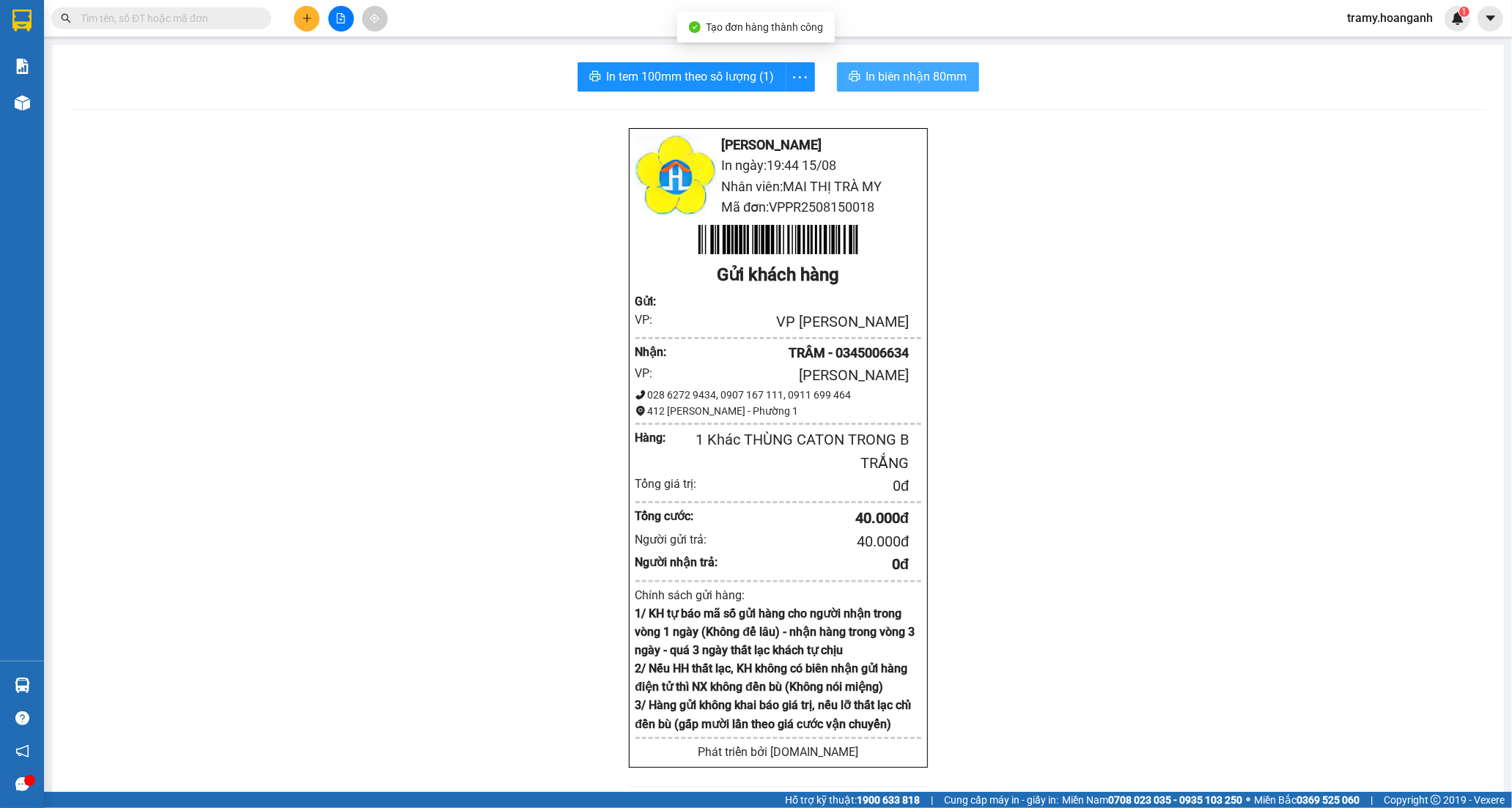
click at [892, 76] on span "In biên nhận 80mm" at bounding box center [916, 77] width 101 height 18
click at [795, 72] on icon "more" at bounding box center [800, 77] width 18 height 18
click at [773, 107] on div "In tem 100mm" at bounding box center [766, 109] width 66 height 16
click at [304, 16] on icon "plus" at bounding box center [306, 18] width 10 height 10
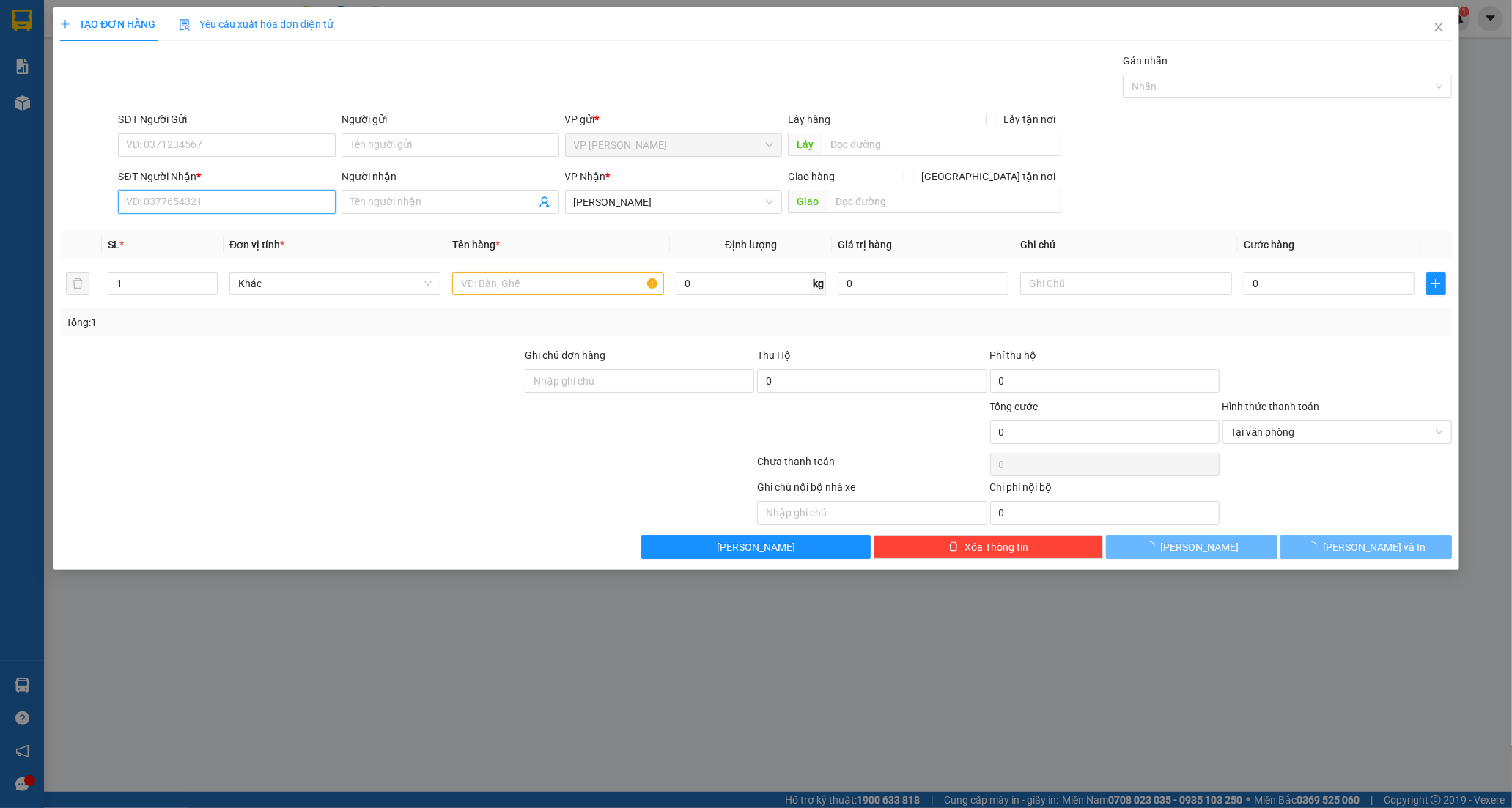
click at [130, 210] on input "SĐT Người Nhận *" at bounding box center [227, 202] width 217 height 24
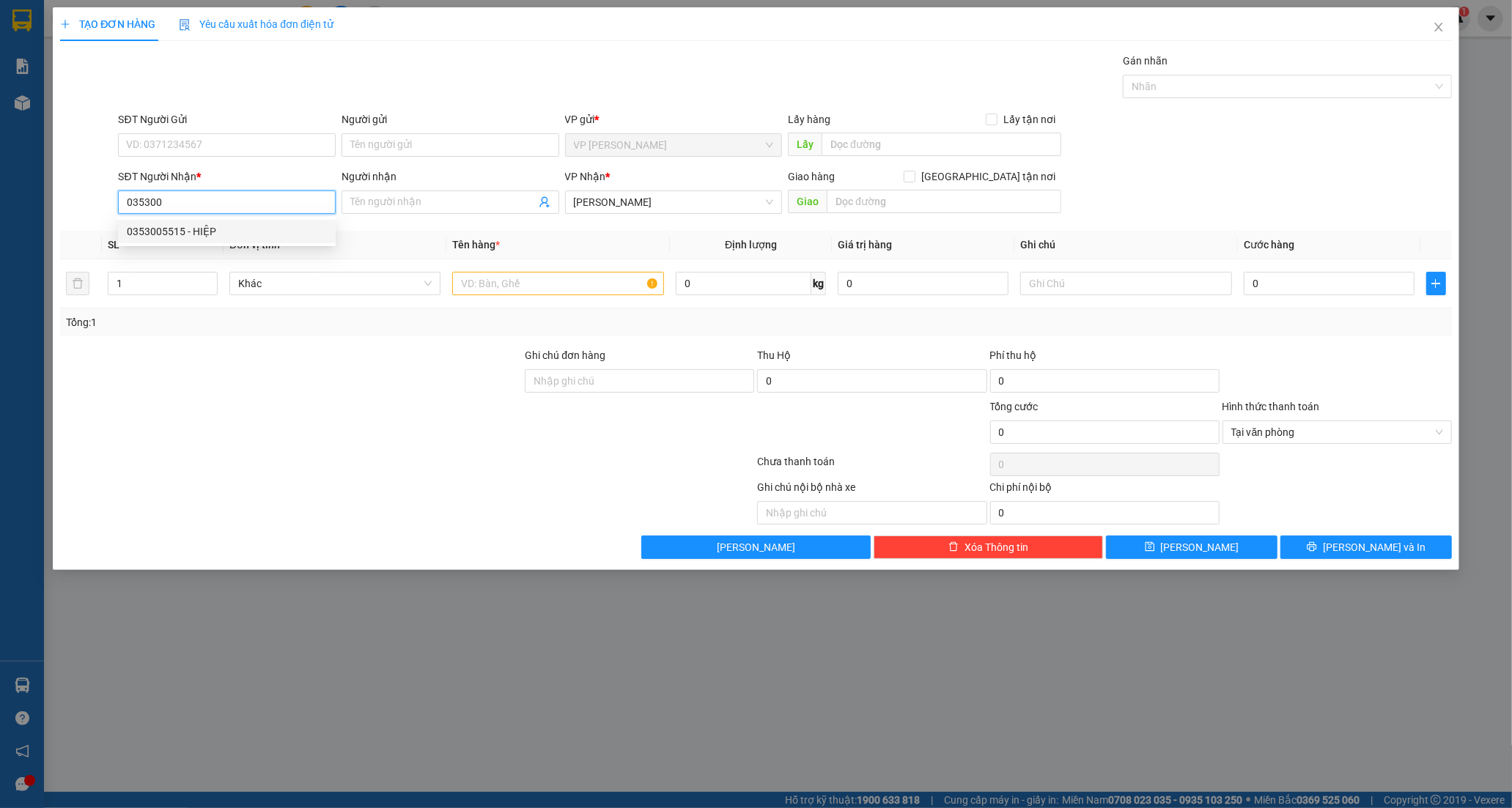
click at [174, 231] on div "0353005515 - HIỆP" at bounding box center [227, 231] width 200 height 16
type input "0353005515"
type input "HIỆP"
type input "50.000"
type input "0353005515"
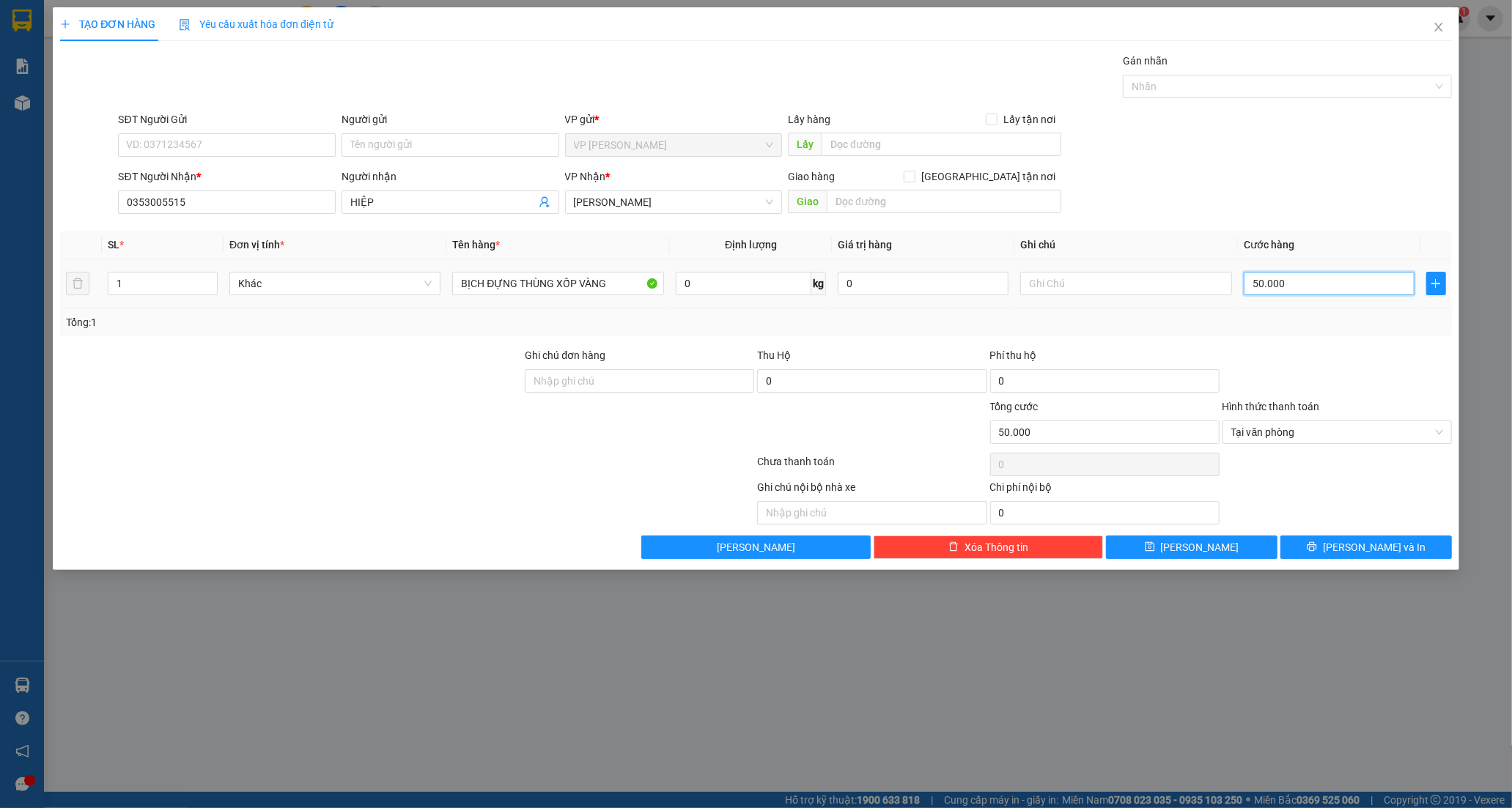
click at [1316, 289] on input "50.000" at bounding box center [1328, 283] width 171 height 24
type input "0"
click at [1255, 287] on input "0" at bounding box center [1328, 283] width 171 height 24
type input "40"
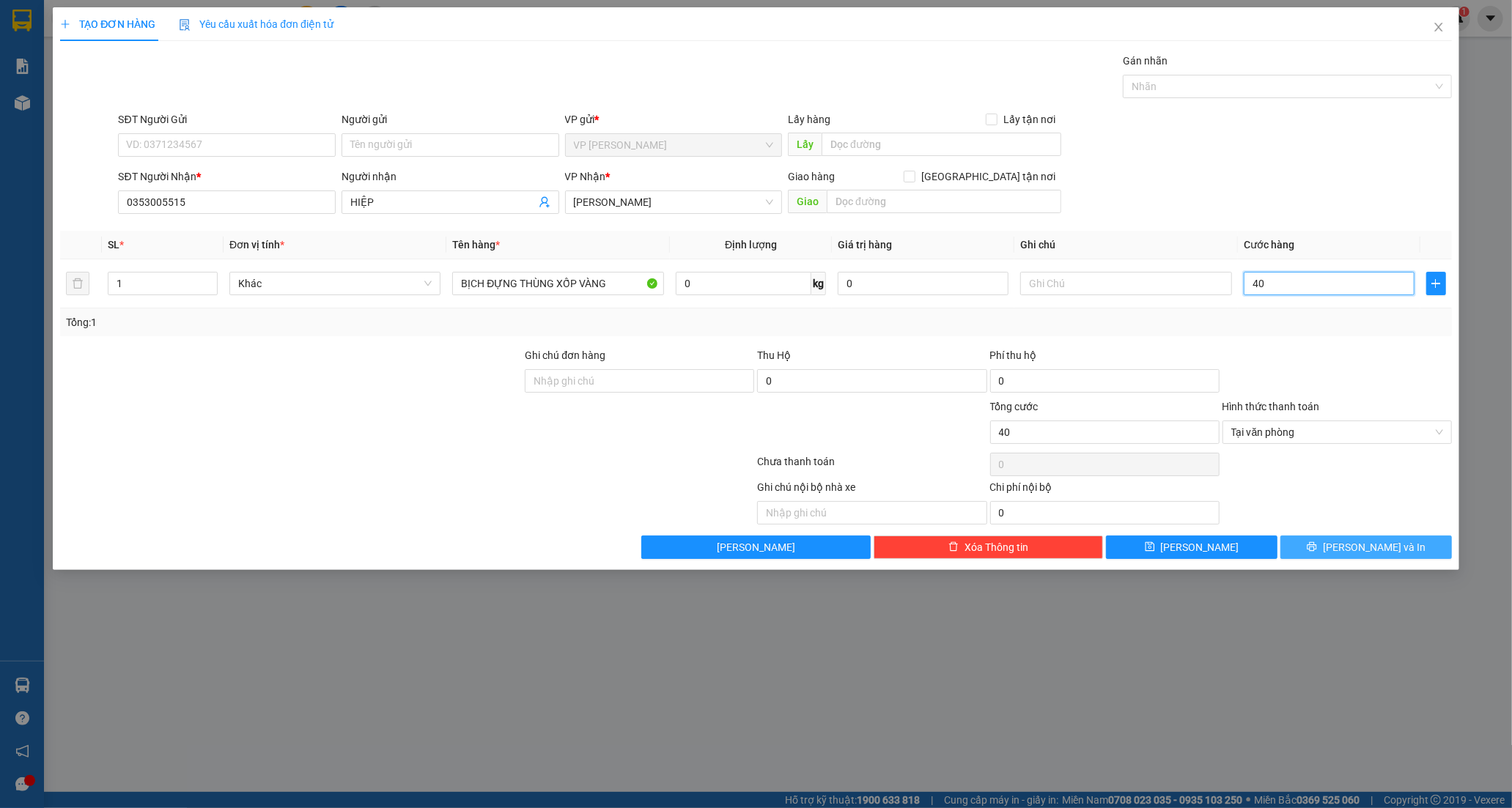
type input "40"
type input "40.000"
click at [1310, 556] on button "[PERSON_NAME] và In" at bounding box center [1366, 547] width 171 height 24
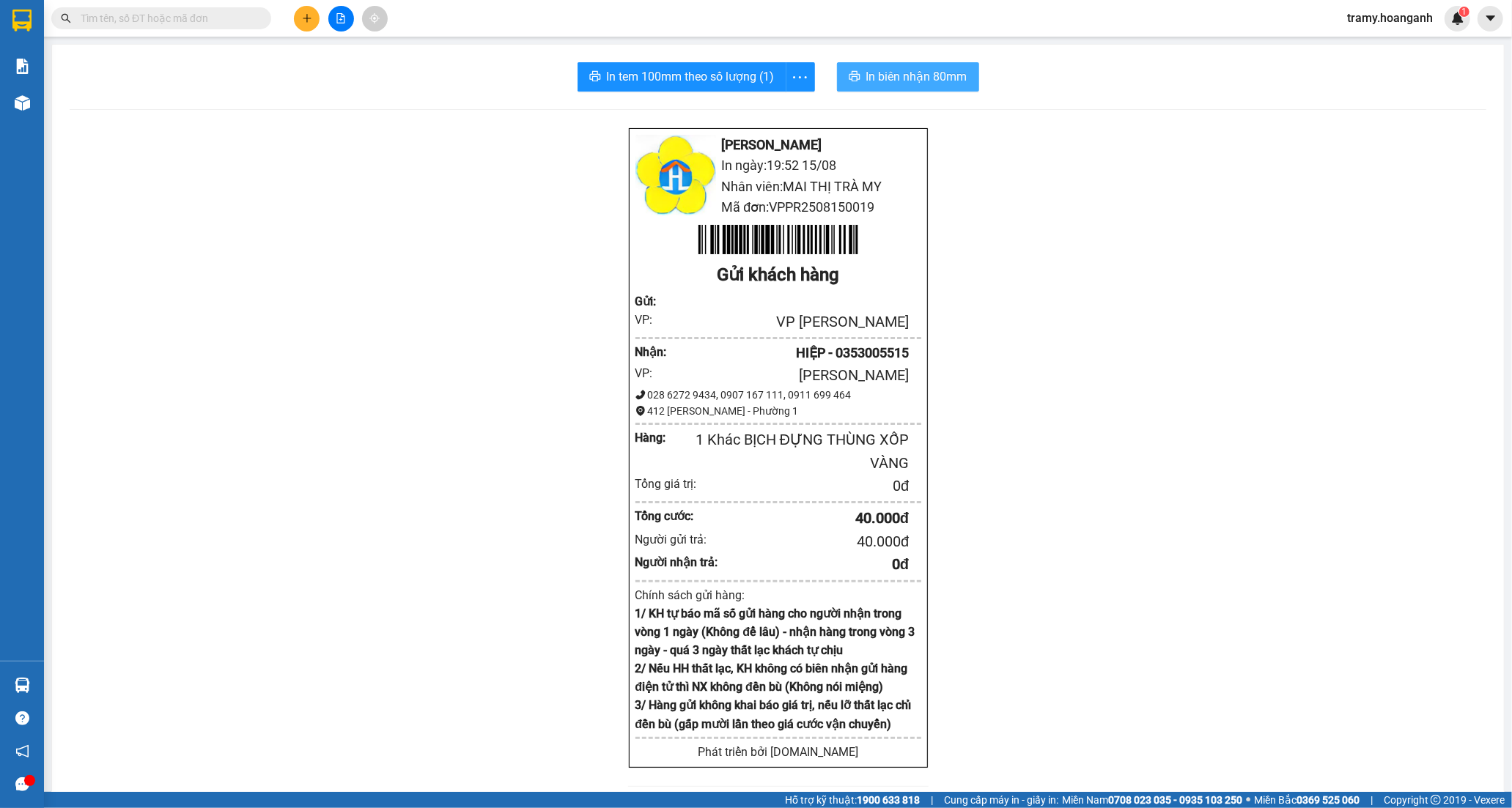
click at [953, 74] on span "In biên nhận 80mm" at bounding box center [916, 77] width 101 height 18
click at [792, 73] on icon "more" at bounding box center [800, 77] width 18 height 18
click at [794, 71] on icon "more" at bounding box center [800, 77] width 18 height 18
click at [759, 110] on div "In tem 100mm" at bounding box center [766, 109] width 66 height 16
click at [309, 13] on icon "plus" at bounding box center [306, 18] width 10 height 10
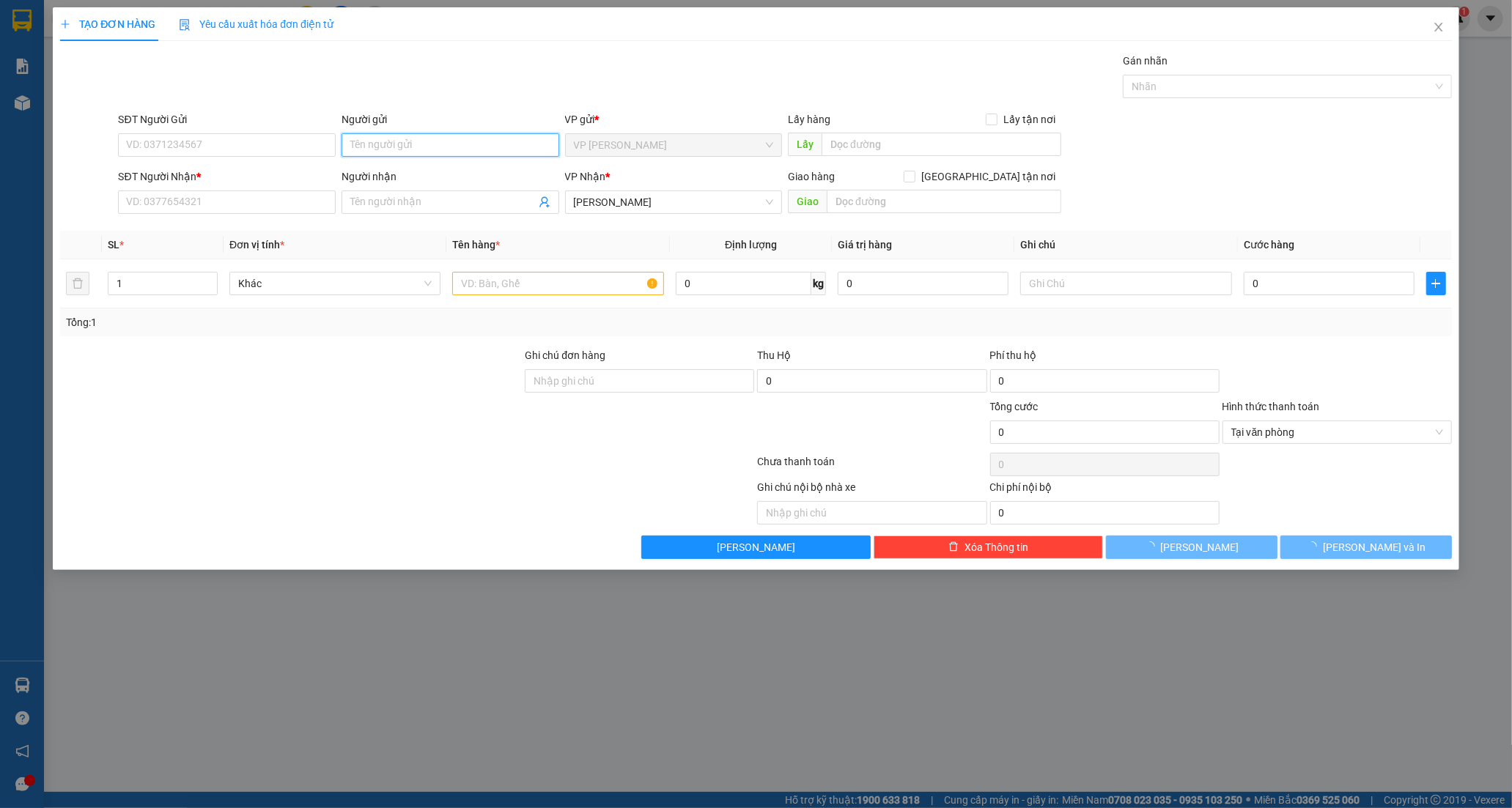
click at [365, 148] on input "Người gửi" at bounding box center [450, 145] width 217 height 24
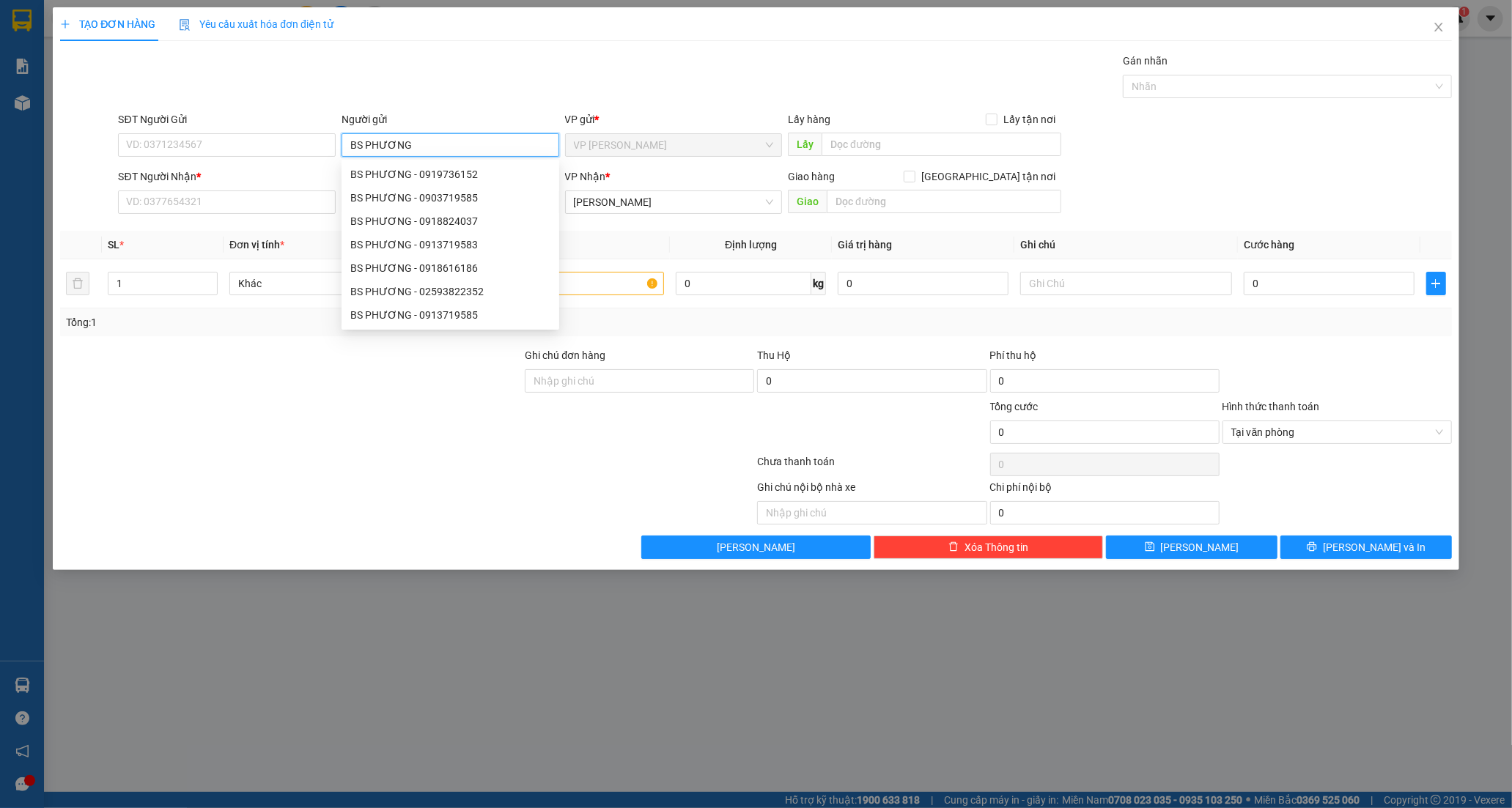
type input "BS PHƯƠNG"
click at [223, 411] on div at bounding box center [291, 424] width 465 height 51
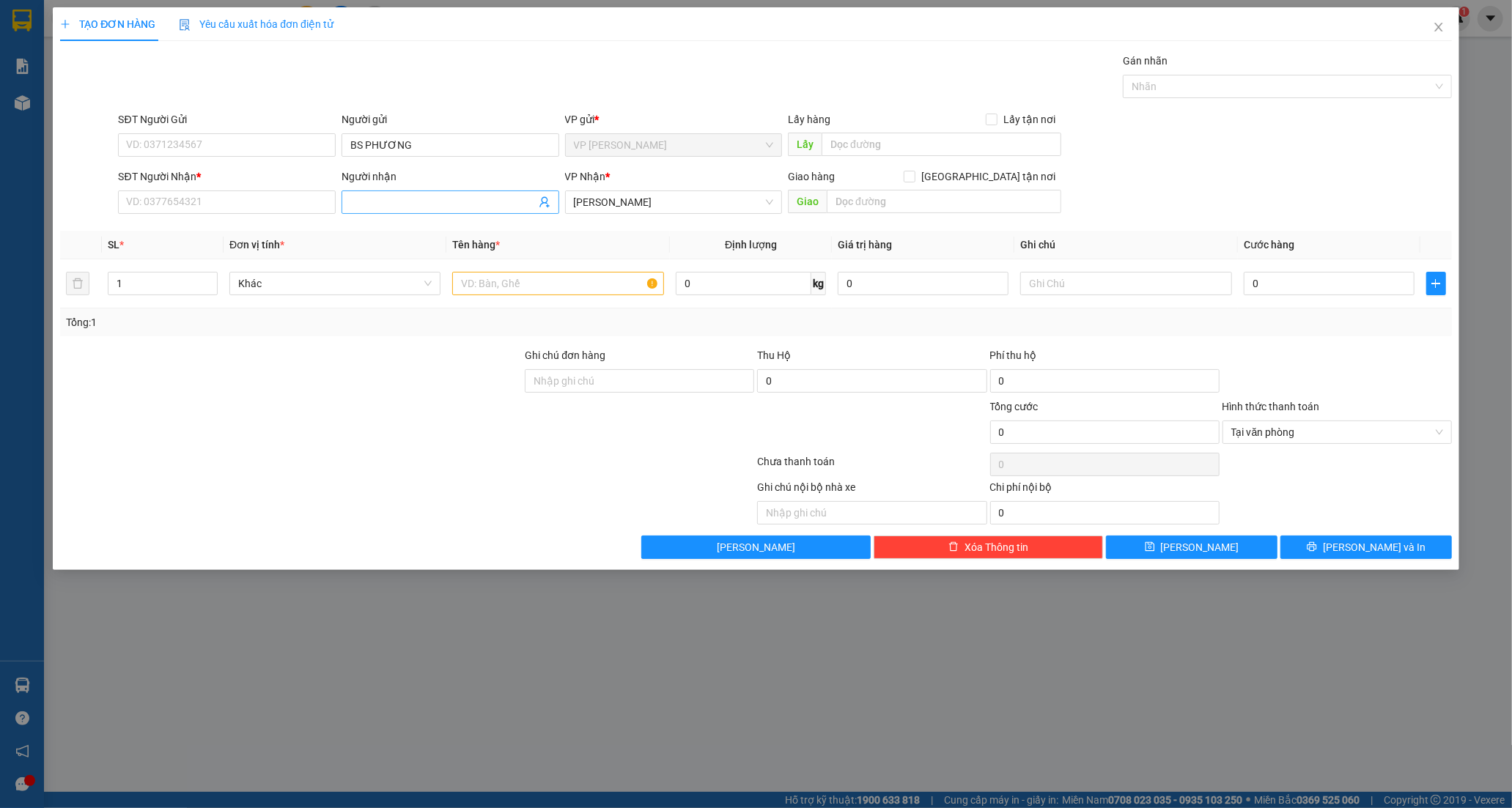
click at [361, 199] on input "Người nhận" at bounding box center [443, 202] width 185 height 16
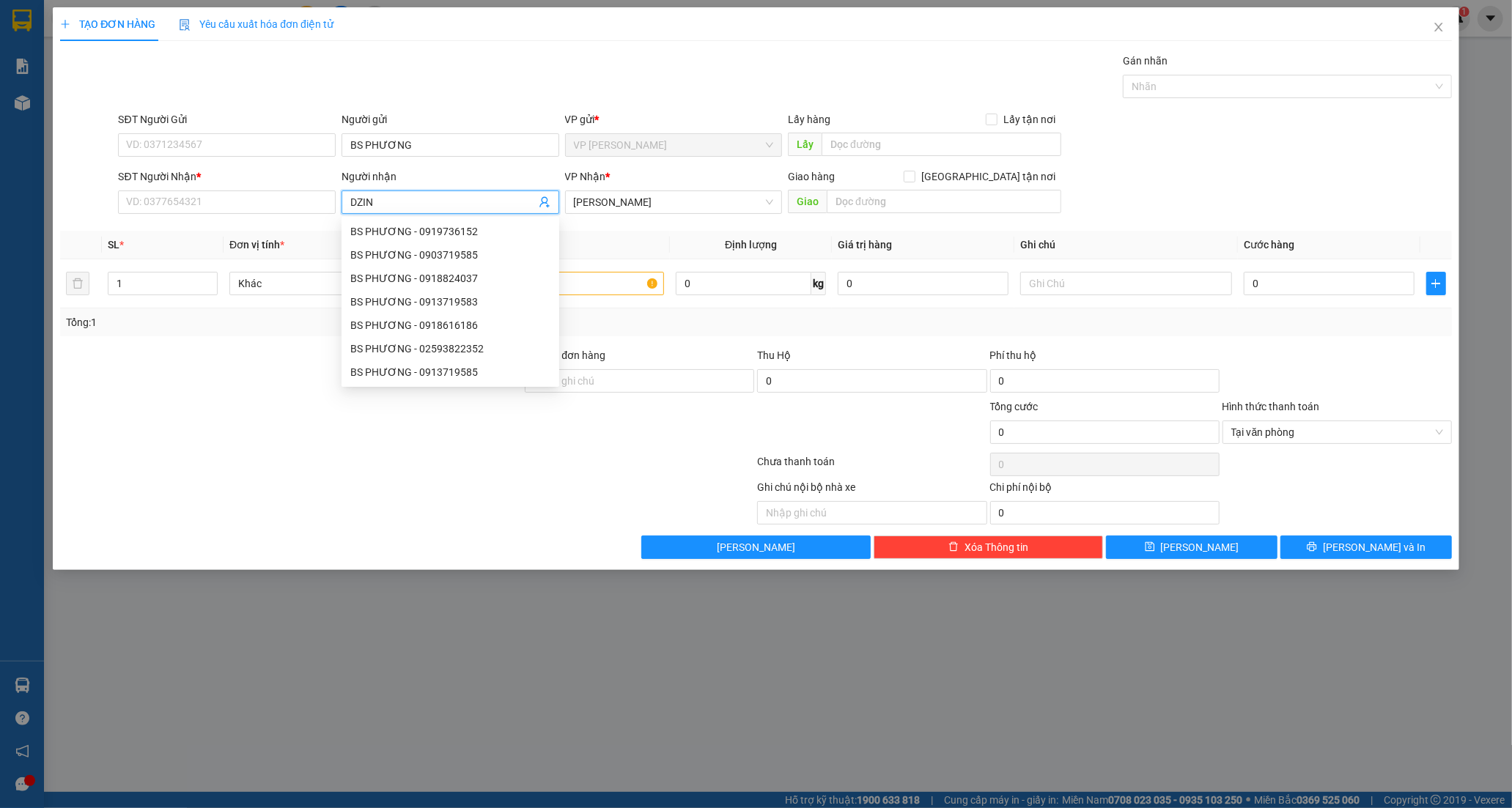
type input "DZINH"
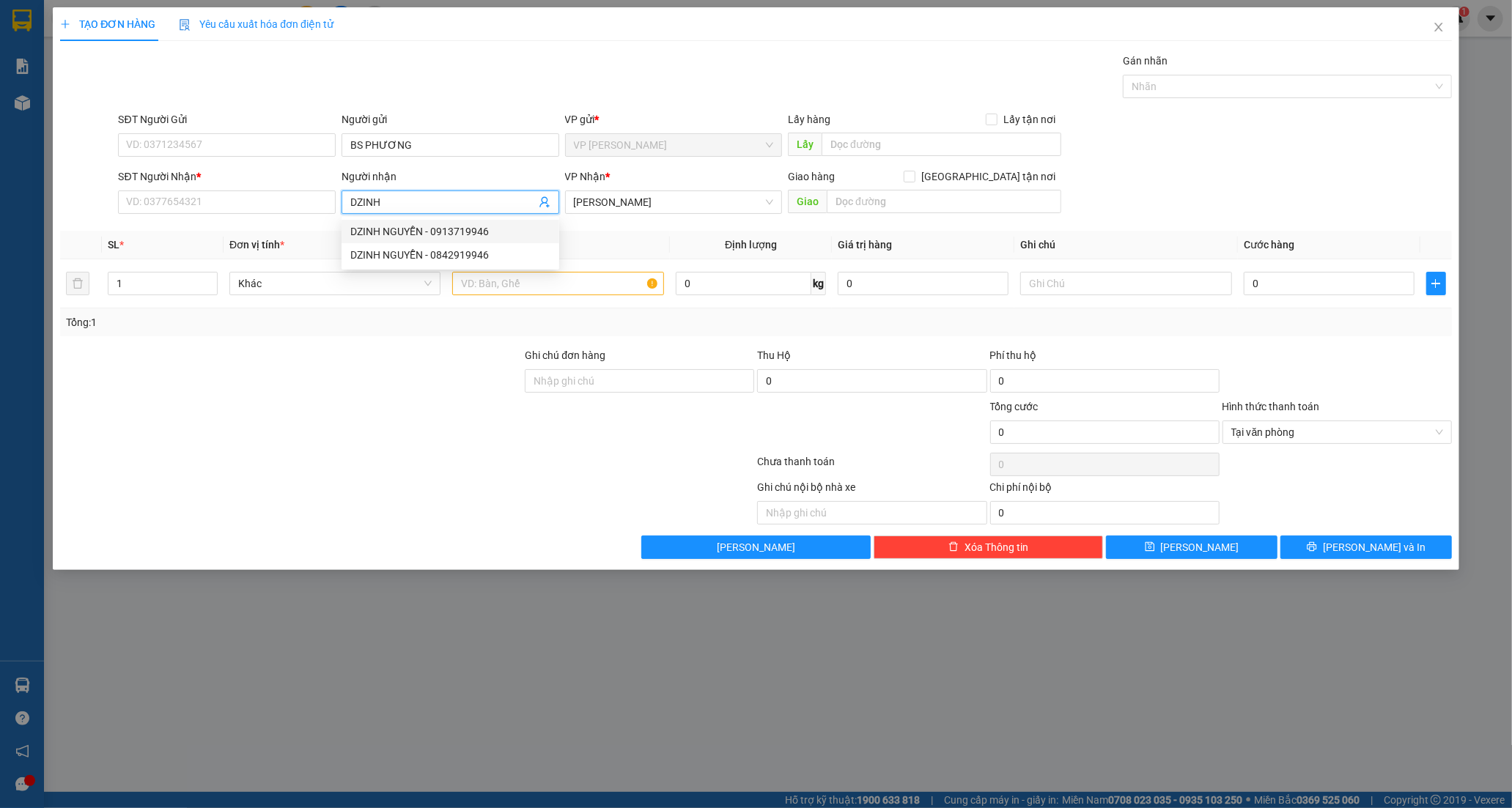
drag, startPoint x: 388, startPoint y: 226, endPoint x: 458, endPoint y: 257, distance: 76.6
click at [388, 227] on div "DZINH NGUYỄN - 0913719946" at bounding box center [450, 231] width 200 height 16
type input "0913719946"
type input "DZINH NGUYỄN"
click at [516, 282] on input "text" at bounding box center [558, 283] width 211 height 24
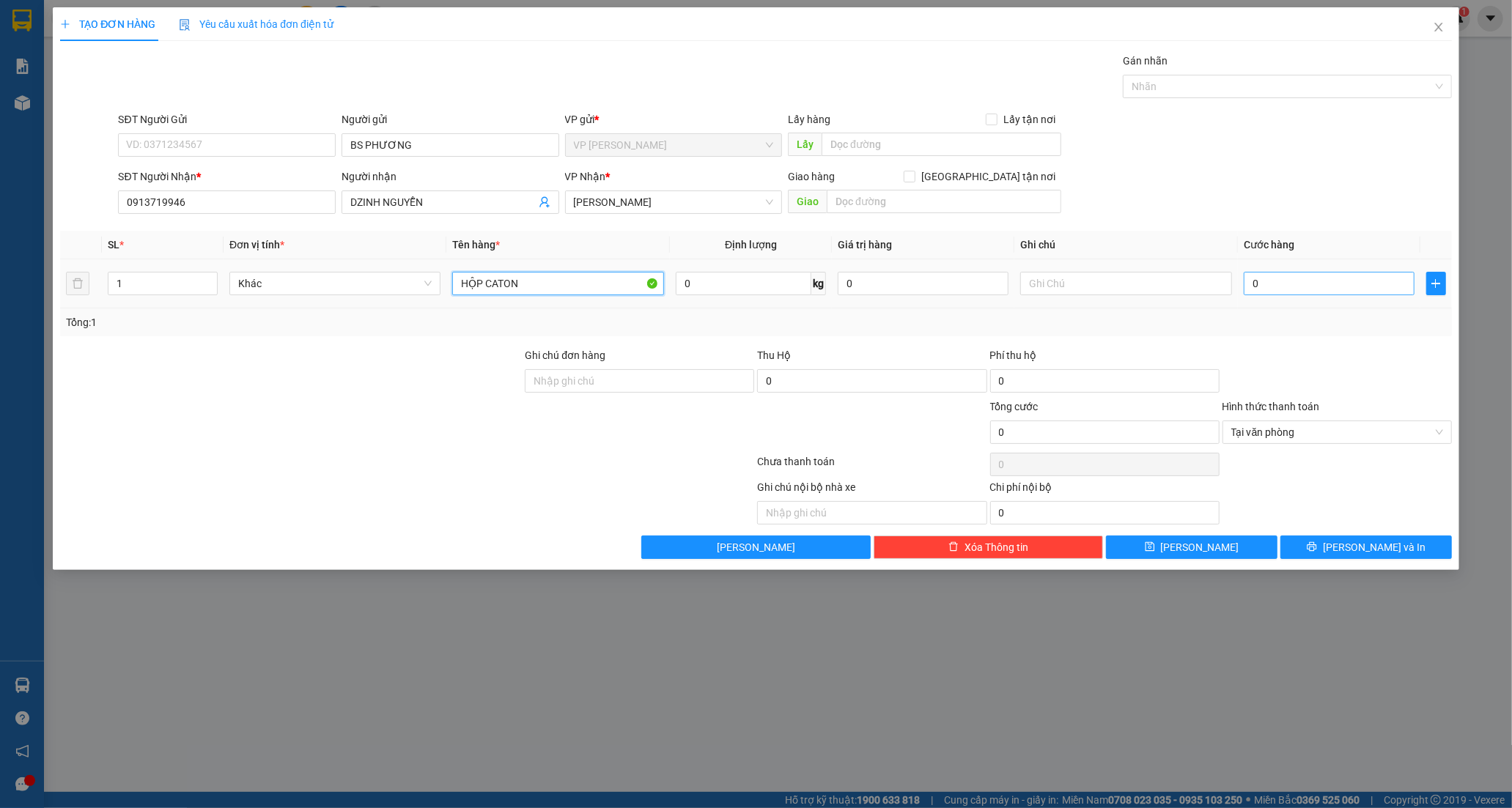
type input "HỘP CATON"
click at [1259, 287] on input "0" at bounding box center [1328, 283] width 171 height 24
type input "2"
type input "20"
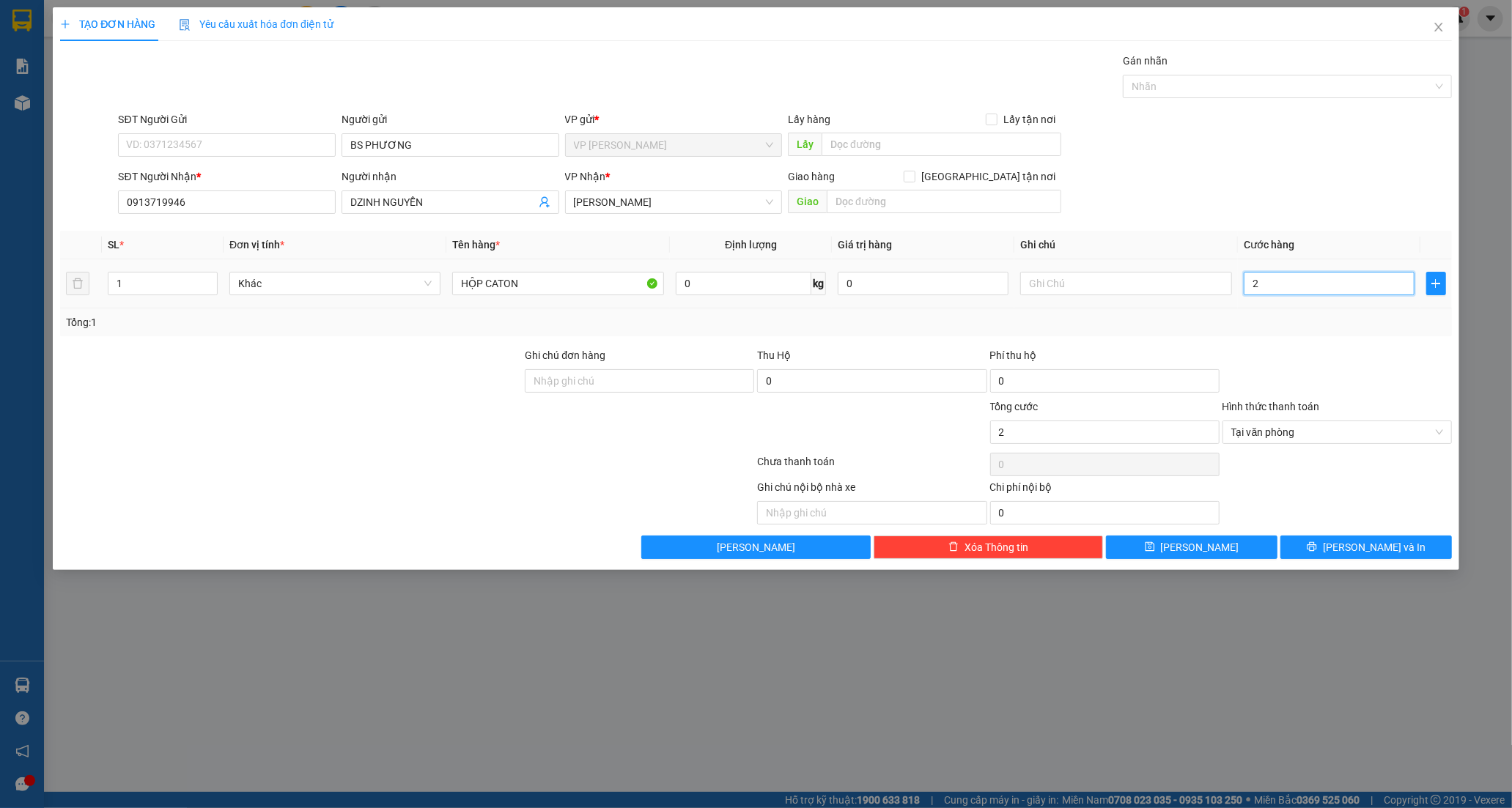
type input "20"
type input "20.000"
click at [1303, 542] on button "[PERSON_NAME] và In" at bounding box center [1366, 547] width 171 height 24
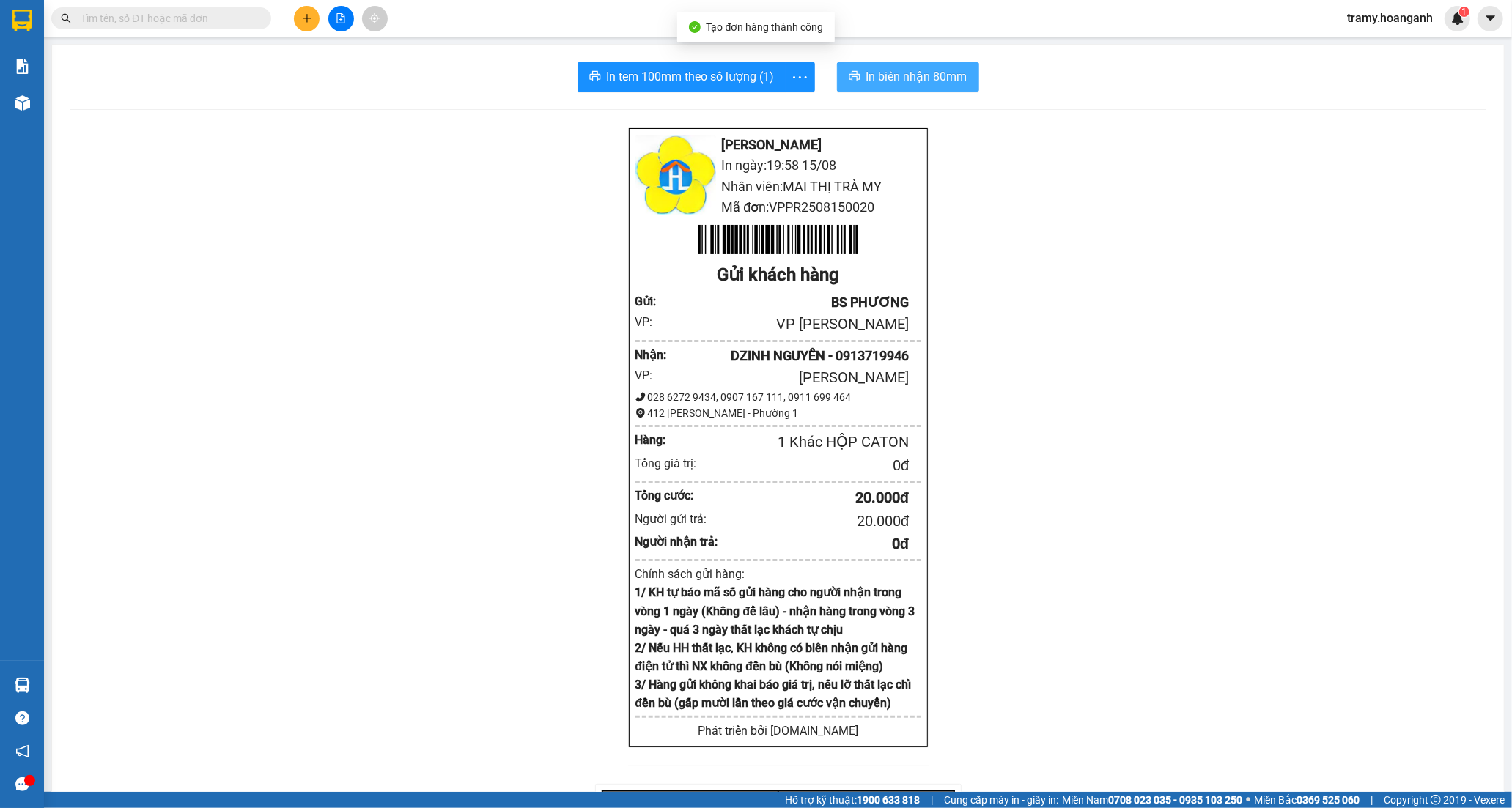
click at [862, 67] on button "In biên nhận 80mm" at bounding box center [908, 77] width 142 height 29
click at [796, 82] on icon "more" at bounding box center [800, 77] width 18 height 18
drag, startPoint x: 774, startPoint y: 105, endPoint x: 811, endPoint y: 183, distance: 86.3
click at [772, 105] on div "In tem 100mm" at bounding box center [766, 109] width 66 height 16
click at [309, 13] on icon "plus" at bounding box center [306, 18] width 10 height 10
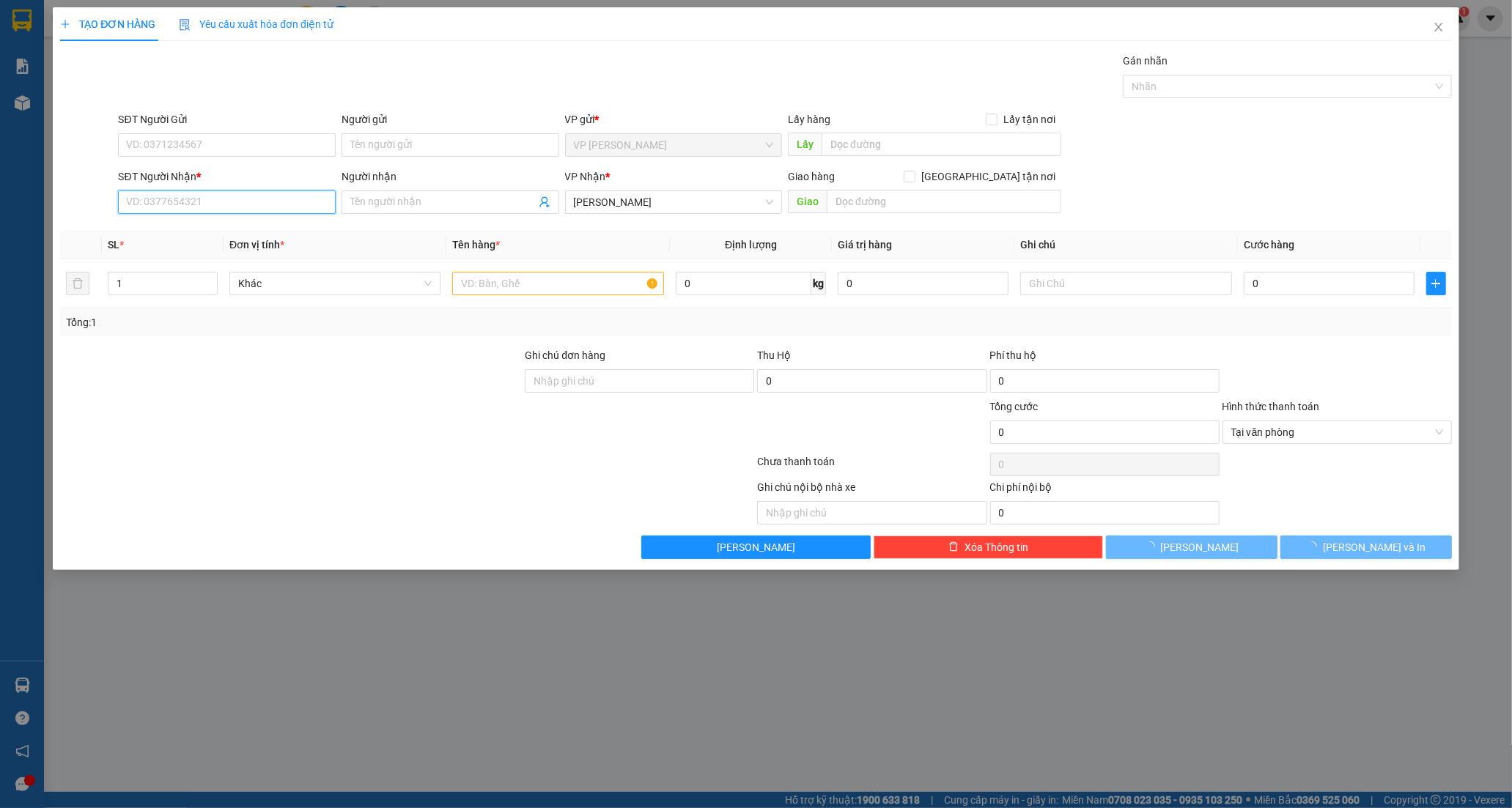
click at [167, 207] on input "SĐT Người Nhận *" at bounding box center [227, 202] width 217 height 24
type input "0947575247"
drag, startPoint x: 230, startPoint y: 205, endPoint x: -51, endPoint y: 221, distance: 281.5
click at [0, 221] on html "Kết quả tìm kiếm ( 0 ) Bộ lọc No Data tramy.hoanganh 1 Báo cáo Báo cáo dòng tiề…" at bounding box center [756, 404] width 1512 height 808
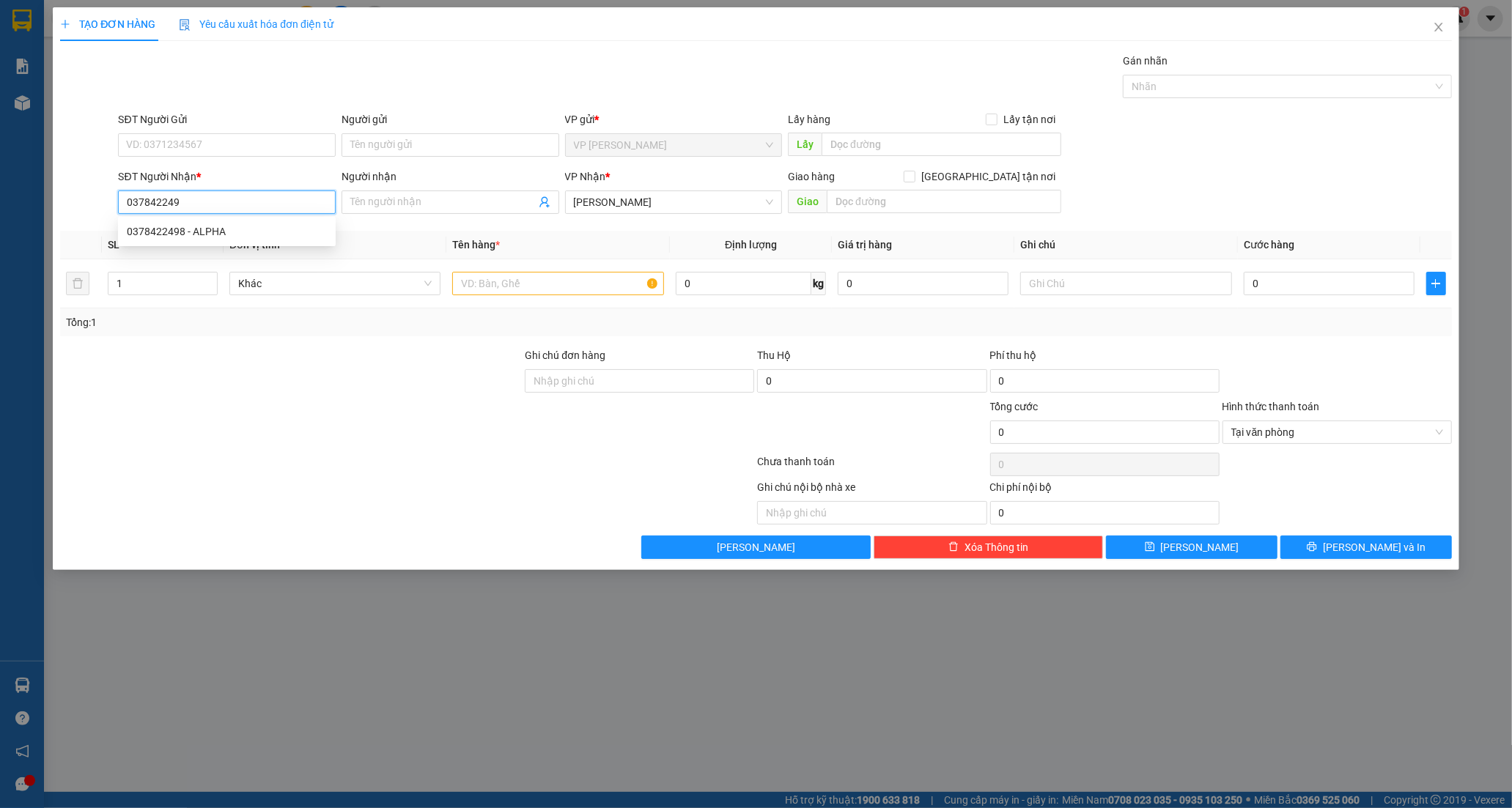
type input "0378422498"
click at [225, 223] on div "0378422498 - ALPHA" at bounding box center [227, 231] width 200 height 16
type input "ALPHA"
type input "30.000"
type input "0378422498"
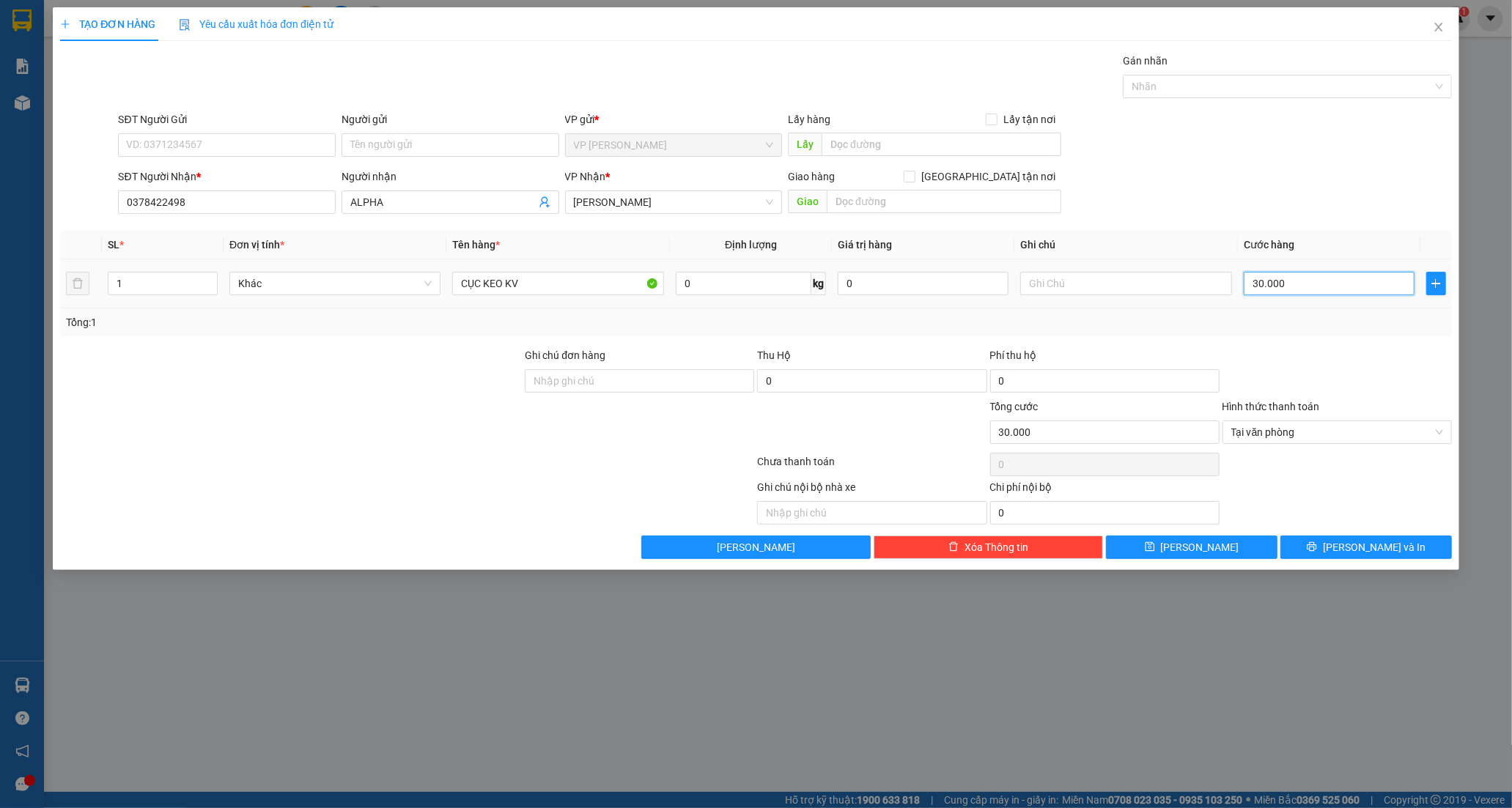
click at [1286, 282] on input "30.000" at bounding box center [1328, 283] width 171 height 24
type input "0"
click at [1250, 288] on input "0" at bounding box center [1328, 283] width 171 height 24
type input "20"
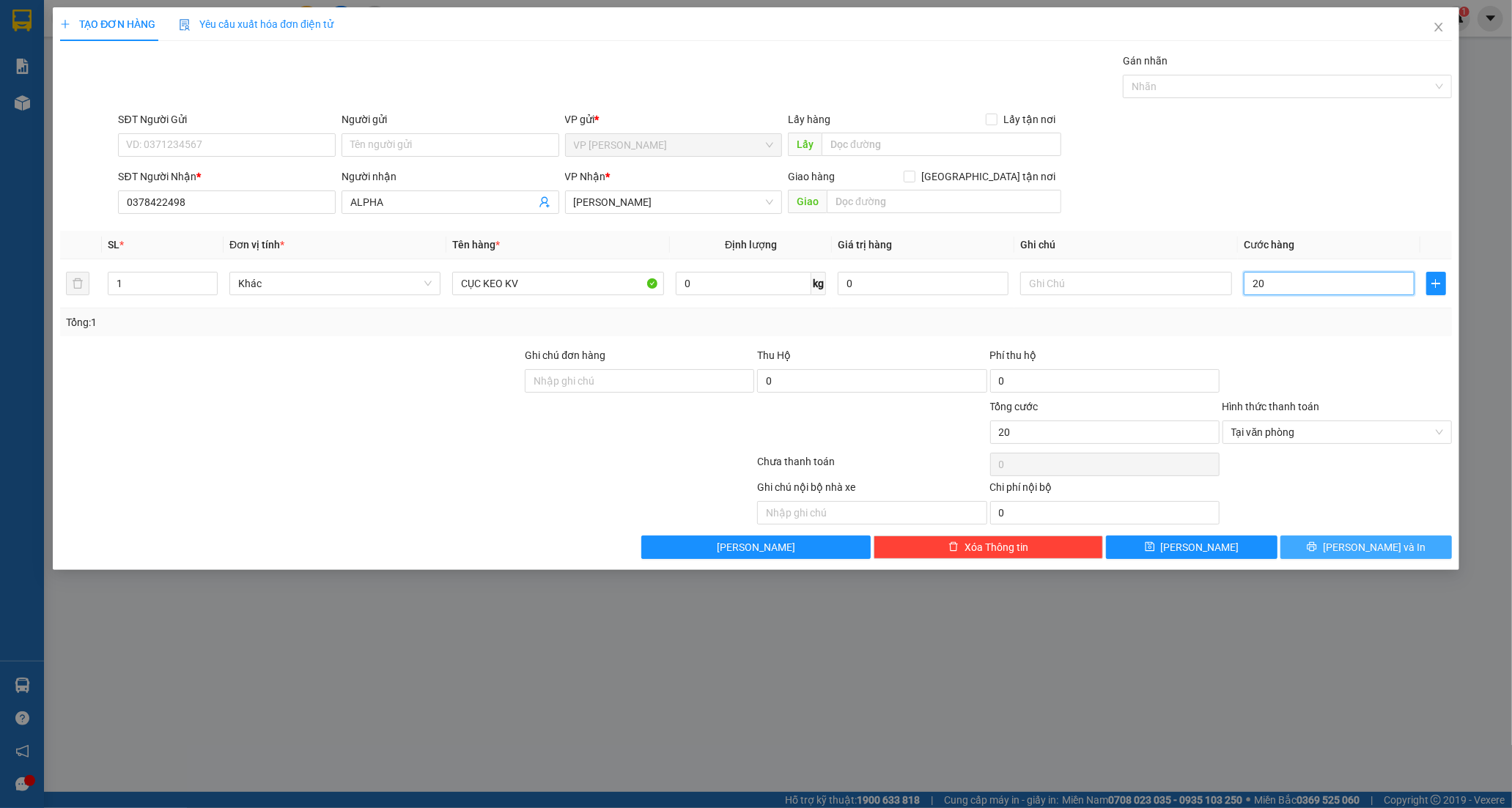
type input "20"
type input "20.000"
click at [1357, 539] on span "[PERSON_NAME] và In" at bounding box center [1374, 546] width 103 height 16
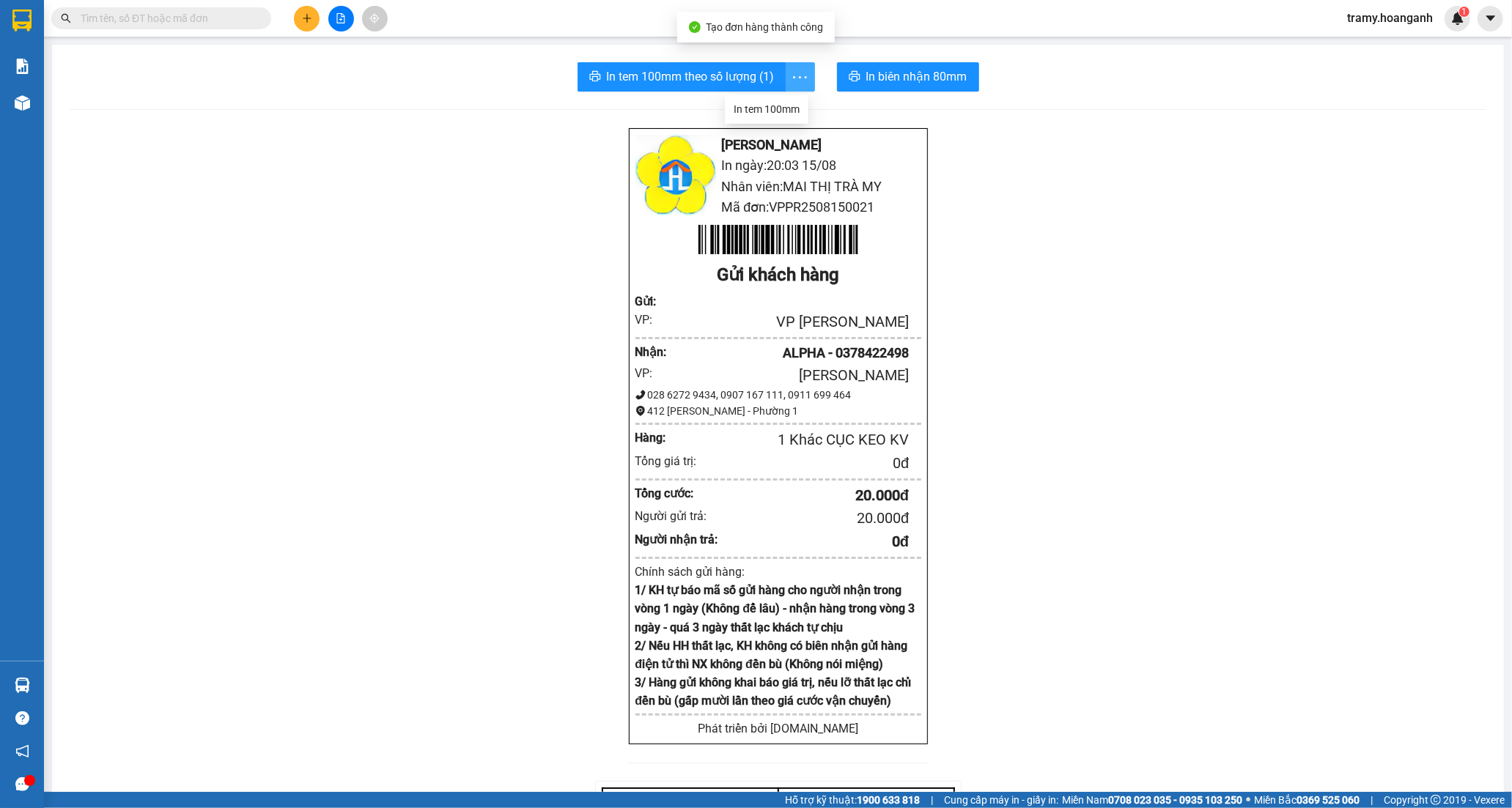
click at [793, 70] on icon "more" at bounding box center [800, 77] width 18 height 18
click at [779, 107] on div "In tem 100mm" at bounding box center [766, 109] width 66 height 16
click at [299, 20] on button at bounding box center [307, 19] width 26 height 26
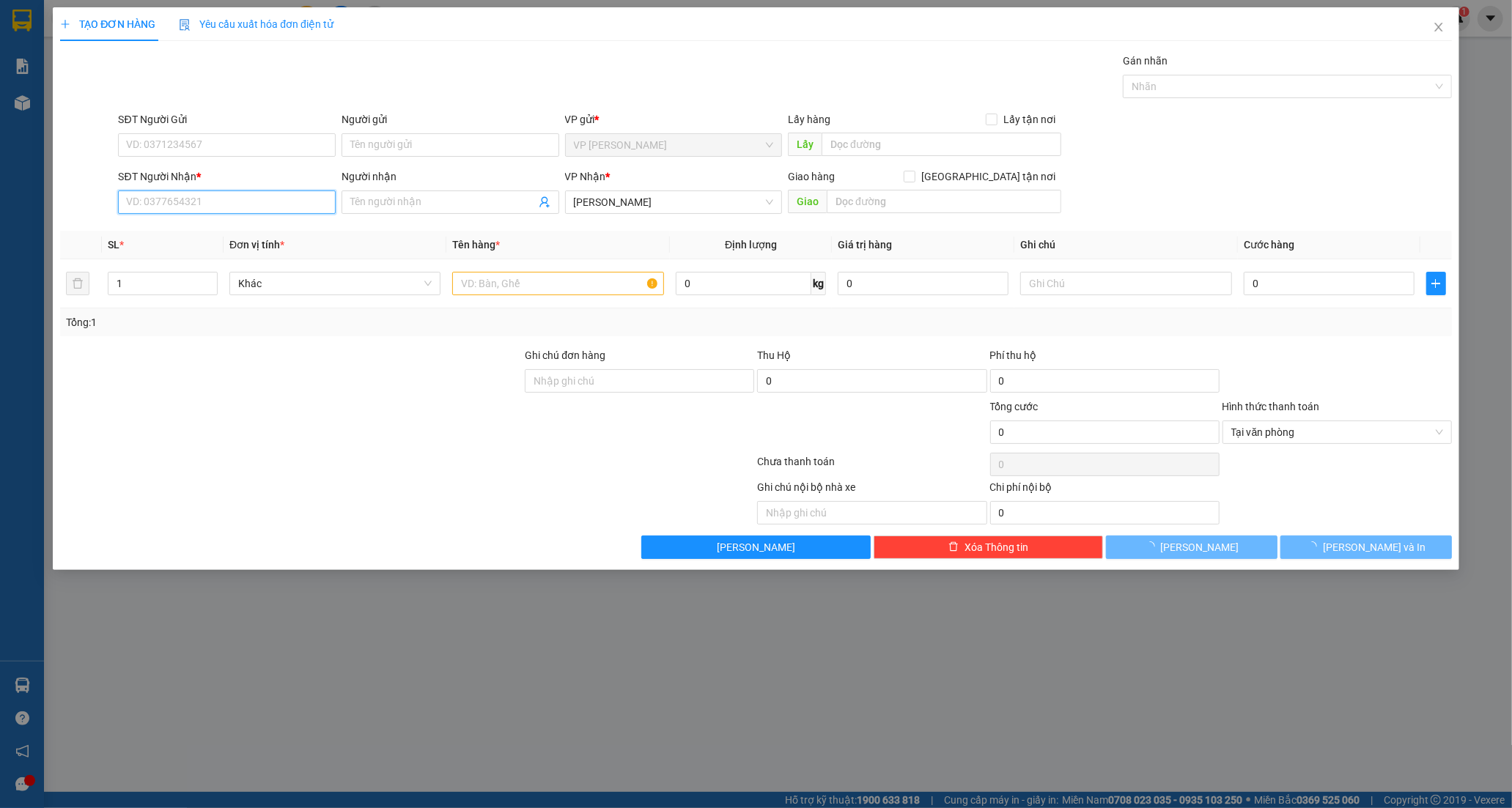
click at [201, 204] on input "SĐT Người Nhận *" at bounding box center [227, 202] width 217 height 24
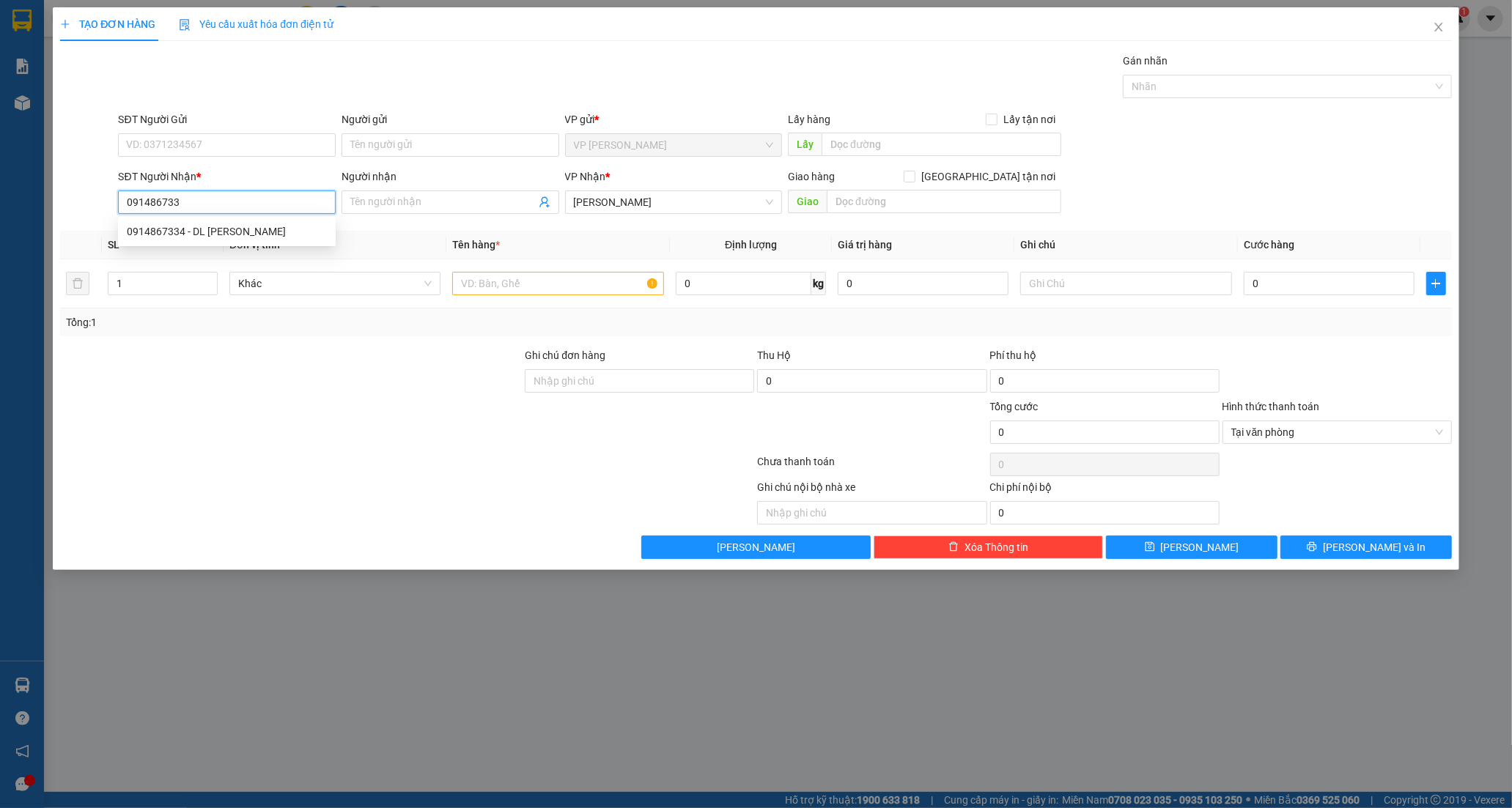
type input "0914867334"
click at [264, 236] on div "0914867334 - DL [PERSON_NAME]" at bounding box center [227, 231] width 200 height 16
type input "DL DƯ KHÁNH"
type input "BÀU XÉO"
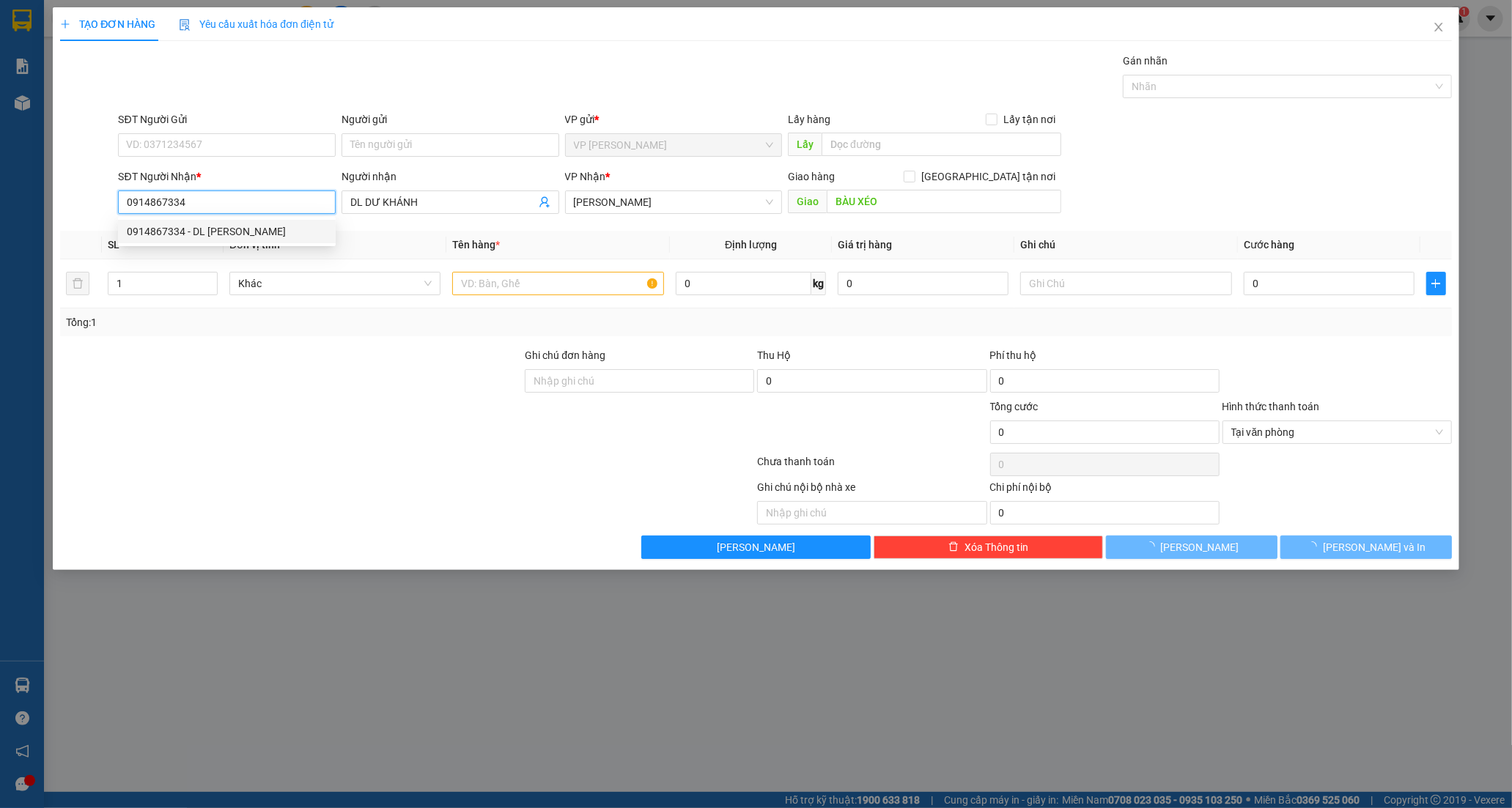
type input "80.000"
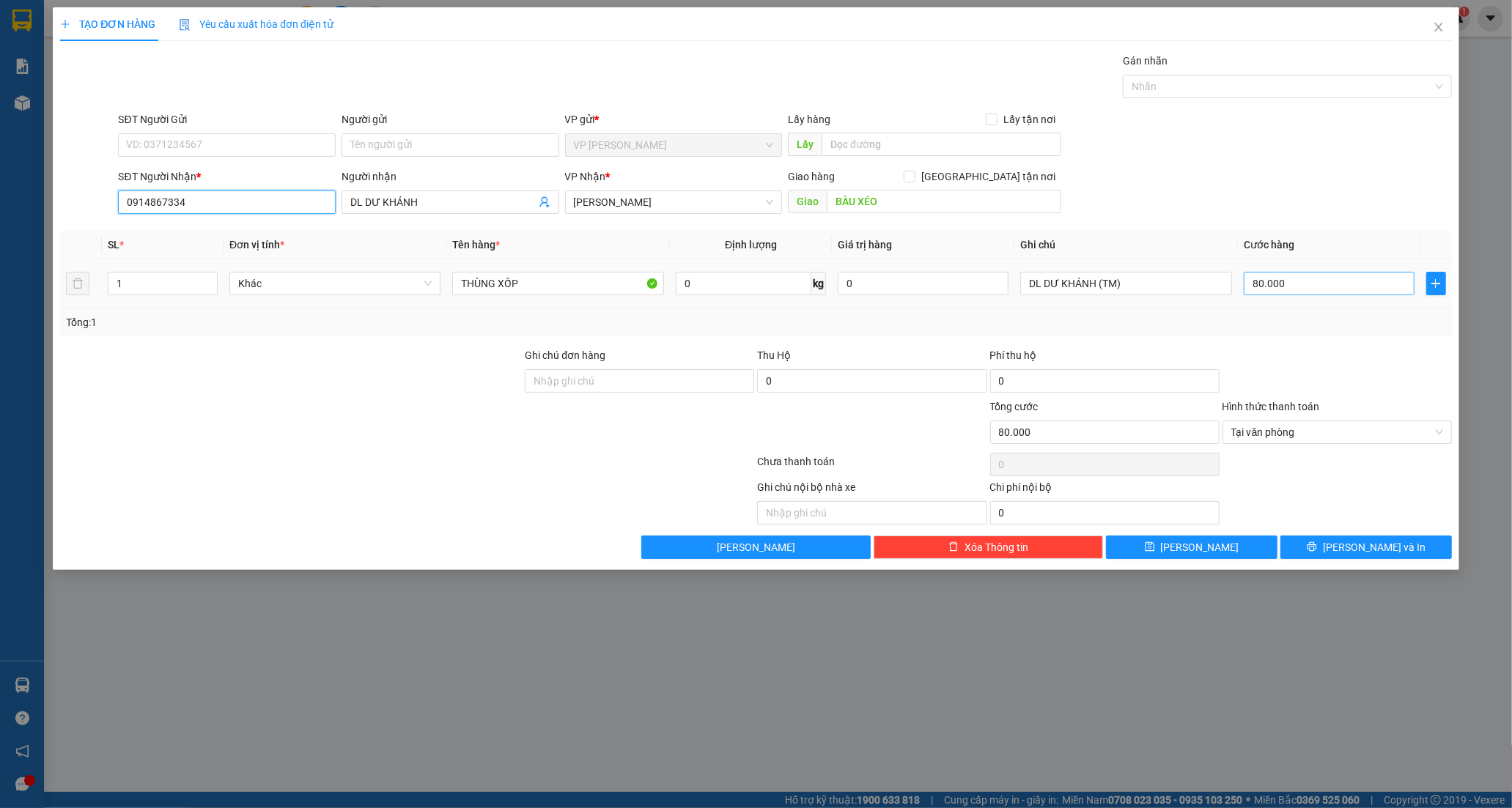
type input "0914867334"
click at [1258, 286] on input "80.000" at bounding box center [1328, 283] width 171 height 24
type input "0"
click at [1249, 284] on input "0" at bounding box center [1328, 283] width 171 height 24
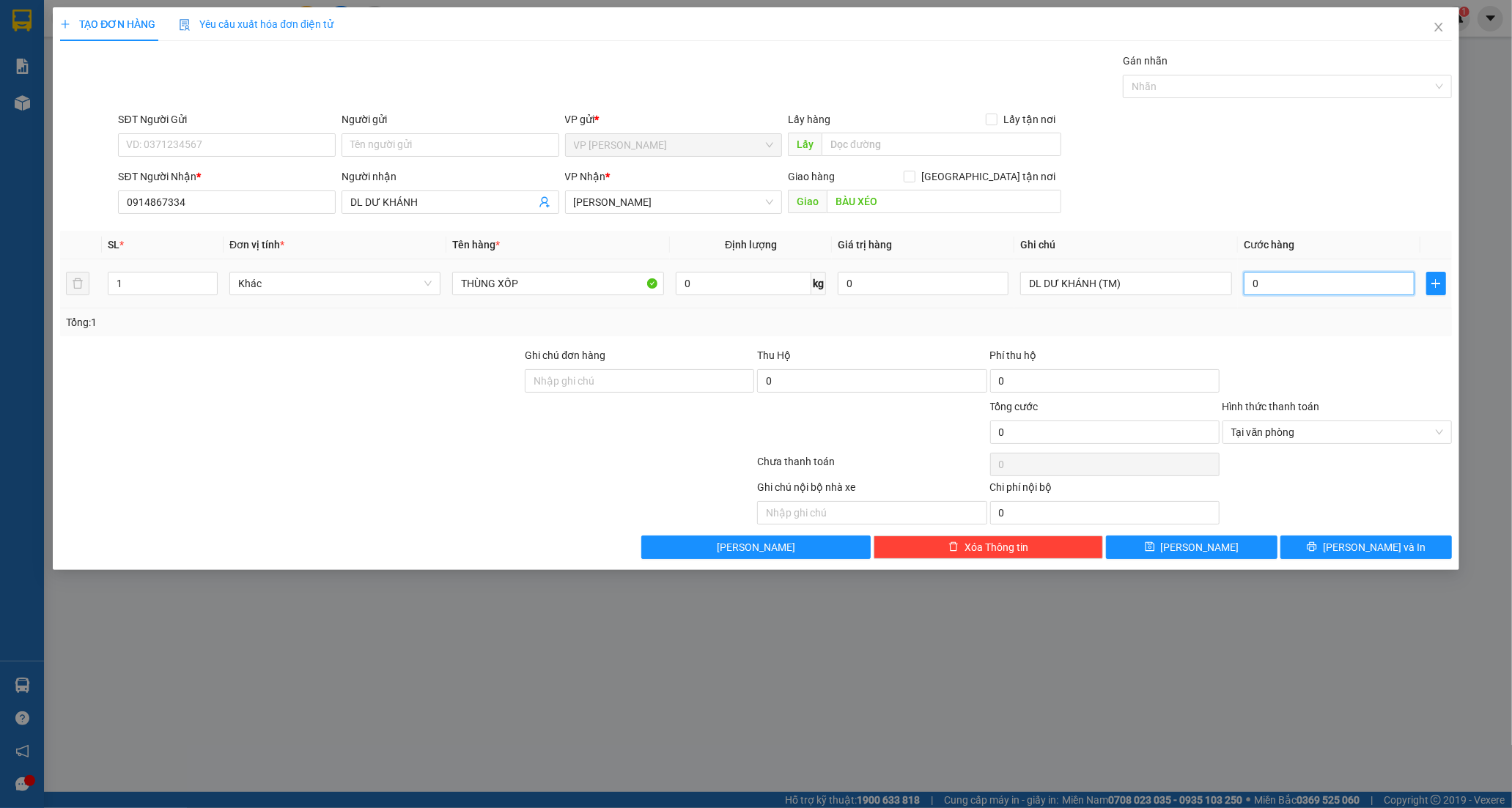
type input "70"
type input "70.000"
click at [1358, 560] on div "TẠO ĐƠN HÀNG Yêu cầu xuất hóa đơn điện tử Transit Pickup Surcharge Ids Transit …" at bounding box center [756, 288] width 1406 height 562
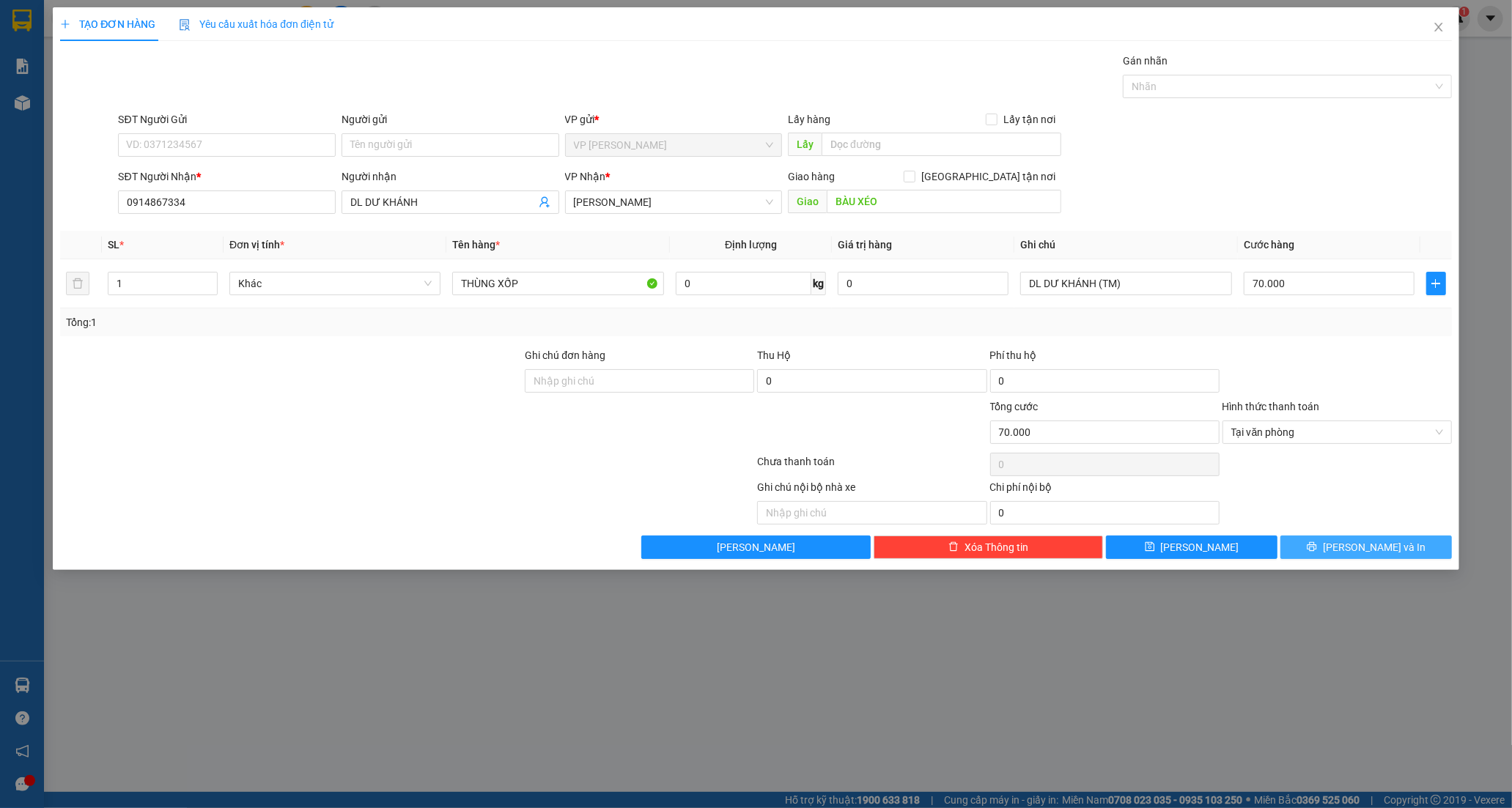
click at [1316, 546] on icon "printer" at bounding box center [1311, 546] width 9 height 9
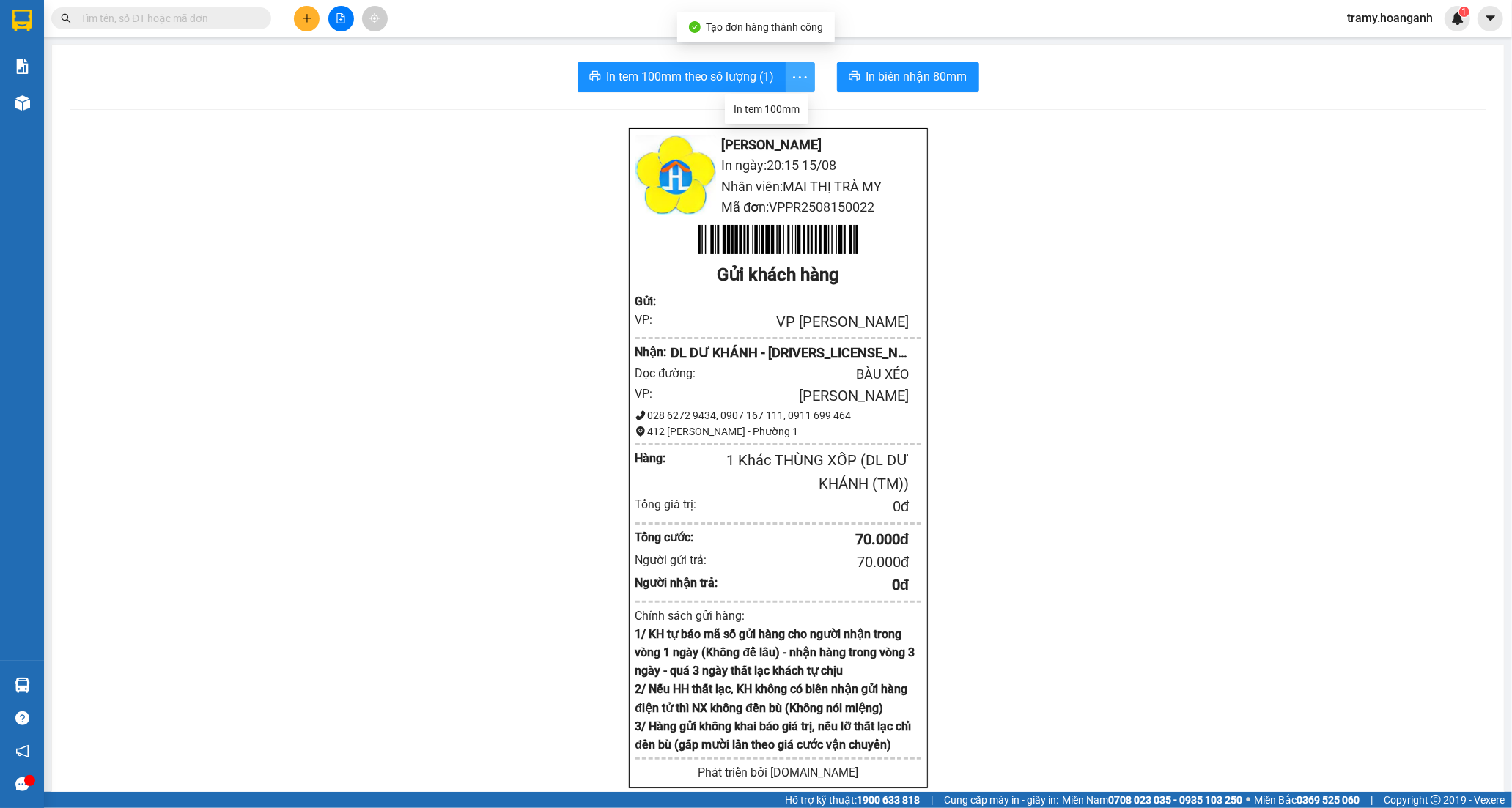
click at [792, 76] on icon "more" at bounding box center [800, 77] width 18 height 18
click at [776, 101] on div "In tem 100mm" at bounding box center [766, 109] width 66 height 16
click at [299, 22] on button at bounding box center [307, 19] width 26 height 26
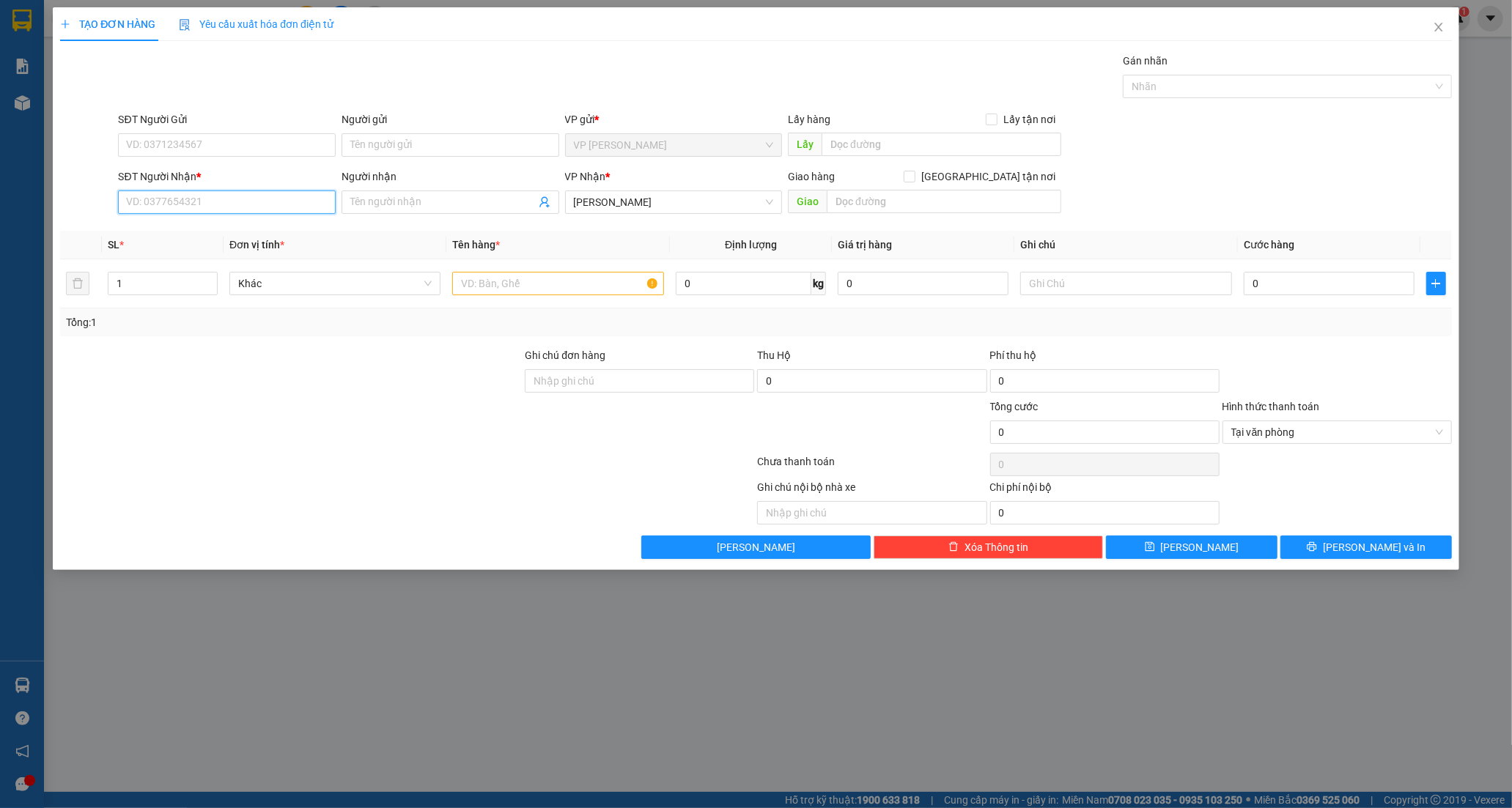
click at [140, 205] on input "SĐT Người Nhận *" at bounding box center [227, 202] width 217 height 24
click at [207, 203] on input "SĐT Người Nhận *" at bounding box center [227, 202] width 217 height 24
paste input "0911688868"
type input "0911688868"
click at [397, 199] on input "Người nhận" at bounding box center [443, 202] width 185 height 16
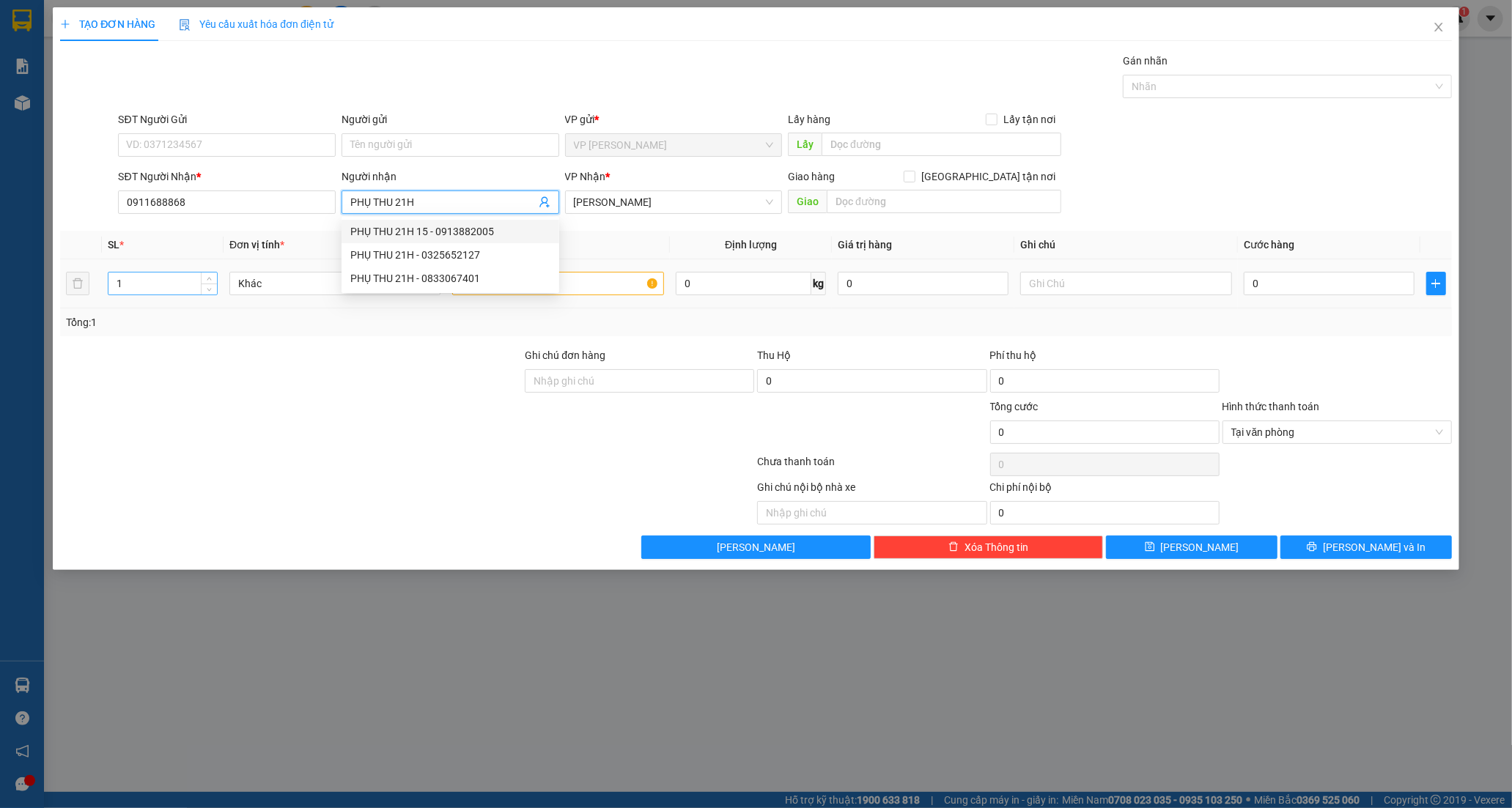
type input "PHỤ THU 21H"
click at [137, 284] on input "1" at bounding box center [163, 283] width 109 height 22
type input "2"
click at [518, 283] on input "text" at bounding box center [558, 283] width 211 height 24
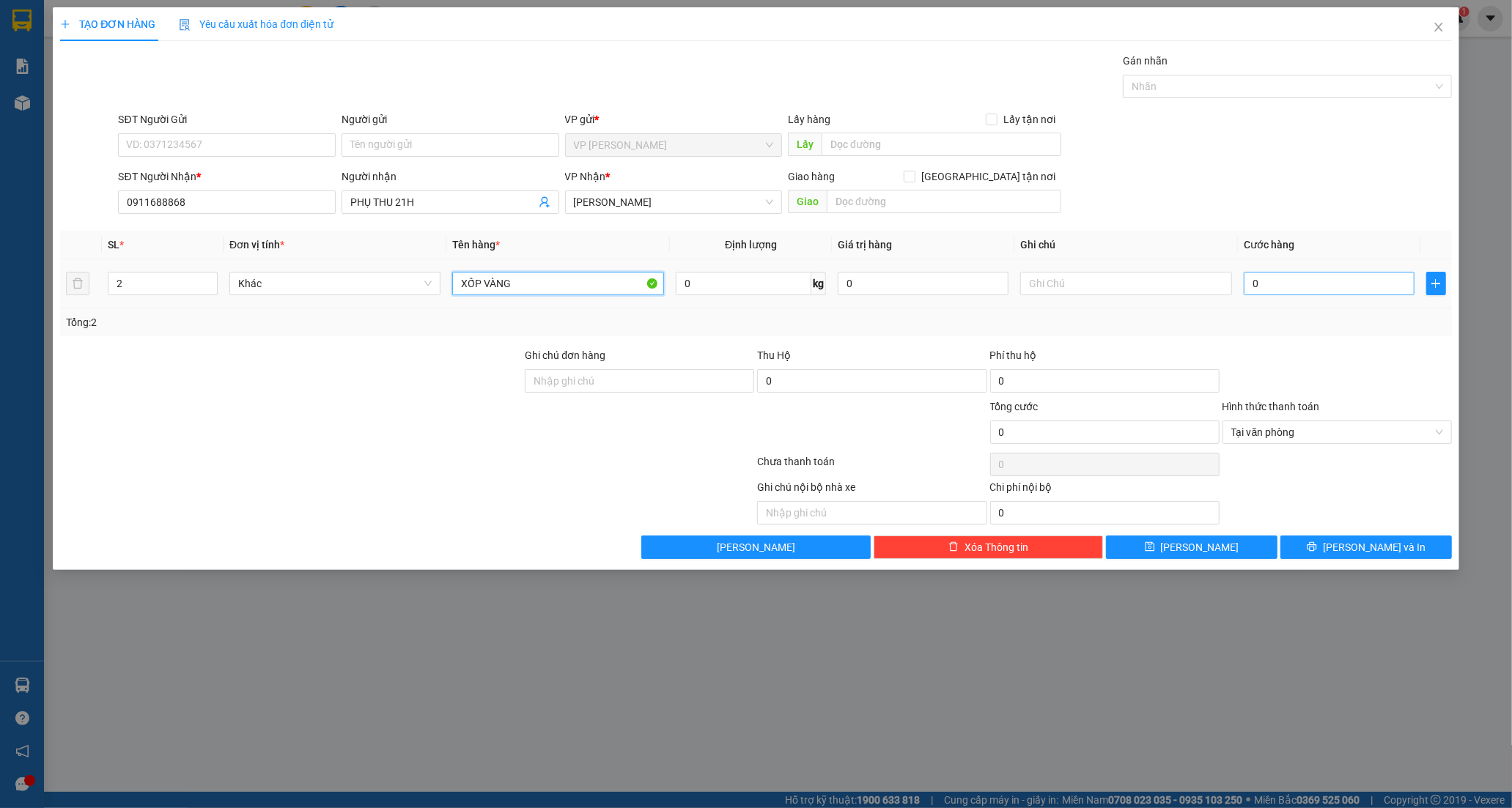
type input "XỐP VÀNG"
click at [1280, 283] on input "0" at bounding box center [1328, 283] width 171 height 24
type input "1"
type input "10"
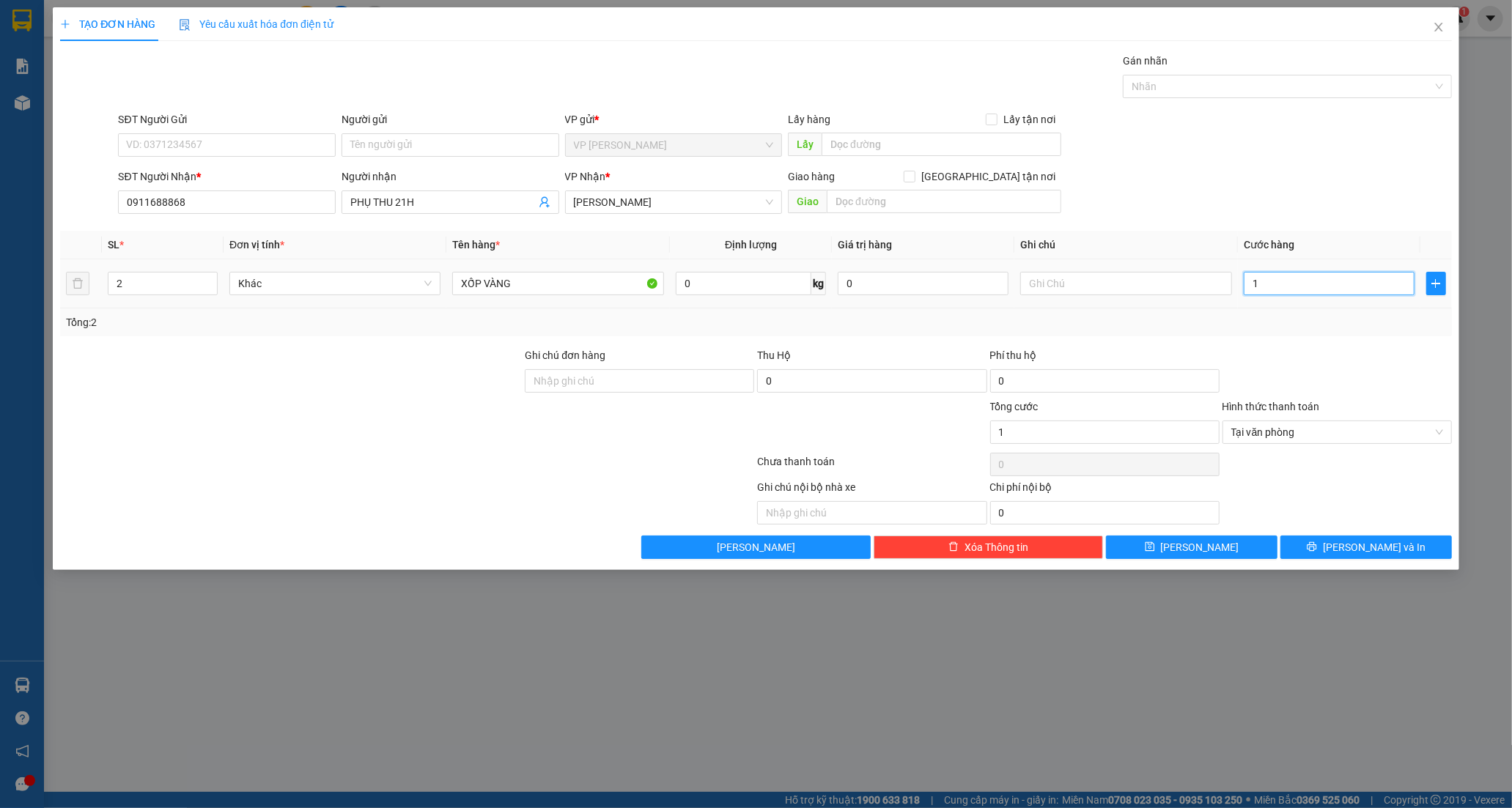
type input "10"
type input "100"
type input "100.000"
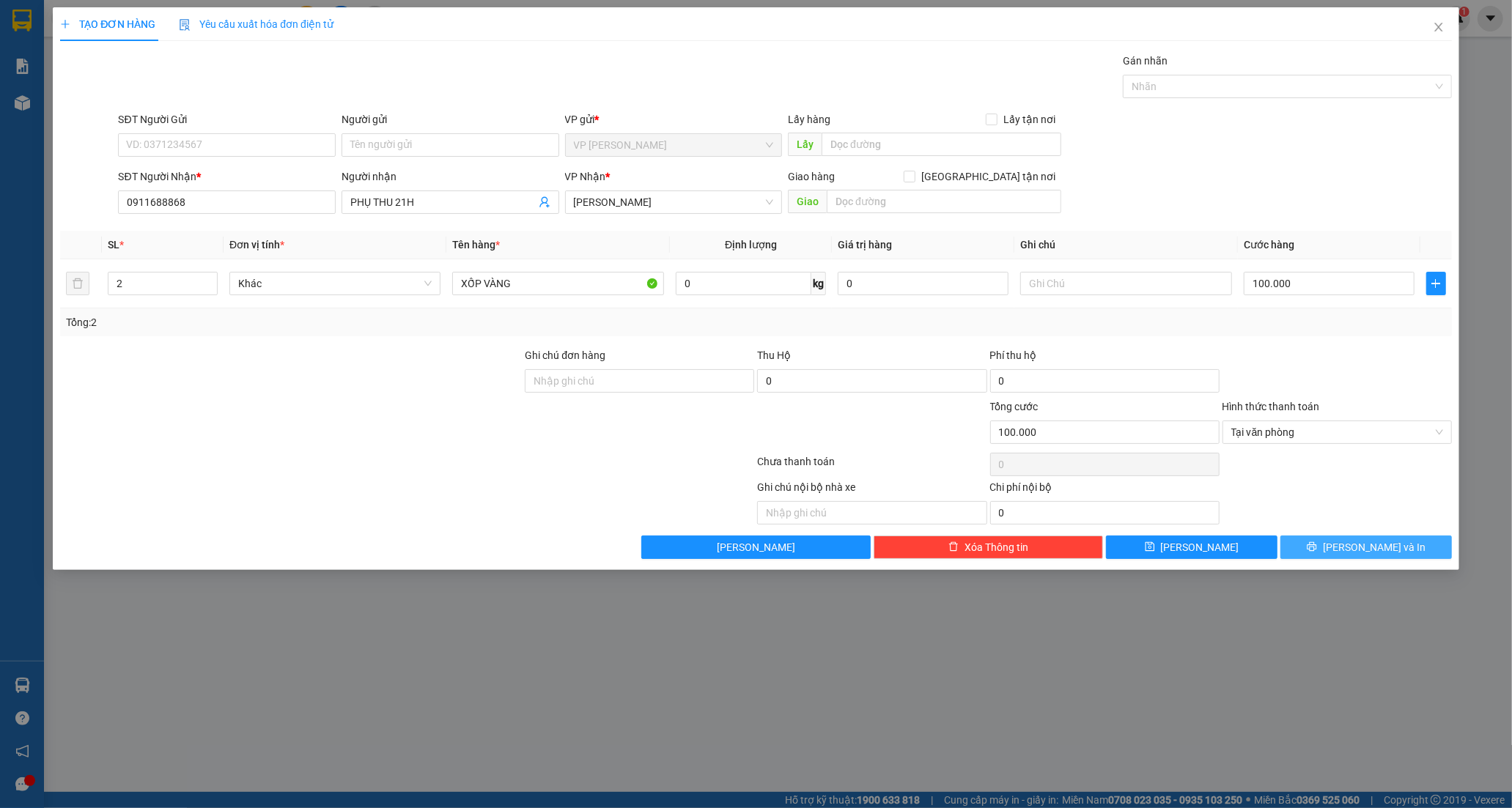
click at [1314, 543] on button "[PERSON_NAME] và In" at bounding box center [1366, 547] width 171 height 24
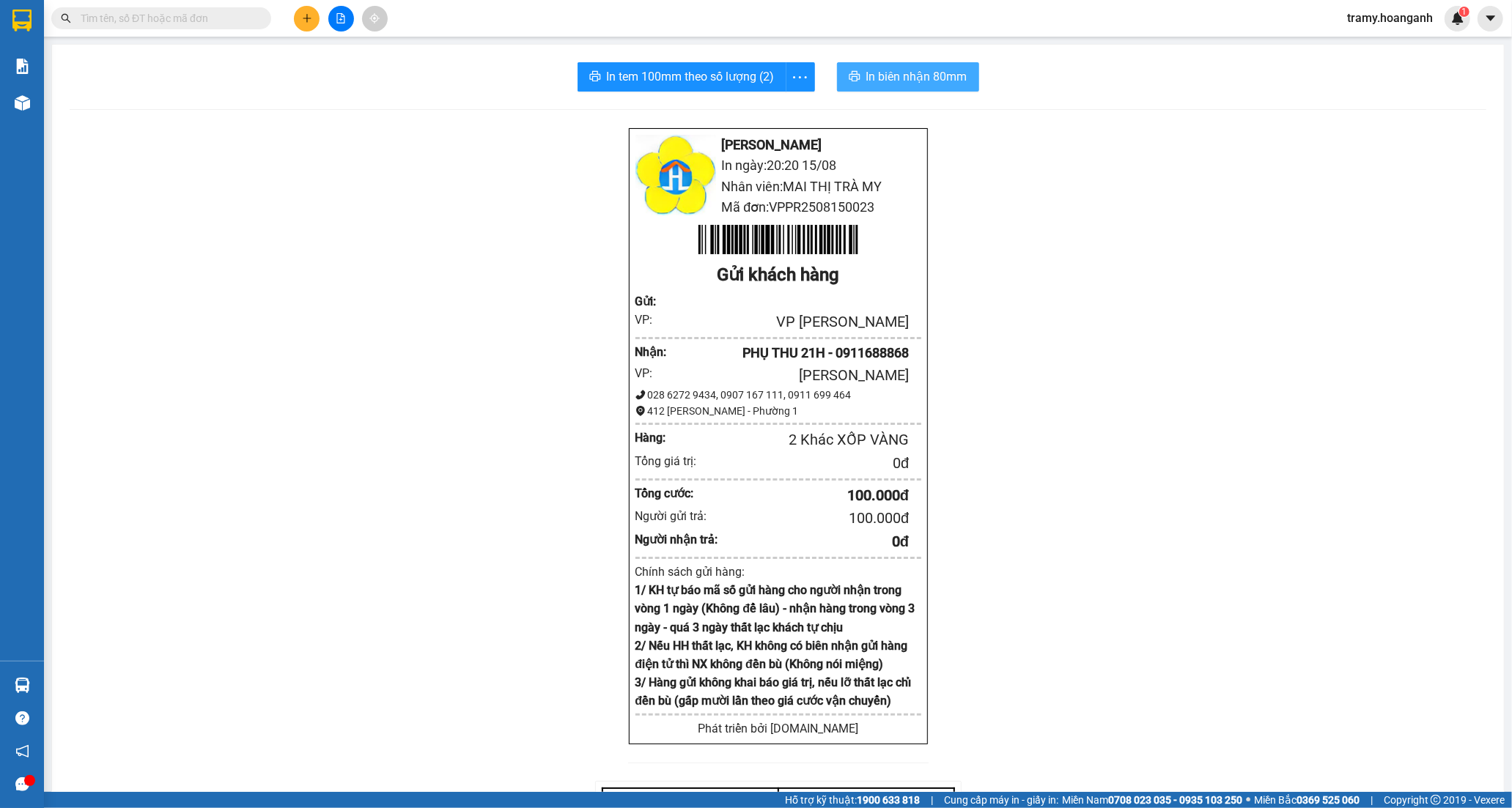
click at [939, 81] on span "In biên nhận 80mm" at bounding box center [916, 77] width 101 height 18
click at [793, 81] on icon "more" at bounding box center [800, 77] width 18 height 18
click at [796, 111] on div "In tem 100mm" at bounding box center [766, 109] width 66 height 16
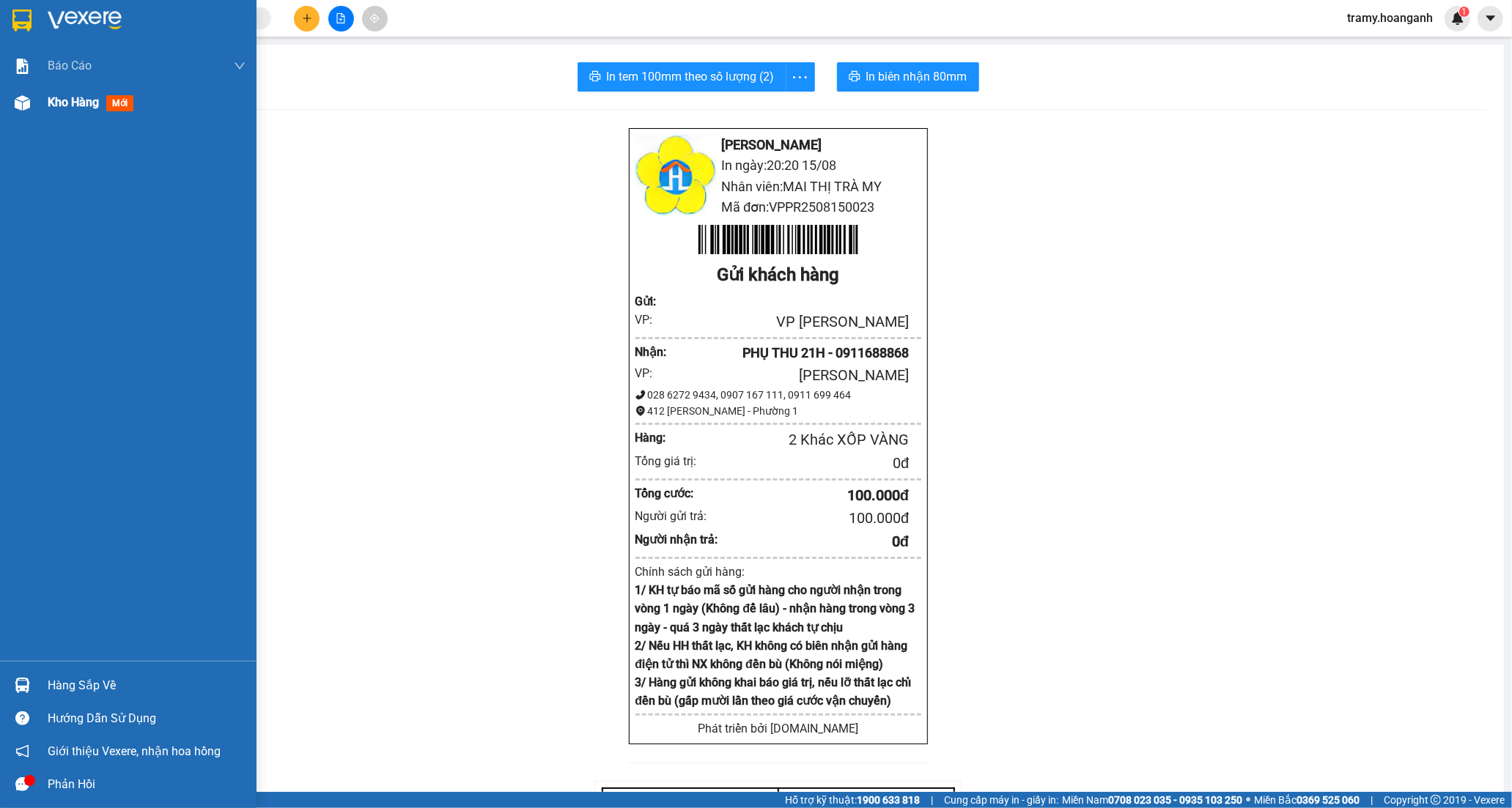
click at [68, 108] on span "Kho hàng" at bounding box center [73, 102] width 51 height 14
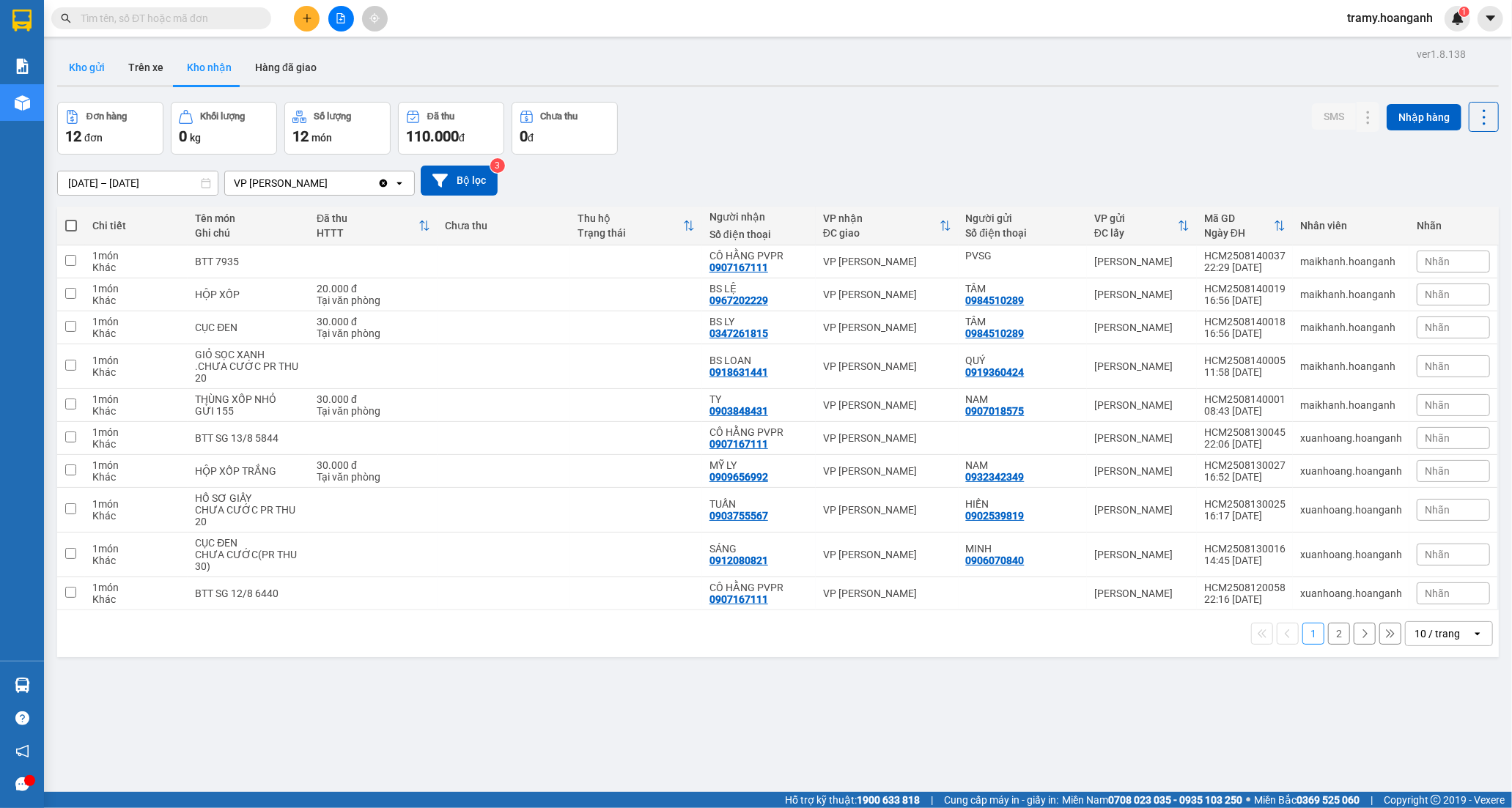
click at [74, 57] on button "Kho gửi" at bounding box center [87, 67] width 60 height 35
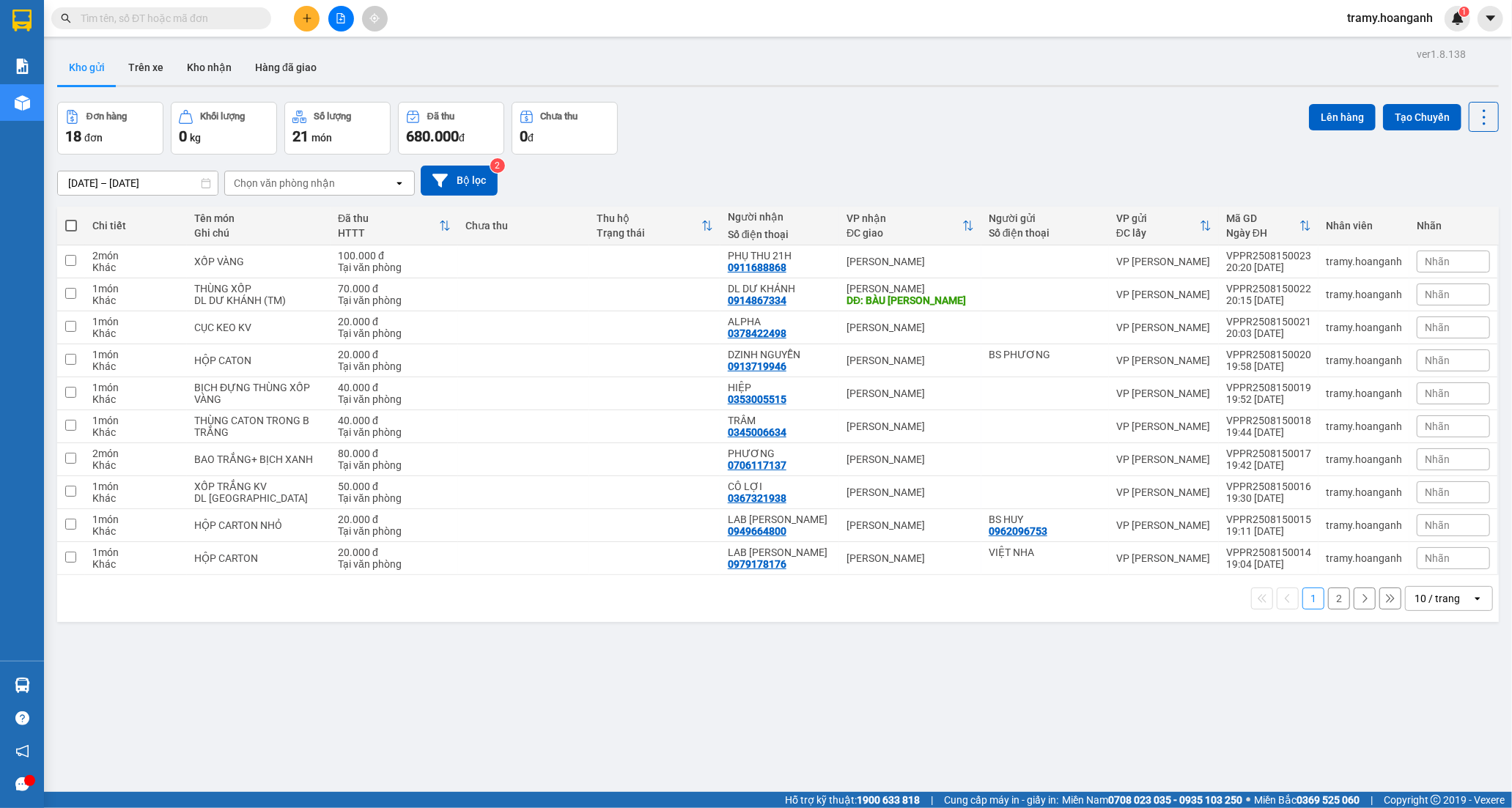
click at [1436, 595] on div "10 / trang" at bounding box center [1436, 598] width 45 height 15
click at [1433, 758] on span "100 / trang" at bounding box center [1430, 762] width 53 height 15
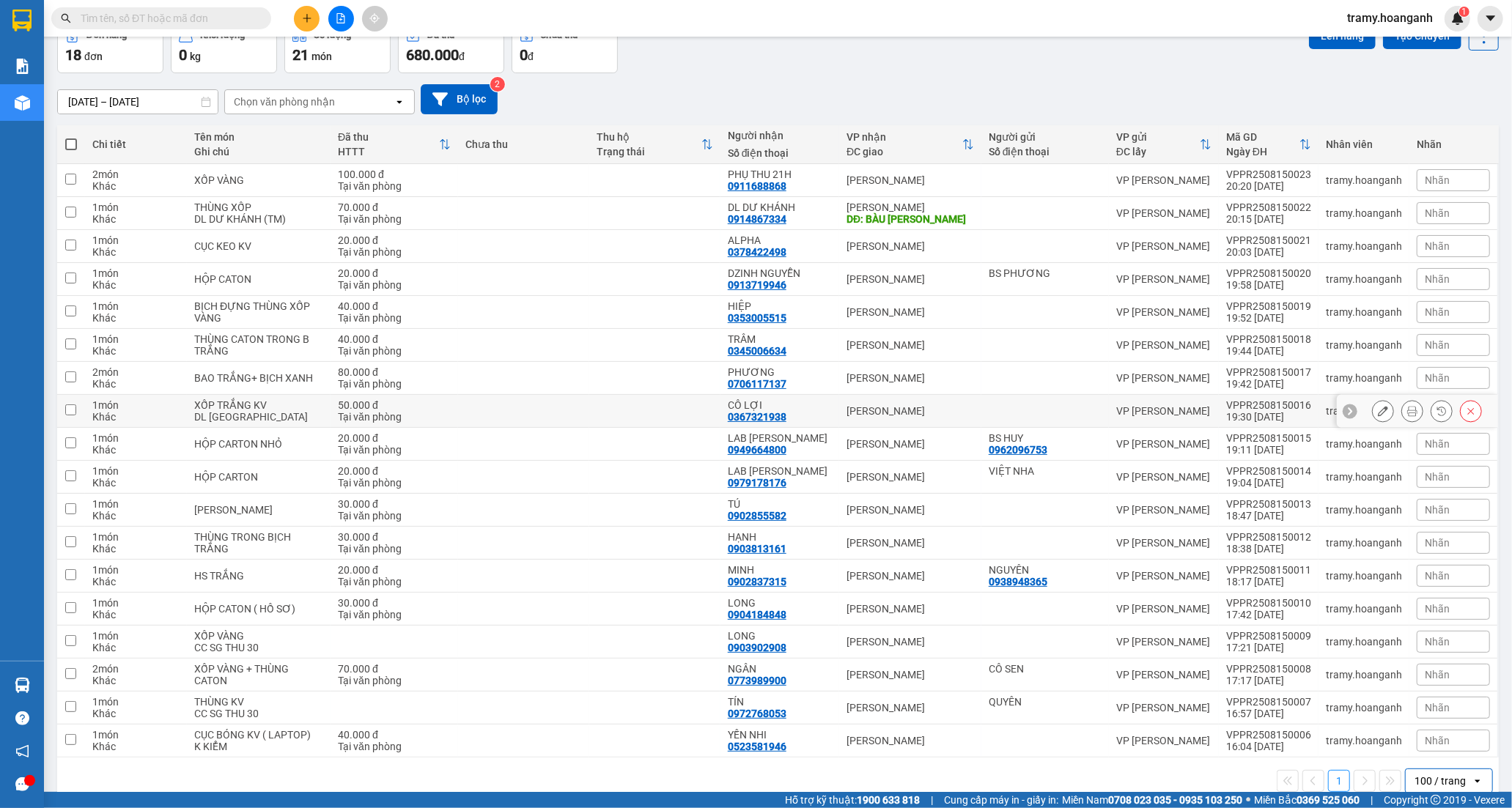
scroll to position [120, 0]
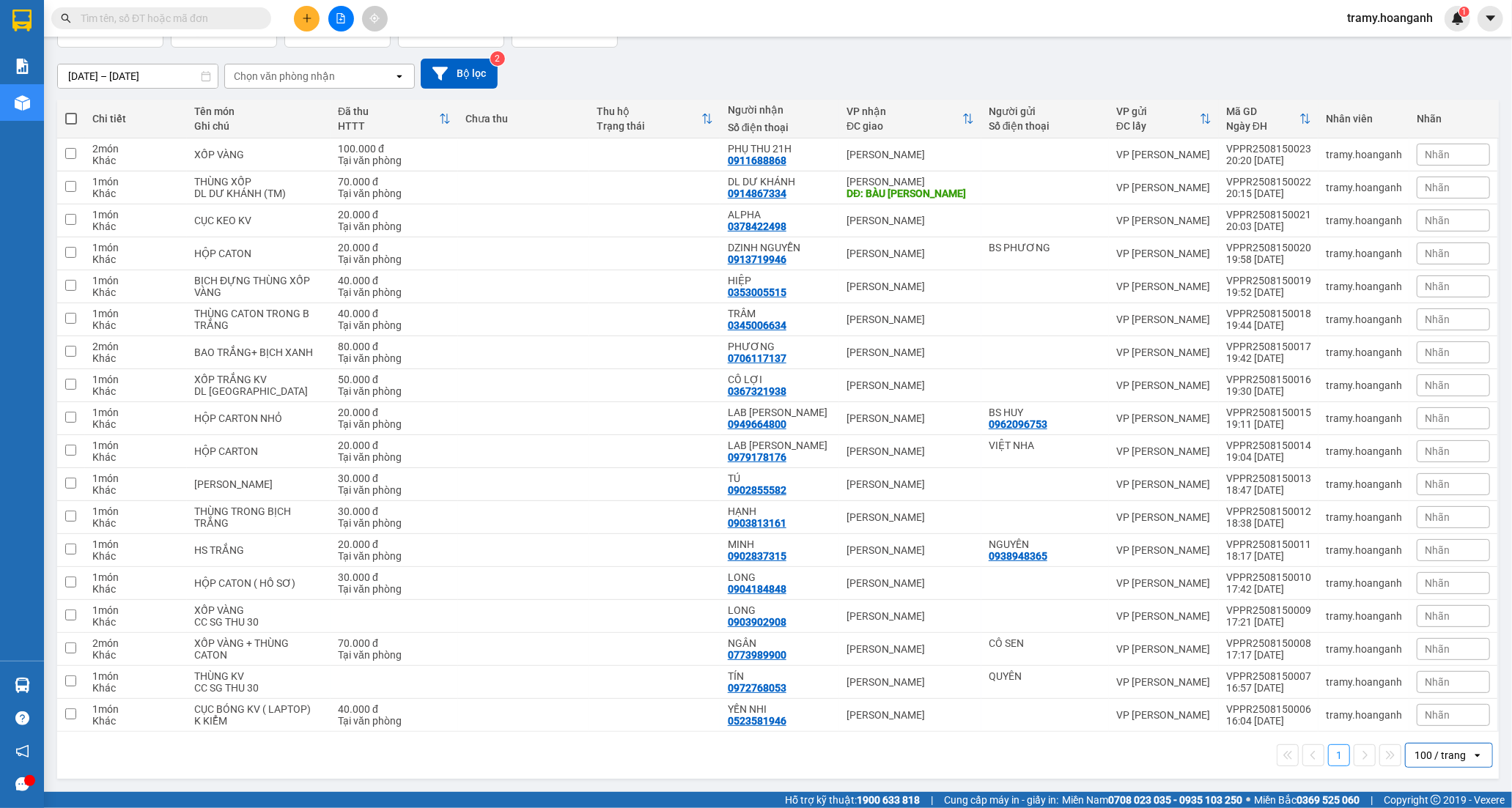
click at [71, 112] on span at bounding box center [70, 118] width 11 height 11
click at [71, 111] on input "checkbox" at bounding box center [71, 111] width 0 height 0
checkbox input "true"
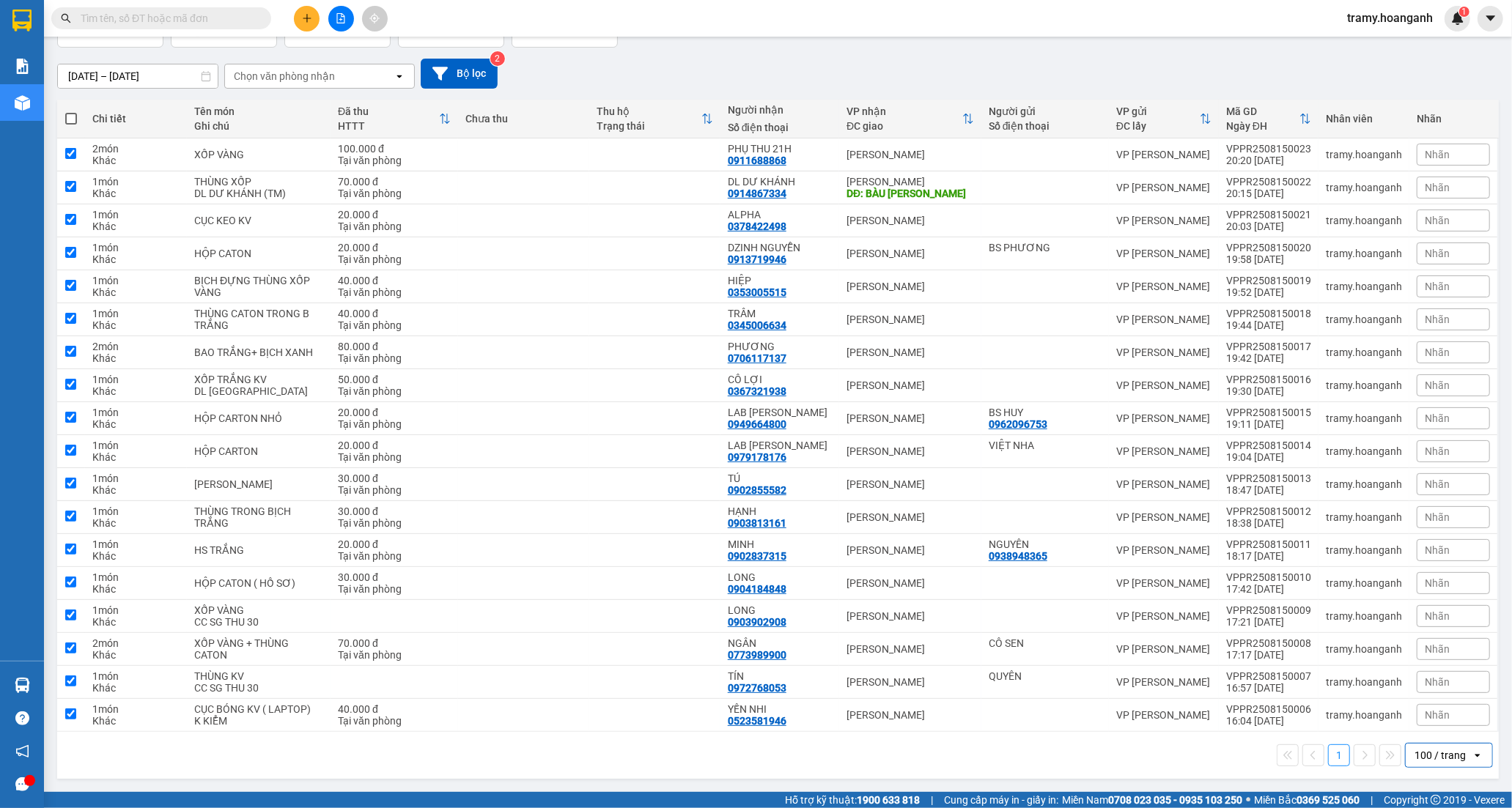
checkbox input "true"
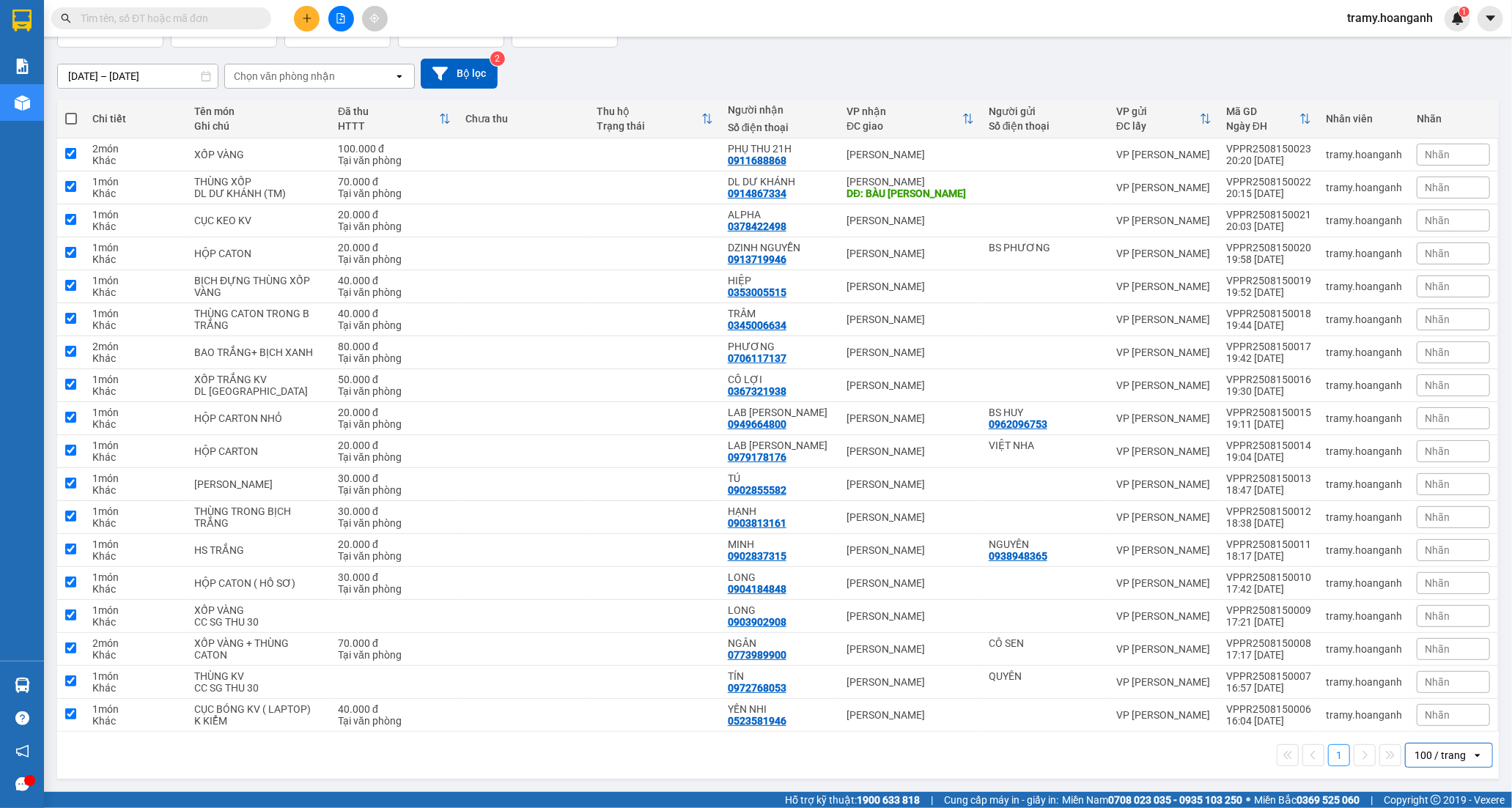
checkbox input "true"
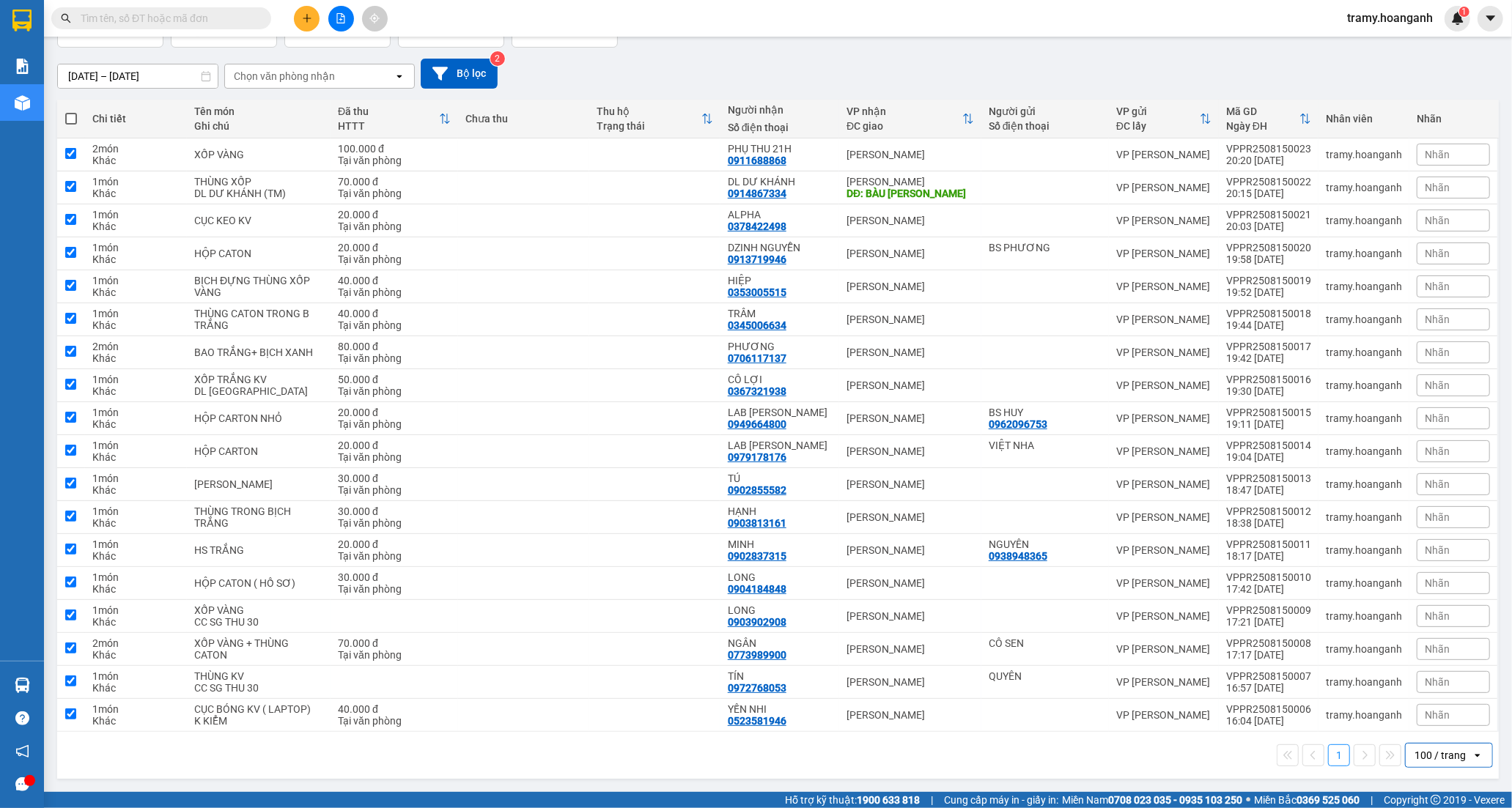
checkbox input "true"
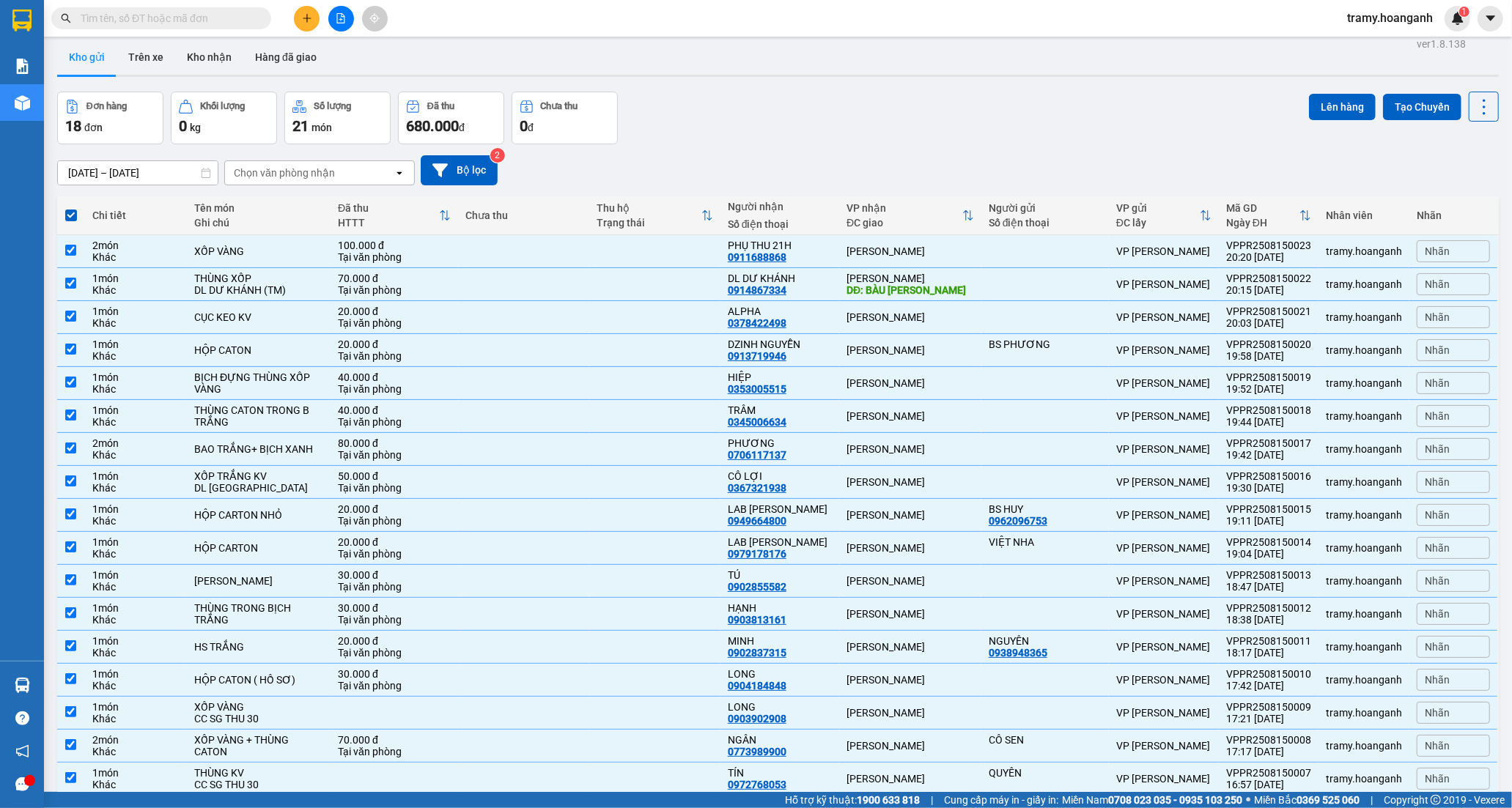
scroll to position [0, 0]
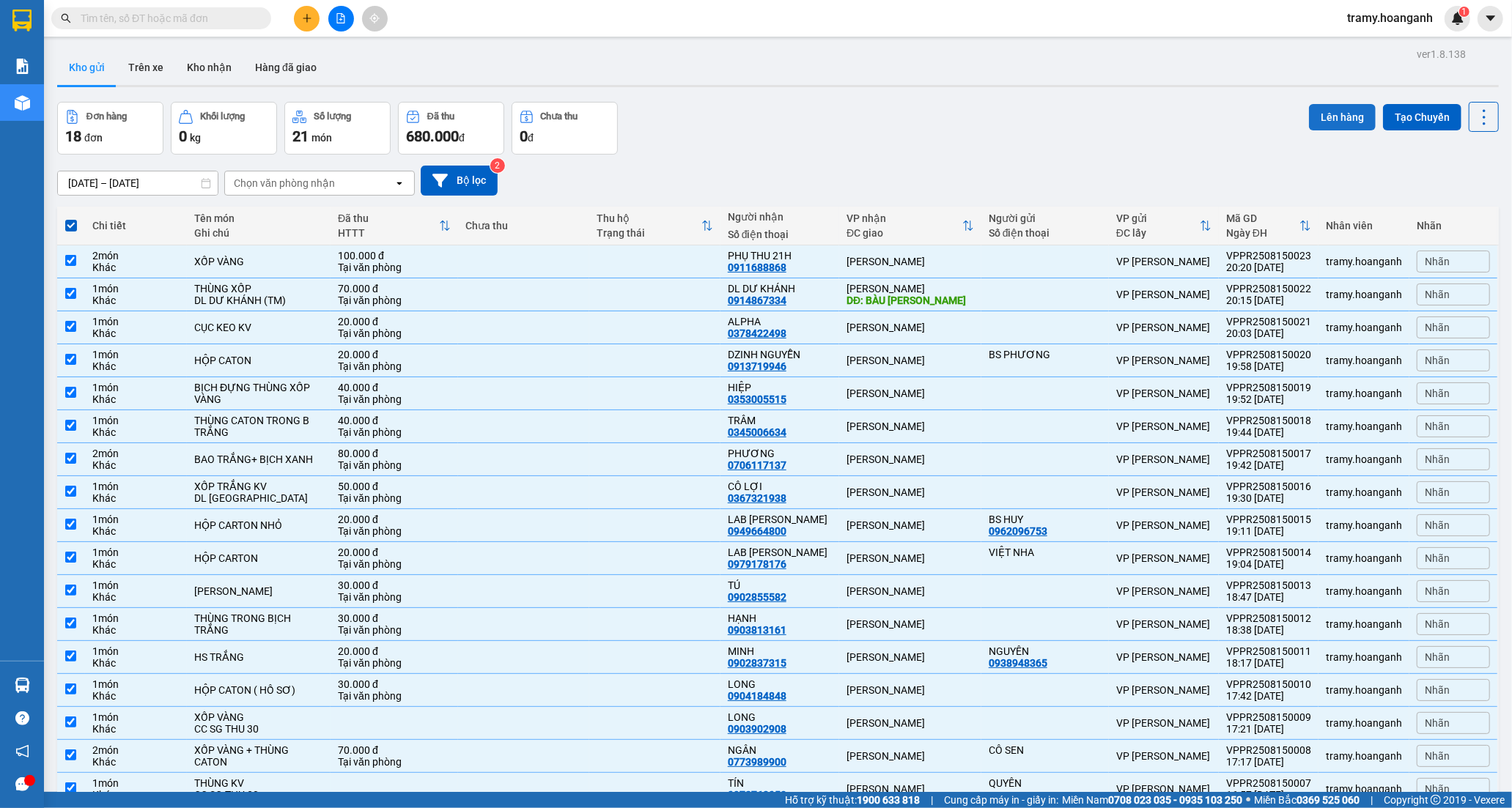
click at [1309, 113] on button "Lên hàng" at bounding box center [1342, 117] width 67 height 26
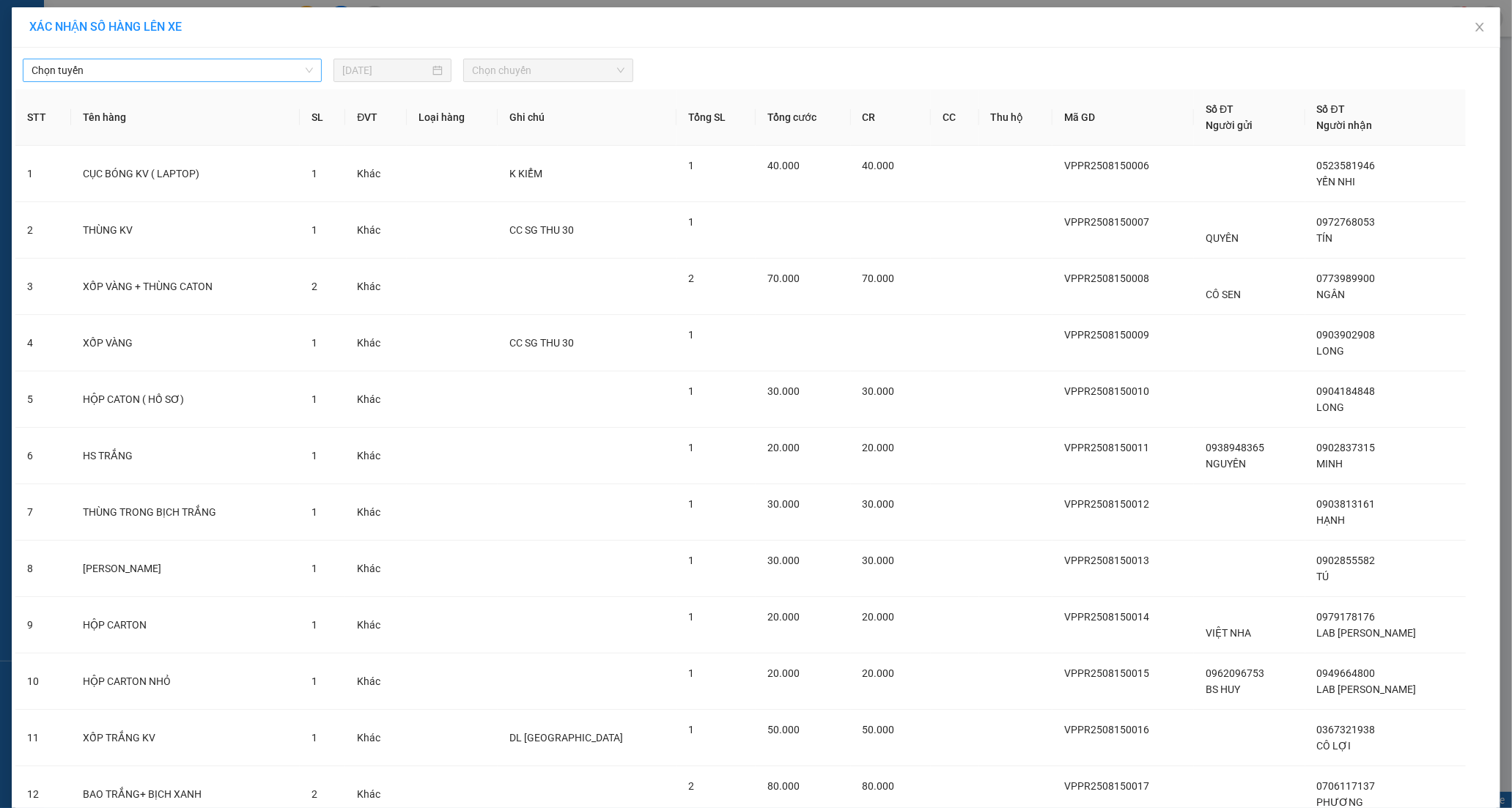
click at [208, 66] on span "Chọn tuyến" at bounding box center [172, 70] width 282 height 22
click at [199, 145] on div "[PERSON_NAME]" at bounding box center [167, 146] width 281 height 16
click at [479, 71] on span "Chọn chuyến" at bounding box center [547, 70] width 152 height 22
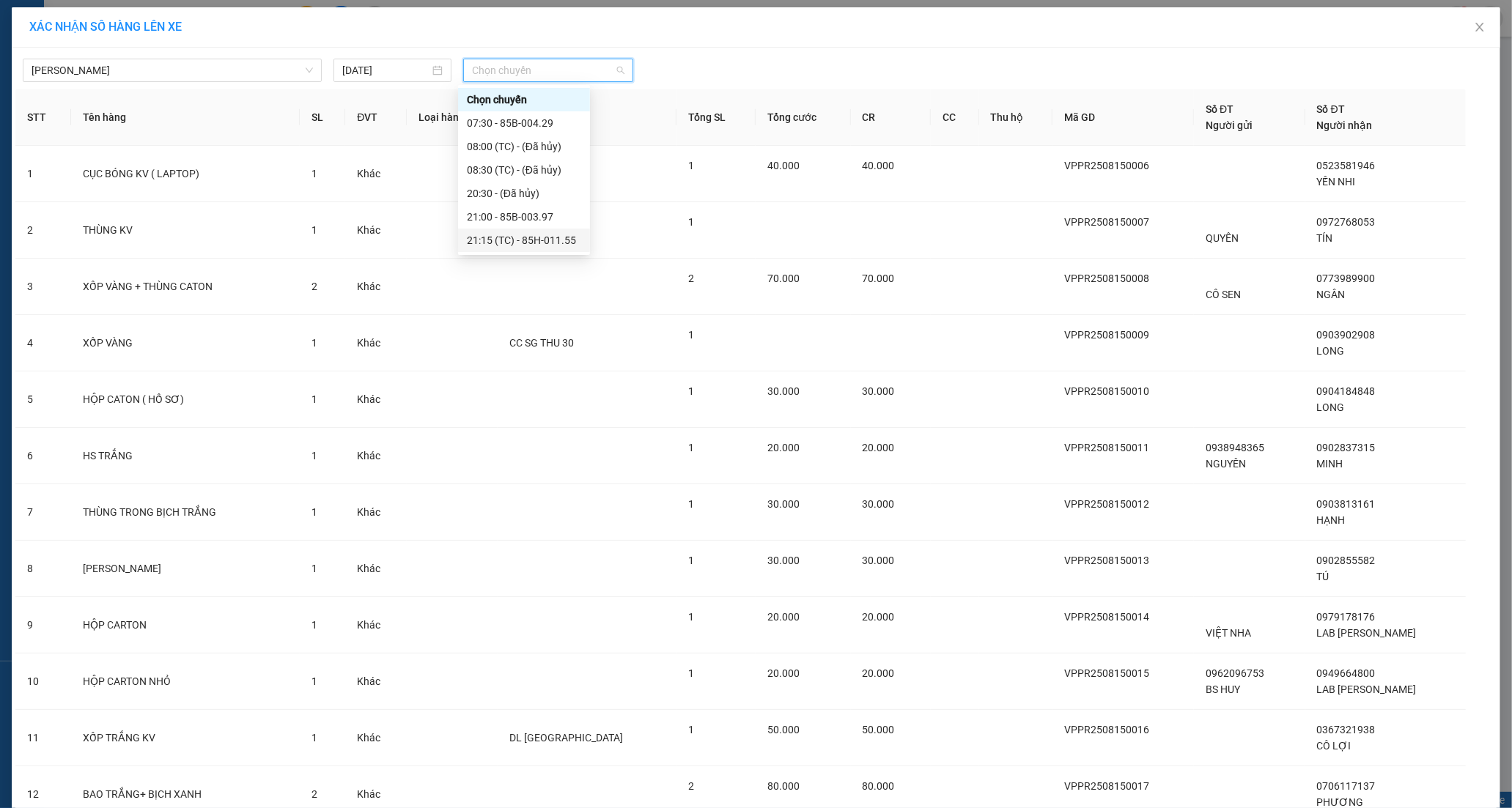
click at [516, 239] on div "21:15 (TC) - 85H-011.55" at bounding box center [524, 239] width 114 height 16
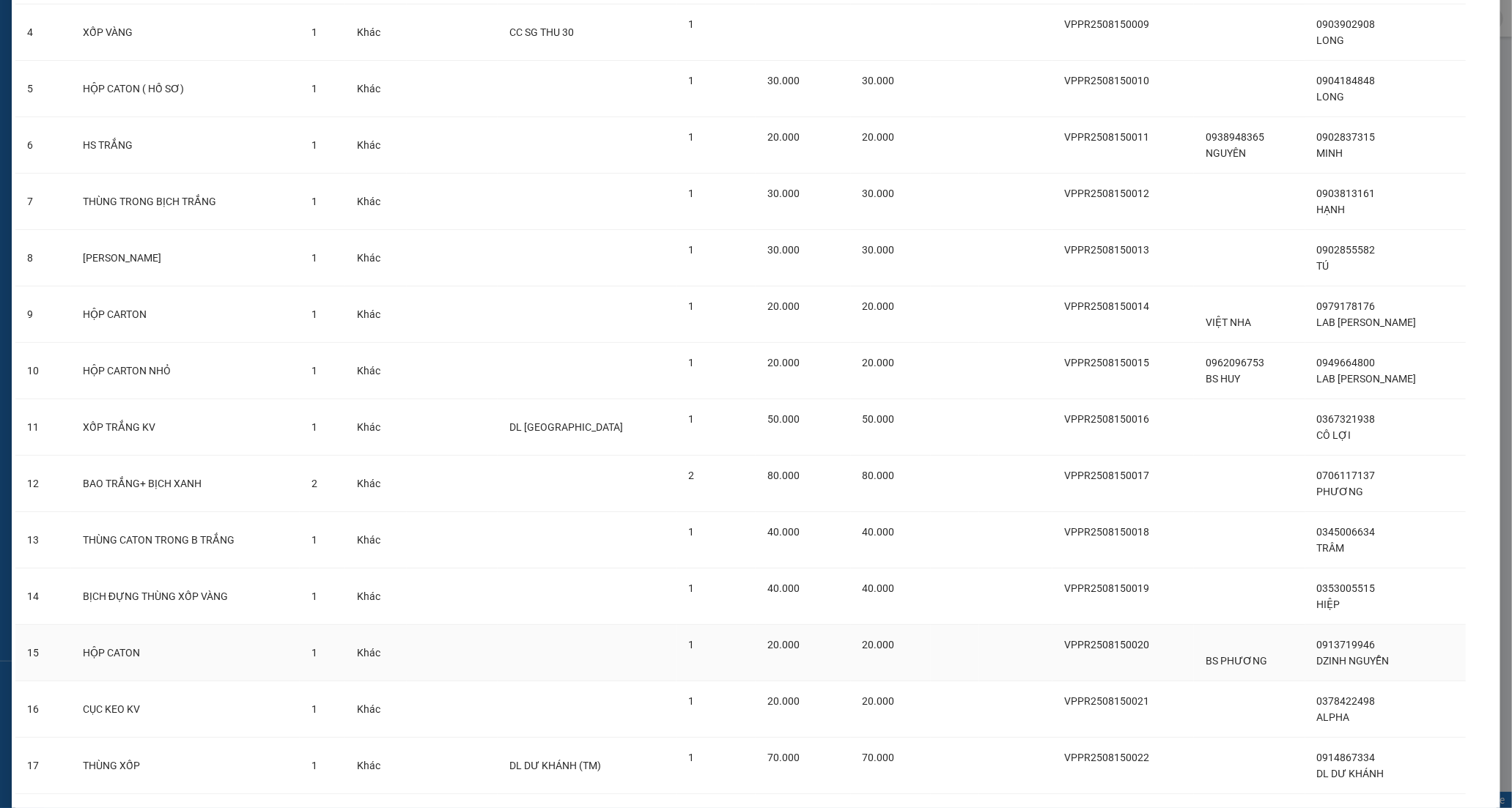
scroll to position [470, 0]
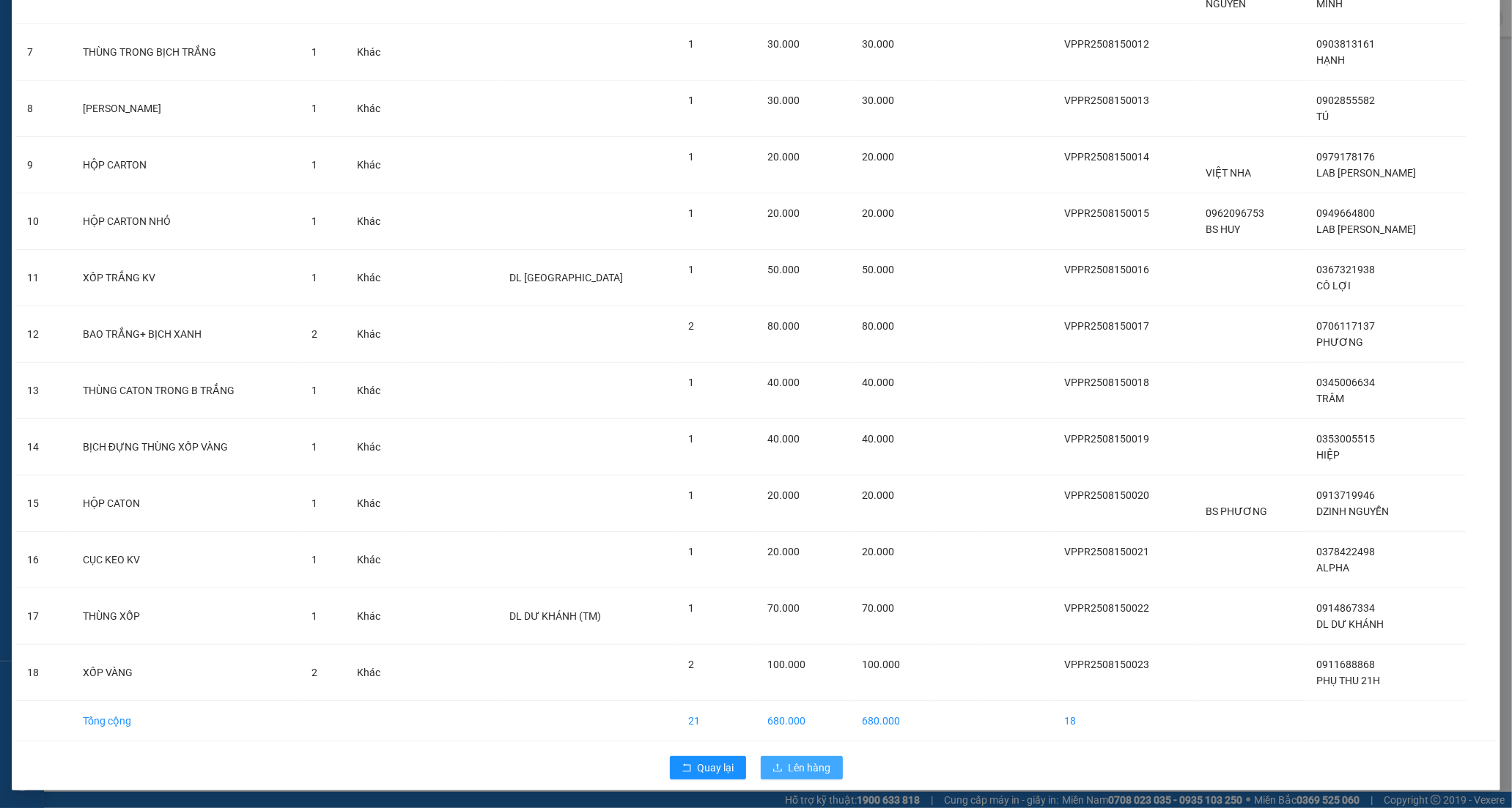
click at [815, 766] on span "Lên hàng" at bounding box center [810, 767] width 43 height 16
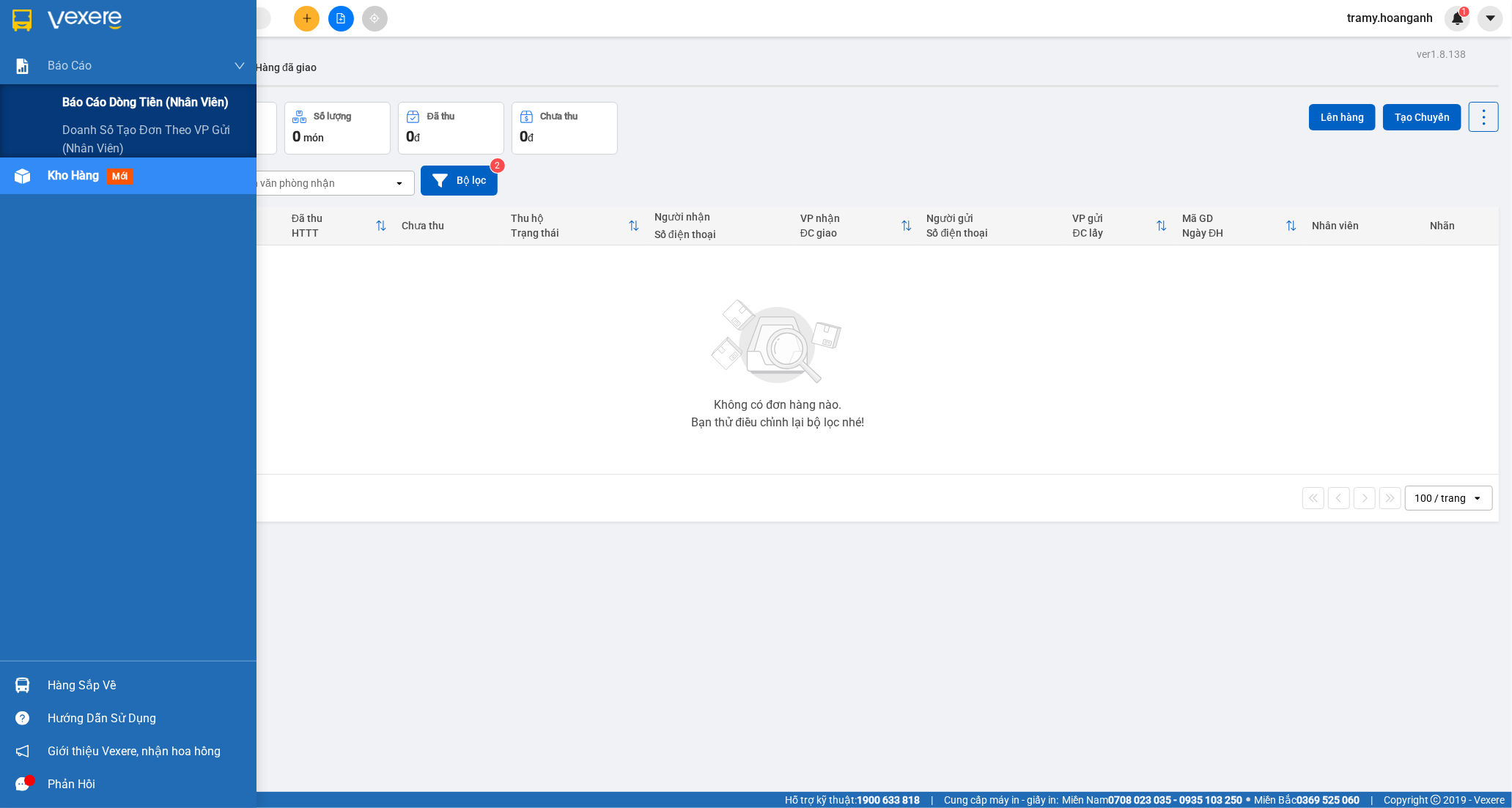
click at [115, 95] on span "Báo cáo dòng tiền (nhân viên)" at bounding box center [145, 103] width 166 height 18
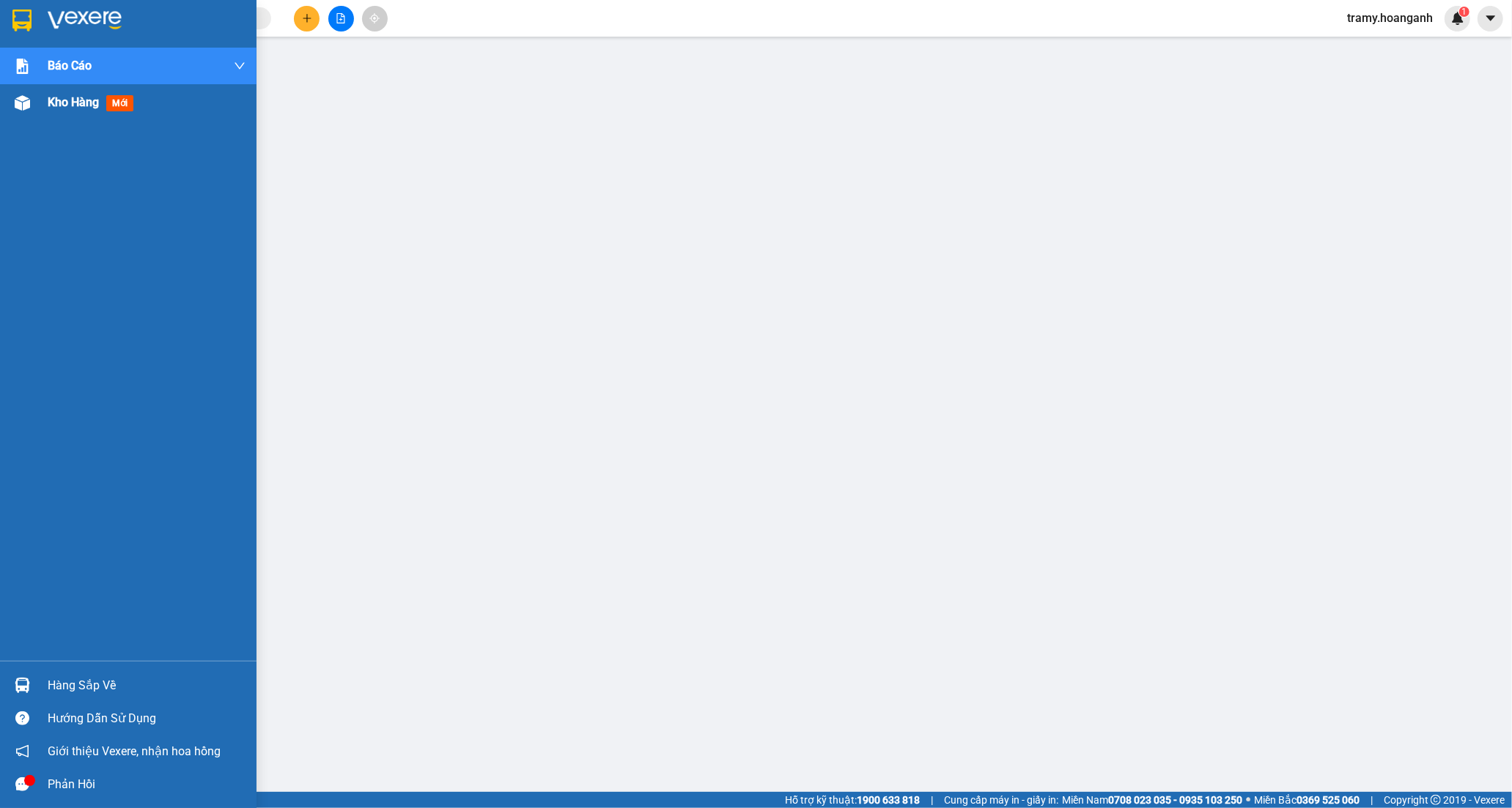
click at [72, 98] on span "Kho hàng" at bounding box center [73, 102] width 51 height 14
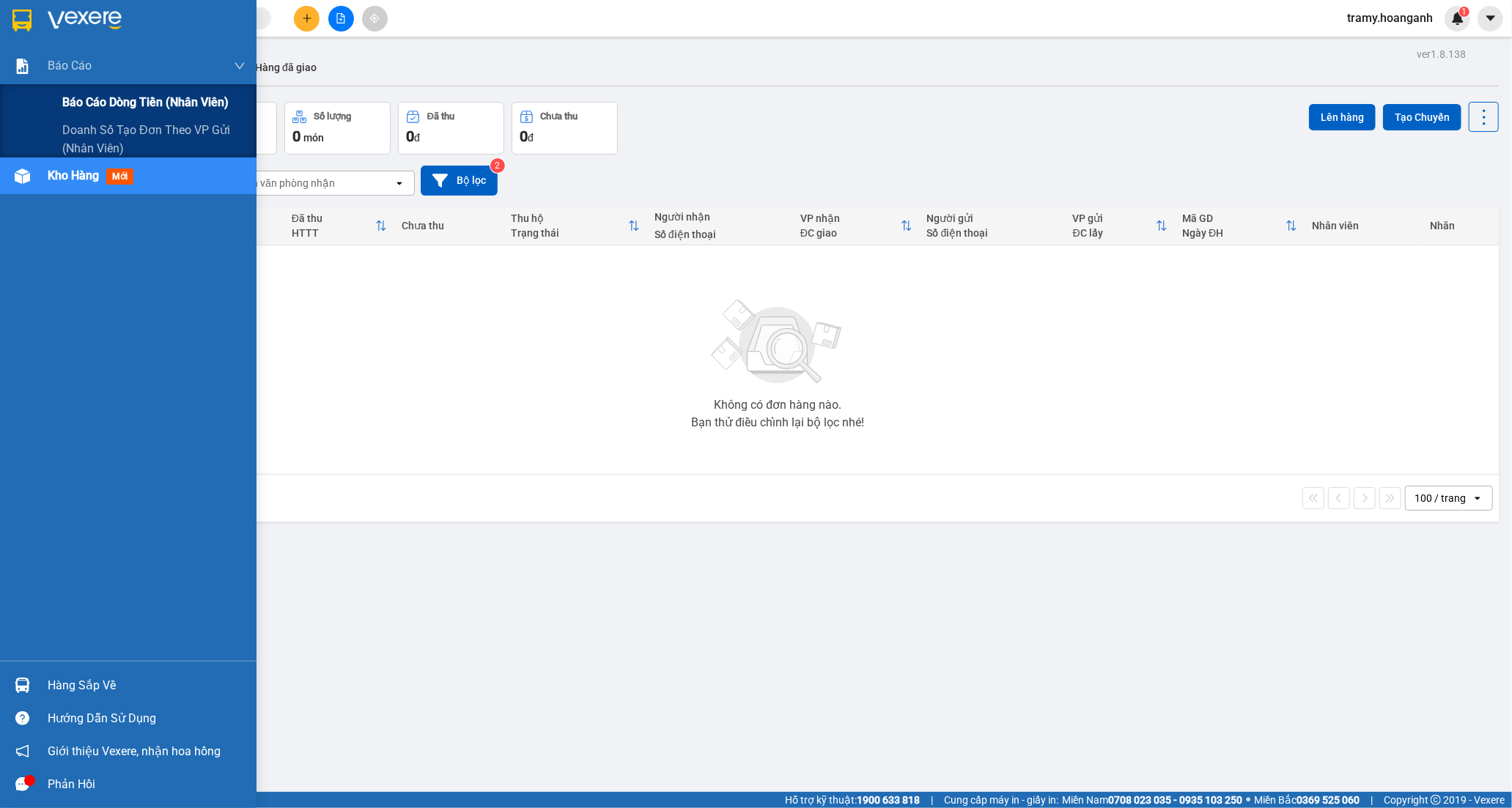
click at [80, 106] on span "Báo cáo dòng tiền (nhân viên)" at bounding box center [145, 103] width 166 height 18
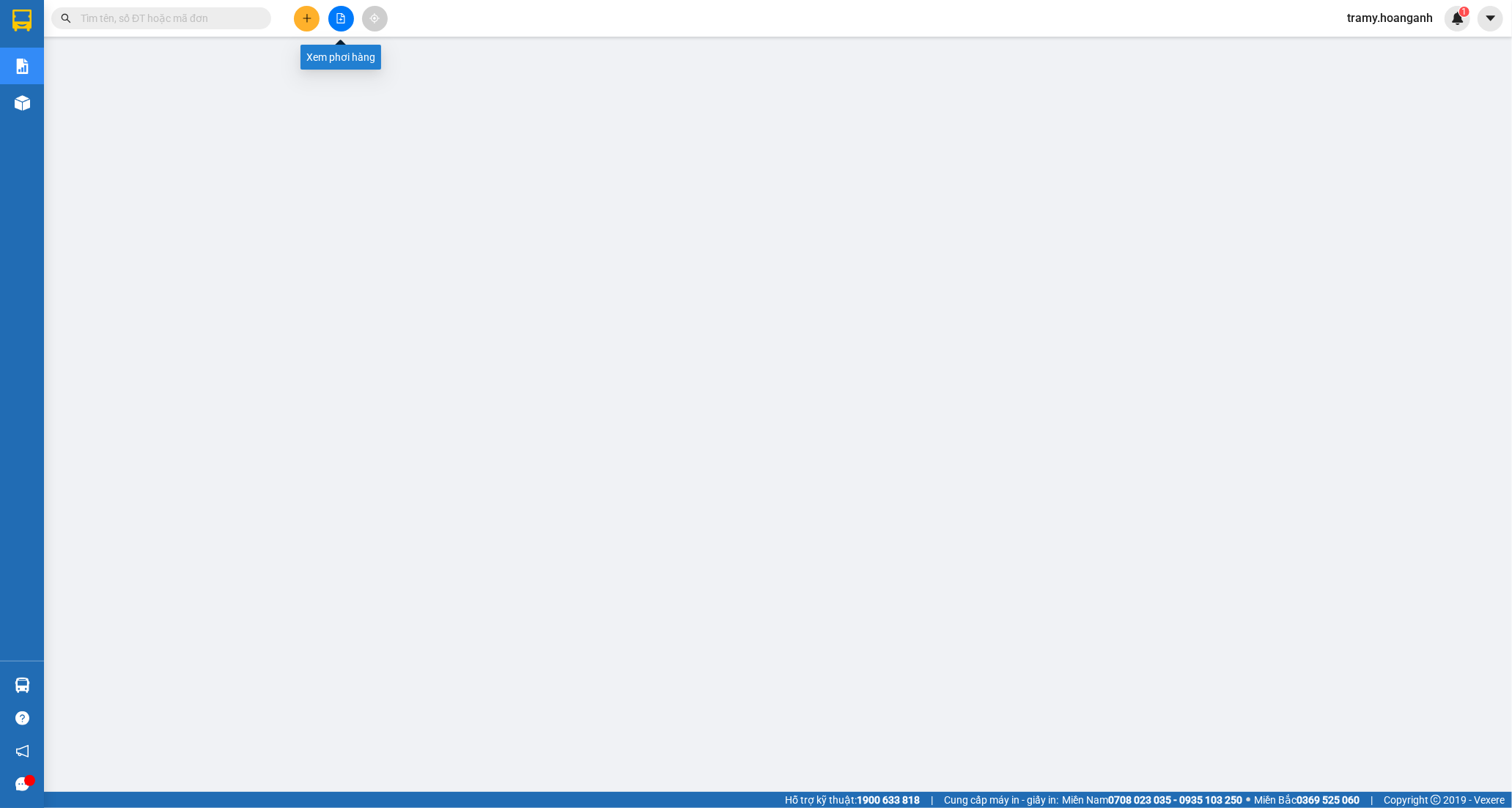
click at [343, 17] on icon "file-add" at bounding box center [340, 18] width 10 height 10
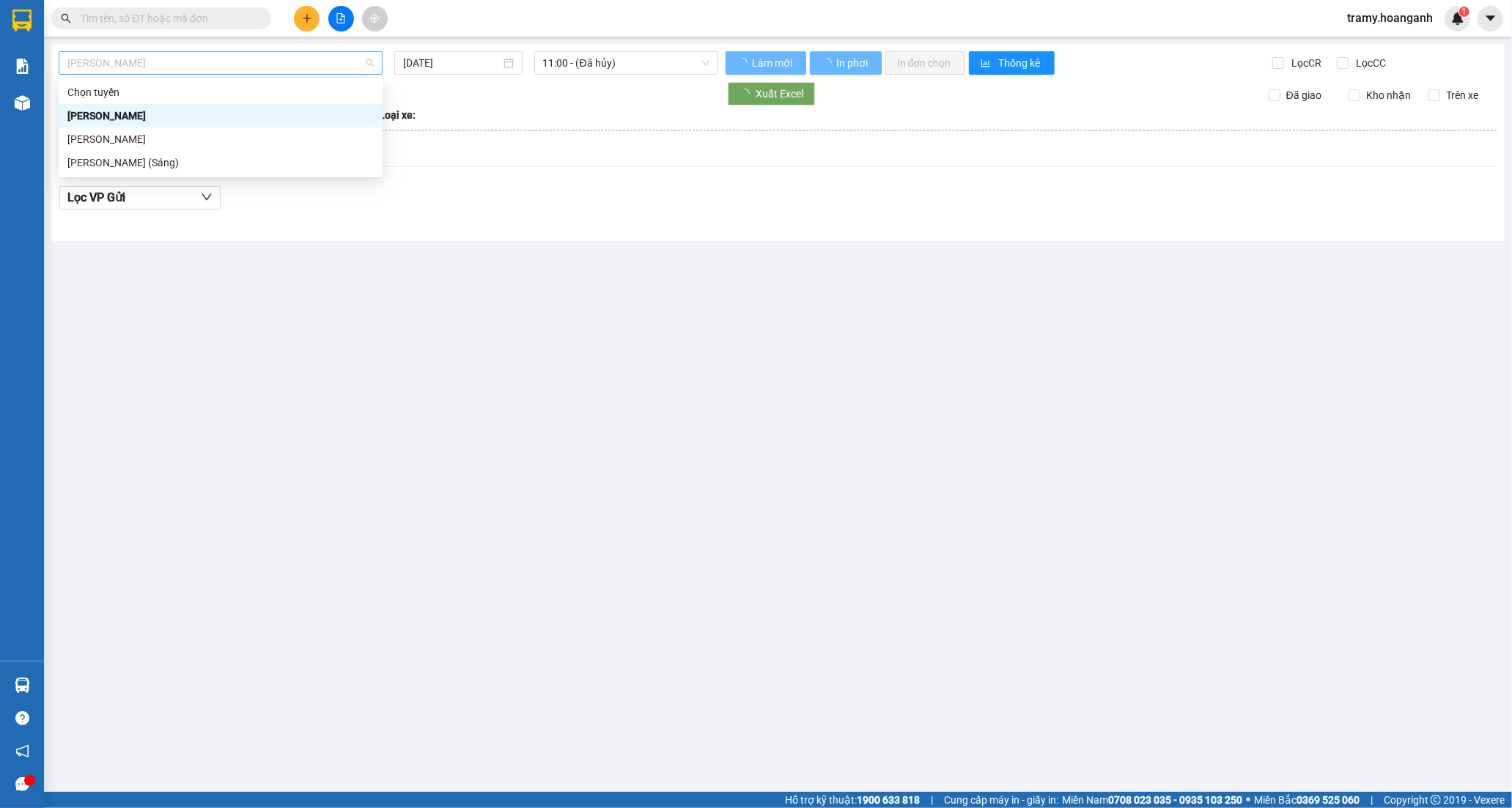
click at [284, 68] on span "[PERSON_NAME]" at bounding box center [220, 63] width 306 height 22
click at [198, 165] on div "[PERSON_NAME] (Sáng)" at bounding box center [220, 162] width 306 height 16
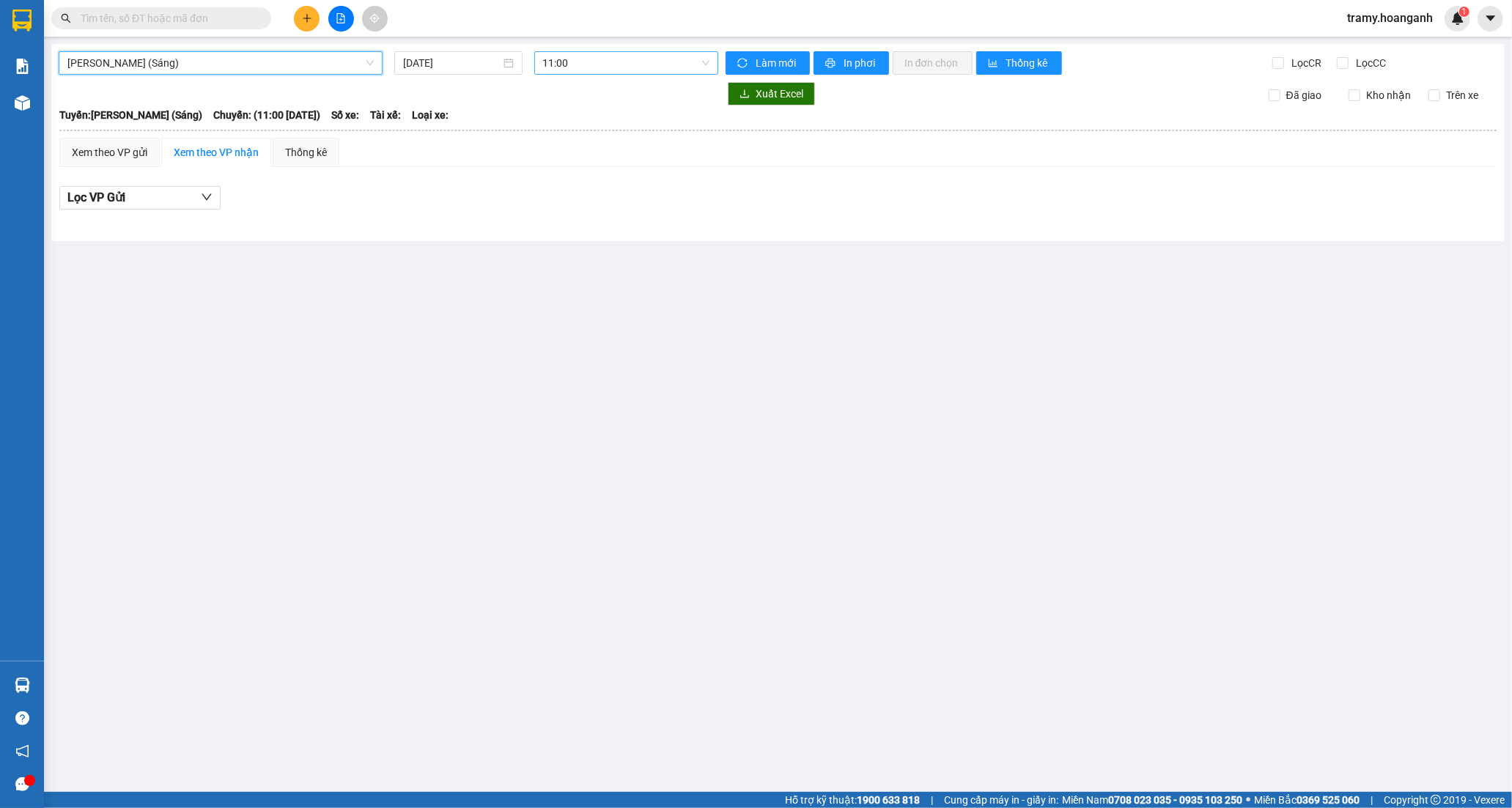
click at [556, 67] on span "11:00" at bounding box center [625, 63] width 166 height 22
click at [113, 59] on span "[PERSON_NAME] (Sáng)" at bounding box center [220, 63] width 306 height 22
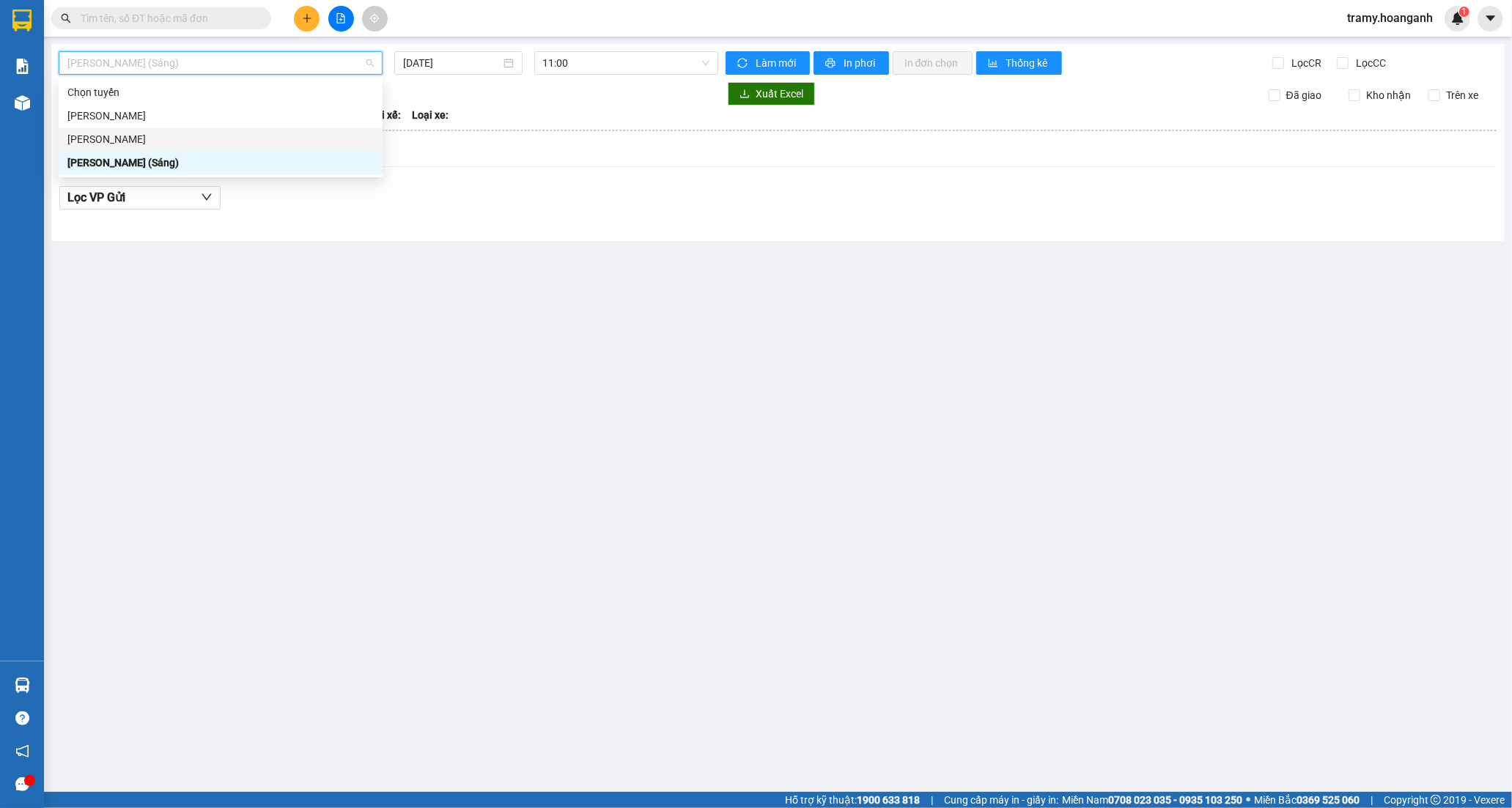
click at [129, 135] on div "[PERSON_NAME]" at bounding box center [220, 138] width 306 height 16
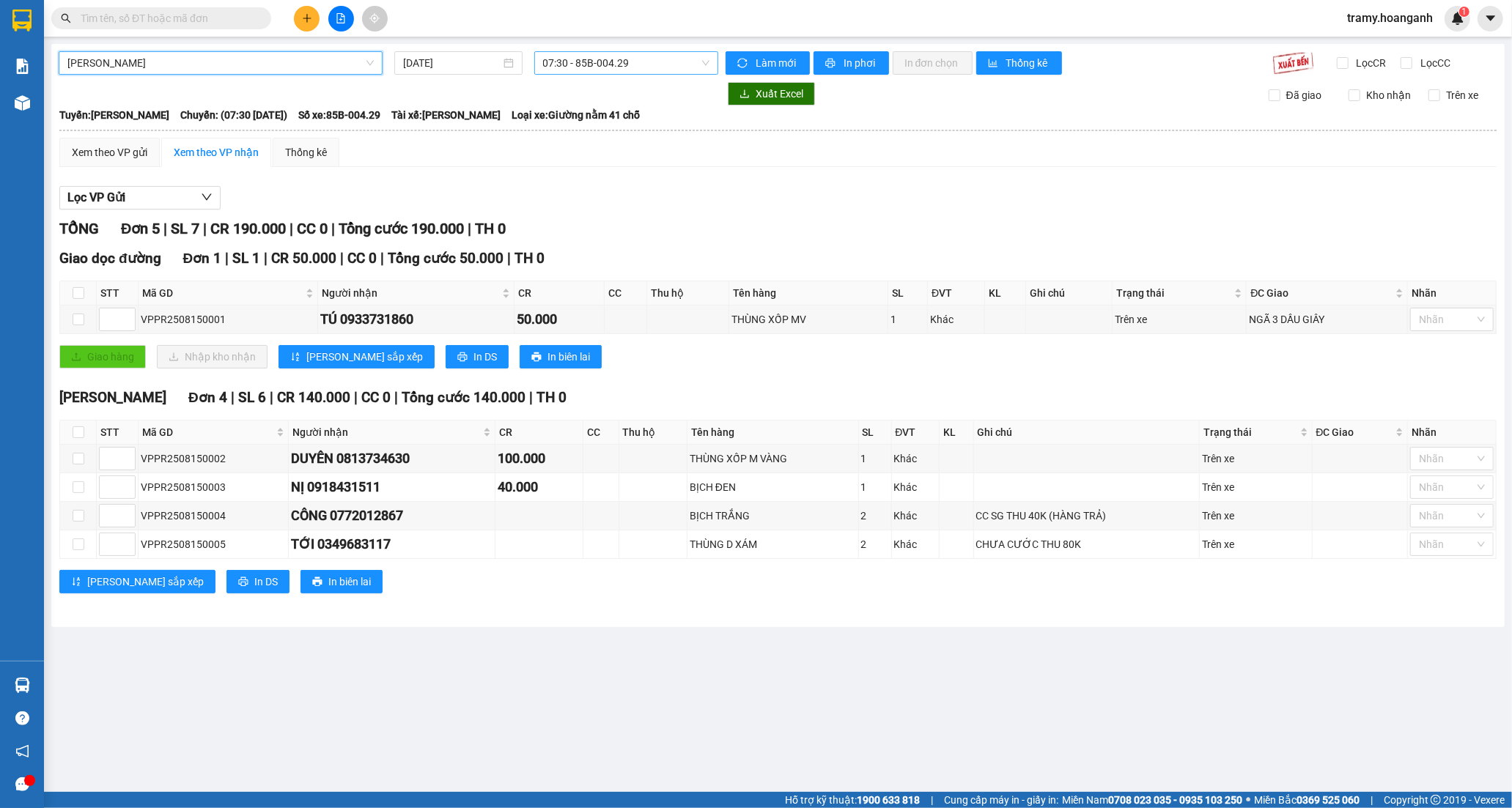
click at [576, 70] on span "07:30 - 85B-004.29" at bounding box center [625, 63] width 166 height 22
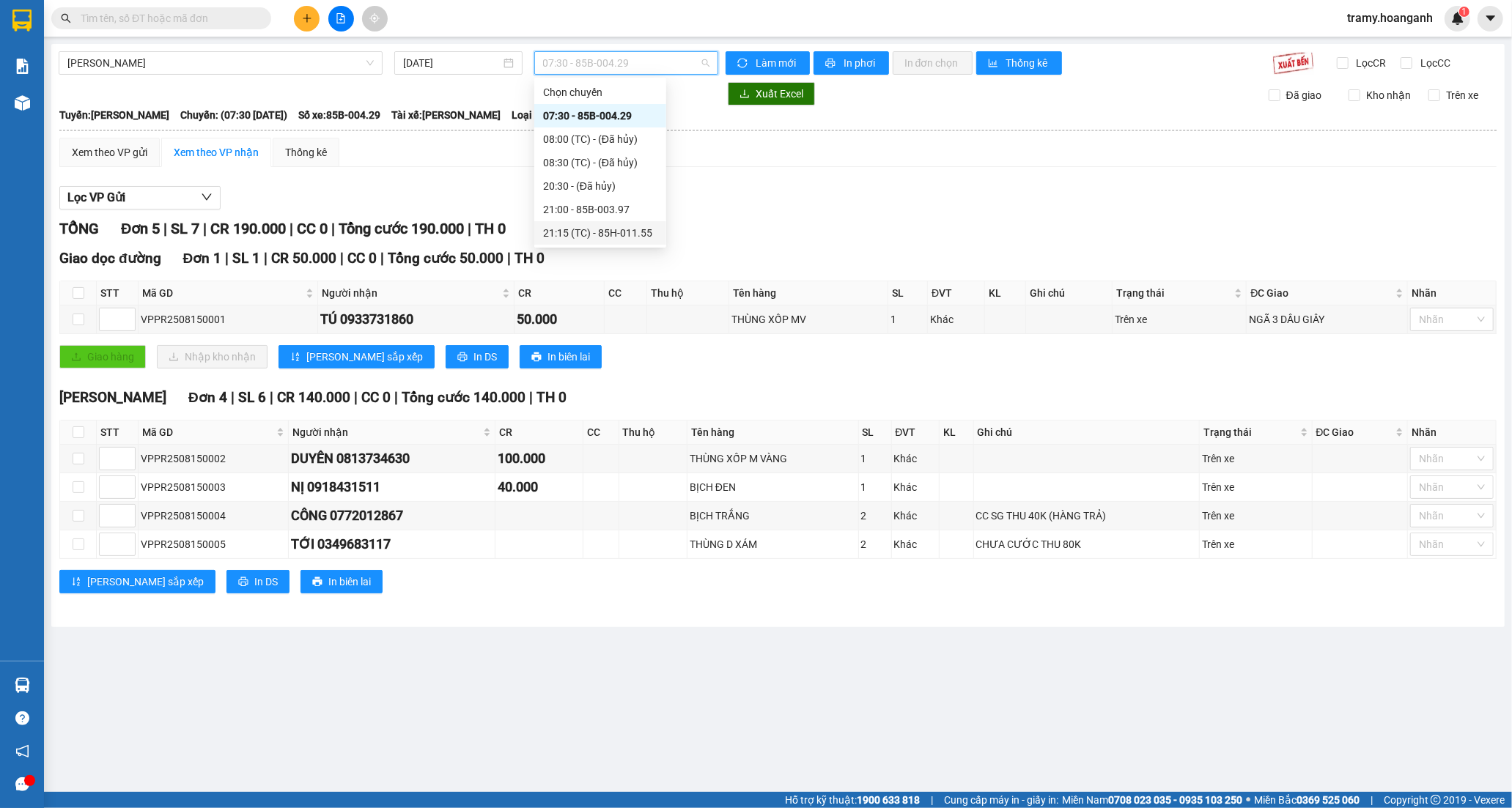
click at [593, 228] on div "21:15 (TC) - 85H-011.55" at bounding box center [599, 233] width 114 height 16
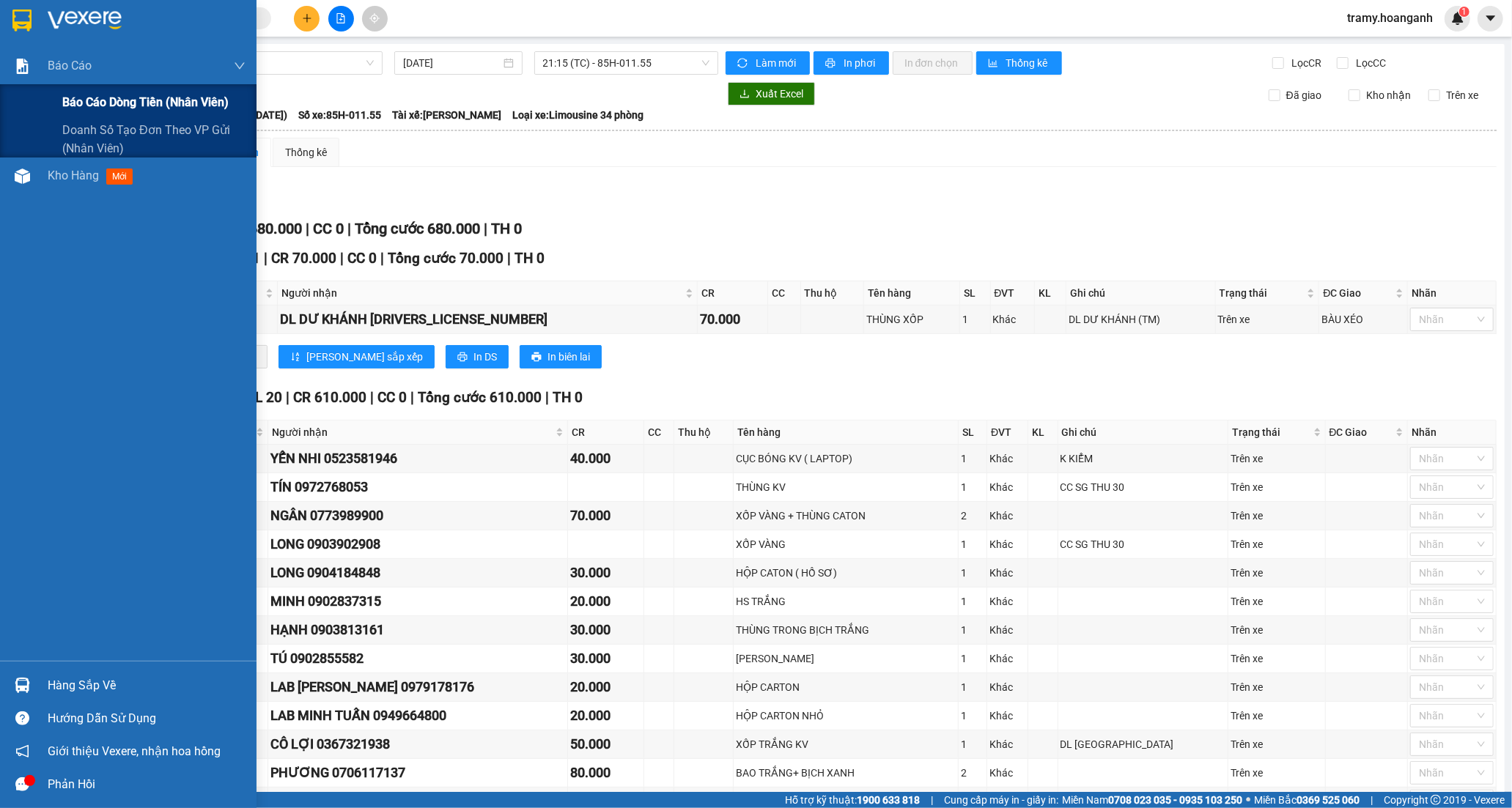
click at [99, 94] on span "Báo cáo dòng tiền (nhân viên)" at bounding box center [145, 103] width 166 height 18
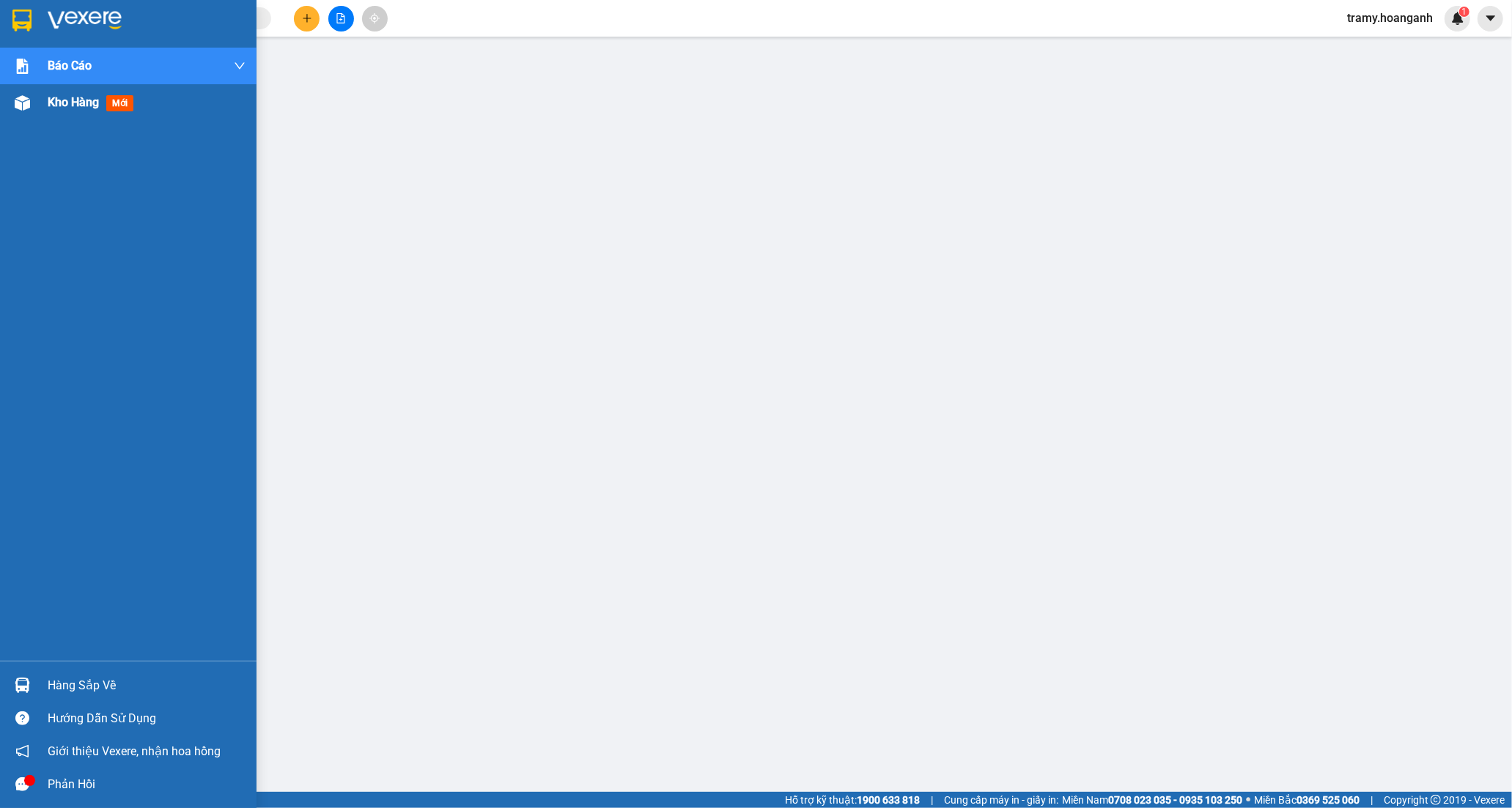
click at [55, 97] on span "Kho hàng" at bounding box center [73, 102] width 51 height 14
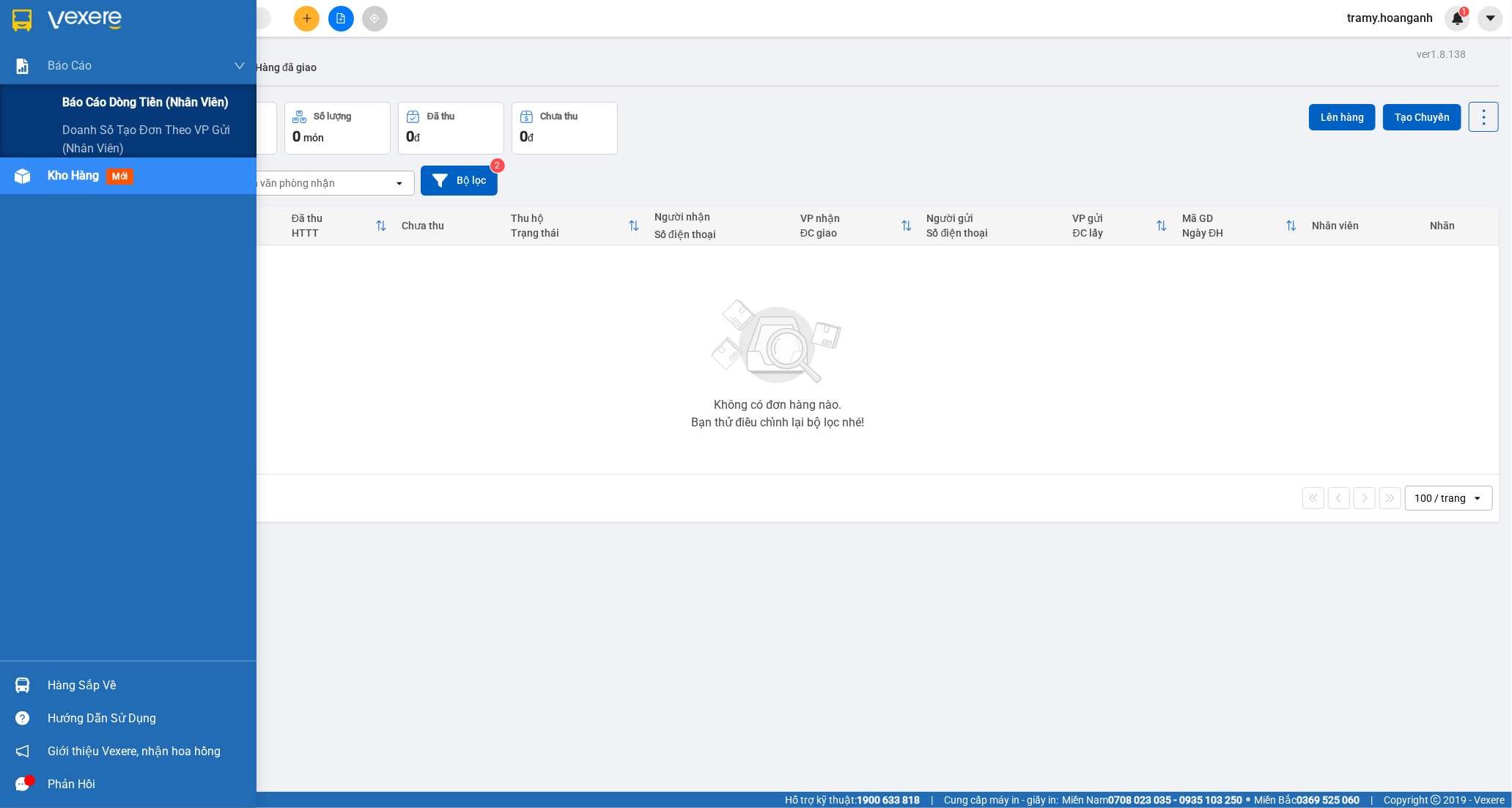
click at [144, 101] on span "Báo cáo dòng tiền (nhân viên)" at bounding box center [145, 103] width 166 height 18
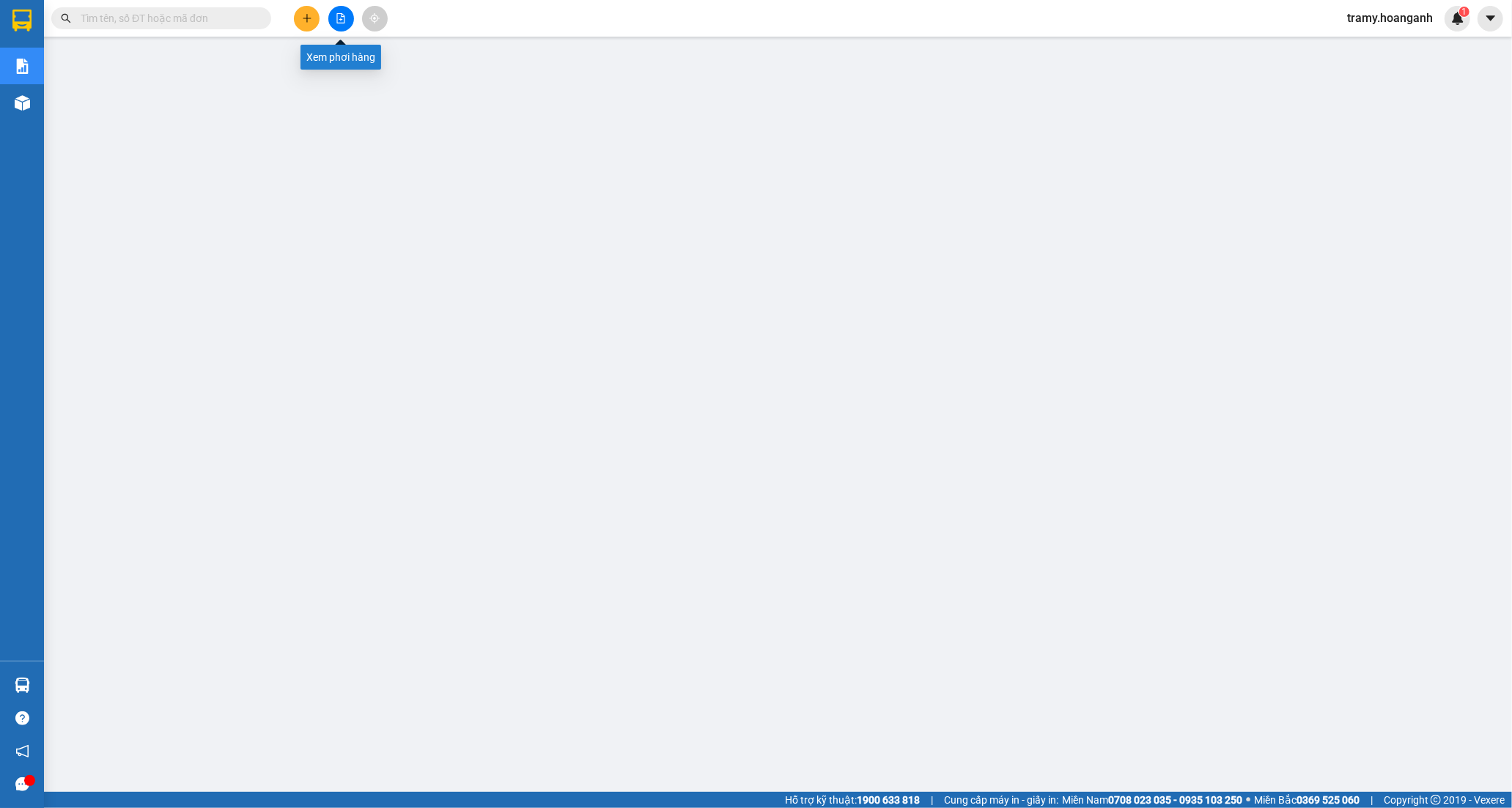
click at [347, 19] on button at bounding box center [341, 19] width 26 height 26
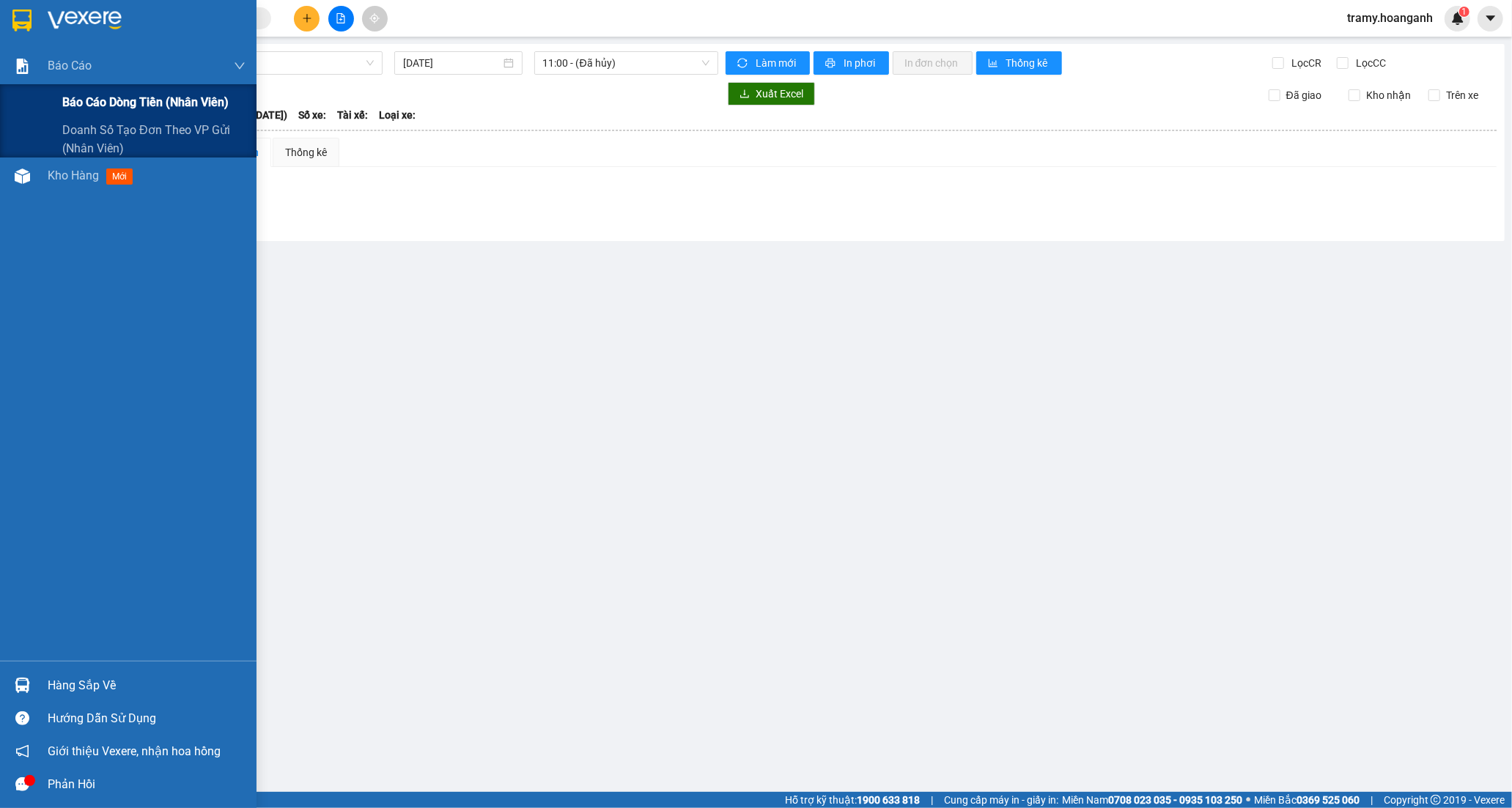
click at [90, 107] on span "Báo cáo dòng tiền (nhân viên)" at bounding box center [145, 103] width 166 height 18
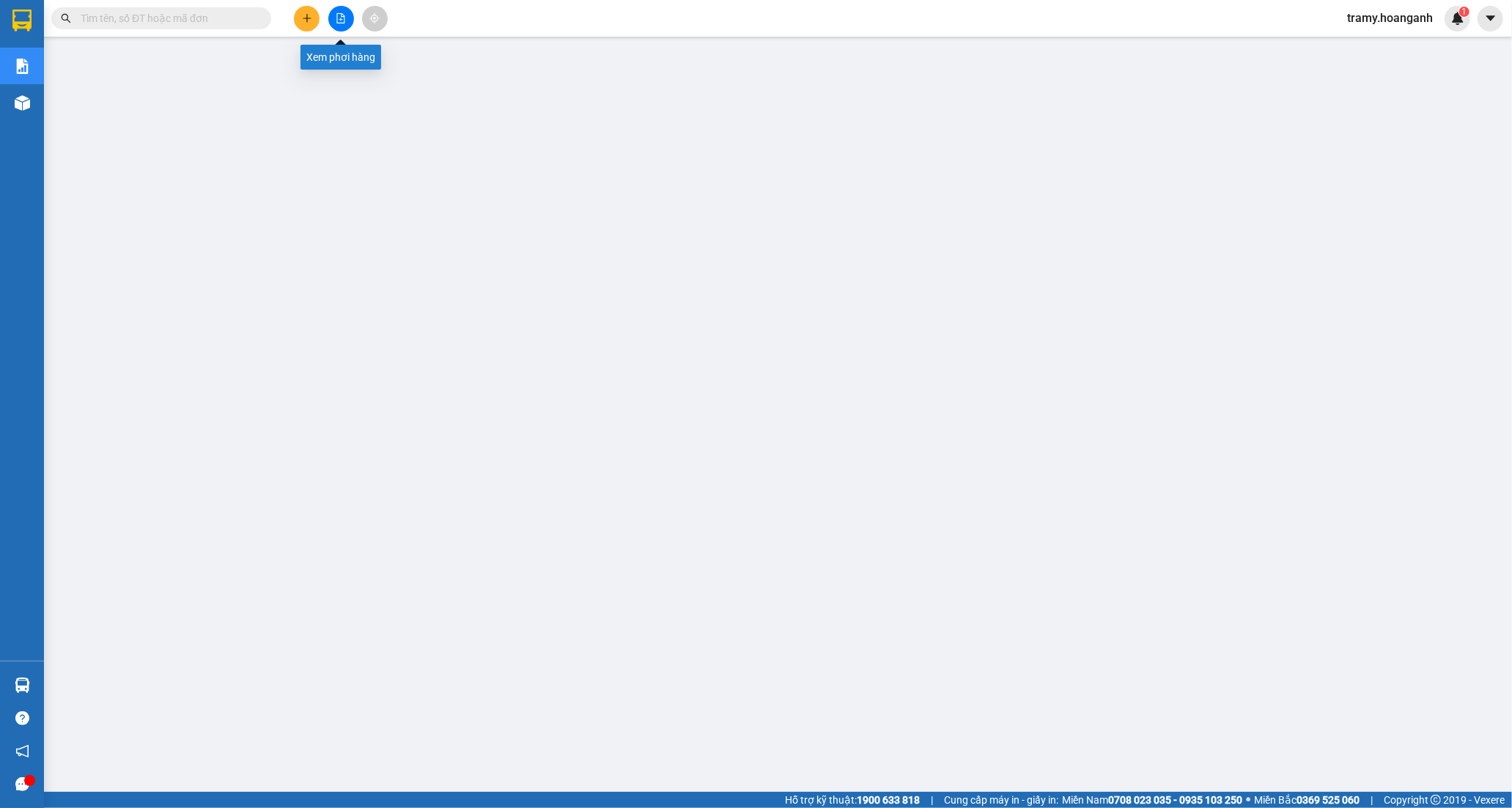
click at [345, 18] on icon "file-add" at bounding box center [340, 18] width 10 height 10
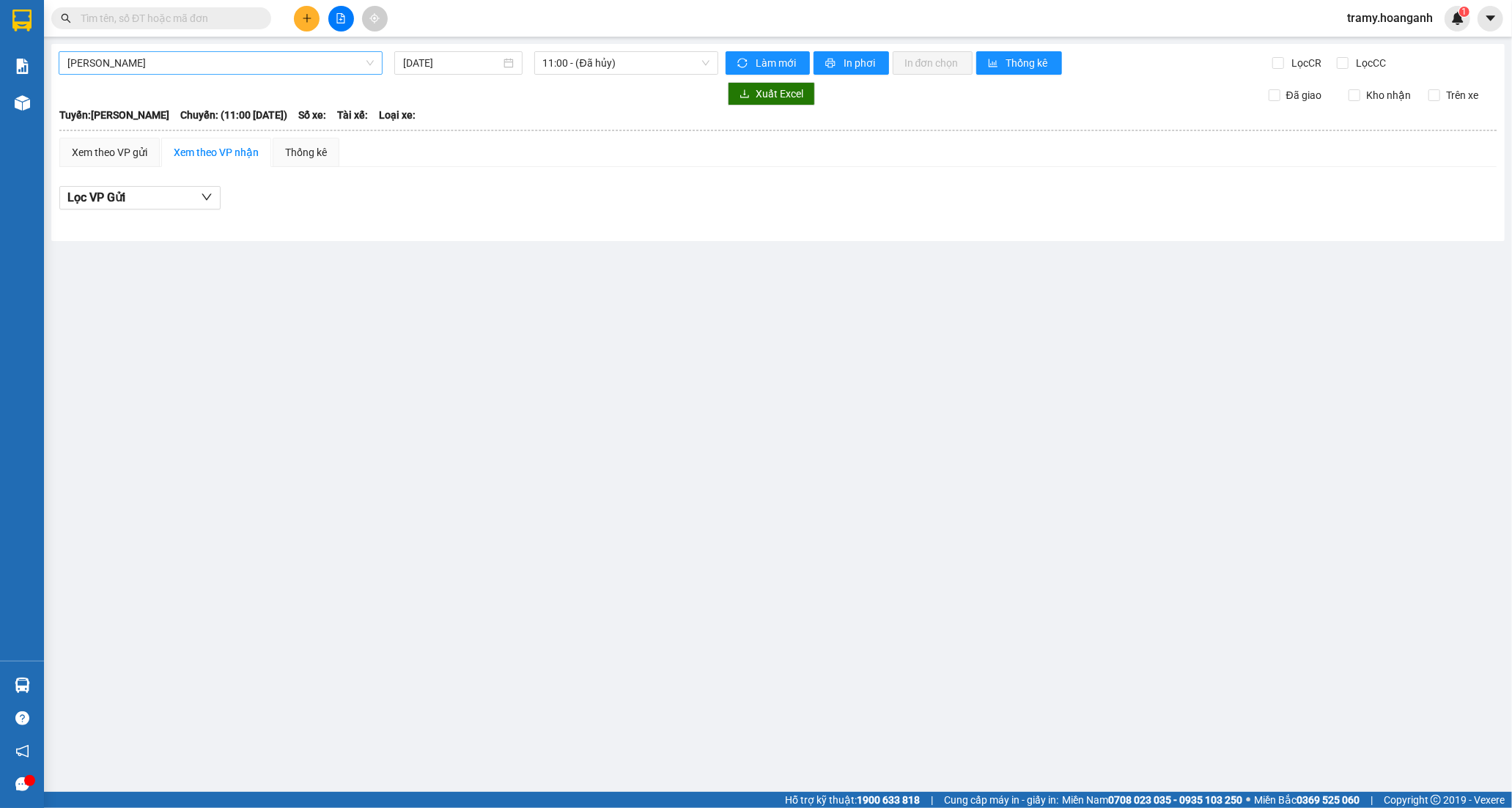
click at [159, 54] on span "[PERSON_NAME]" at bounding box center [220, 63] width 306 height 22
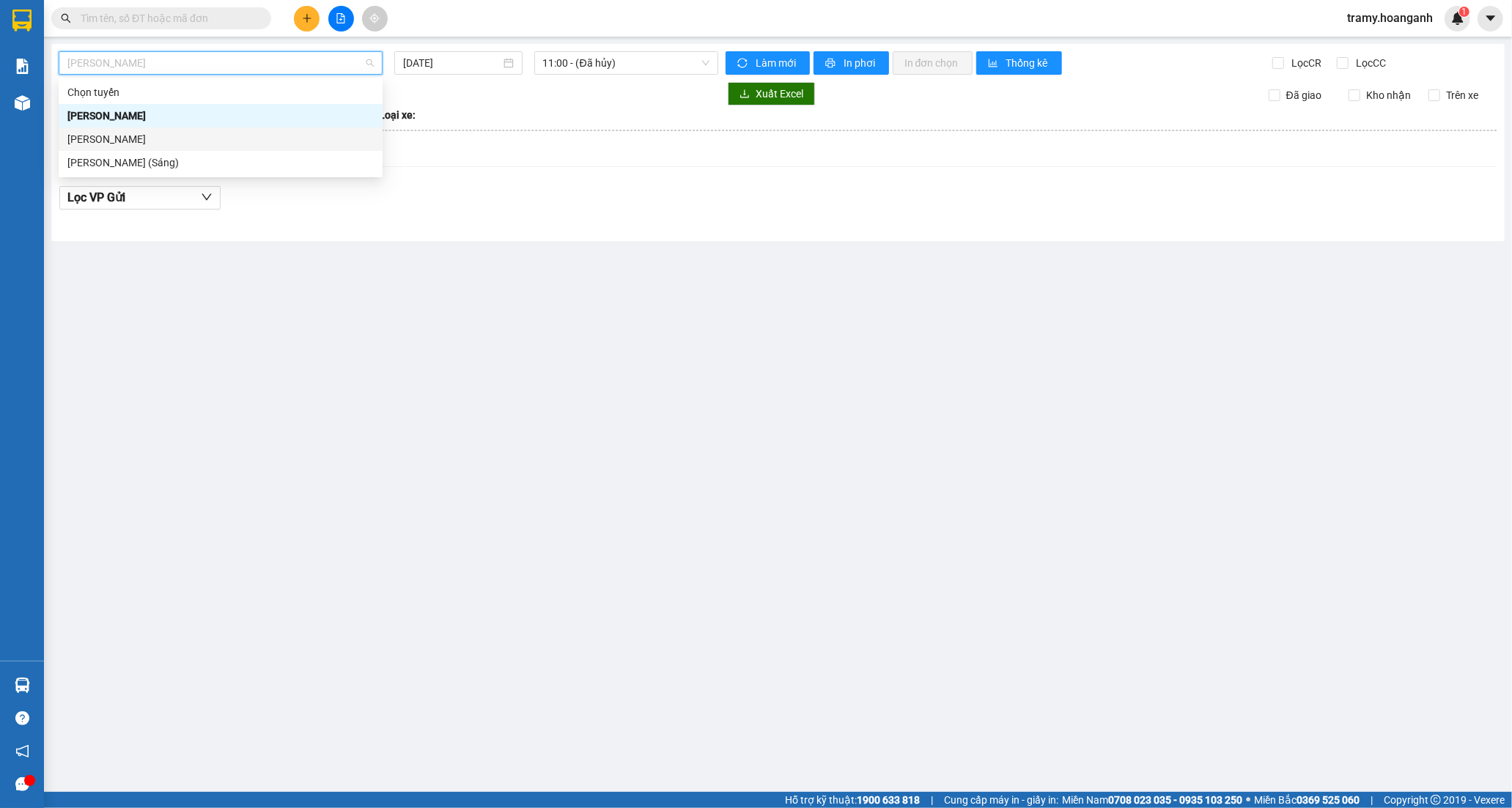
click at [155, 139] on div "[PERSON_NAME]" at bounding box center [220, 138] width 306 height 16
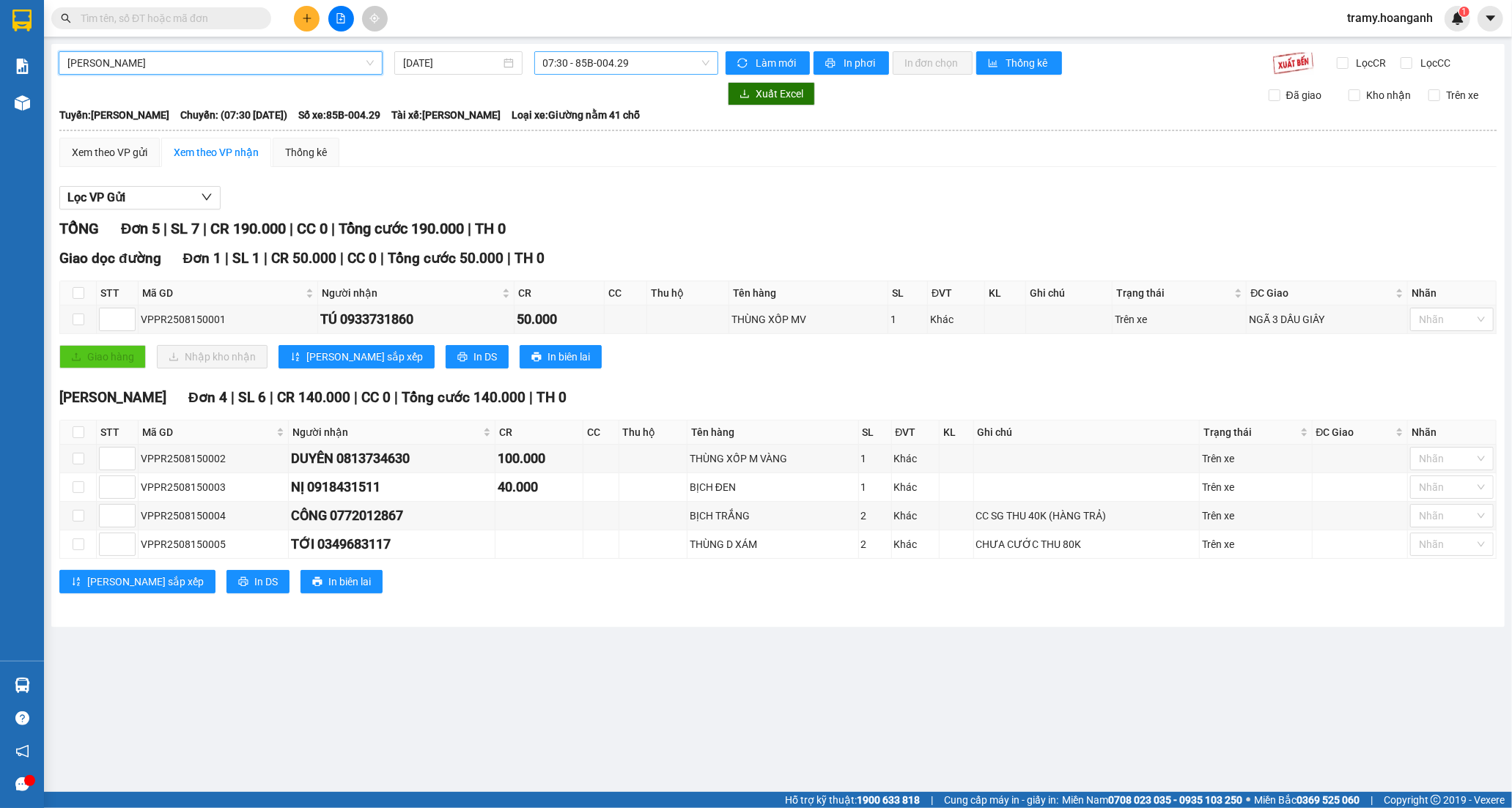
click at [566, 57] on span "07:30 - 85B-004.29" at bounding box center [625, 63] width 166 height 22
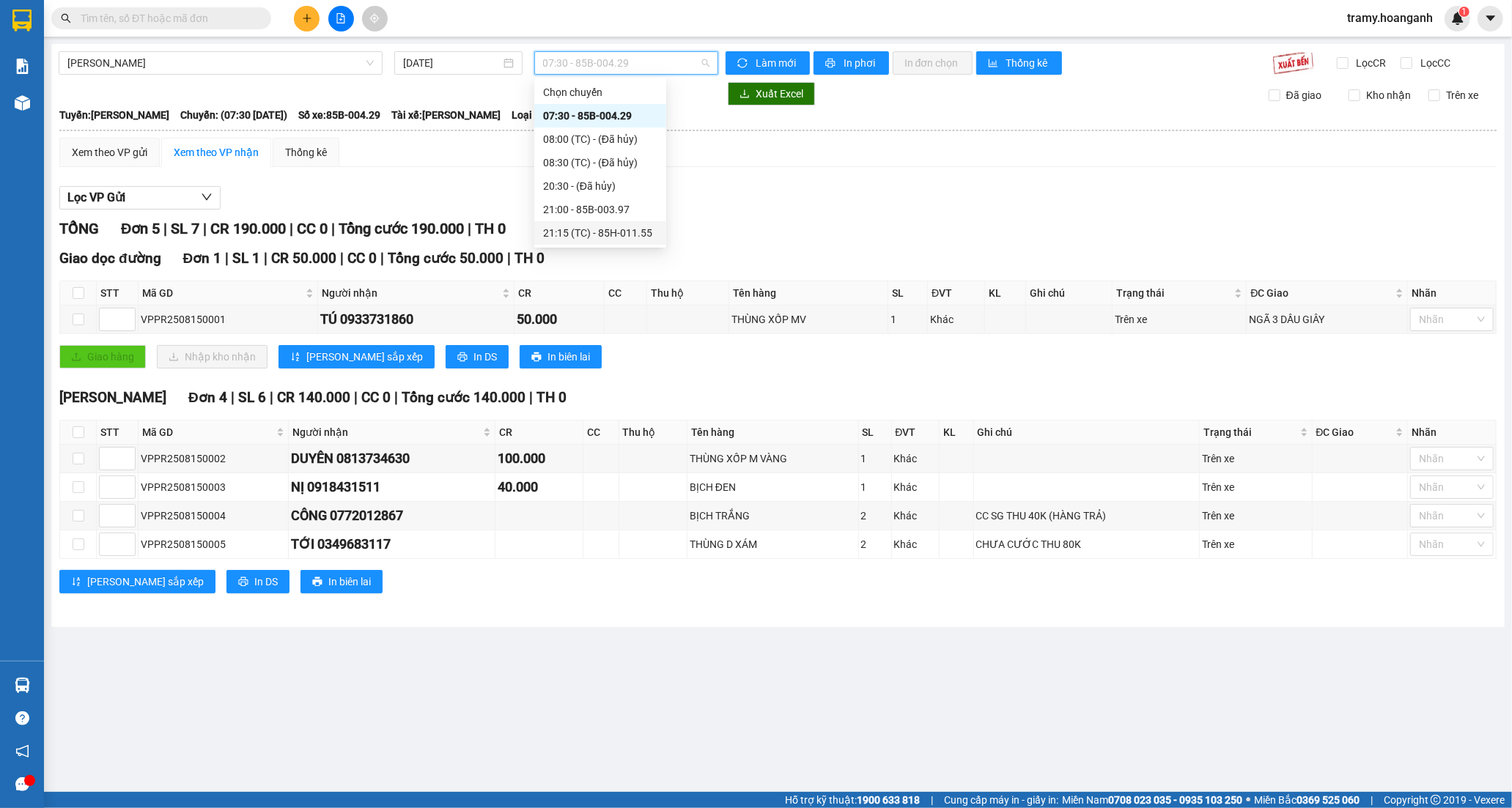
click at [562, 234] on div "21:15 (TC) - 85H-011.55" at bounding box center [599, 233] width 114 height 16
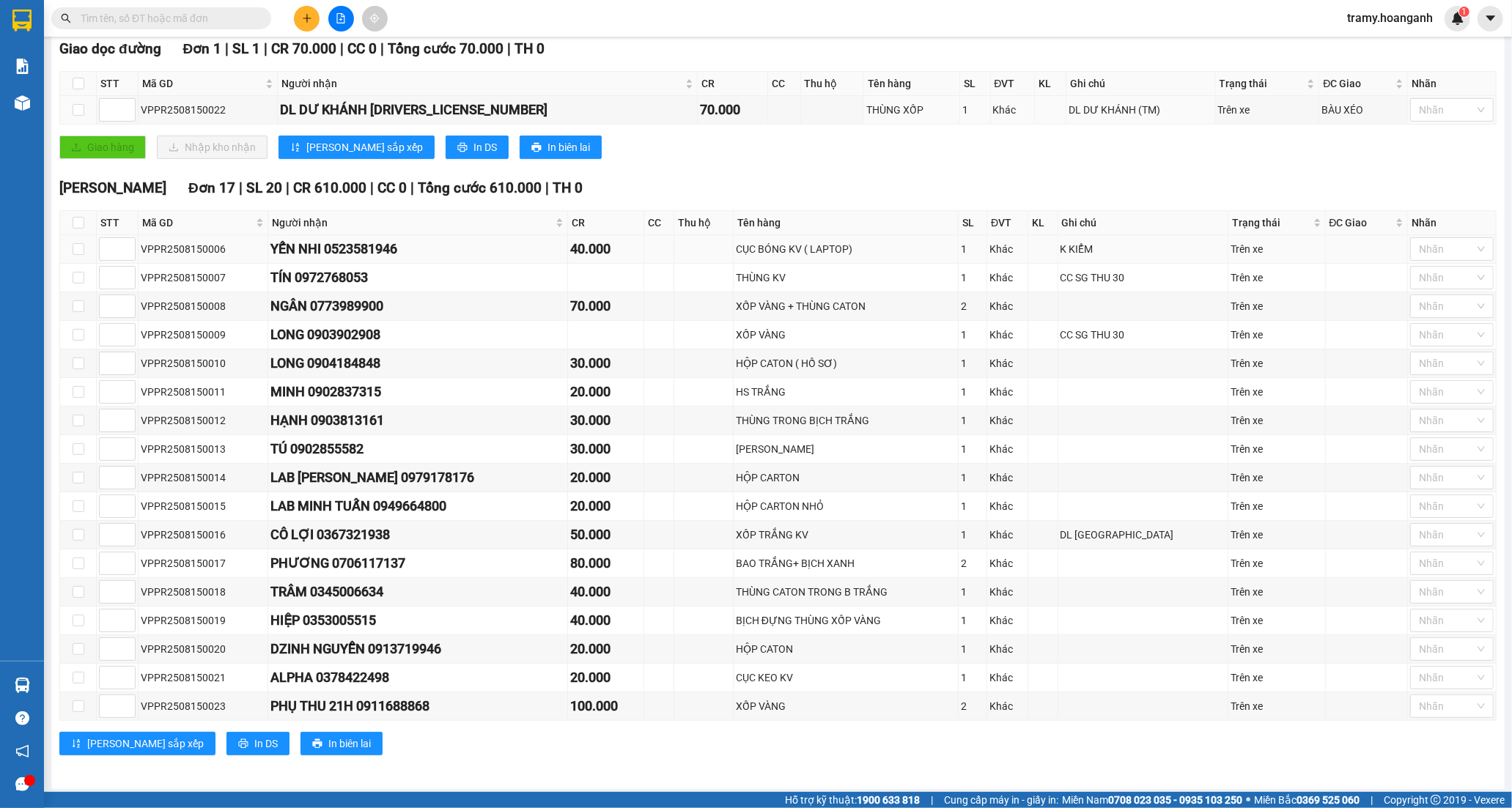
scroll to position [218, 0]
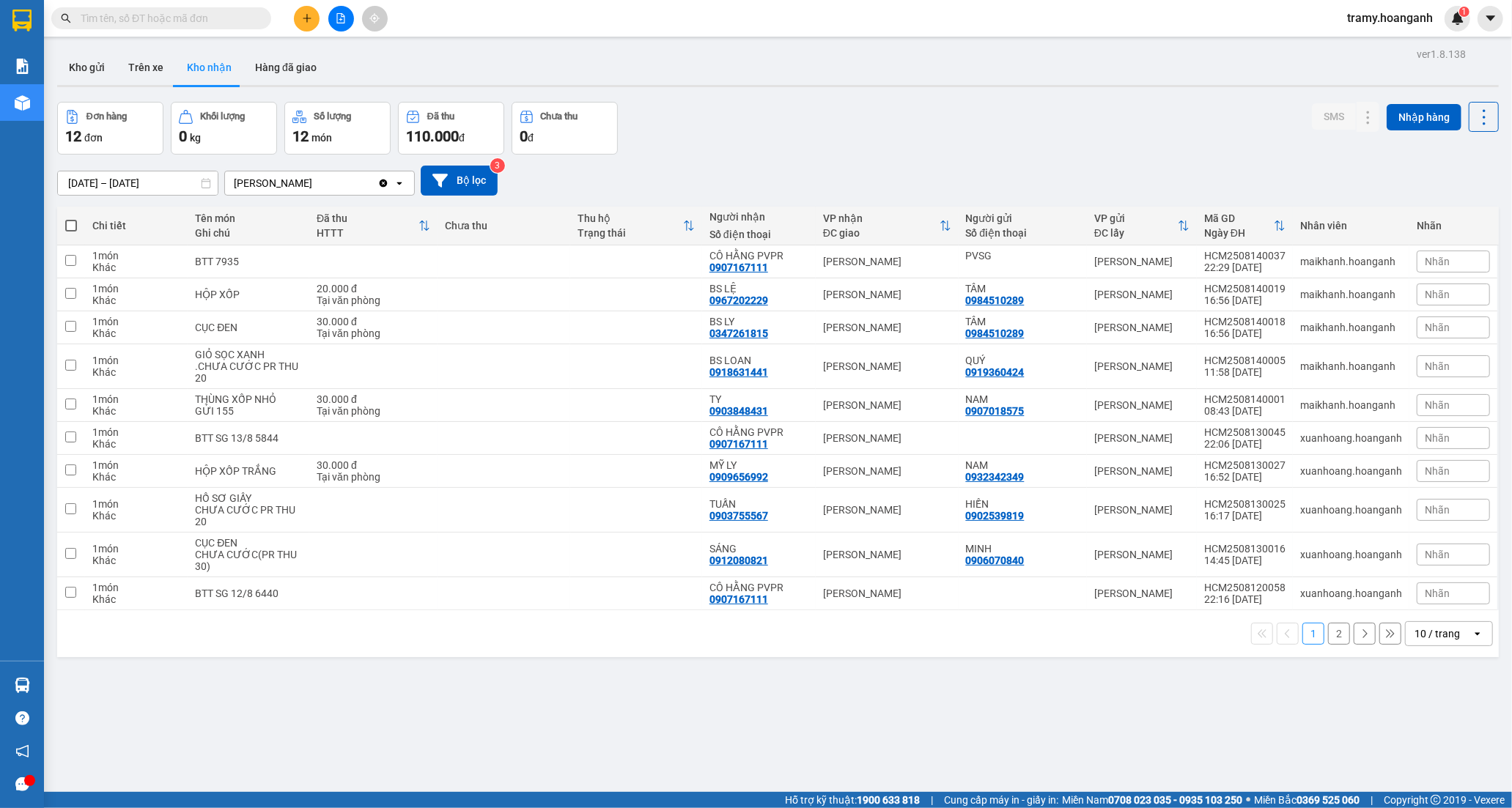
click at [1365, 15] on span "tramy.hoanganh" at bounding box center [1390, 18] width 109 height 18
click at [1358, 47] on span "Đăng xuất" at bounding box center [1396, 45] width 77 height 16
